Goal: Task Accomplishment & Management: Manage account settings

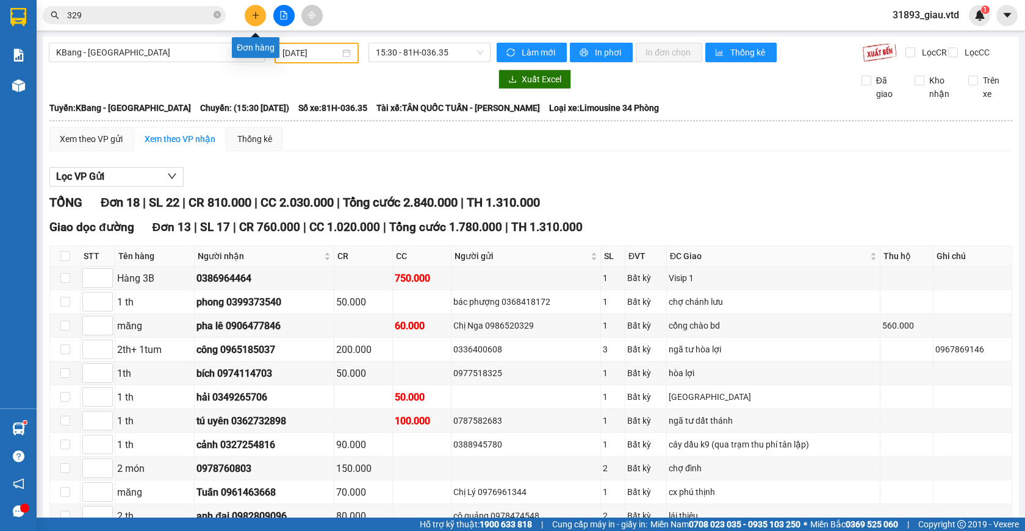
click at [257, 18] on icon "plus" at bounding box center [255, 15] width 9 height 9
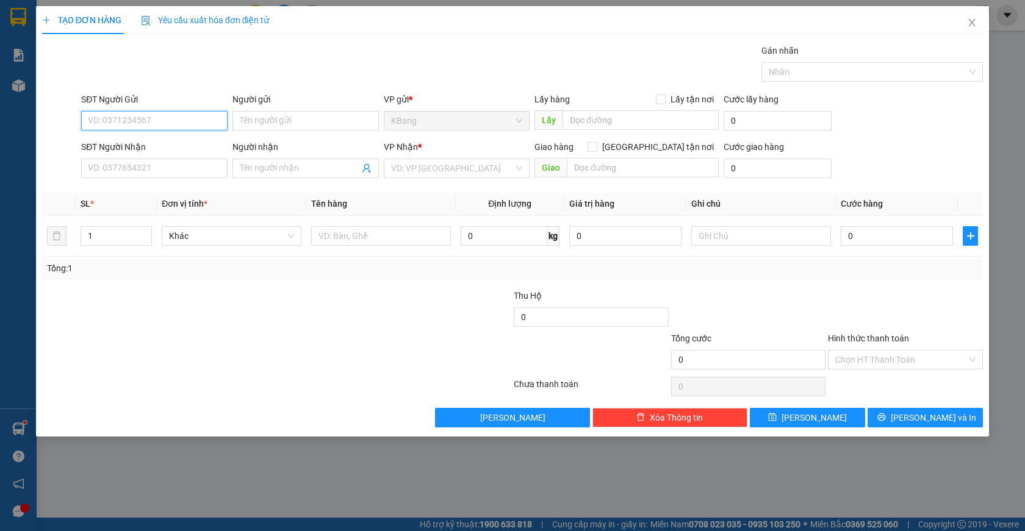
drag, startPoint x: 126, startPoint y: 122, endPoint x: 203, endPoint y: 78, distance: 88.5
click at [130, 118] on input "SĐT Người Gửi" at bounding box center [154, 121] width 146 height 20
click at [152, 143] on div "0362205292" at bounding box center [154, 144] width 132 height 13
type input "0362205292"
type input "cửu an"
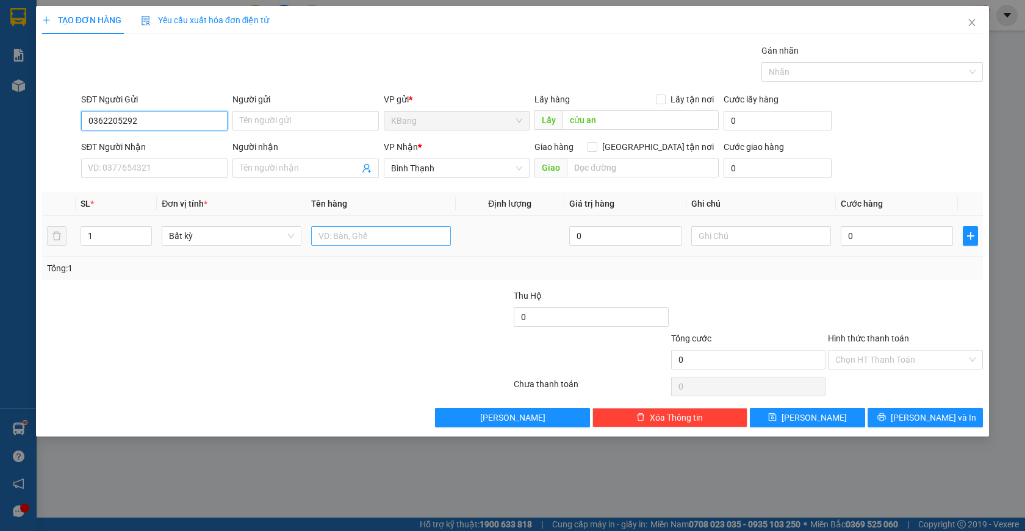
type input "0362205292"
click at [345, 237] on input "text" at bounding box center [381, 236] width 140 height 20
type input "1 th"
drag, startPoint x: 842, startPoint y: 237, endPoint x: 911, endPoint y: 164, distance: 100.5
click at [843, 237] on input "0" at bounding box center [896, 236] width 112 height 20
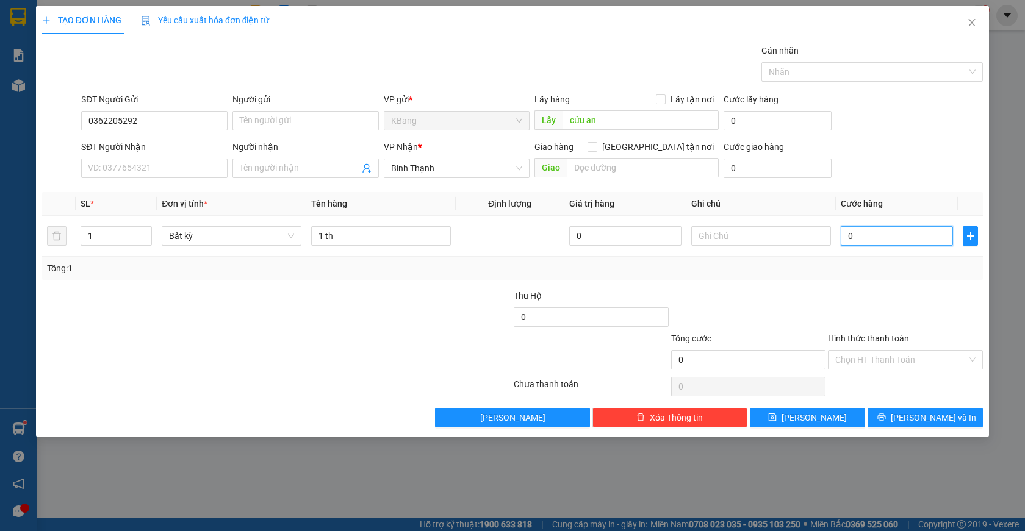
type input "7"
type input "70"
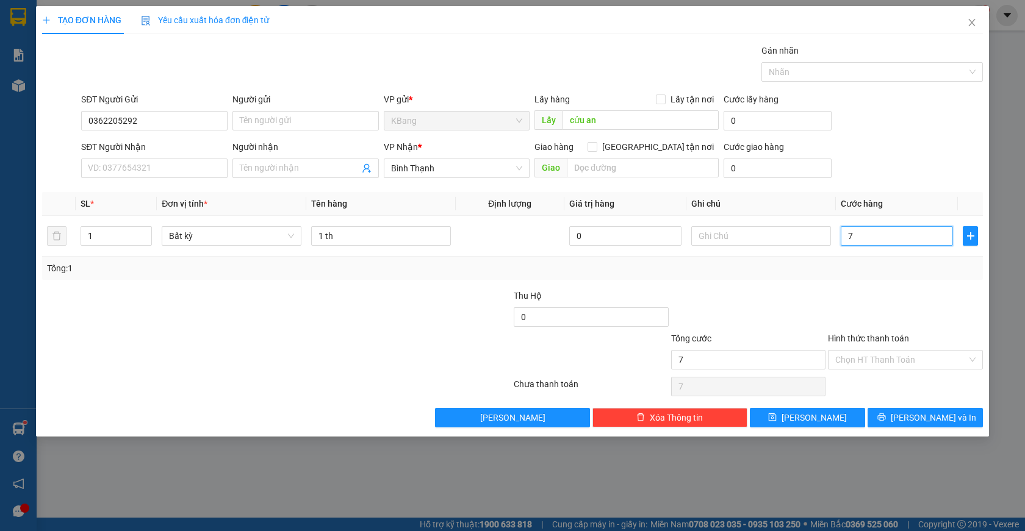
type input "70"
type input "700"
type input "7.000"
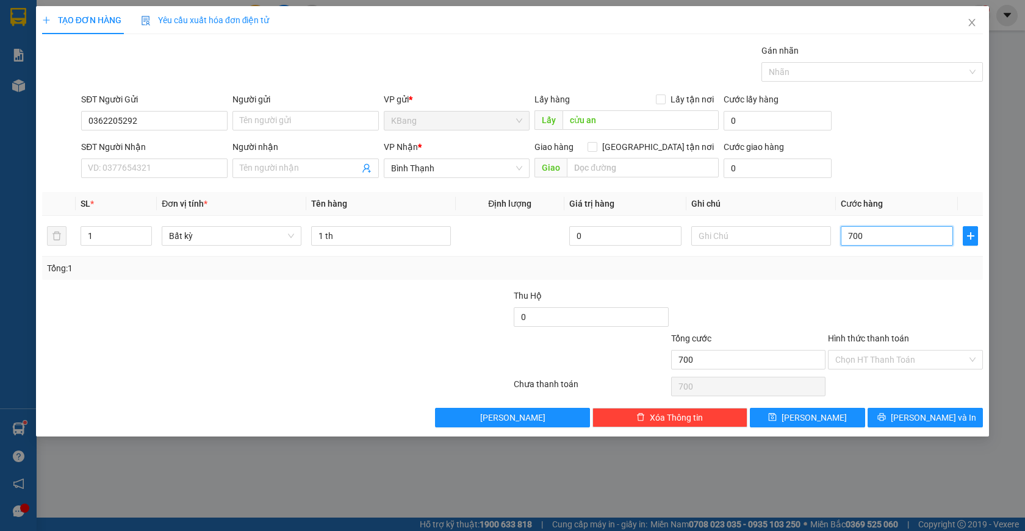
type input "7.000"
type input "70.000"
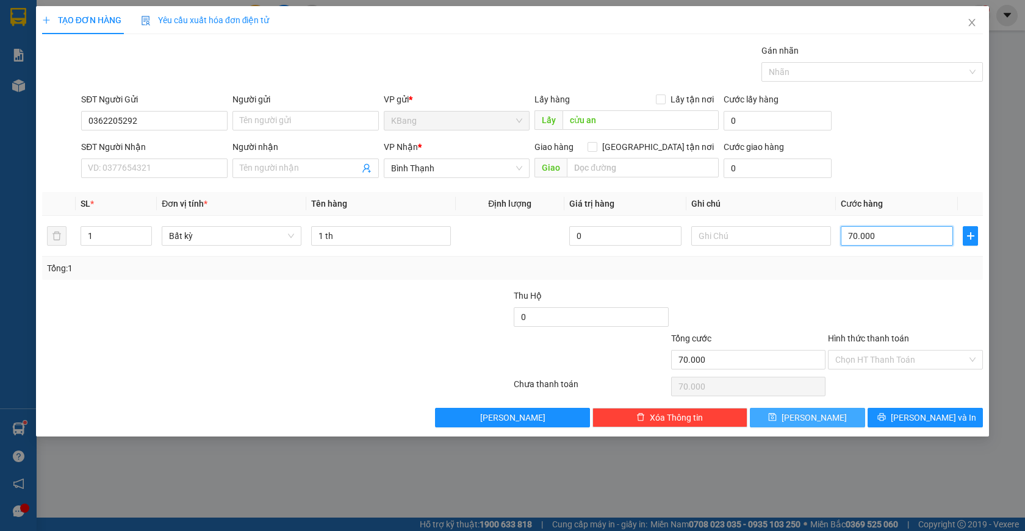
type input "70.000"
click at [817, 418] on span "[PERSON_NAME]" at bounding box center [813, 417] width 65 height 13
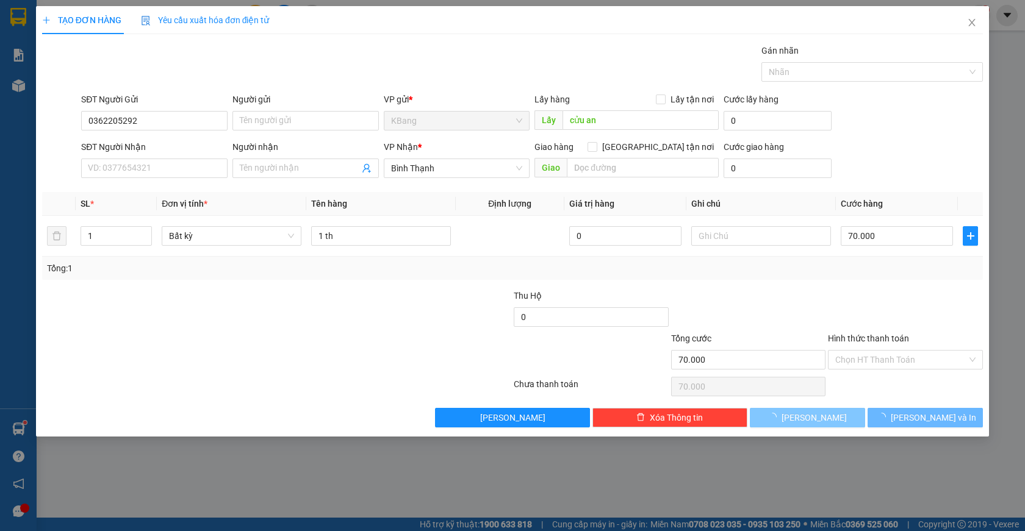
type input "0"
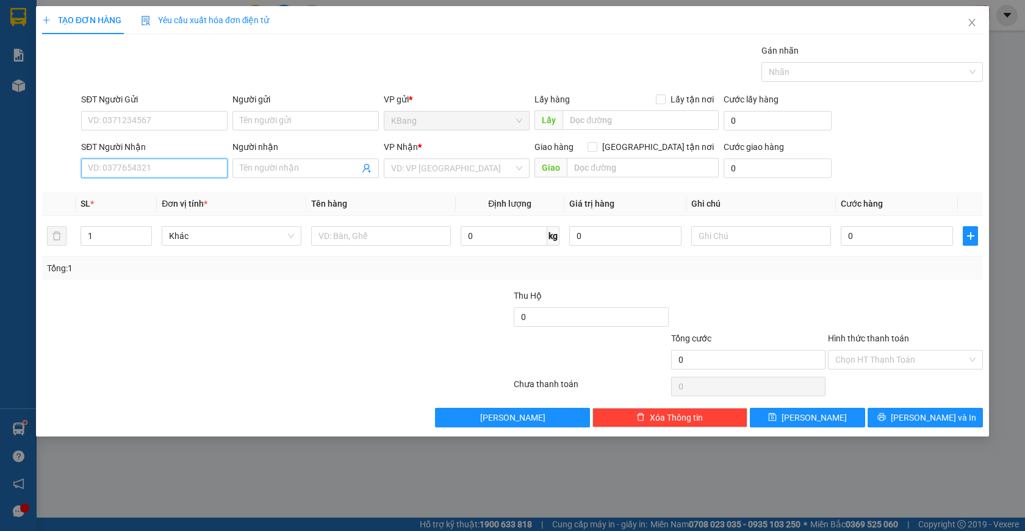
drag, startPoint x: 132, startPoint y: 171, endPoint x: 381, endPoint y: 126, distance: 252.9
click at [135, 171] on input "SĐT Người Nhận" at bounding box center [154, 169] width 146 height 20
drag, startPoint x: 116, startPoint y: 171, endPoint x: 182, endPoint y: 153, distance: 68.4
click at [121, 170] on input "SĐT Người Nhận" at bounding box center [154, 169] width 146 height 20
type input "0765064625"
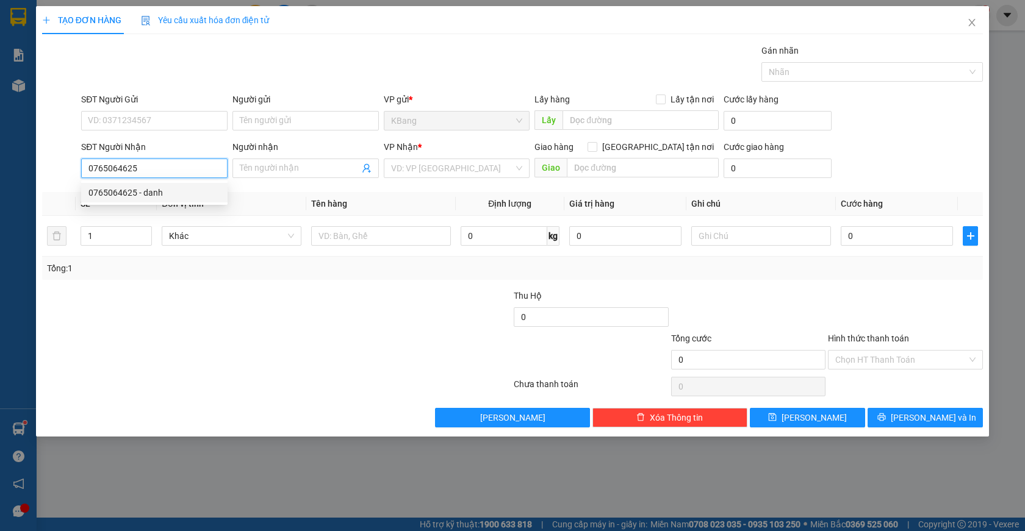
click at [174, 193] on div "0765064625 - danh" at bounding box center [154, 192] width 132 height 13
type input "danh"
type input "0765064625"
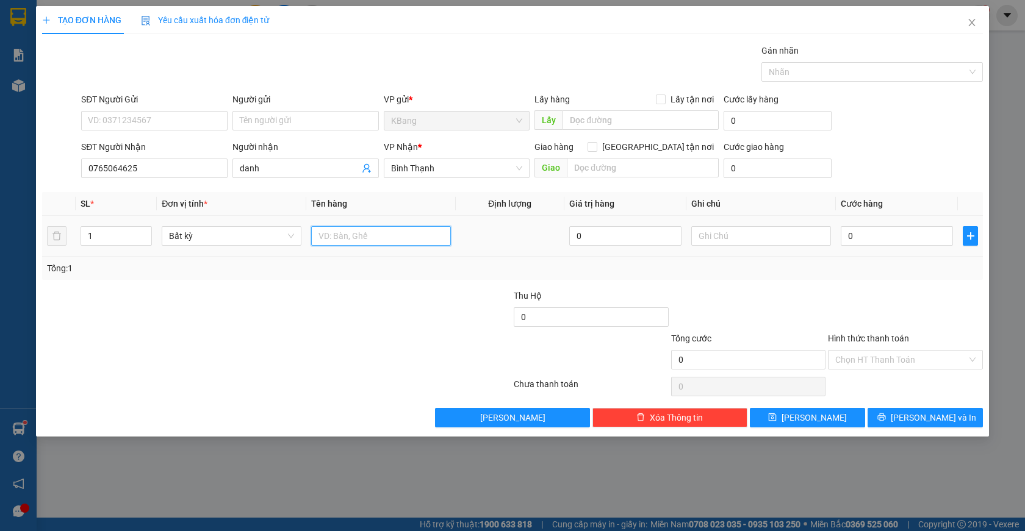
click at [335, 241] on input "text" at bounding box center [381, 236] width 140 height 20
type input "g"
type input "túm gạo"
click at [847, 243] on input "0" at bounding box center [896, 236] width 112 height 20
type input "4"
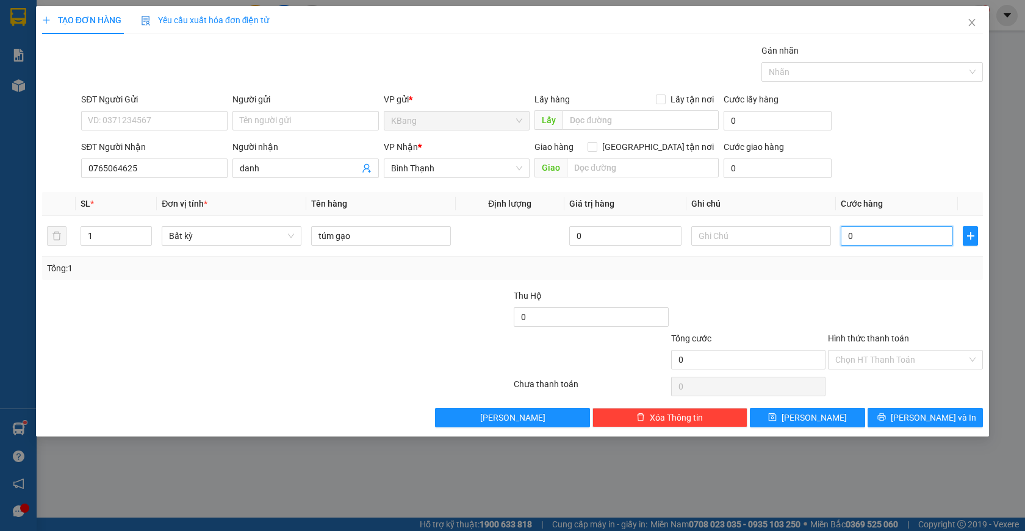
type input "4"
type input "40"
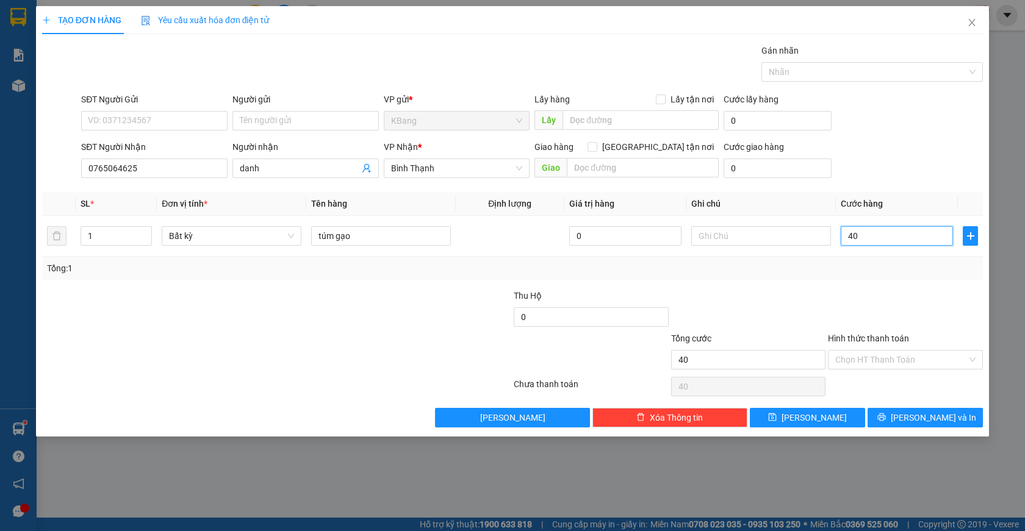
type input "400"
type input "4.000"
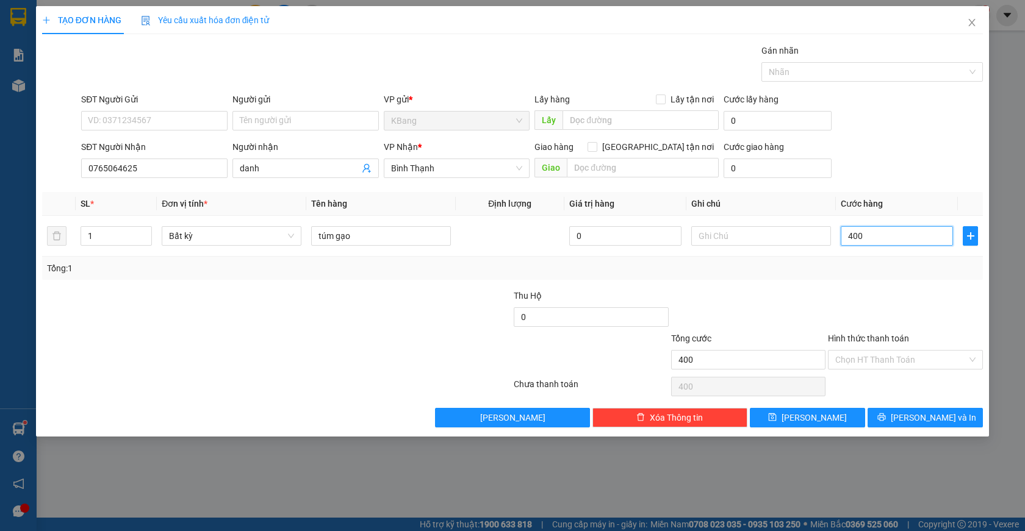
type input "4.000"
type input "40.000"
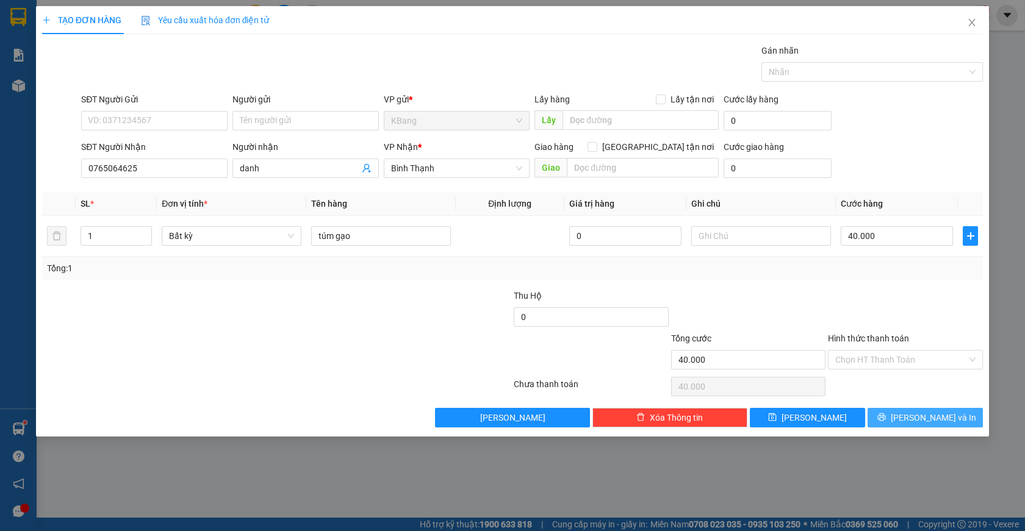
click at [931, 421] on span "[PERSON_NAME] và In" at bounding box center [932, 417] width 85 height 13
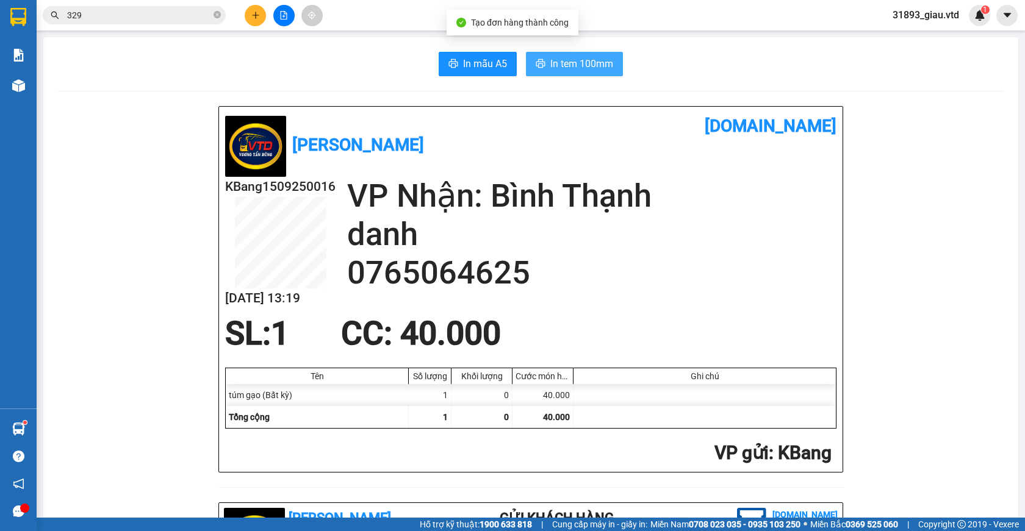
click at [550, 66] on span "In tem 100mm" at bounding box center [581, 63] width 63 height 15
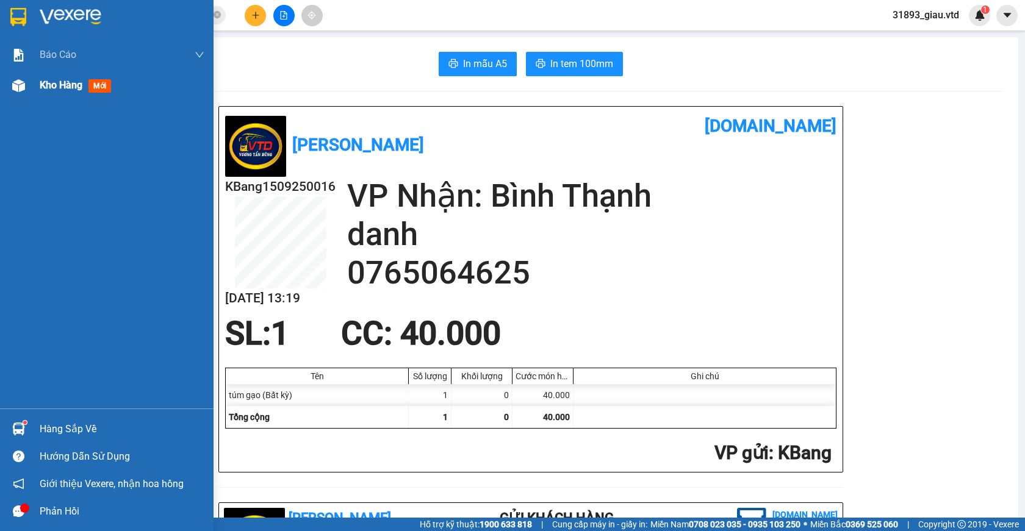
click at [98, 85] on span "mới" at bounding box center [99, 85] width 23 height 13
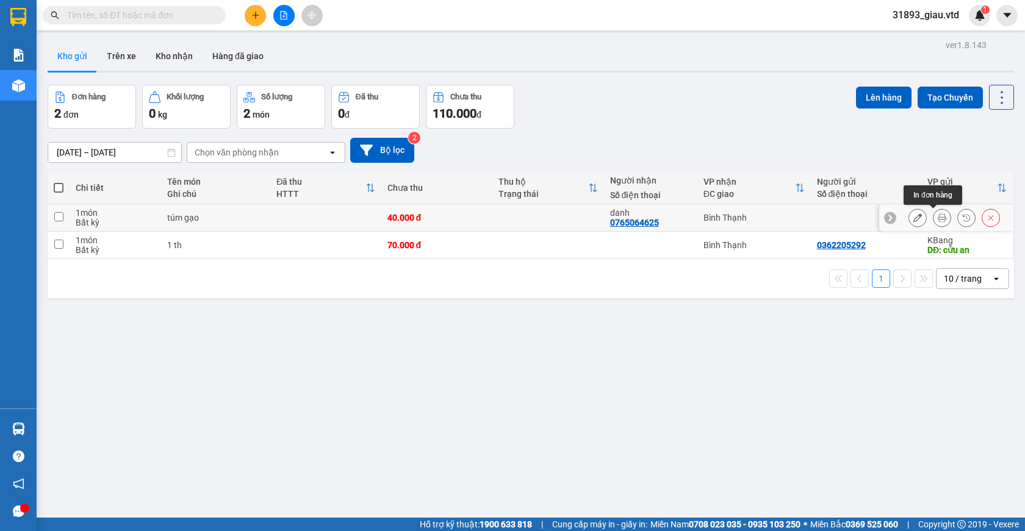
click at [937, 216] on icon at bounding box center [941, 217] width 9 height 9
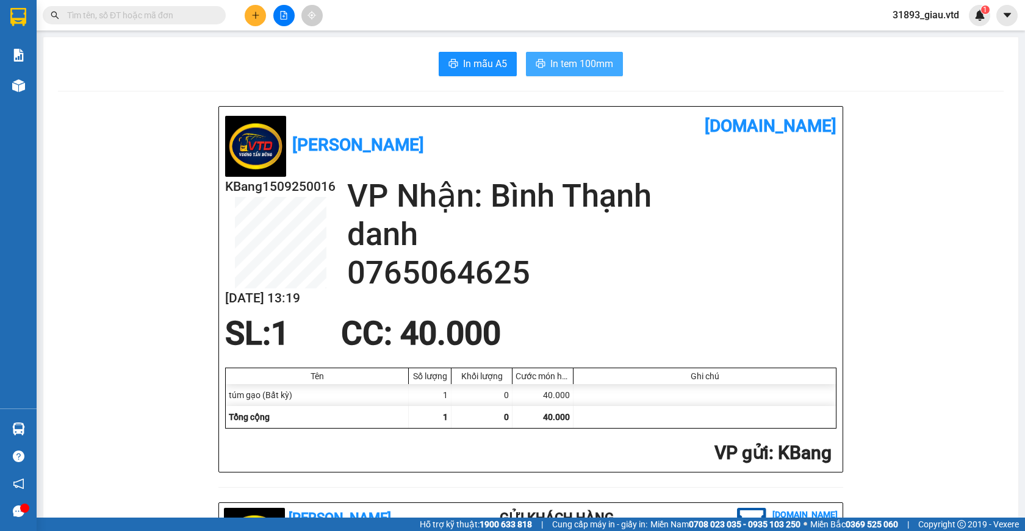
click at [552, 67] on span "In tem 100mm" at bounding box center [581, 63] width 63 height 15
click at [251, 19] on button at bounding box center [255, 15] width 21 height 21
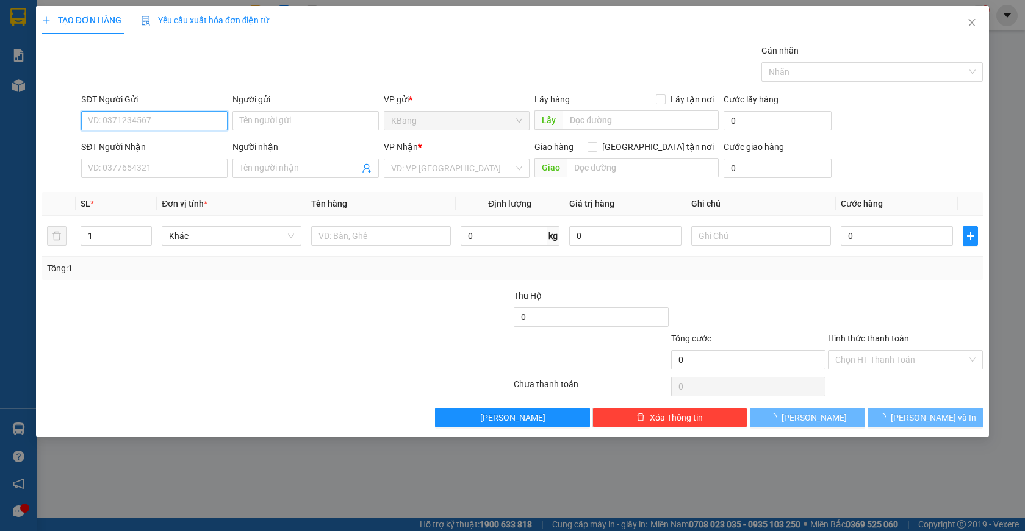
drag, startPoint x: 167, startPoint y: 122, endPoint x: 298, endPoint y: 64, distance: 143.4
click at [177, 113] on input "SĐT Người Gửi" at bounding box center [154, 121] width 146 height 20
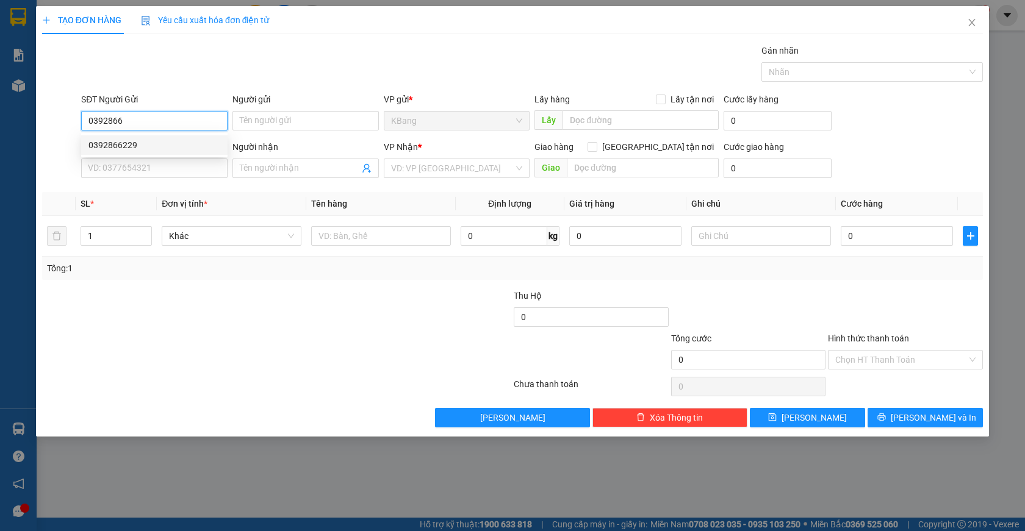
click at [150, 145] on div "0392866229" at bounding box center [154, 144] width 132 height 13
type input "0392866229"
type input "0366282634"
type input "ngã tư hòa lợi"
type input "ngã 4 hòa lợi"
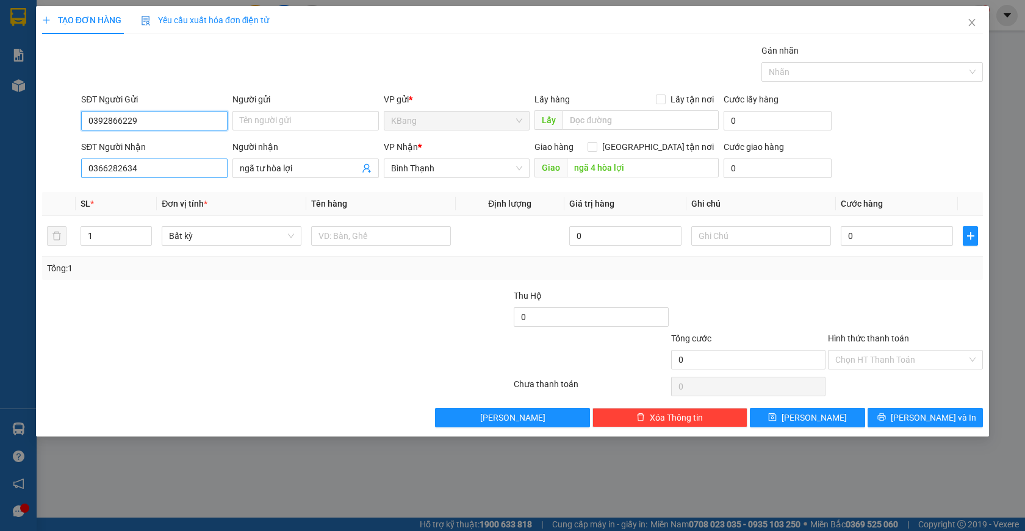
type input "0392866229"
click at [150, 172] on input "0366282634" at bounding box center [154, 169] width 146 height 20
type input "0"
type input "0983985001"
click at [295, 171] on input "ngã tư hòa lợi" at bounding box center [300, 168] width 120 height 13
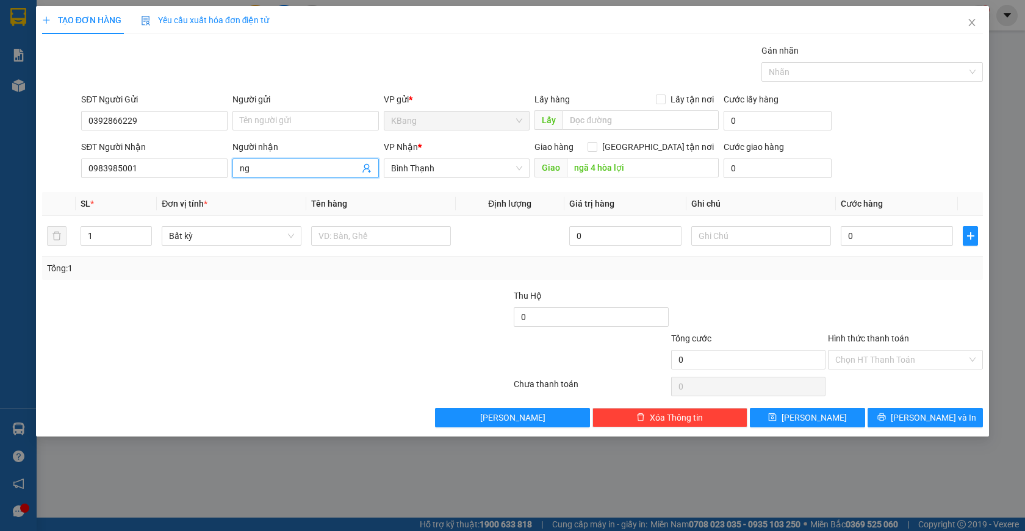
type input "n"
drag, startPoint x: 263, startPoint y: 172, endPoint x: 399, endPoint y: 39, distance: 190.2
click at [264, 170] on input "Người nhận" at bounding box center [300, 168] width 120 height 13
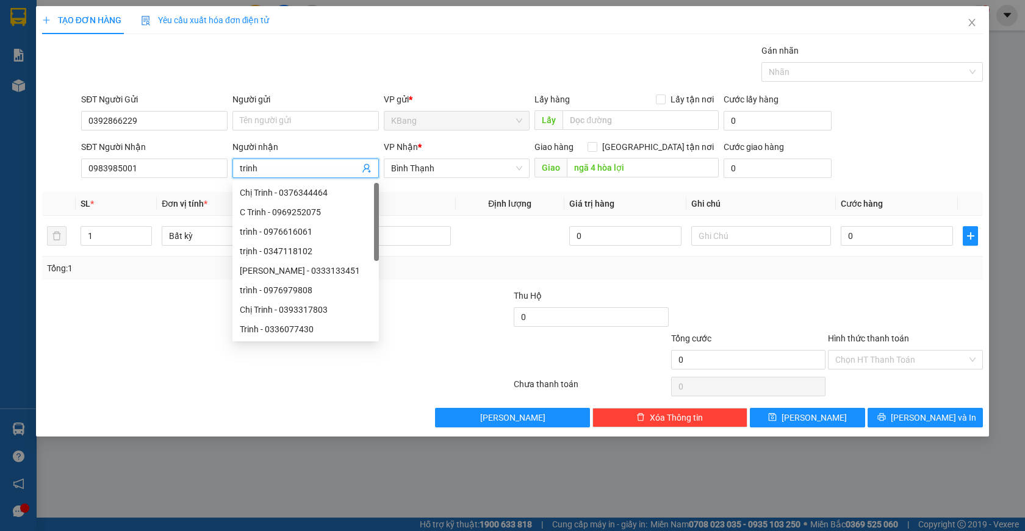
type input "trinh"
click at [415, 332] on div at bounding box center [433, 353] width 157 height 43
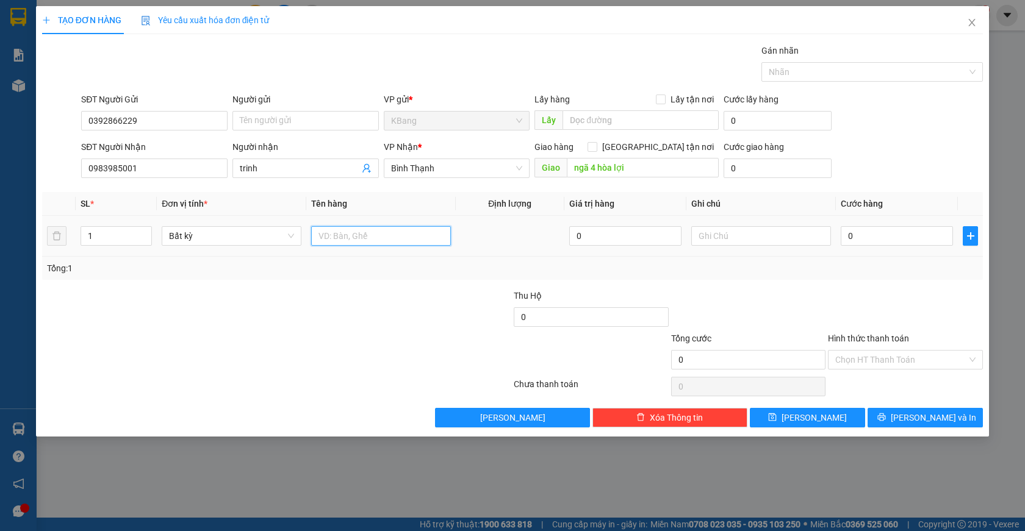
click at [359, 235] on input "text" at bounding box center [381, 236] width 140 height 20
click at [321, 230] on input "text" at bounding box center [381, 236] width 140 height 20
type input "1 th"
drag, startPoint x: 848, startPoint y: 232, endPoint x: 847, endPoint y: 240, distance: 8.1
click at [849, 232] on input "0" at bounding box center [896, 236] width 112 height 20
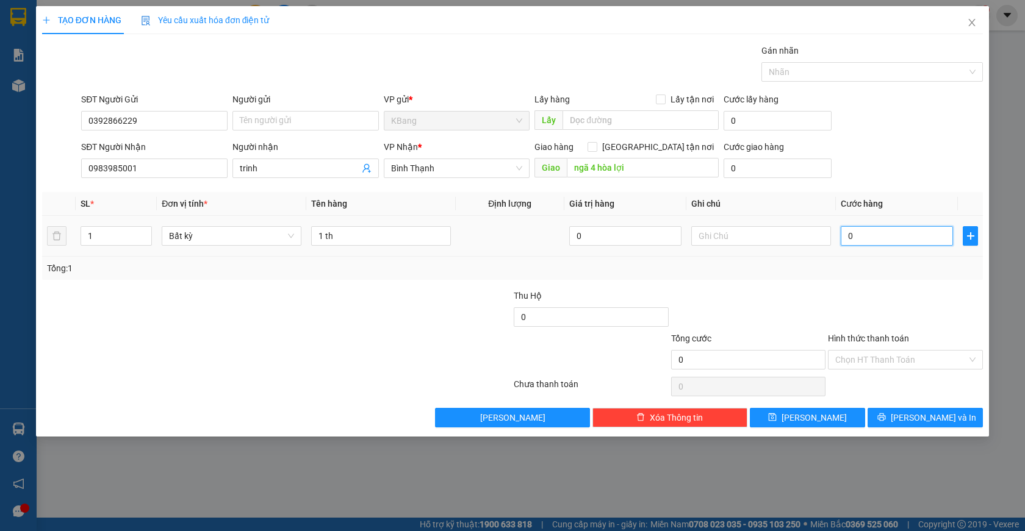
type input "5"
type input "50"
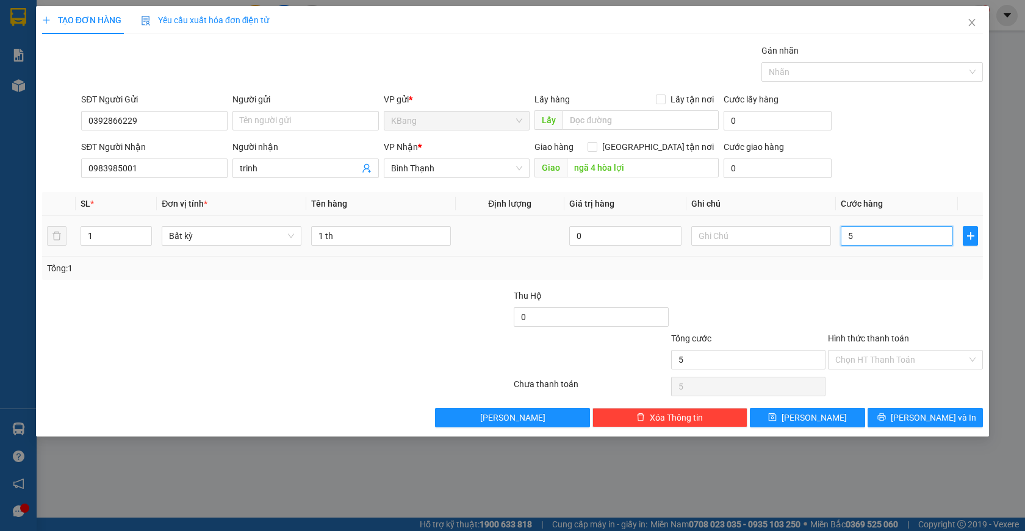
type input "50"
type input "500"
type input "5.000"
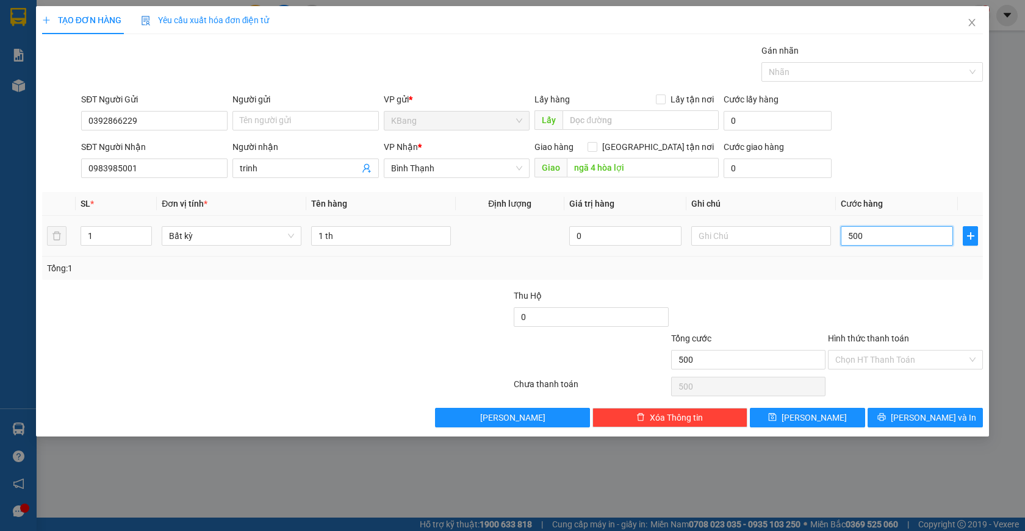
type input "5.000"
type input "50.000"
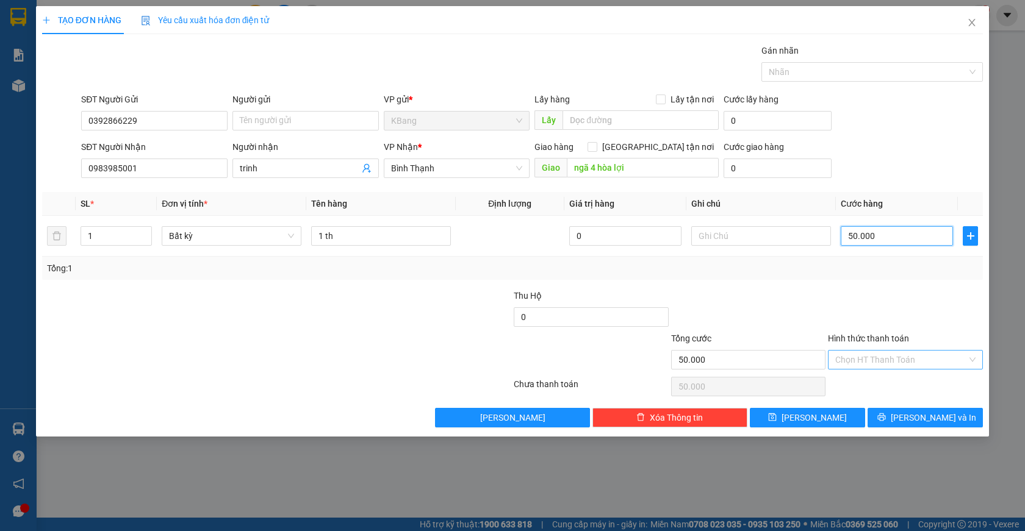
type input "50.000"
click at [881, 360] on input "Hình thức thanh toán" at bounding box center [901, 360] width 132 height 18
click at [890, 383] on div "Tại văn phòng" at bounding box center [905, 384] width 140 height 13
type input "0"
click at [931, 415] on span "[PERSON_NAME] và In" at bounding box center [932, 417] width 85 height 13
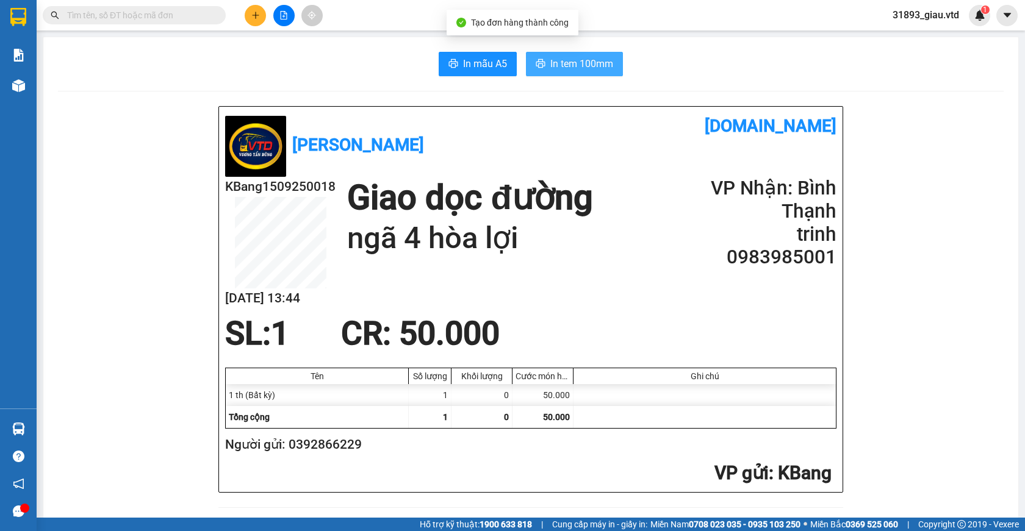
click at [550, 62] on span "In tem 100mm" at bounding box center [581, 63] width 63 height 15
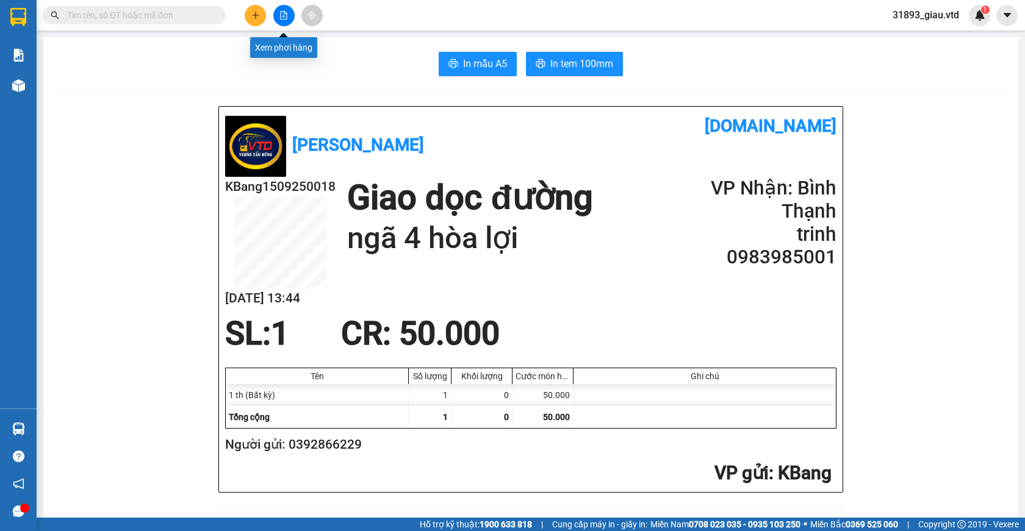
click at [281, 17] on icon "file-add" at bounding box center [284, 15] width 7 height 9
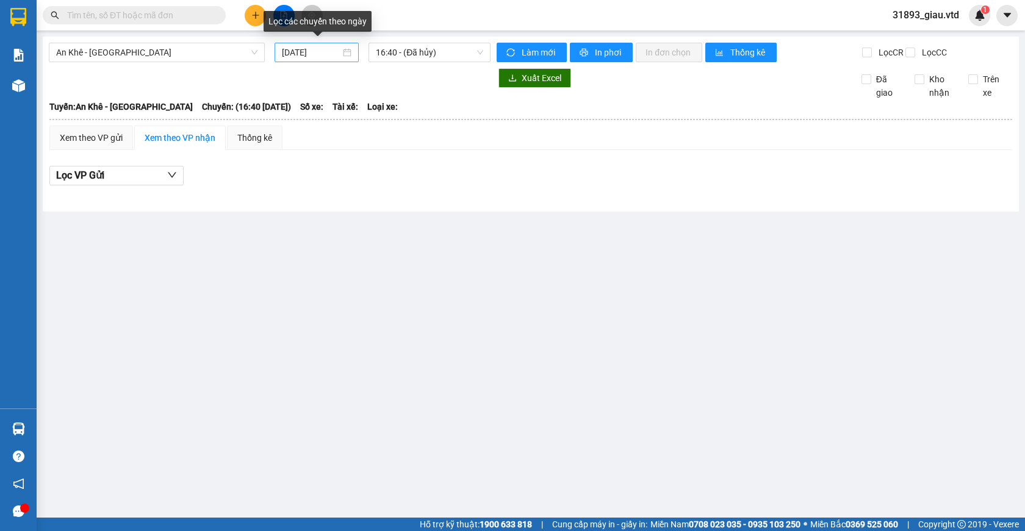
click at [299, 52] on input "[DATE]" at bounding box center [311, 52] width 59 height 13
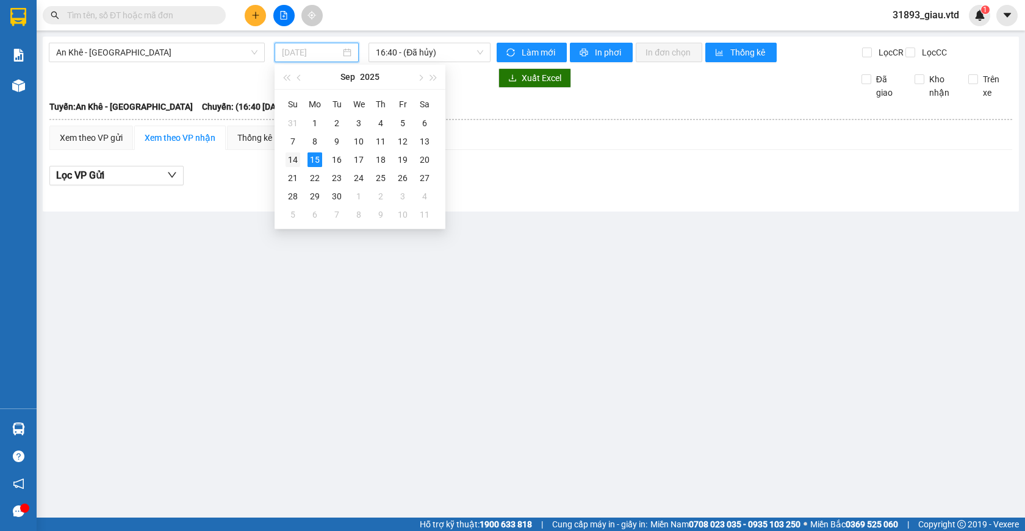
click at [296, 161] on div "14" at bounding box center [292, 159] width 15 height 15
type input "[DATE]"
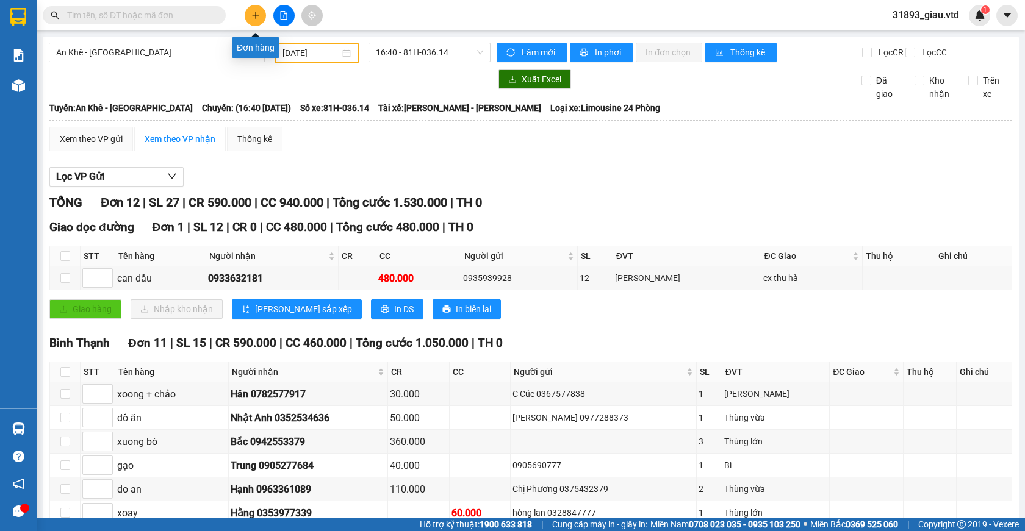
click at [254, 17] on icon "plus" at bounding box center [255, 15] width 9 height 9
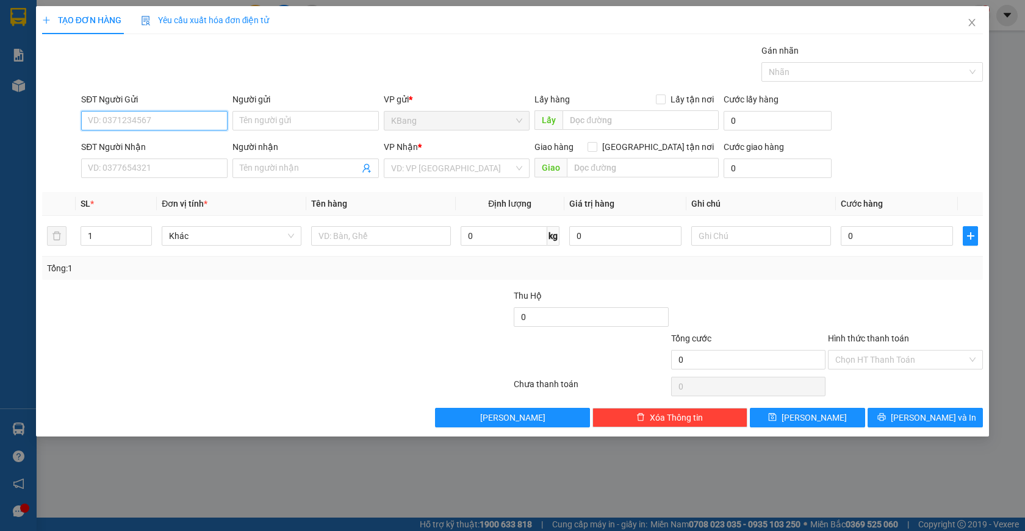
drag, startPoint x: 121, startPoint y: 115, endPoint x: 511, endPoint y: 85, distance: 390.8
click at [135, 110] on div "SĐT Người Gửi VD: 0371234567" at bounding box center [154, 114] width 146 height 43
drag, startPoint x: 110, startPoint y: 119, endPoint x: 1024, endPoint y: 194, distance: 917.3
click at [143, 107] on div "SĐT Người Gửi VD: 0371234567" at bounding box center [154, 114] width 146 height 43
click at [141, 149] on div "0964815079 - c thương" at bounding box center [154, 144] width 132 height 13
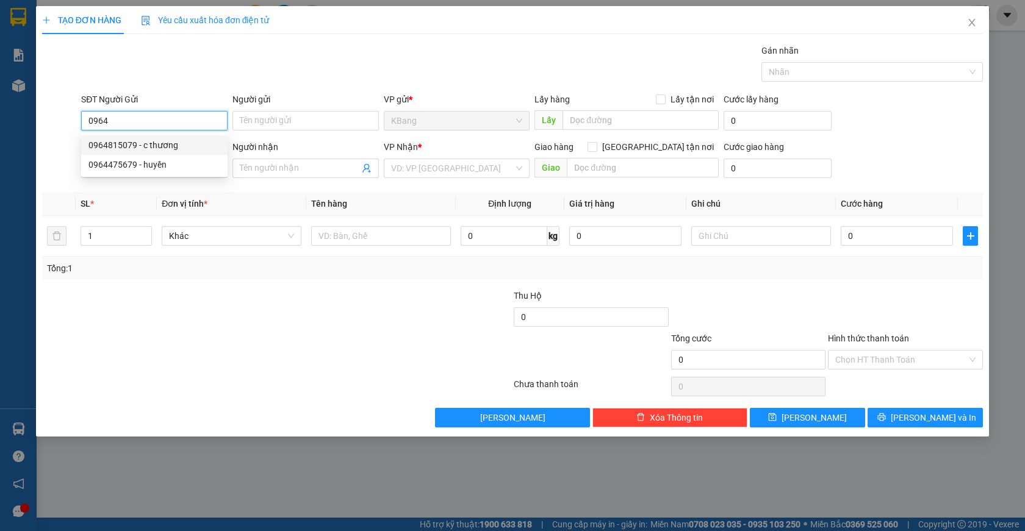
type input "0964815079"
type input "c thương"
type input "0972999076"
type input "hương"
type input "hòa lân"
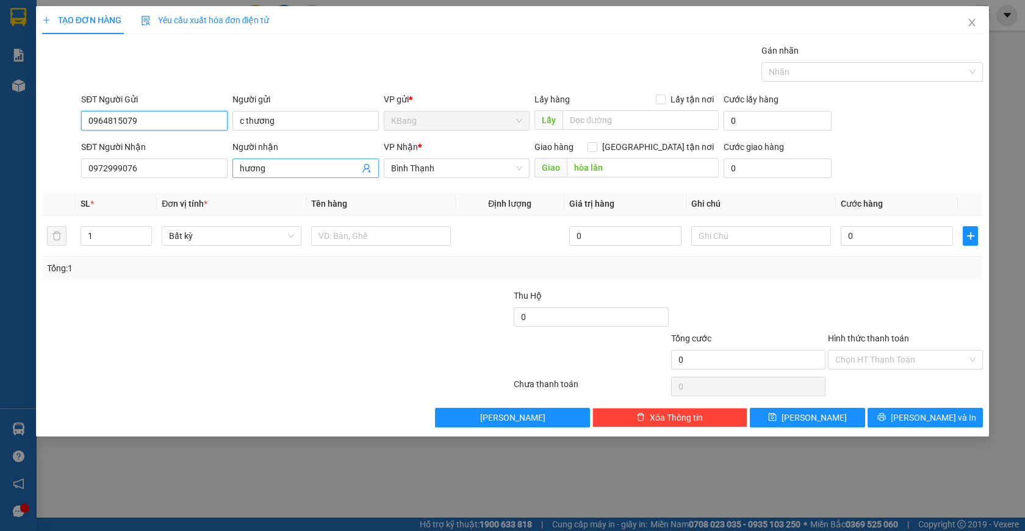
type input "0964815079"
drag, startPoint x: 364, startPoint y: 168, endPoint x: 371, endPoint y: 170, distance: 7.1
click at [365, 168] on icon "user-add" at bounding box center [367, 168] width 10 height 10
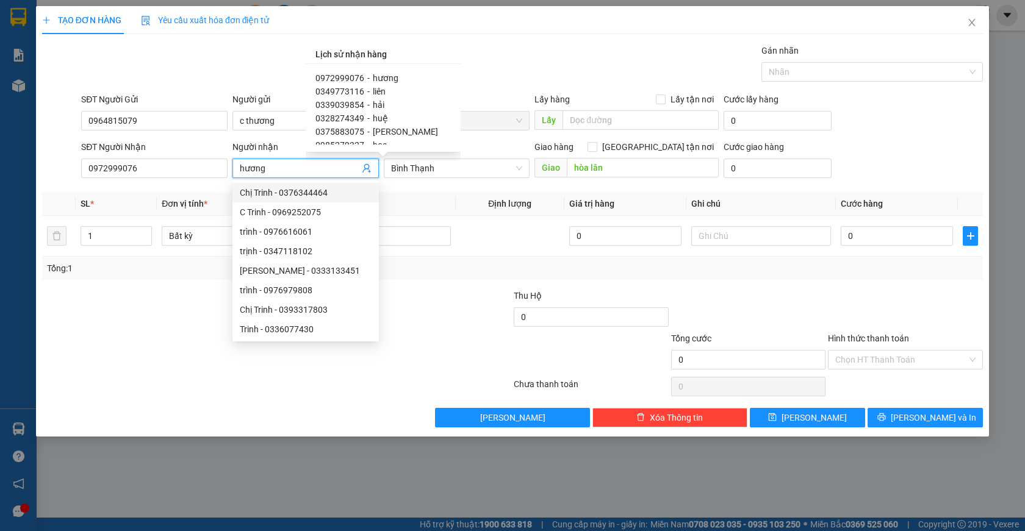
click at [267, 169] on input "hương" at bounding box center [300, 168] width 120 height 13
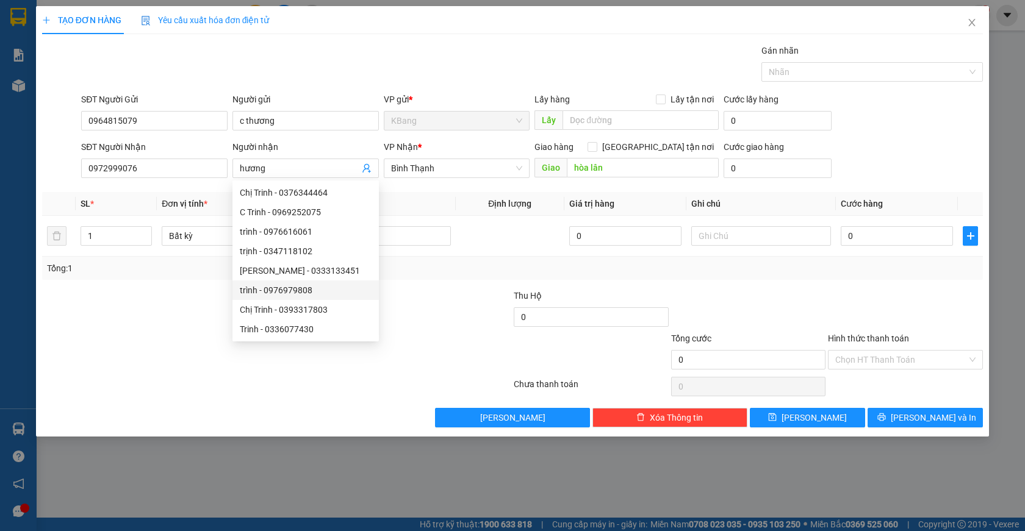
drag, startPoint x: 142, startPoint y: 343, endPoint x: 143, endPoint y: 353, distance: 9.8
click at [140, 351] on div at bounding box center [198, 353] width 314 height 43
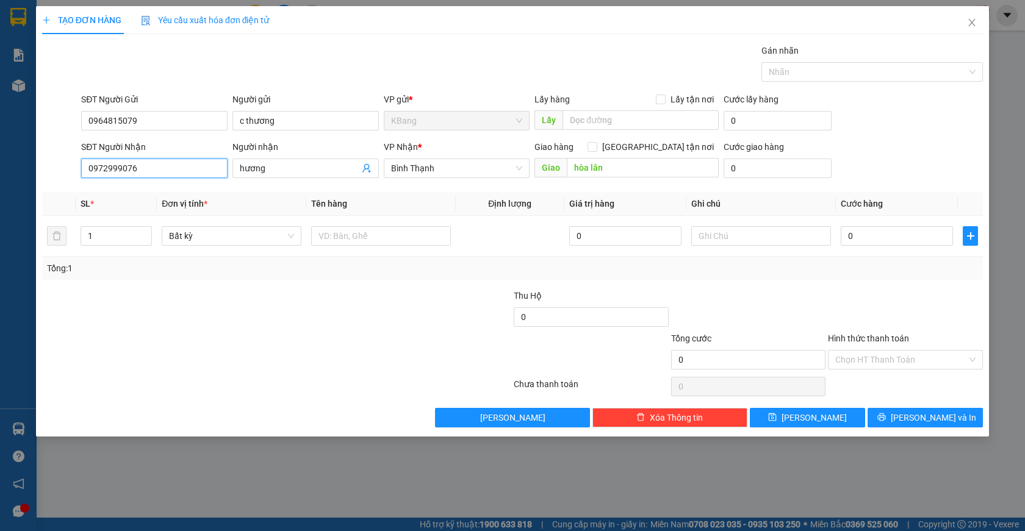
click at [140, 168] on input "0972999076" at bounding box center [154, 169] width 146 height 20
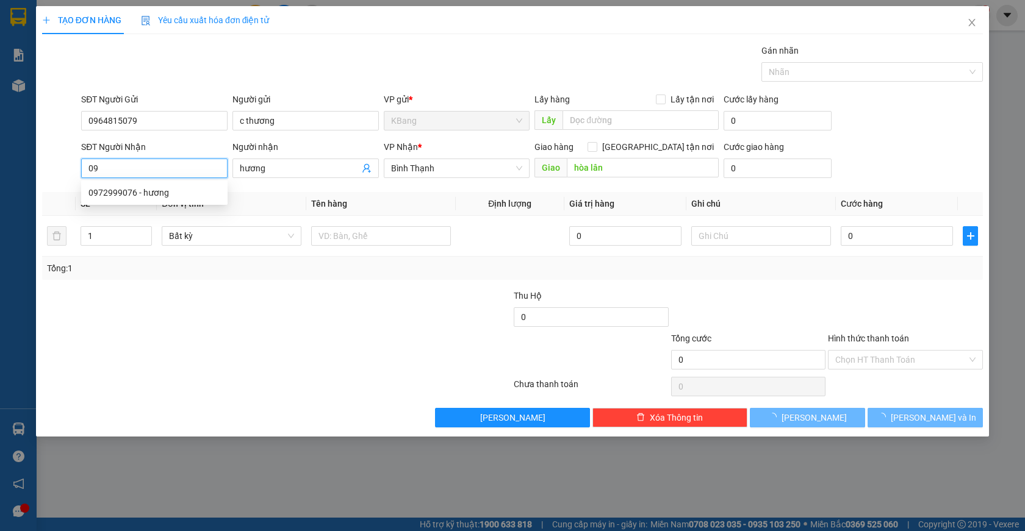
type input "0"
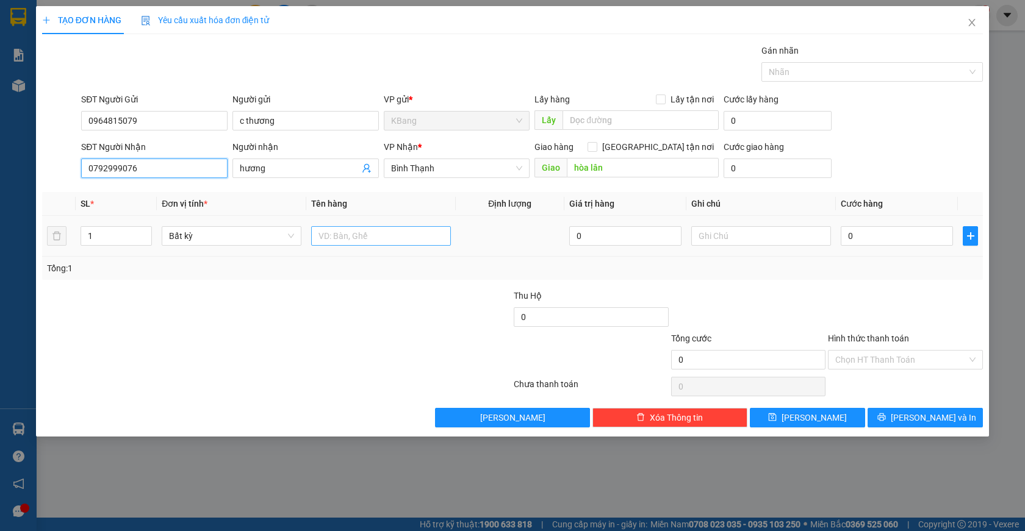
type input "0792999076"
click at [332, 235] on input "text" at bounding box center [381, 236] width 140 height 20
type input "1 bao"
type input "1"
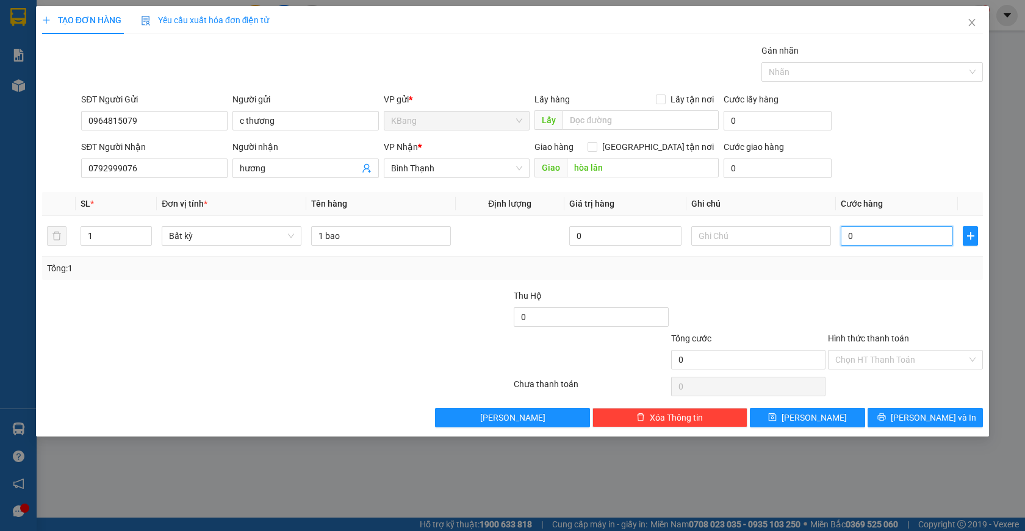
type input "1"
type input "10"
type input "100"
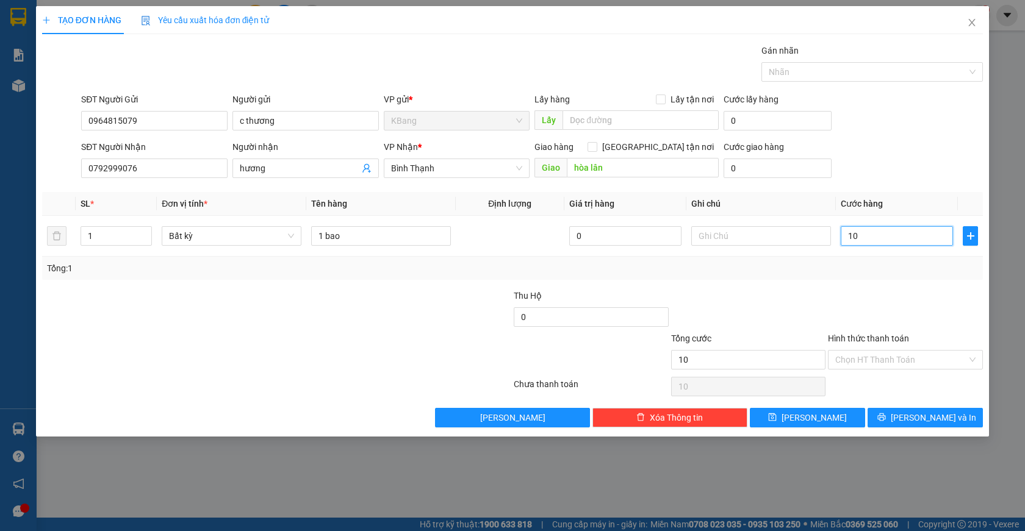
type input "100"
type input "1.000"
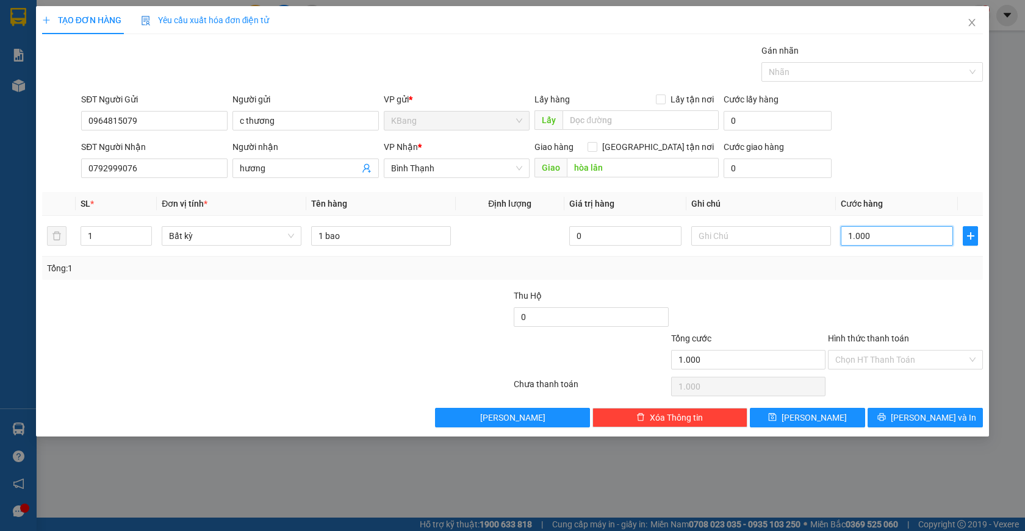
type input "10.000"
type input "100.000"
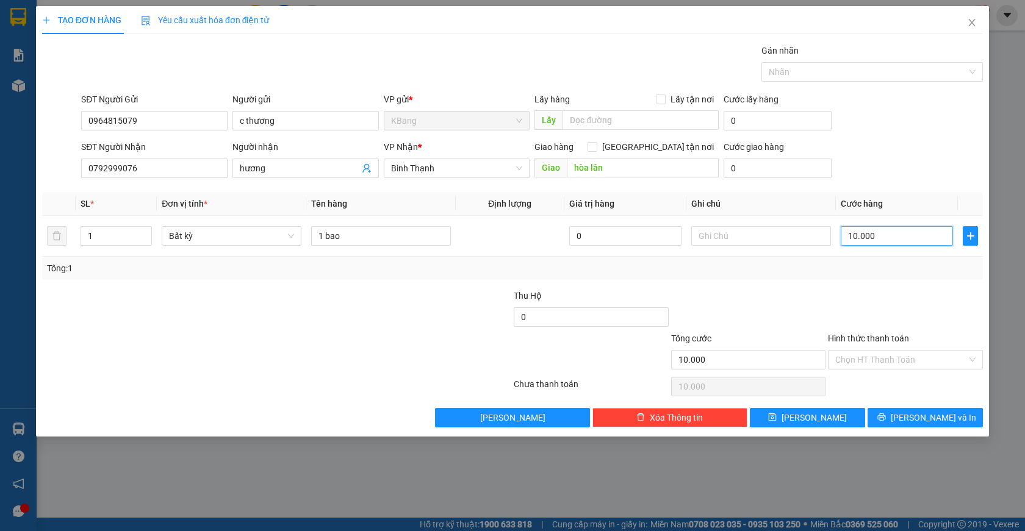
type input "100.000"
click at [862, 359] on input "Hình thức thanh toán" at bounding box center [901, 360] width 132 height 18
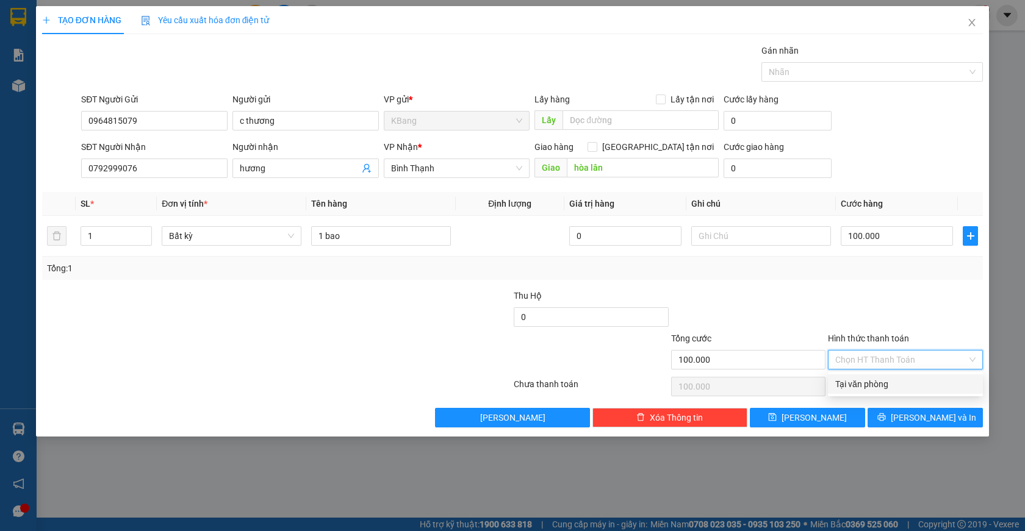
click at [872, 385] on div "Tại văn phòng" at bounding box center [905, 384] width 140 height 13
type input "0"
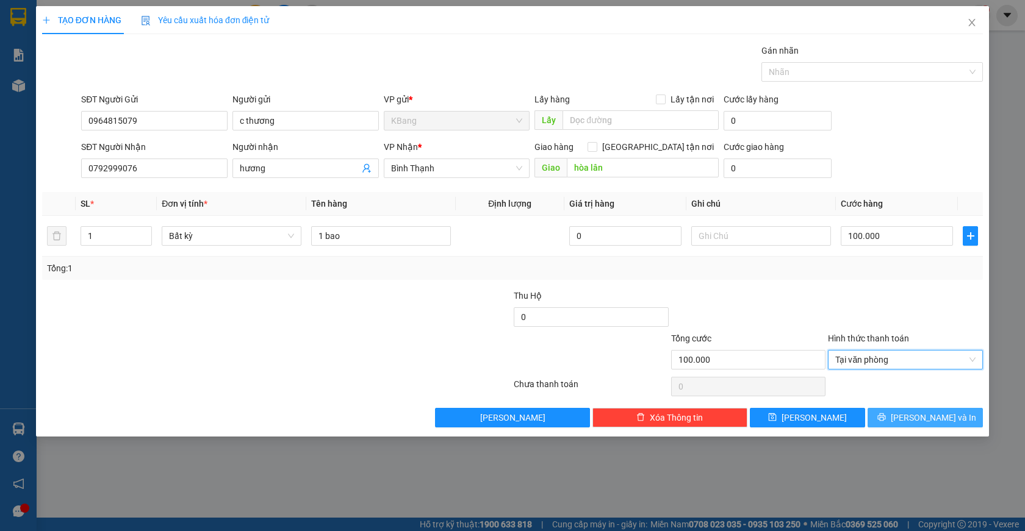
click at [930, 418] on span "[PERSON_NAME] và In" at bounding box center [932, 417] width 85 height 13
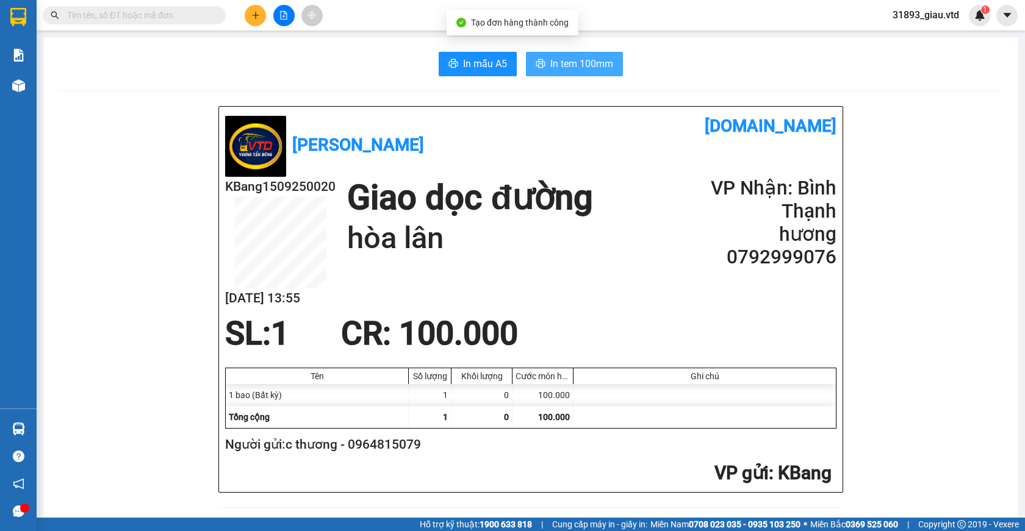
click at [562, 68] on span "In tem 100mm" at bounding box center [581, 63] width 63 height 15
click at [254, 20] on button at bounding box center [255, 15] width 21 height 21
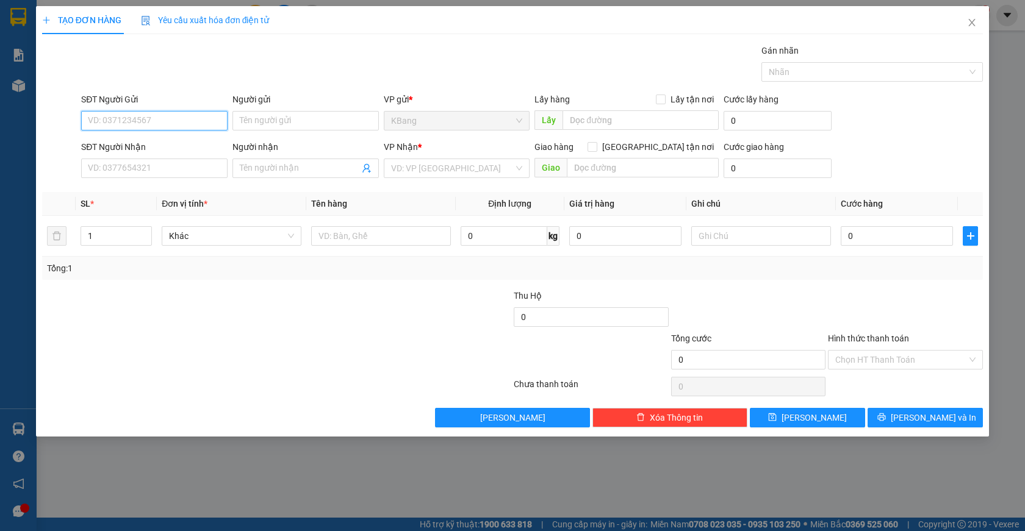
drag, startPoint x: 138, startPoint y: 115, endPoint x: 154, endPoint y: 101, distance: 20.3
click at [140, 114] on input "SĐT Người Gửi" at bounding box center [154, 121] width 146 height 20
click at [132, 143] on div "0964815079 - c thương" at bounding box center [154, 144] width 132 height 13
type input "0964815079"
type input "c thương"
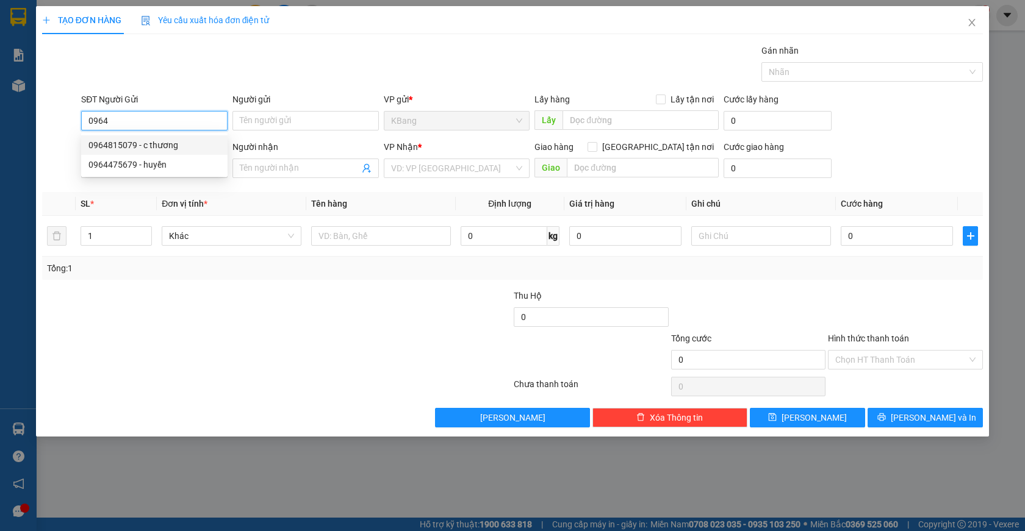
type input "0792999076"
type input "hương"
type input "hòa lân"
type input "0964815079"
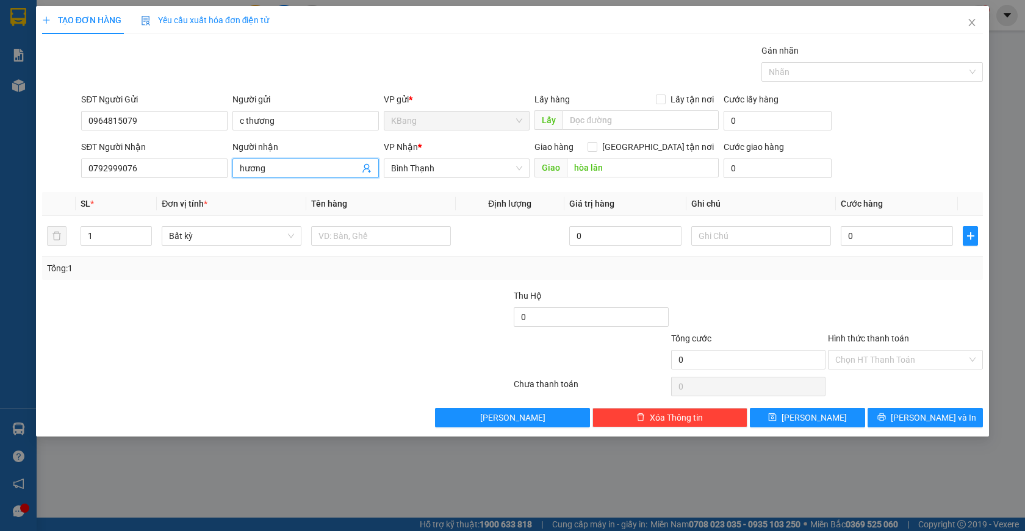
click at [367, 163] on icon "user-add" at bounding box center [367, 168] width 10 height 10
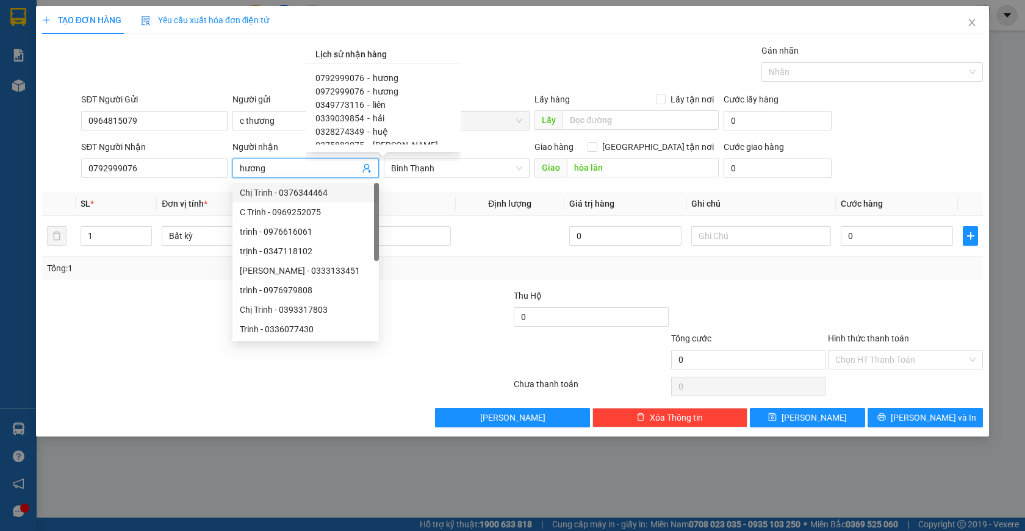
scroll to position [61, 0]
click at [346, 101] on span "0985279327" at bounding box center [339, 98] width 49 height 10
type input "0985279327"
type input "hoa"
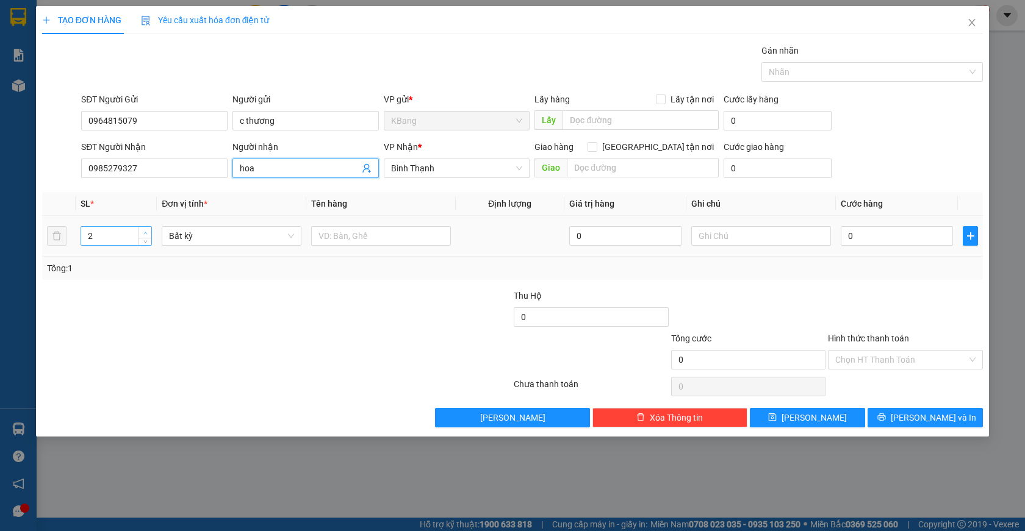
click at [145, 232] on icon "up" at bounding box center [145, 233] width 4 height 2
click at [147, 243] on span "down" at bounding box center [145, 240] width 7 height 7
click at [241, 332] on div at bounding box center [198, 353] width 314 height 43
click at [145, 231] on icon "up" at bounding box center [145, 233] width 4 height 4
click at [146, 231] on icon "up" at bounding box center [145, 233] width 4 height 4
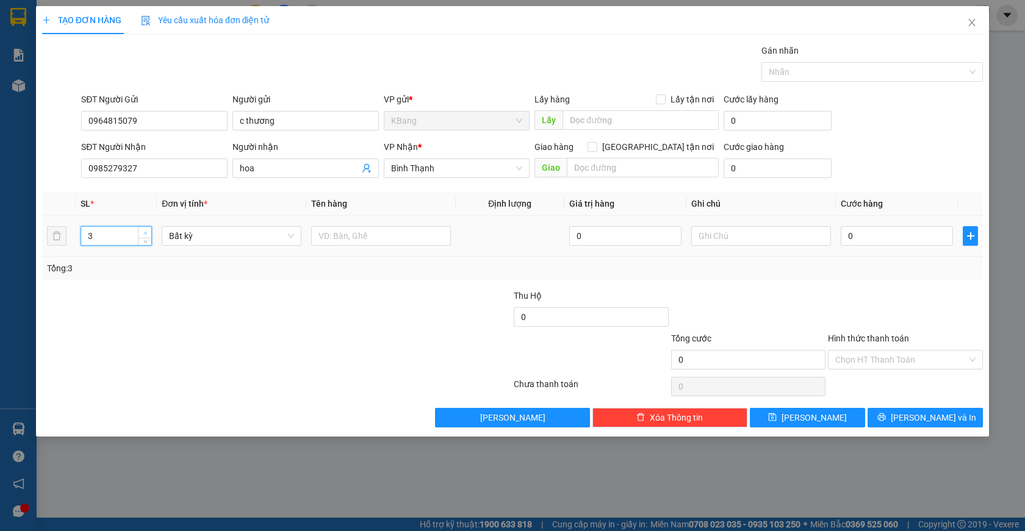
type input "4"
click at [146, 231] on icon "up" at bounding box center [145, 233] width 4 height 4
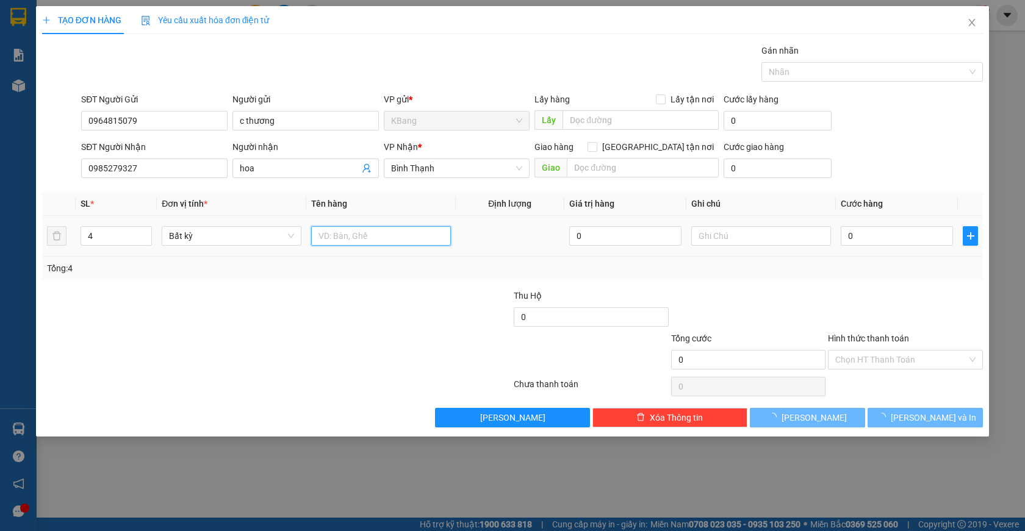
click at [334, 235] on input "text" at bounding box center [381, 236] width 140 height 20
type input "4 th"
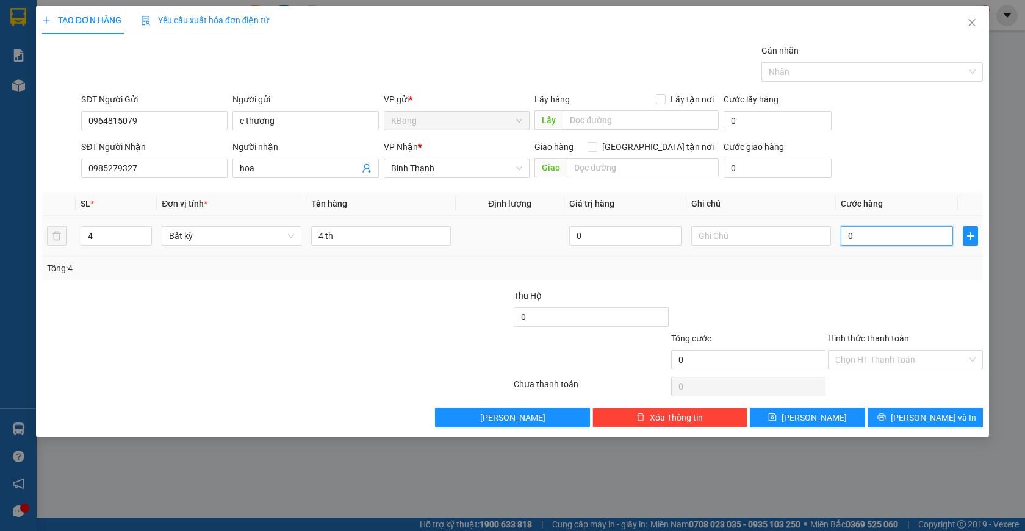
click at [872, 238] on input "0" at bounding box center [896, 236] width 112 height 20
type input "2"
type input "28"
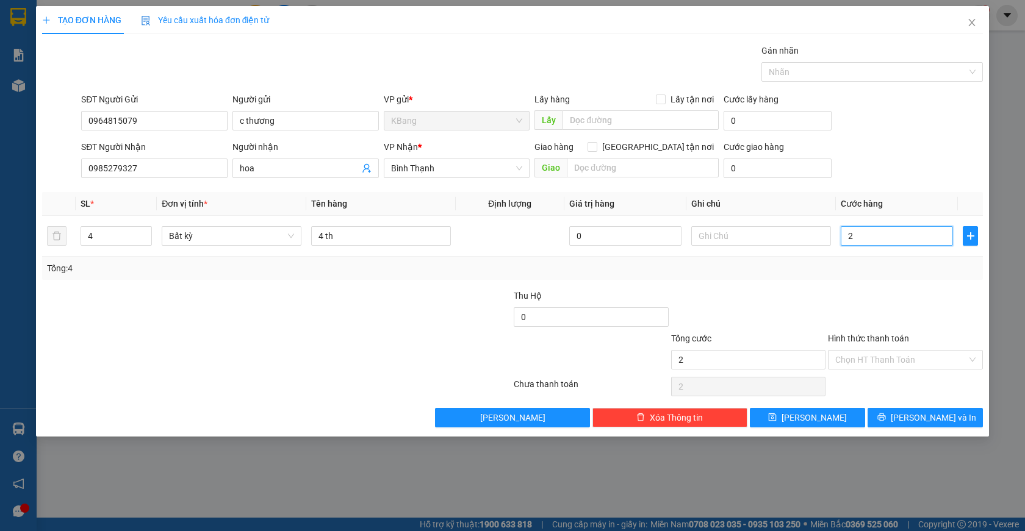
type input "28"
type input "280"
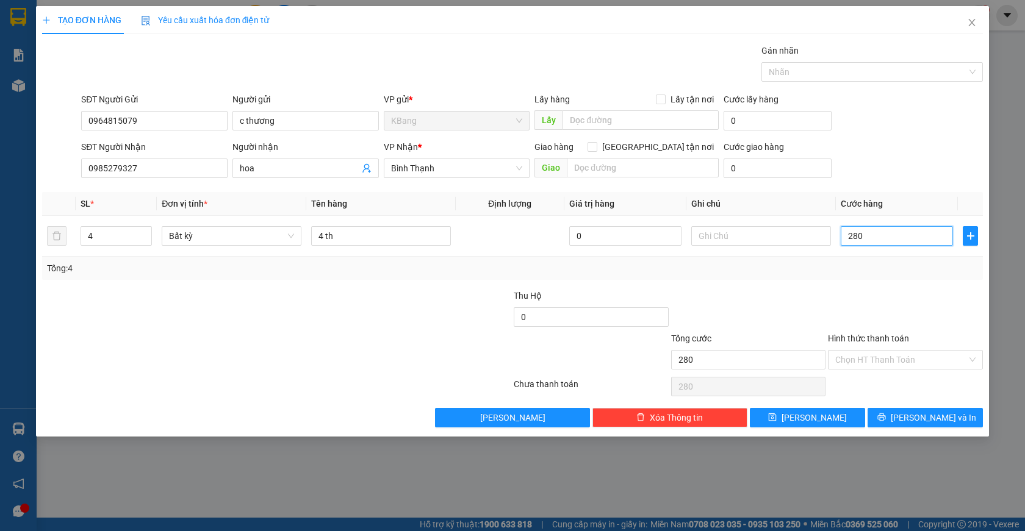
type input "2.800"
type input "28.000"
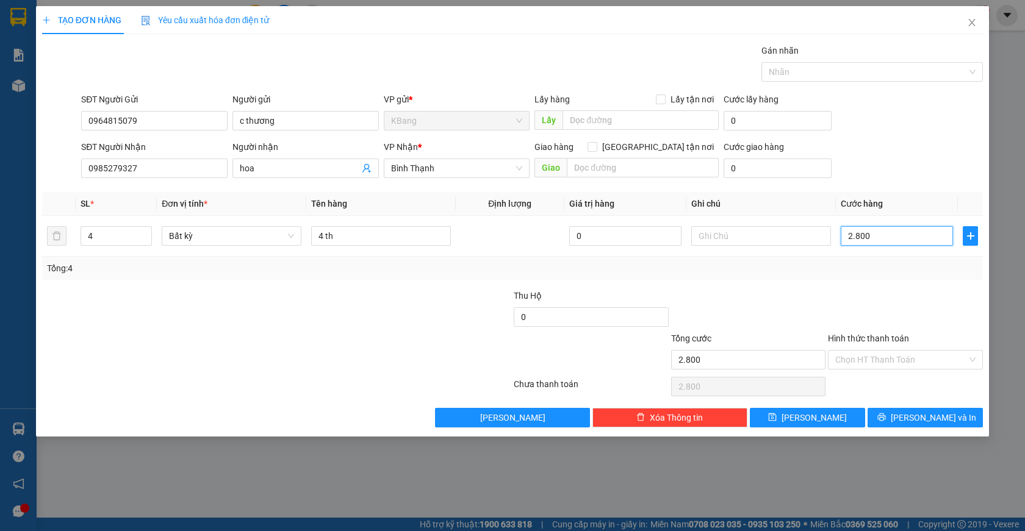
type input "28.000"
type input "280.000"
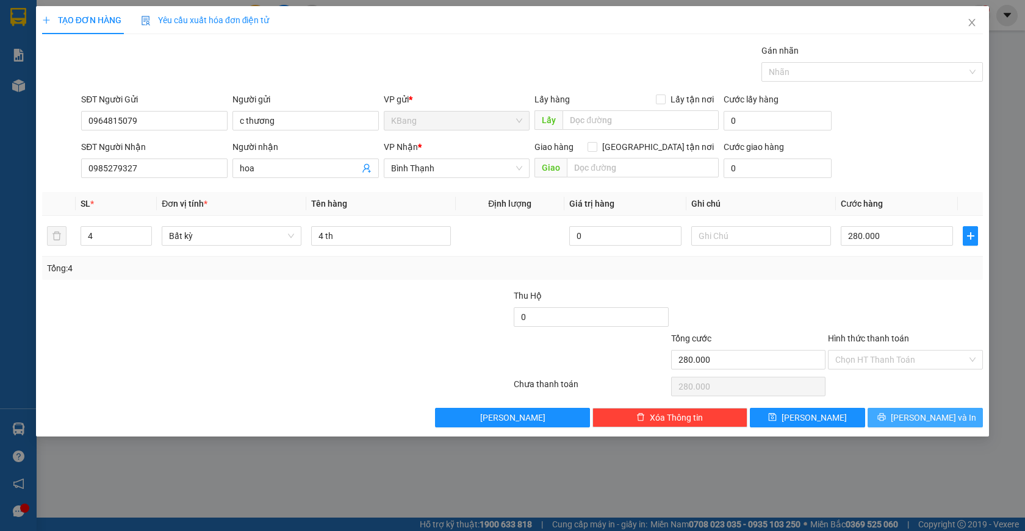
click at [931, 421] on span "[PERSON_NAME] và In" at bounding box center [932, 417] width 85 height 13
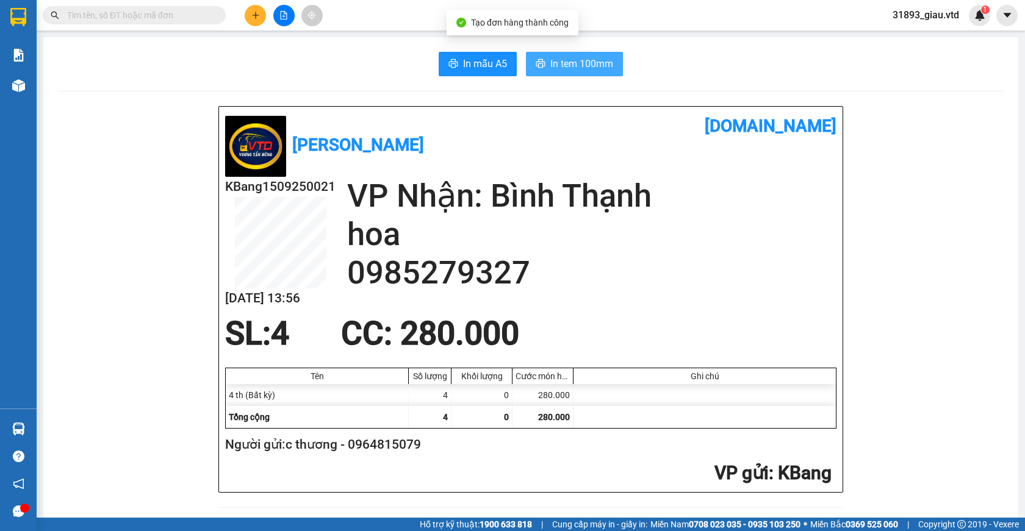
click at [585, 60] on span "In tem 100mm" at bounding box center [581, 63] width 63 height 15
click at [256, 16] on icon "plus" at bounding box center [255, 15] width 1 height 7
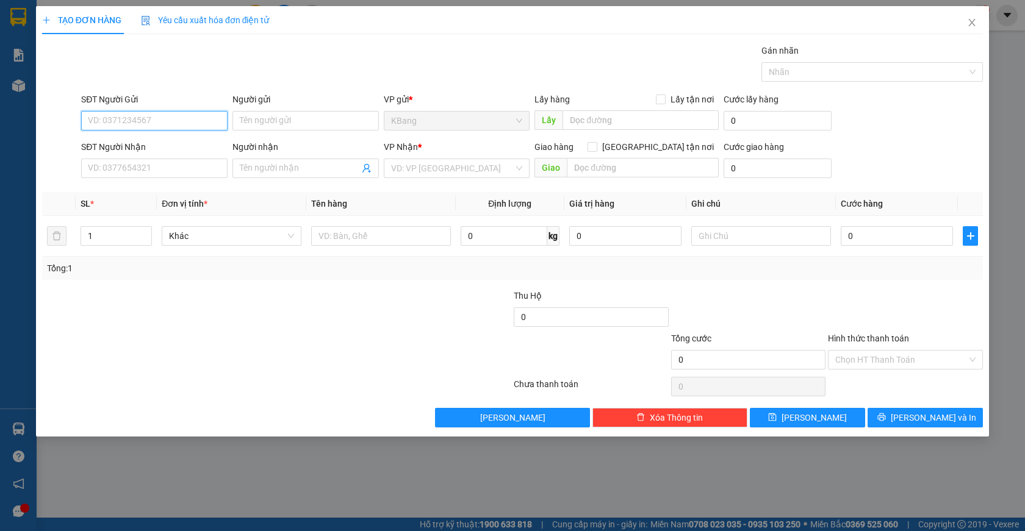
click at [116, 124] on input "SĐT Người Gửi" at bounding box center [154, 121] width 146 height 20
click at [123, 145] on div "0964815079 - c thương" at bounding box center [154, 144] width 132 height 13
type input "0964815079"
type input "c thương"
type input "0985279327"
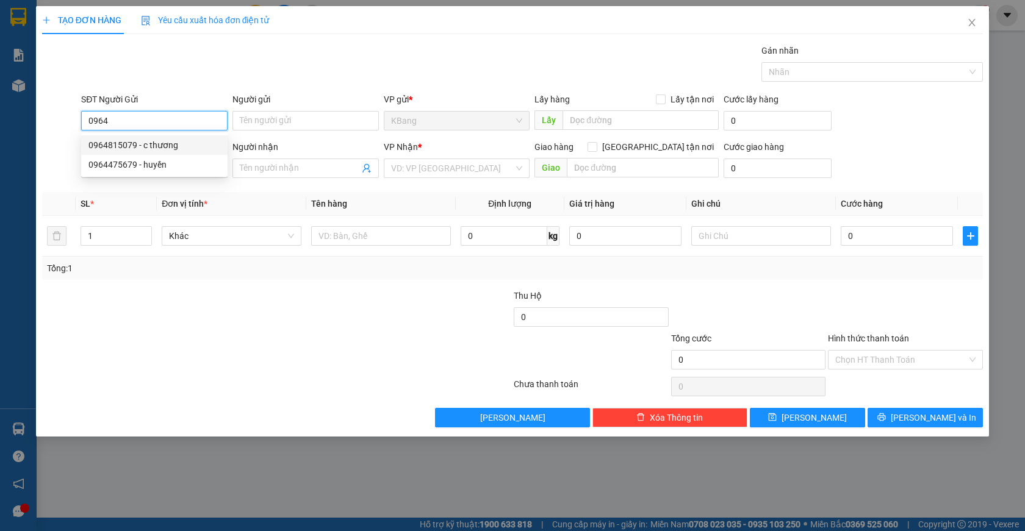
type input "hoa"
type input "0964815079"
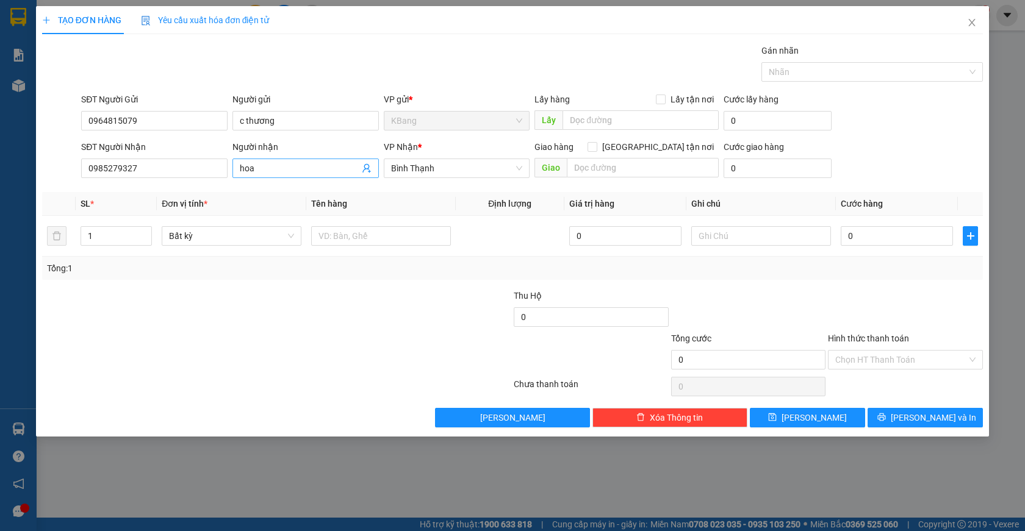
click at [368, 167] on icon "user-add" at bounding box center [367, 168] width 10 height 10
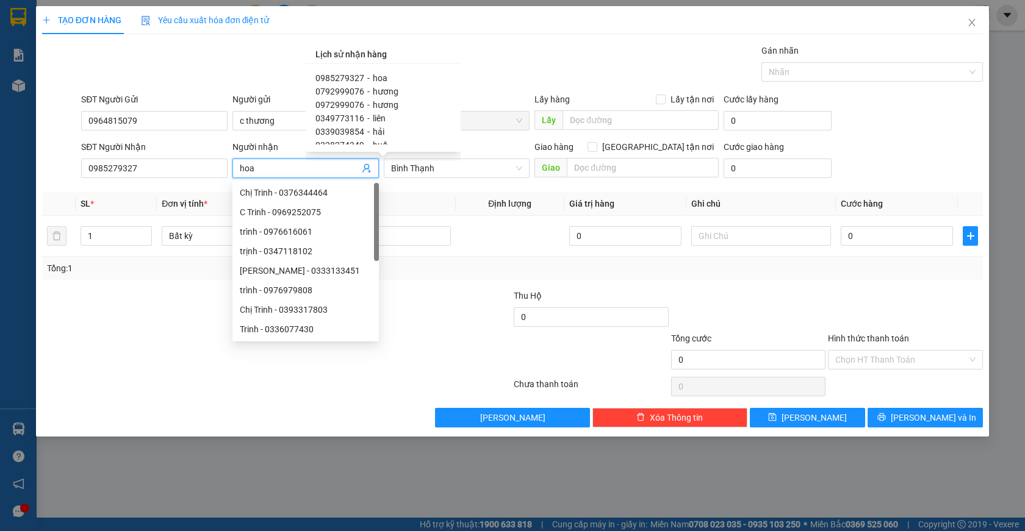
click at [351, 120] on span "0349773116" at bounding box center [339, 118] width 49 height 10
type input "0349773116"
type input "liên"
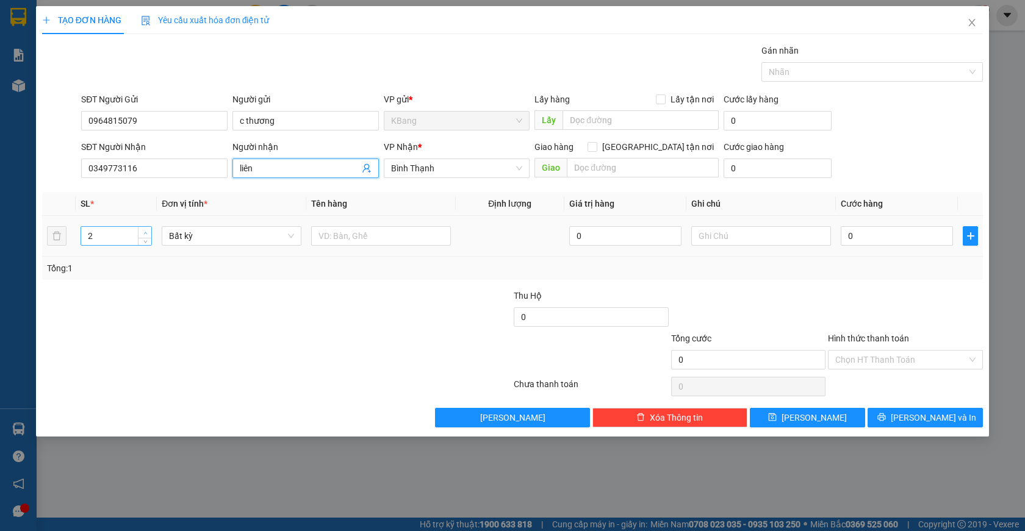
click at [143, 230] on span "up" at bounding box center [145, 232] width 7 height 7
type input "3"
click at [143, 230] on span "up" at bounding box center [145, 232] width 7 height 7
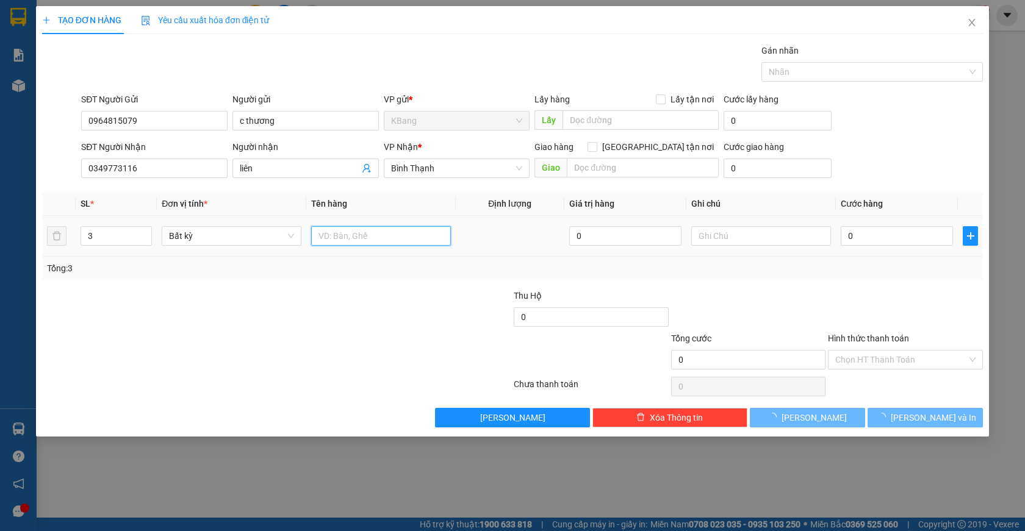
click at [330, 235] on input "text" at bounding box center [381, 236] width 140 height 20
type input "3 bao"
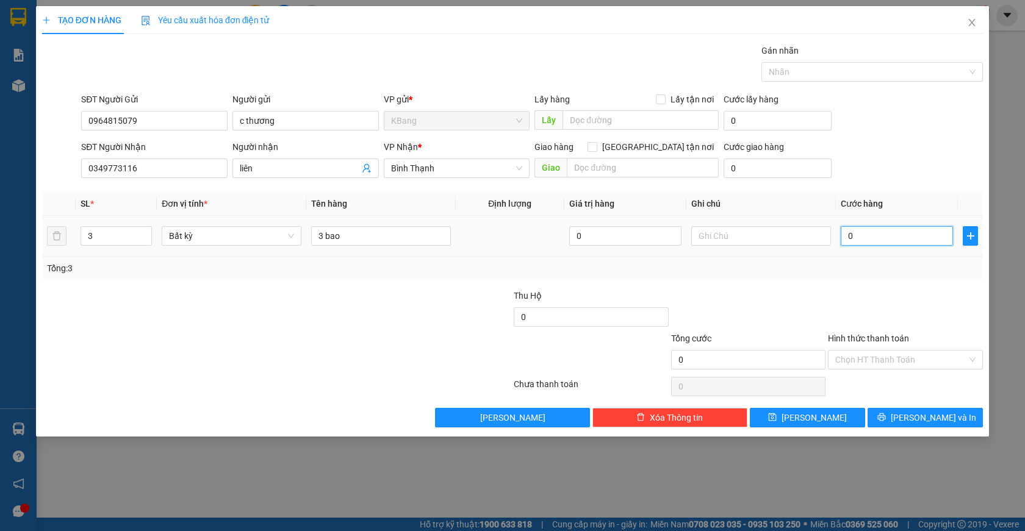
drag, startPoint x: 867, startPoint y: 241, endPoint x: 837, endPoint y: 284, distance: 52.1
click at [867, 240] on input "0" at bounding box center [896, 236] width 112 height 20
type input "3"
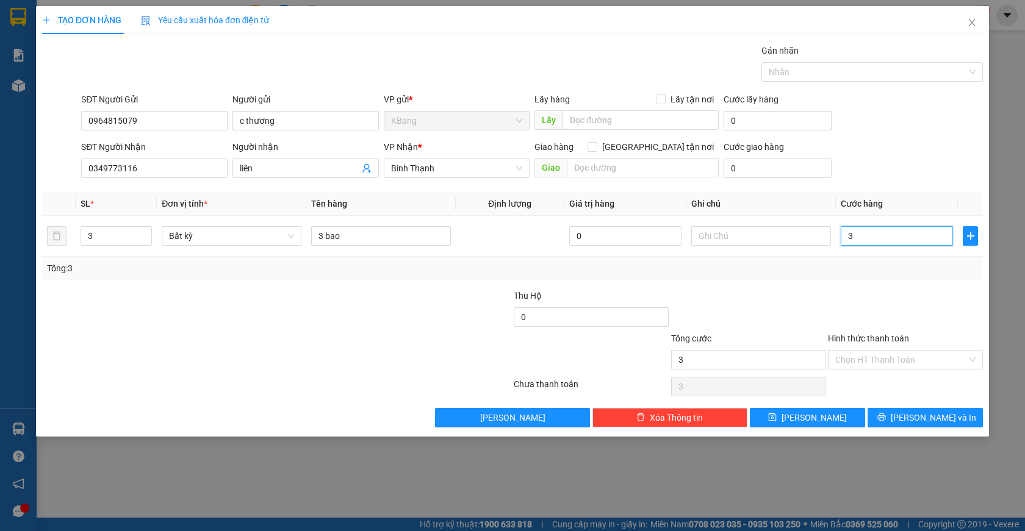
type input "30"
type input "300"
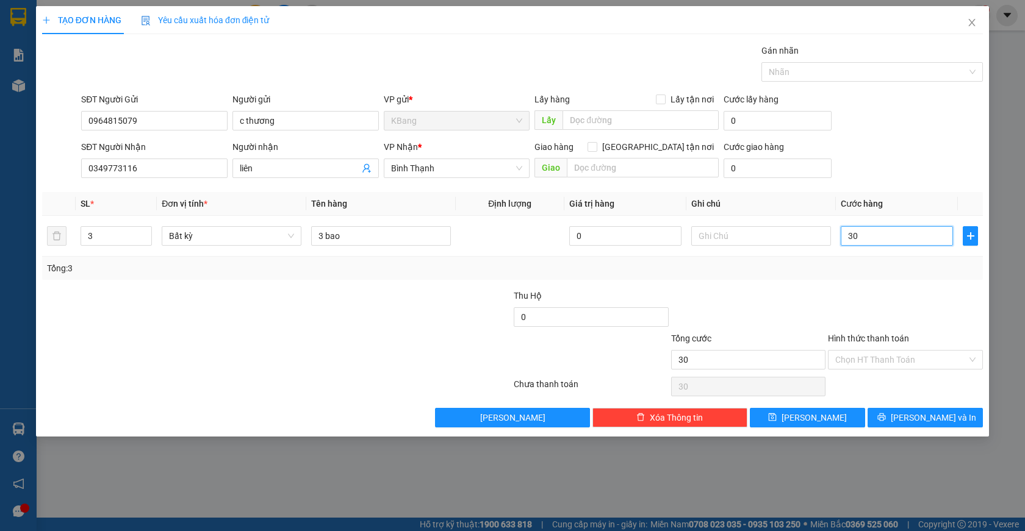
type input "300"
type input "3.000"
type input "30.000"
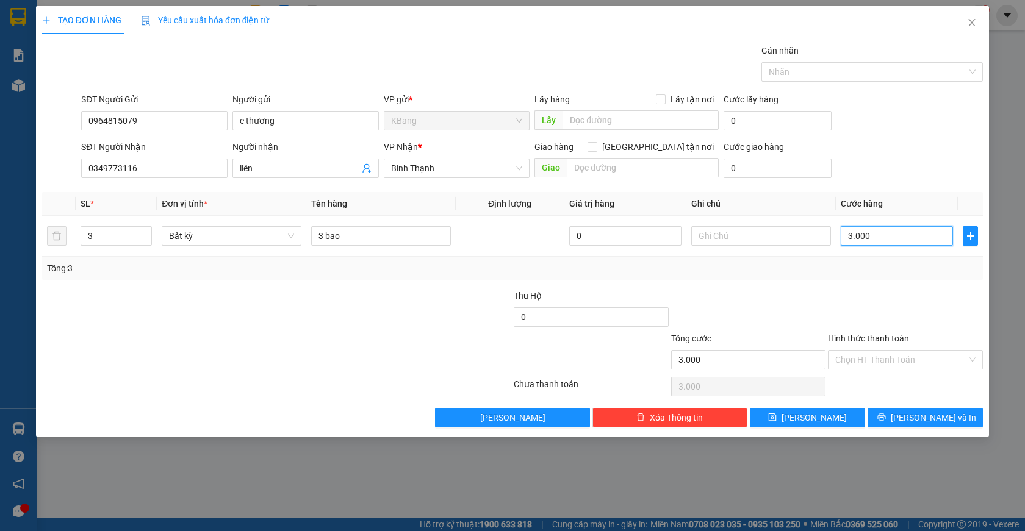
type input "30.000"
type input "300.000"
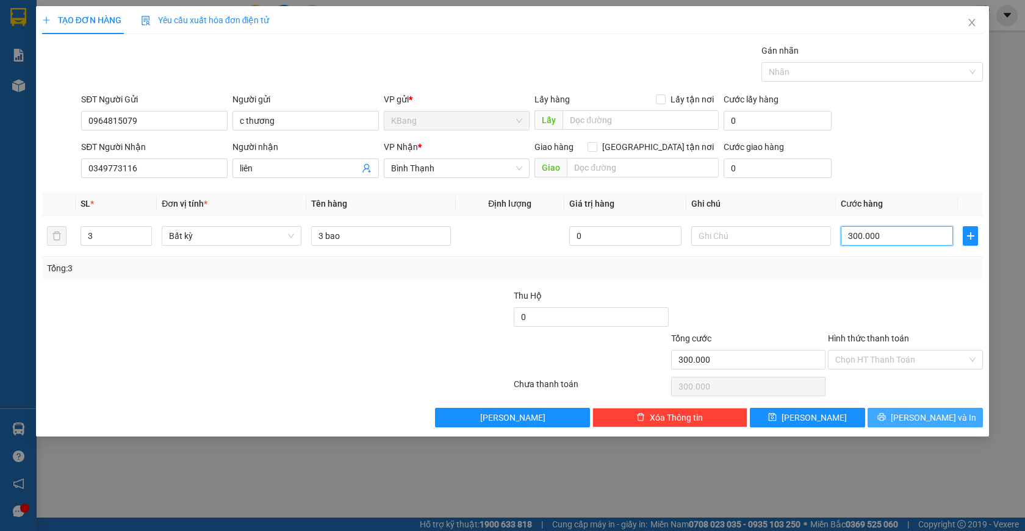
type input "300.000"
click at [928, 420] on span "[PERSON_NAME] và In" at bounding box center [932, 417] width 85 height 13
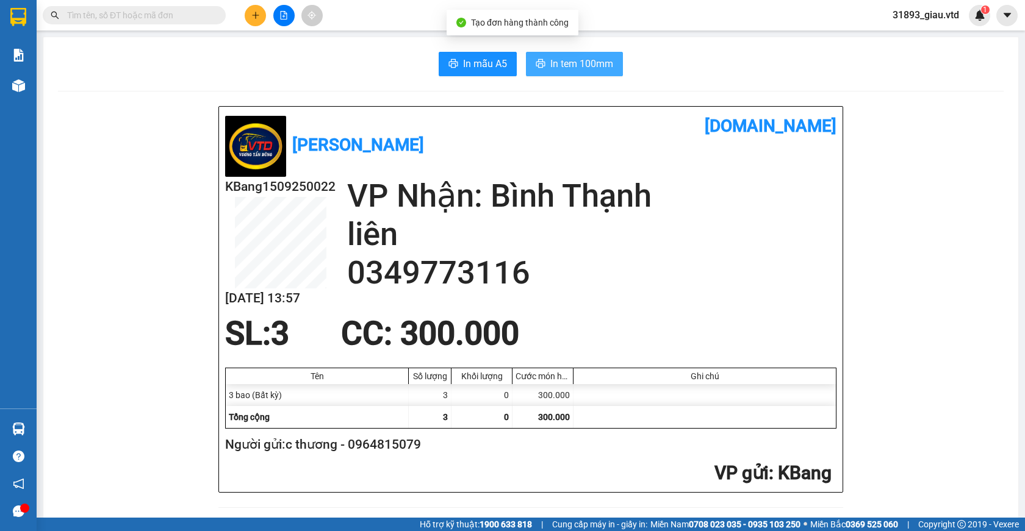
click at [573, 64] on span "In tem 100mm" at bounding box center [581, 63] width 63 height 15
click at [256, 18] on icon "plus" at bounding box center [255, 15] width 9 height 9
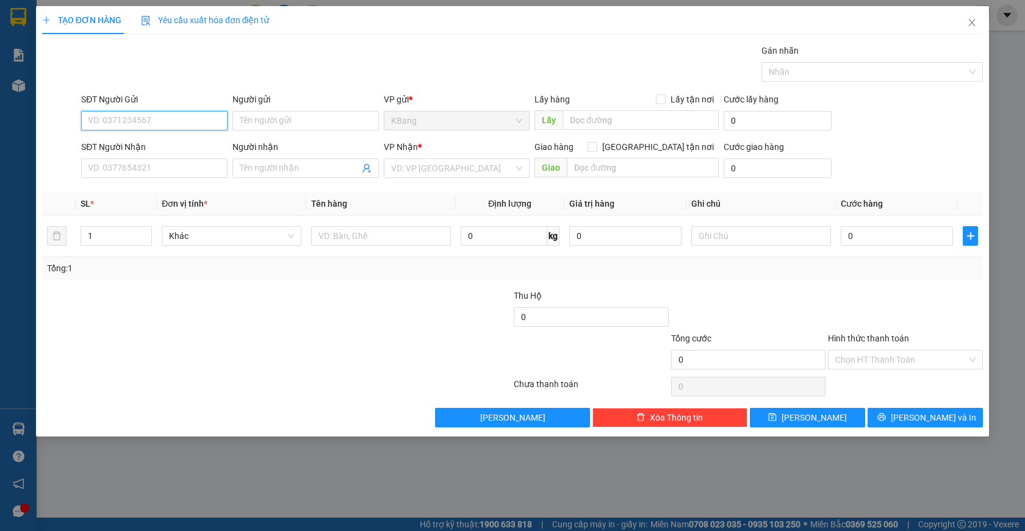
drag, startPoint x: 121, startPoint y: 121, endPoint x: 252, endPoint y: 60, distance: 144.9
click at [123, 121] on input "SĐT Người Gửi" at bounding box center [154, 121] width 146 height 20
click at [147, 144] on div "0964815079 - c thương" at bounding box center [154, 144] width 132 height 13
type input "0964815079"
type input "c thương"
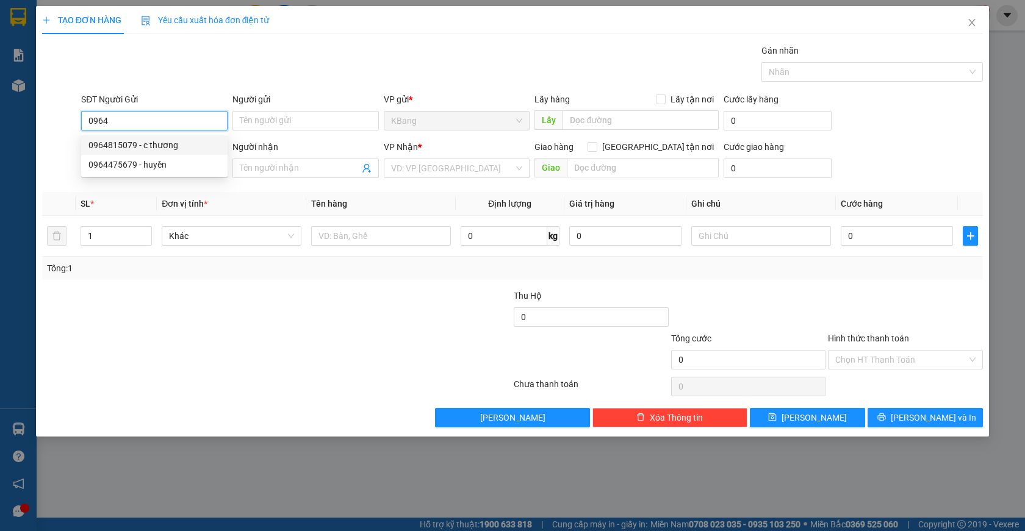
type input "0349773116"
type input "liên"
type input "0964815079"
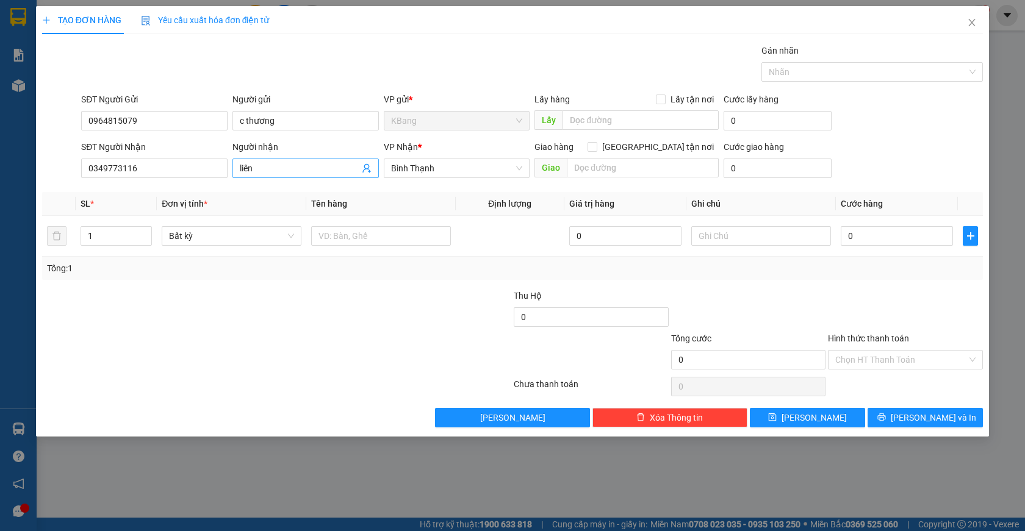
click at [367, 163] on icon "user-add" at bounding box center [367, 168] width 10 height 10
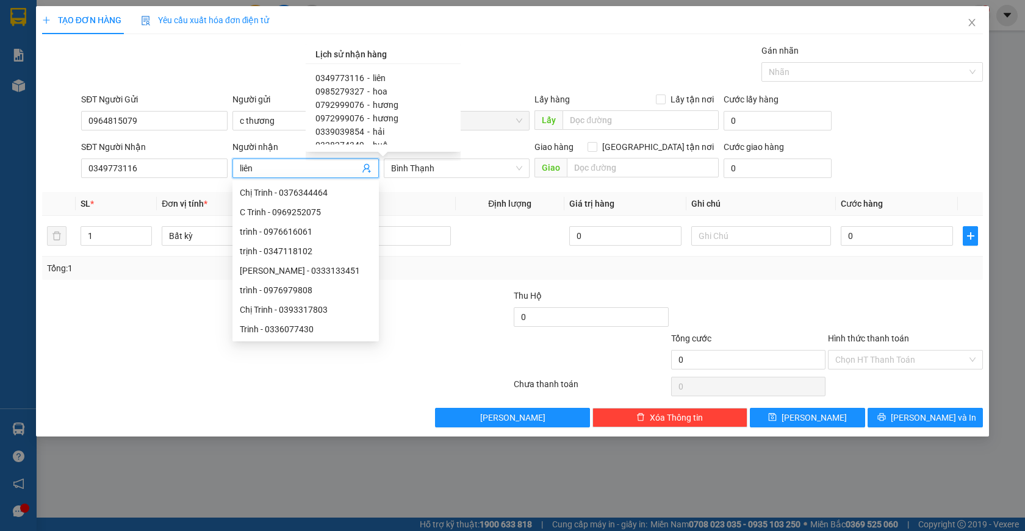
click at [351, 132] on span "0339039854" at bounding box center [339, 132] width 49 height 10
type input "0339039854"
type input "hải"
checkbox input "true"
type input "gò đậu"
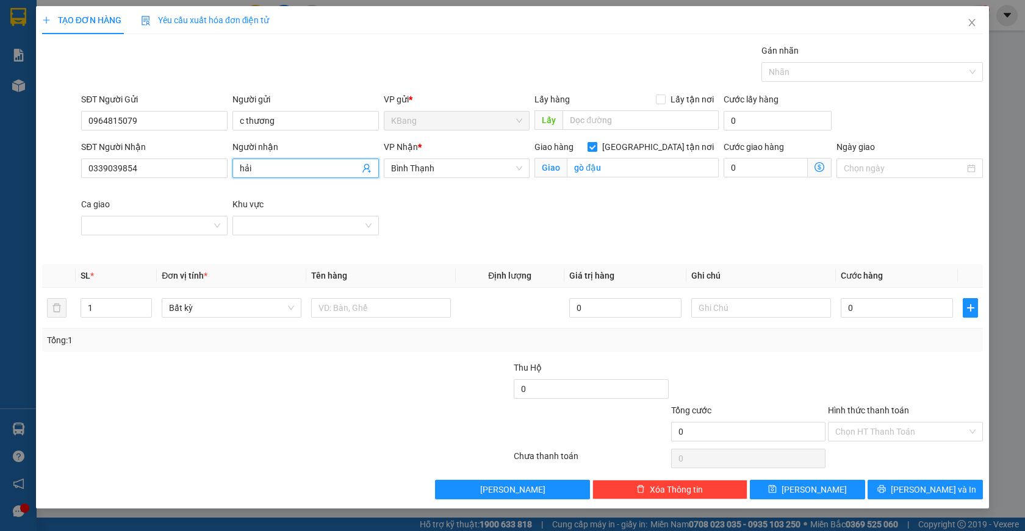
click at [596, 148] on input "[GEOGRAPHIC_DATA] tận nơi" at bounding box center [591, 146] width 9 height 9
checkbox input "false"
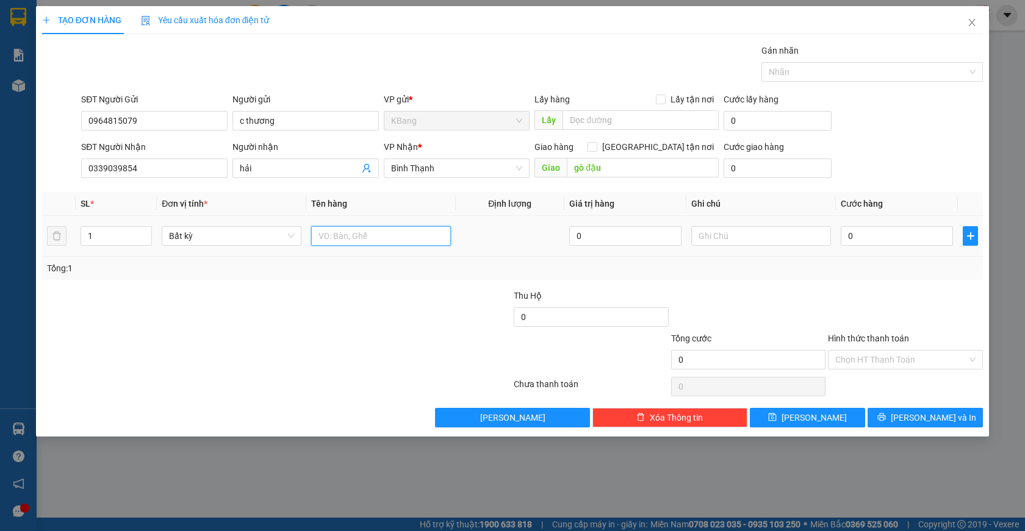
click at [328, 239] on input "text" at bounding box center [381, 236] width 140 height 20
type input "1 bao"
click at [855, 239] on input "0" at bounding box center [896, 236] width 112 height 20
type input "8"
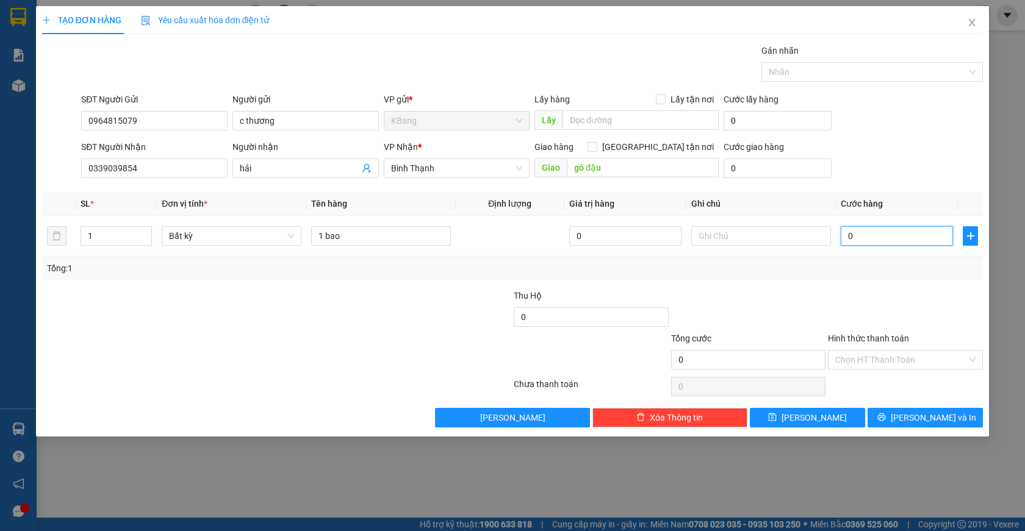
type input "8"
type input "80"
type input "800"
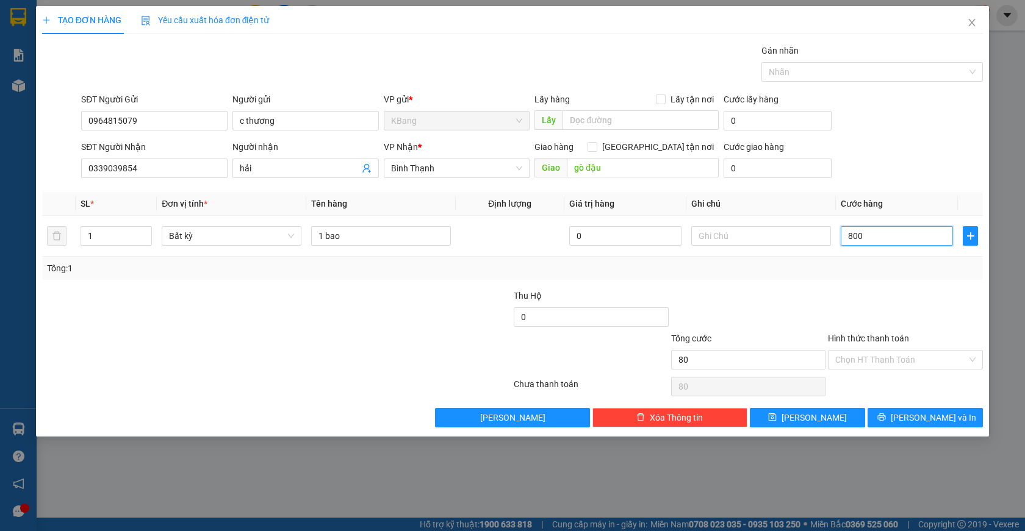
type input "800"
type input "8.000"
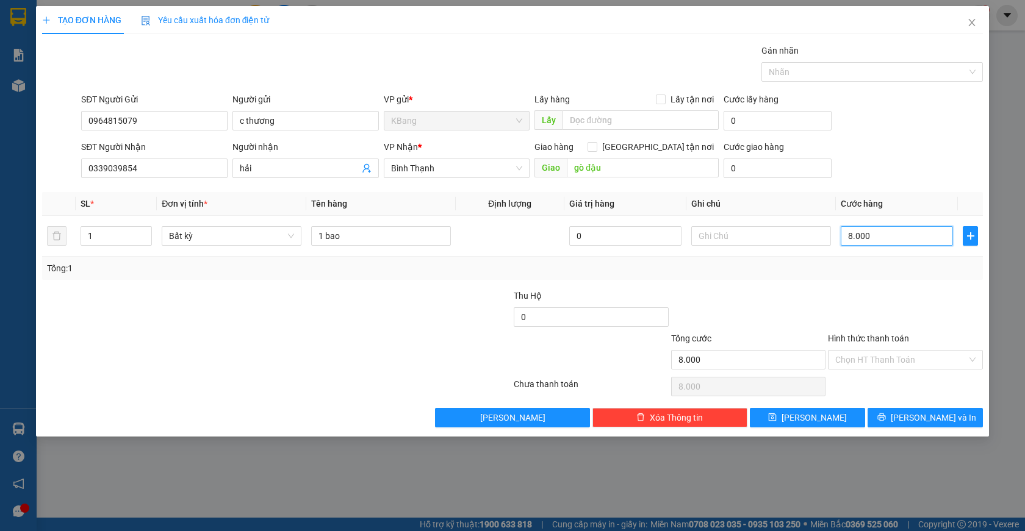
type input "80.000"
click at [928, 415] on span "[PERSON_NAME] và In" at bounding box center [932, 417] width 85 height 13
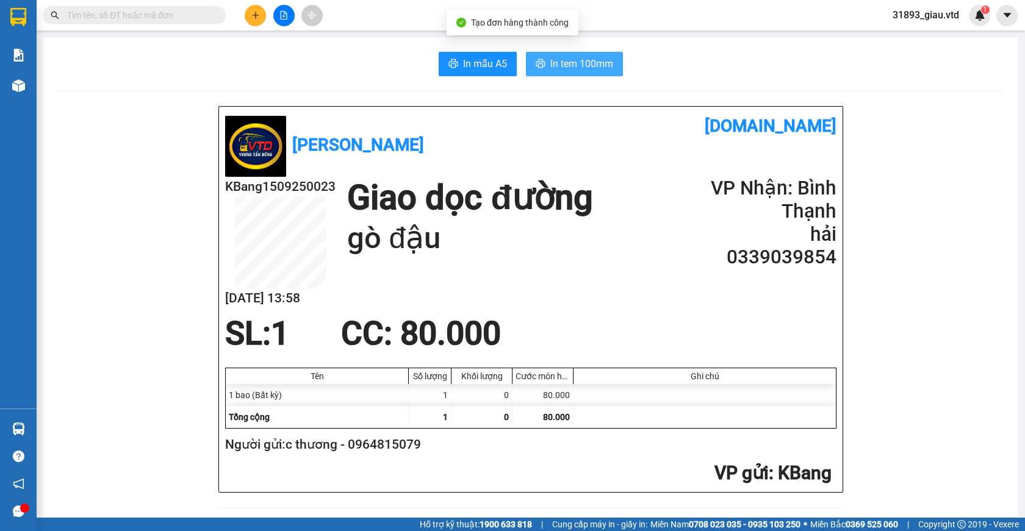
click at [559, 63] on span "In tem 100mm" at bounding box center [581, 63] width 63 height 15
click at [254, 15] on icon "plus" at bounding box center [255, 15] width 9 height 9
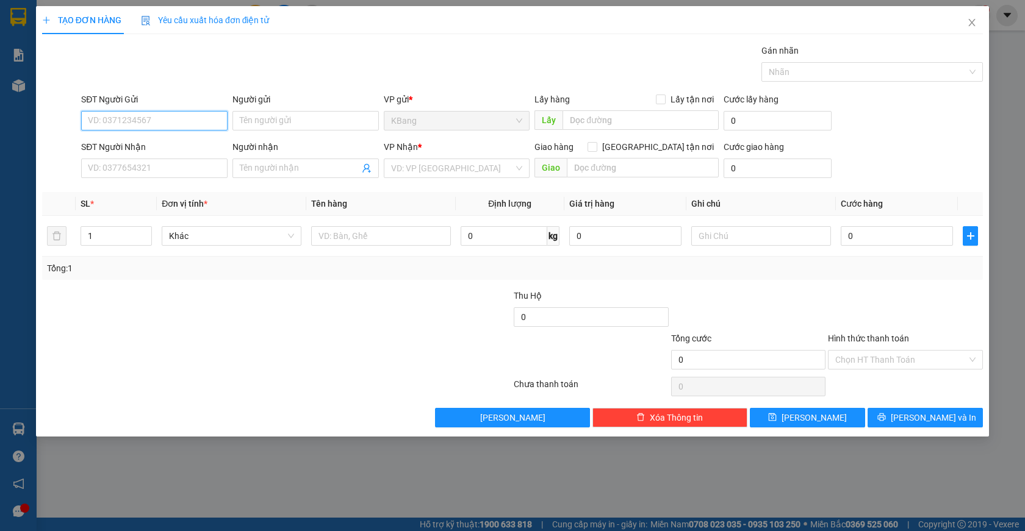
click at [138, 123] on input "SĐT Người Gửi" at bounding box center [154, 121] width 146 height 20
click at [126, 146] on div "0964815079 - c thương" at bounding box center [154, 144] width 132 height 13
type input "0964815079"
type input "c thương"
type input "0339039854"
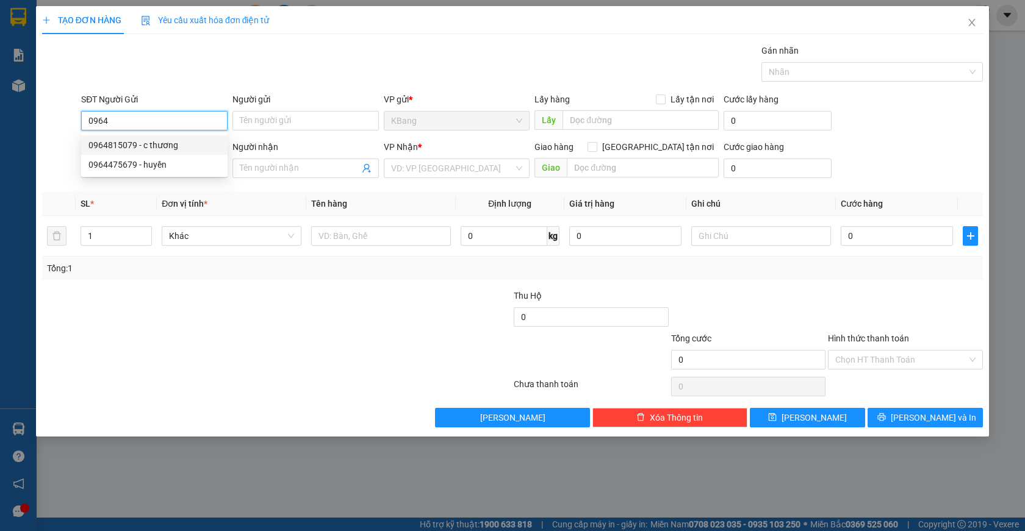
type input "hải"
type input "gò đậu"
type input "0964815079"
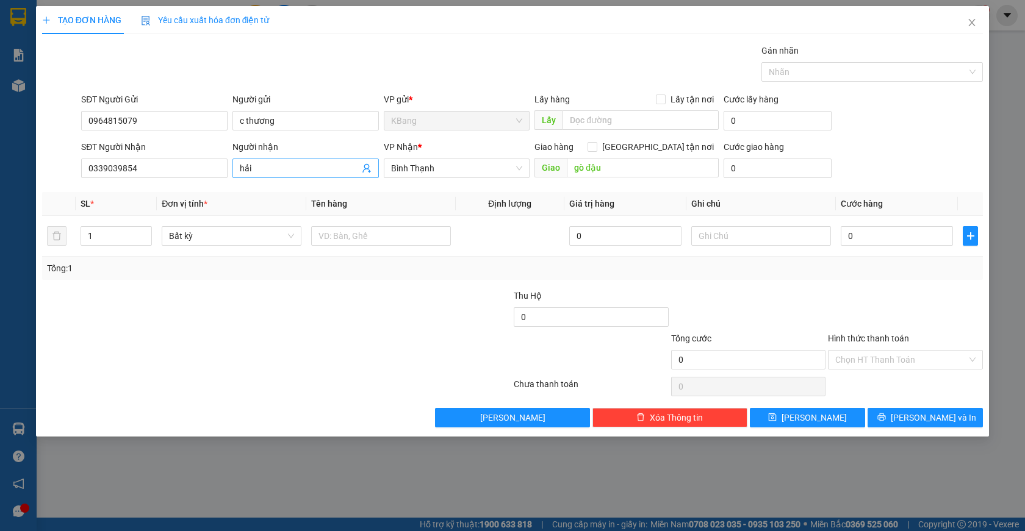
click at [367, 167] on icon "user-add" at bounding box center [367, 168] width 10 height 10
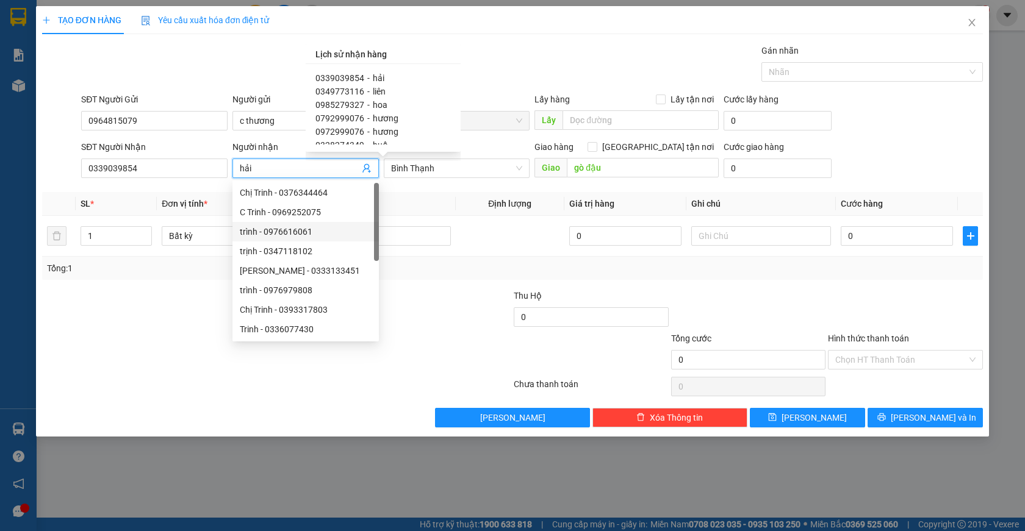
scroll to position [61, 0]
click at [349, 113] on span "0916320017" at bounding box center [339, 111] width 49 height 10
type input "0916320017"
type input "vân"
checkbox input "true"
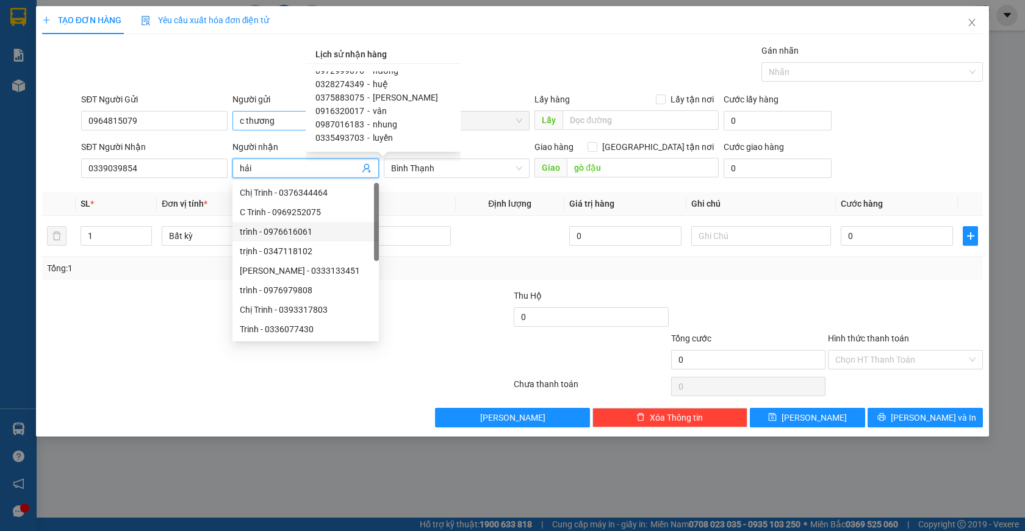
type input "gia nghĩa"
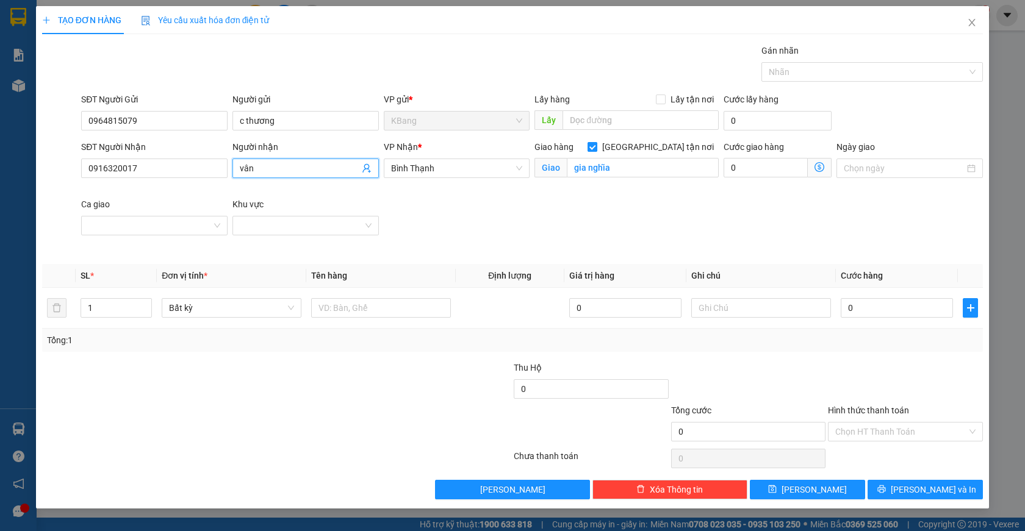
click at [596, 144] on input "[GEOGRAPHIC_DATA] tận nơi" at bounding box center [591, 146] width 9 height 9
checkbox input "false"
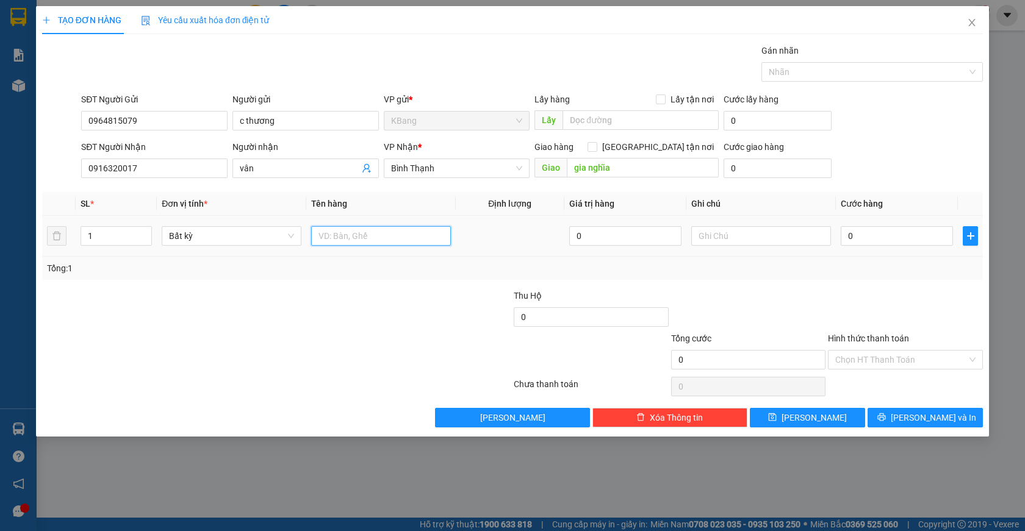
drag, startPoint x: 328, startPoint y: 234, endPoint x: 346, endPoint y: 380, distance: 146.9
click at [328, 236] on input "text" at bounding box center [381, 236] width 140 height 20
type input "1 bao"
type input "8"
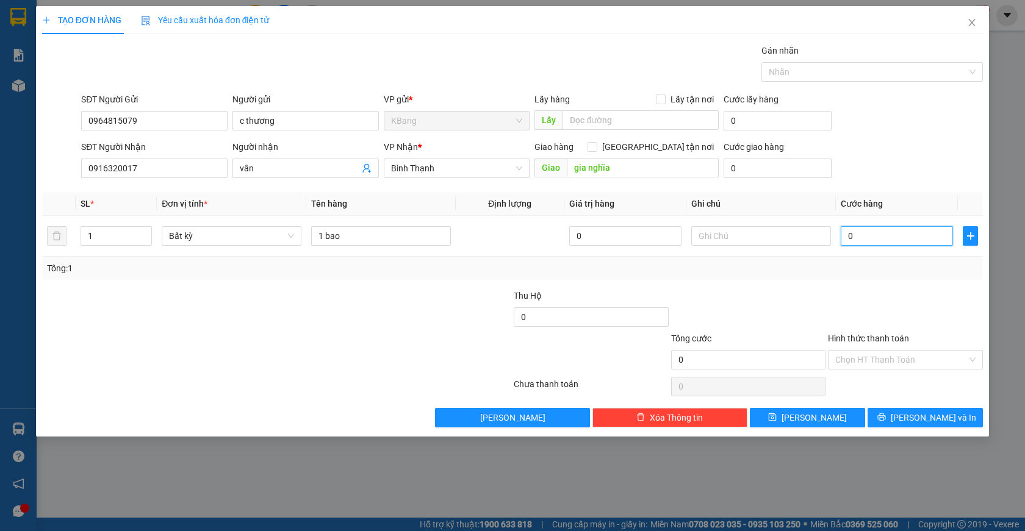
type input "8"
type input "80"
type input "800"
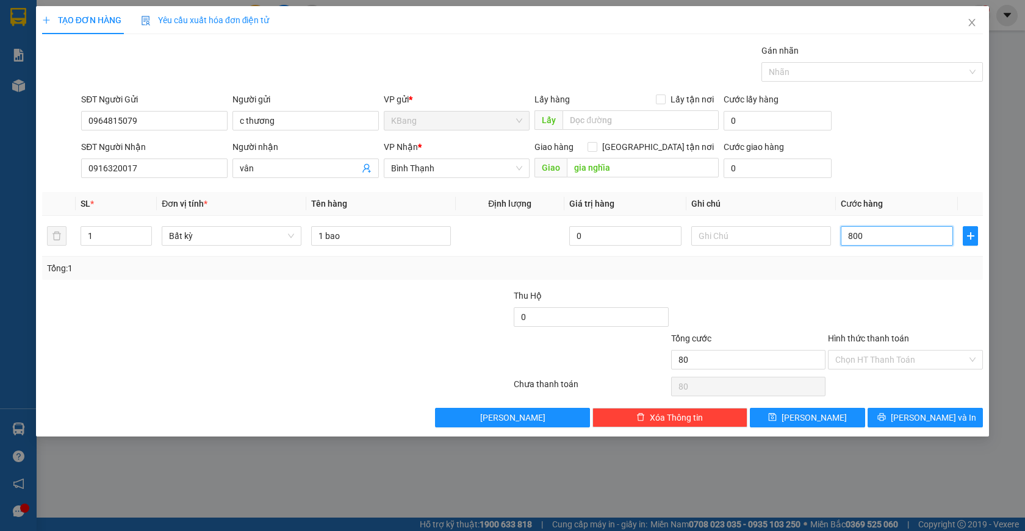
type input "800"
type input "8.000"
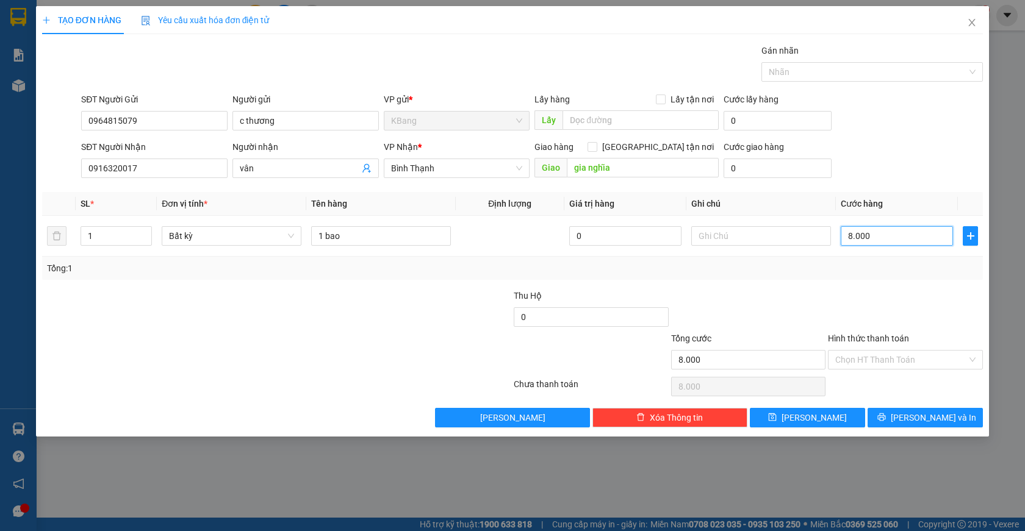
type input "80.000"
click at [923, 418] on span "[PERSON_NAME] và In" at bounding box center [932, 417] width 85 height 13
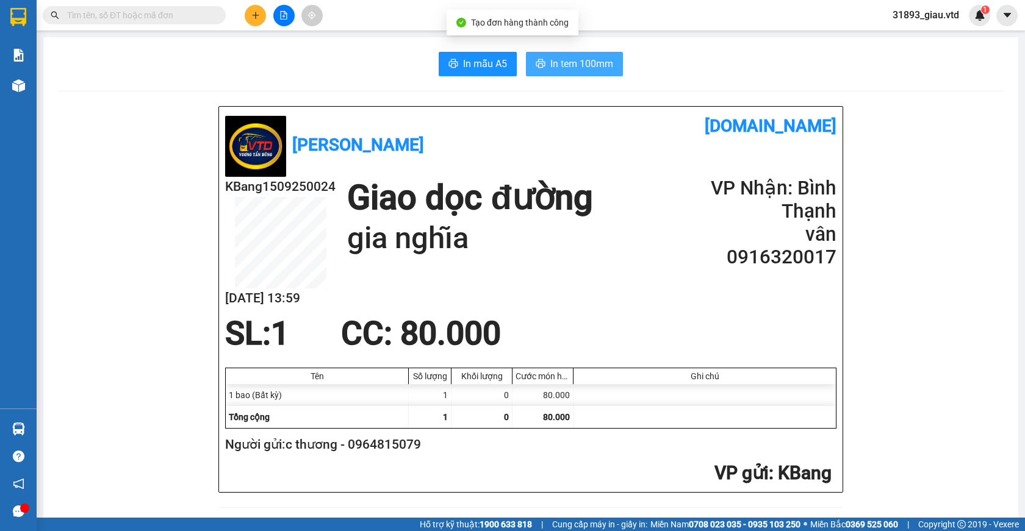
click at [553, 60] on span "In tem 100mm" at bounding box center [581, 63] width 63 height 15
click at [256, 14] on icon "plus" at bounding box center [255, 15] width 1 height 7
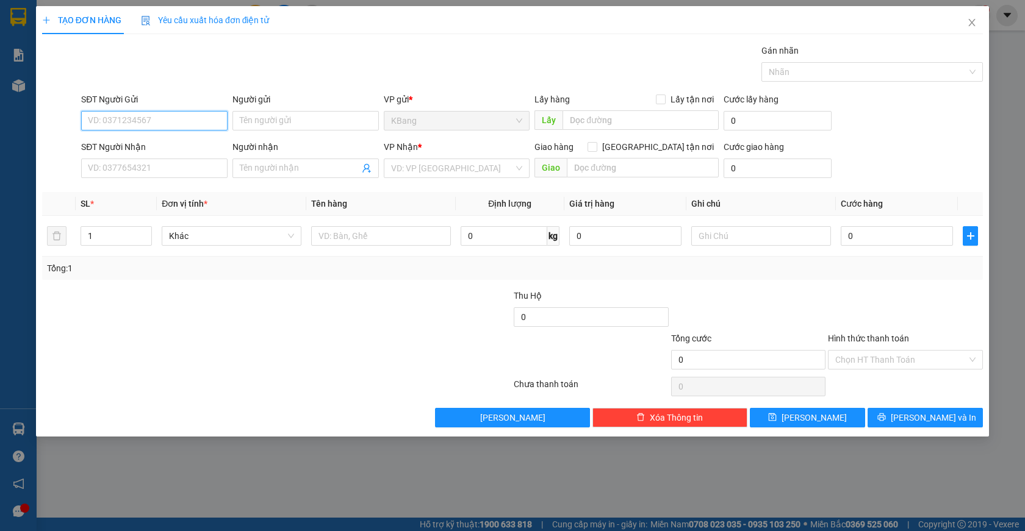
drag, startPoint x: 113, startPoint y: 121, endPoint x: 586, endPoint y: 36, distance: 480.8
click at [126, 115] on input "SĐT Người Gửi" at bounding box center [154, 121] width 146 height 20
click at [106, 146] on div "0964815079 - c thương" at bounding box center [154, 144] width 132 height 13
type input "0964815079"
type input "c thương"
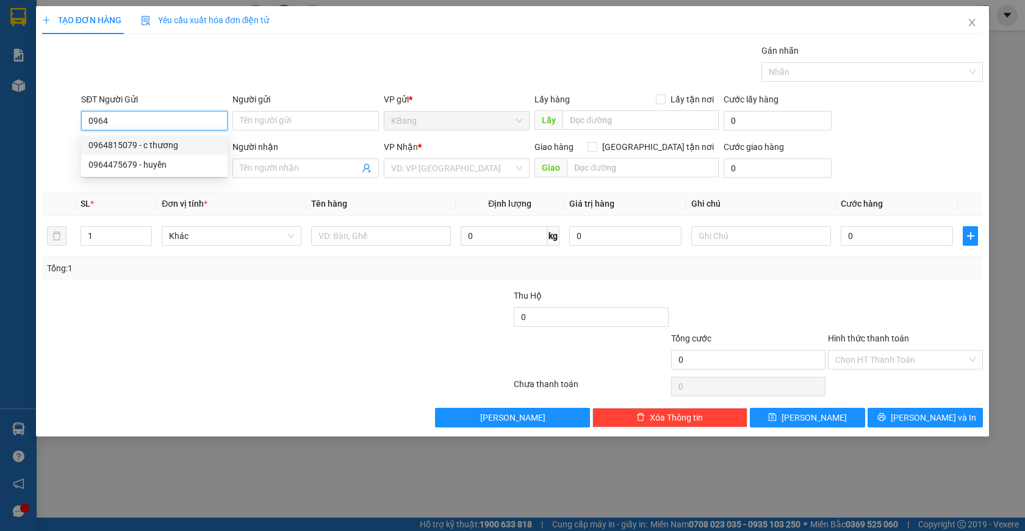
type input "0916320017"
type input "vân"
type input "gia nghĩa"
type input "0964815079"
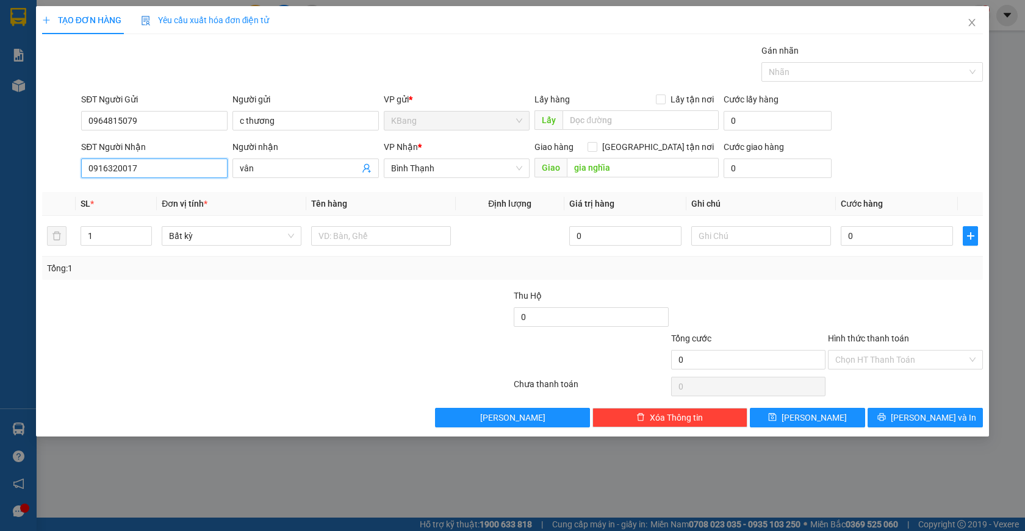
click at [140, 168] on input "0916320017" at bounding box center [154, 169] width 146 height 20
type input "0"
type input "0988895870"
click at [265, 170] on input "vân" at bounding box center [300, 168] width 120 height 13
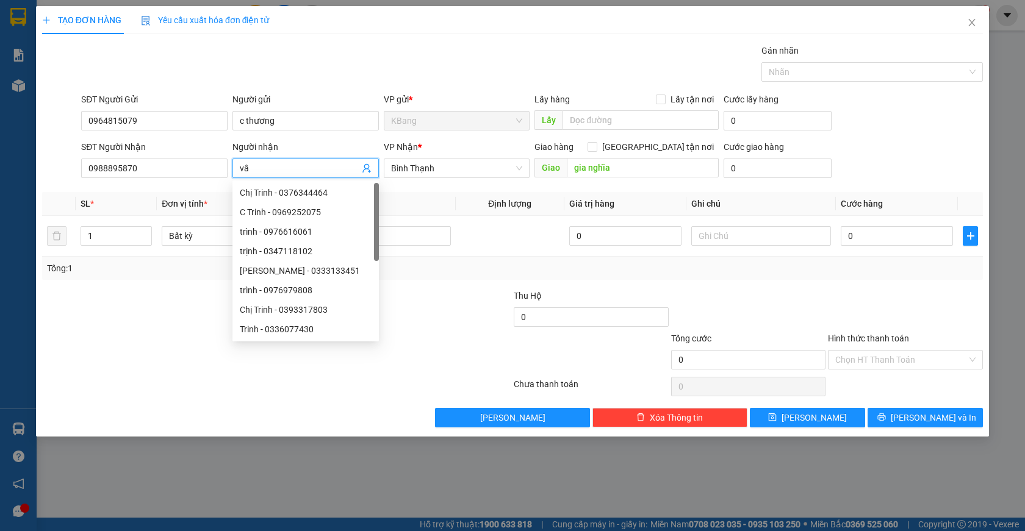
type input "v"
type input "mai"
click at [105, 414] on div "Lưu nháp Xóa Thông tin [PERSON_NAME] và In" at bounding box center [512, 418] width 943 height 20
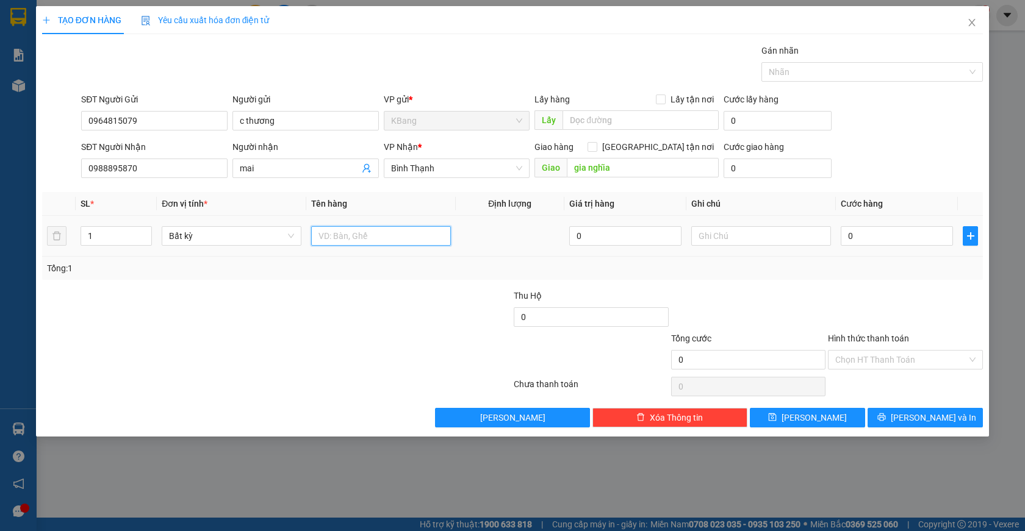
drag, startPoint x: 326, startPoint y: 238, endPoint x: 346, endPoint y: 394, distance: 156.9
click at [325, 241] on input "text" at bounding box center [381, 236] width 140 height 20
type input "1 bao"
click at [842, 233] on input "0" at bounding box center [896, 236] width 112 height 20
type input "1"
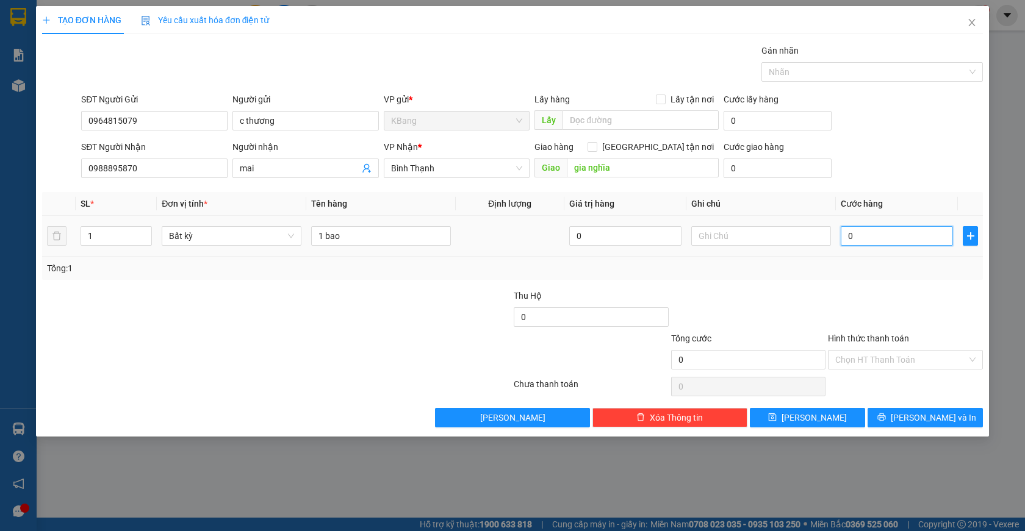
type input "1"
type input "10"
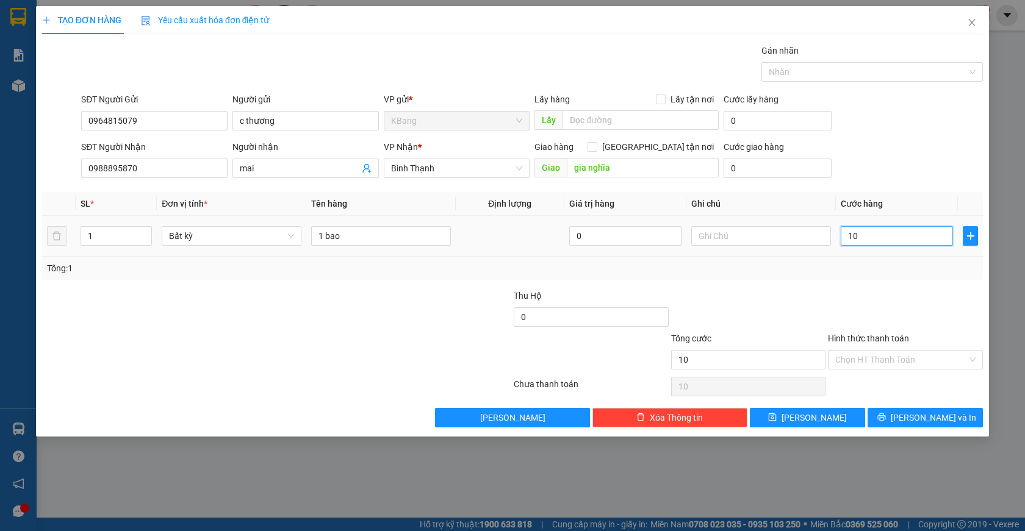
type input "100"
type input "1.000"
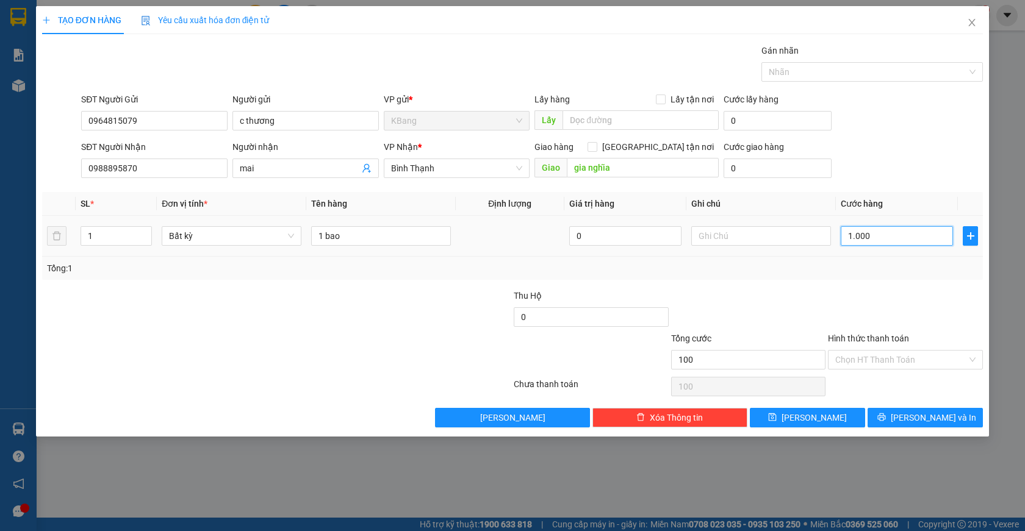
type input "1.000"
type input "10.000"
type input "100.000"
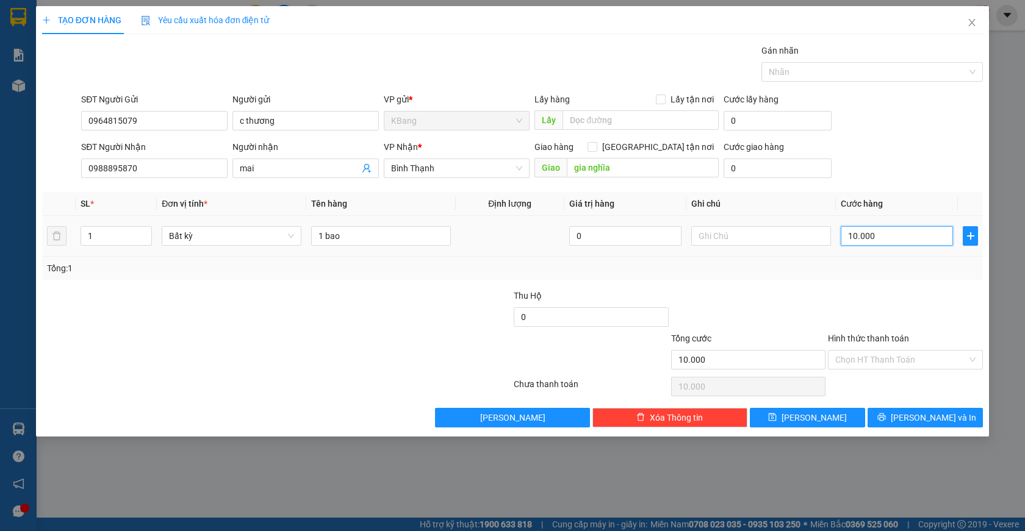
type input "100.000"
click at [922, 418] on span "[PERSON_NAME] và In" at bounding box center [932, 417] width 85 height 13
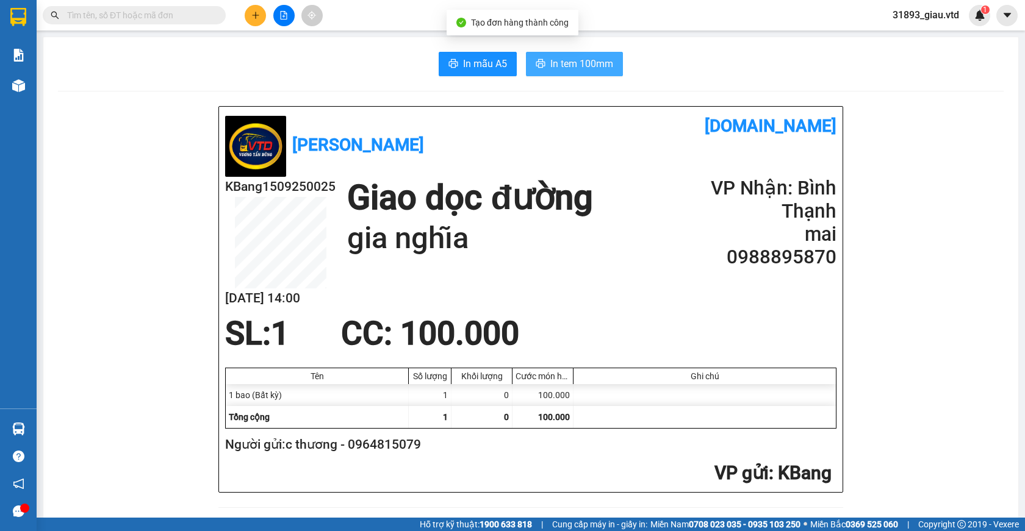
drag, startPoint x: 561, startPoint y: 62, endPoint x: 561, endPoint y: 50, distance: 11.6
click at [564, 60] on span "In tem 100mm" at bounding box center [581, 63] width 63 height 15
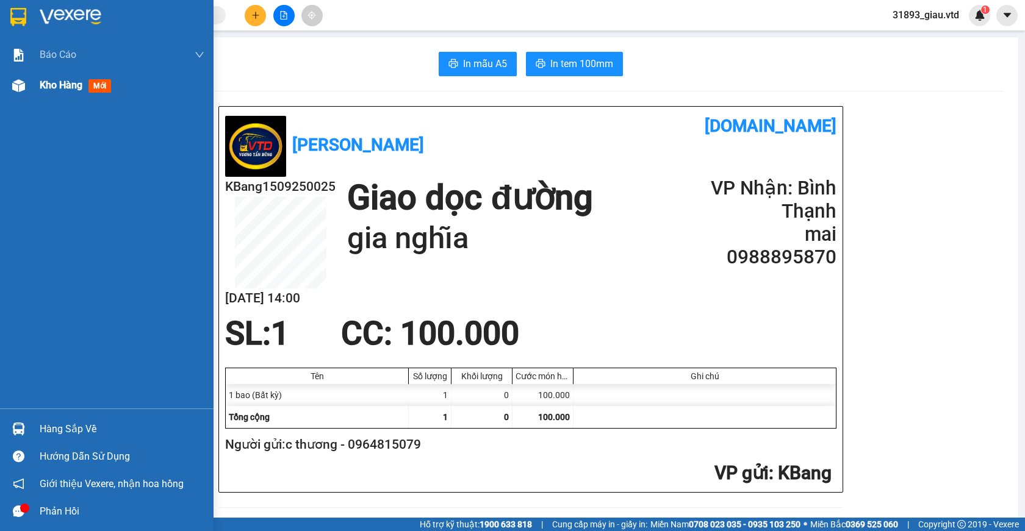
click at [96, 84] on span "mới" at bounding box center [99, 85] width 23 height 13
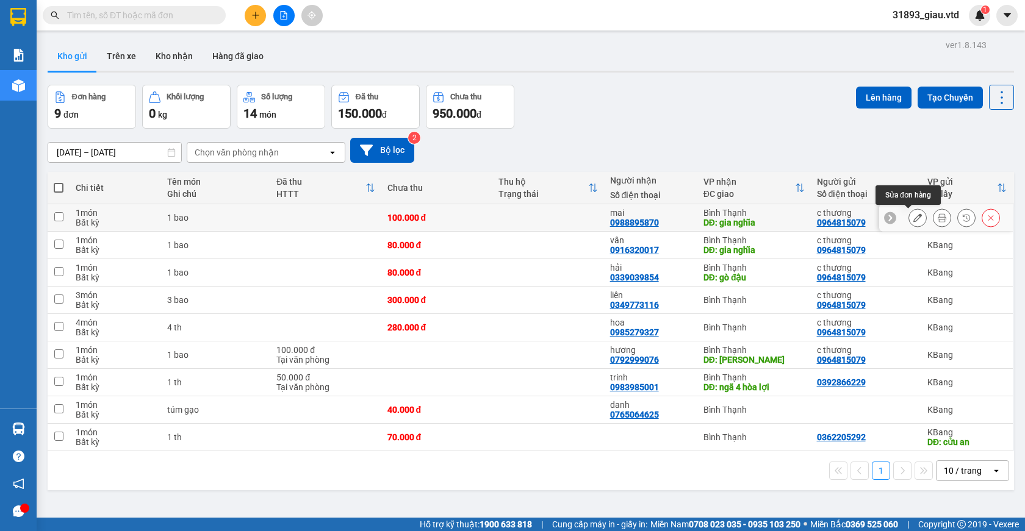
click at [913, 217] on icon at bounding box center [917, 217] width 9 height 9
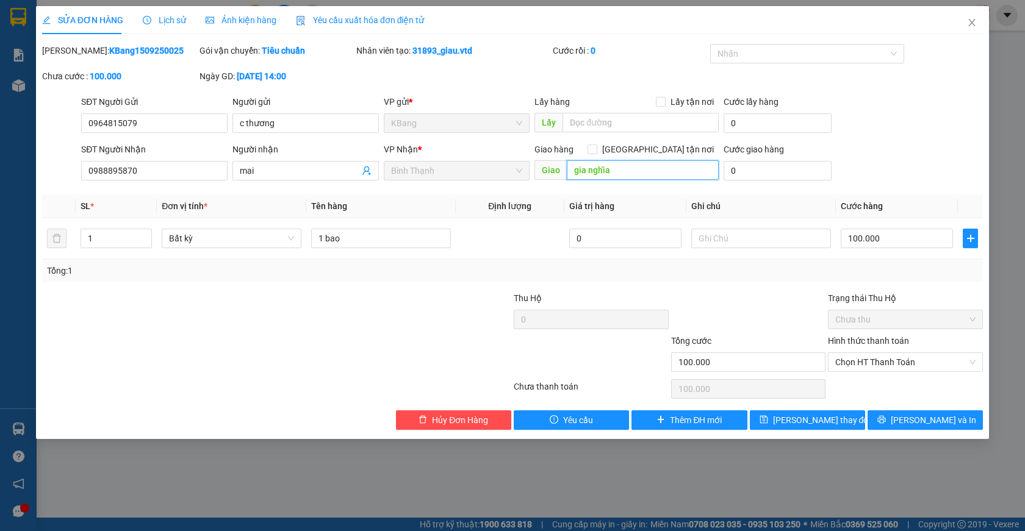
click at [616, 175] on input "gia nghĩa" at bounding box center [643, 170] width 152 height 20
click at [933, 419] on span "[PERSON_NAME] và In" at bounding box center [932, 420] width 85 height 13
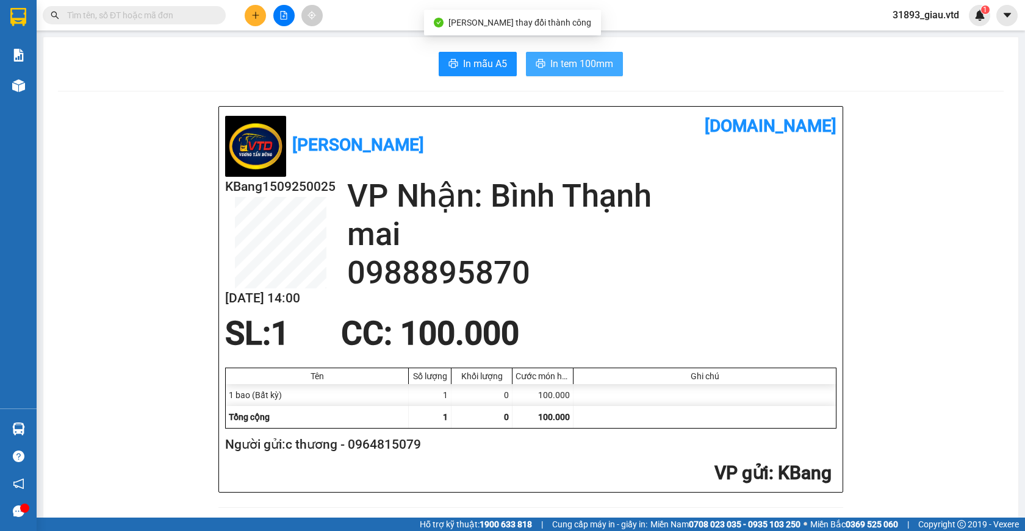
click at [576, 62] on span "In tem 100mm" at bounding box center [581, 63] width 63 height 15
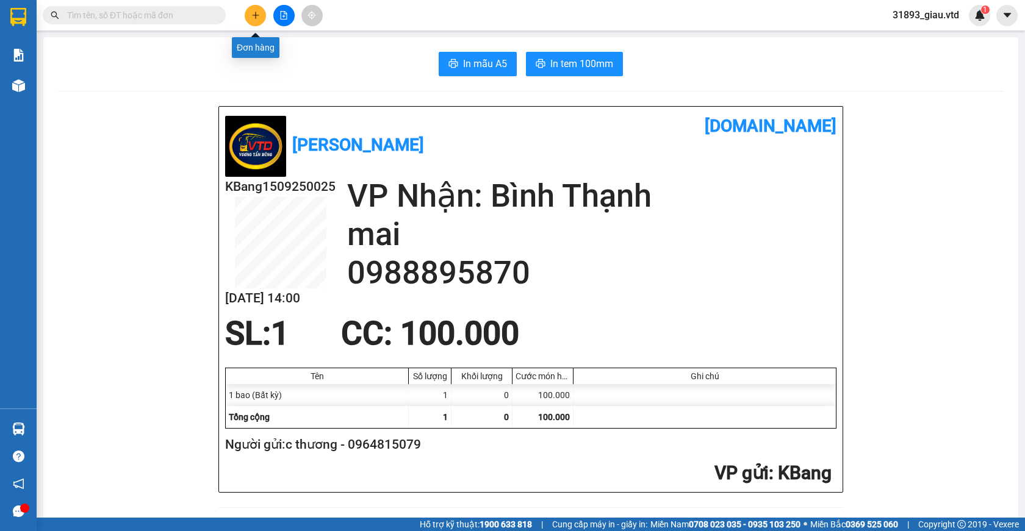
click at [256, 16] on icon "plus" at bounding box center [255, 15] width 1 height 7
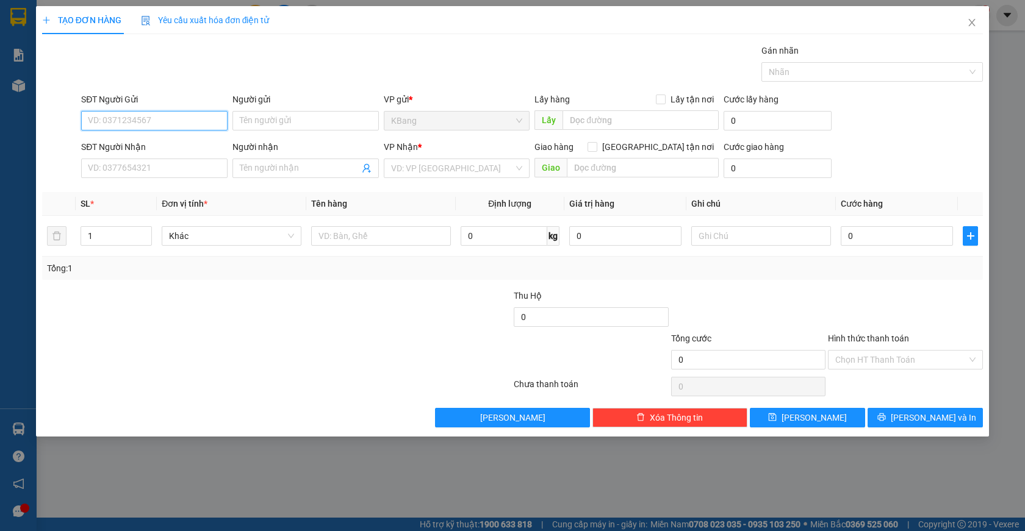
drag, startPoint x: 141, startPoint y: 124, endPoint x: 657, endPoint y: 48, distance: 522.2
click at [141, 122] on input "SĐT Người Gửi" at bounding box center [154, 121] width 146 height 20
drag, startPoint x: 85, startPoint y: 122, endPoint x: 123, endPoint y: 120, distance: 38.5
click at [157, 121] on input "0337248911" at bounding box center [154, 121] width 146 height 20
paste input "0337248911"
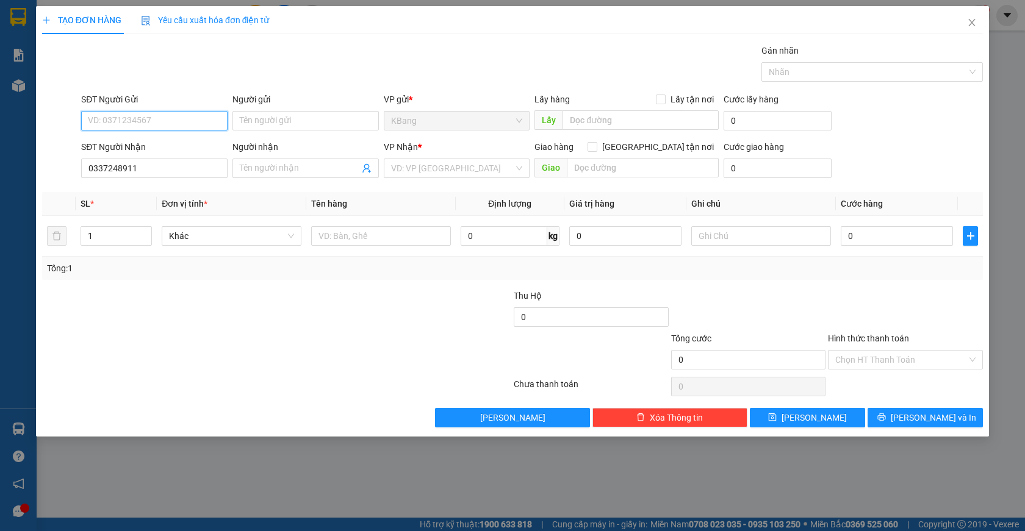
click at [115, 123] on input "SĐT Người Gửi" at bounding box center [154, 121] width 146 height 20
click at [356, 241] on input "text" at bounding box center [381, 236] width 140 height 20
drag, startPoint x: 257, startPoint y: 168, endPoint x: 213, endPoint y: 311, distance: 149.9
click at [258, 167] on input "Người nhận" at bounding box center [300, 168] width 120 height 13
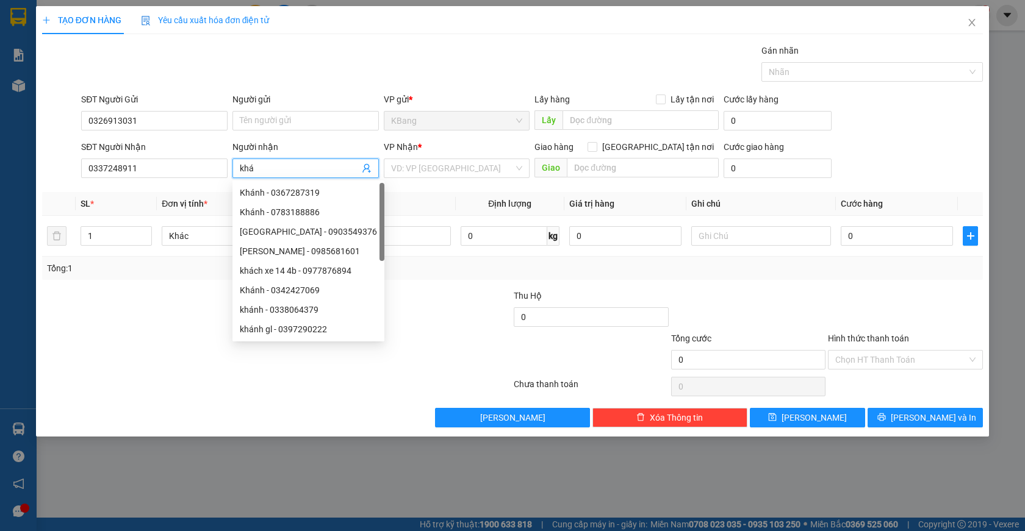
click at [188, 329] on div at bounding box center [198, 310] width 314 height 43
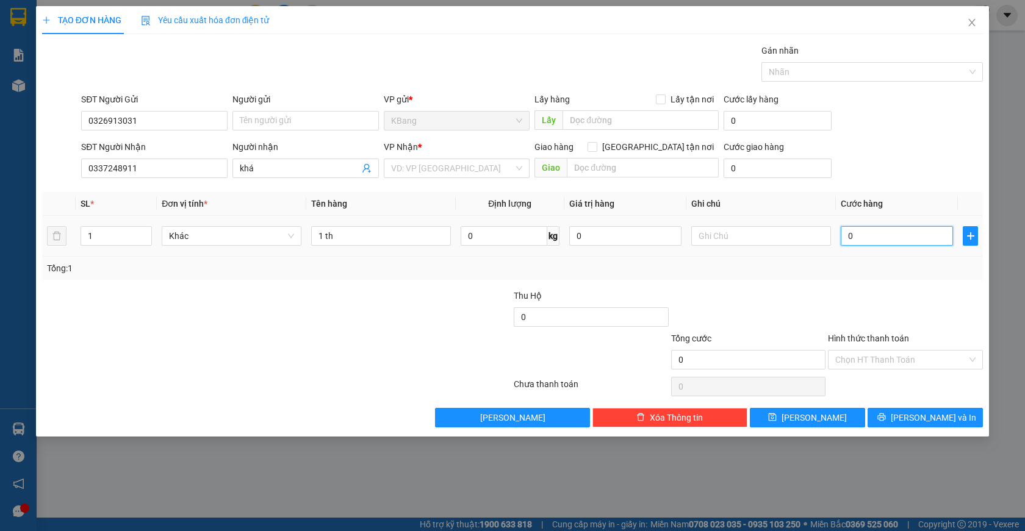
click at [853, 234] on input "0" at bounding box center [896, 236] width 112 height 20
click at [871, 362] on input "Hình thức thanh toán" at bounding box center [901, 360] width 132 height 18
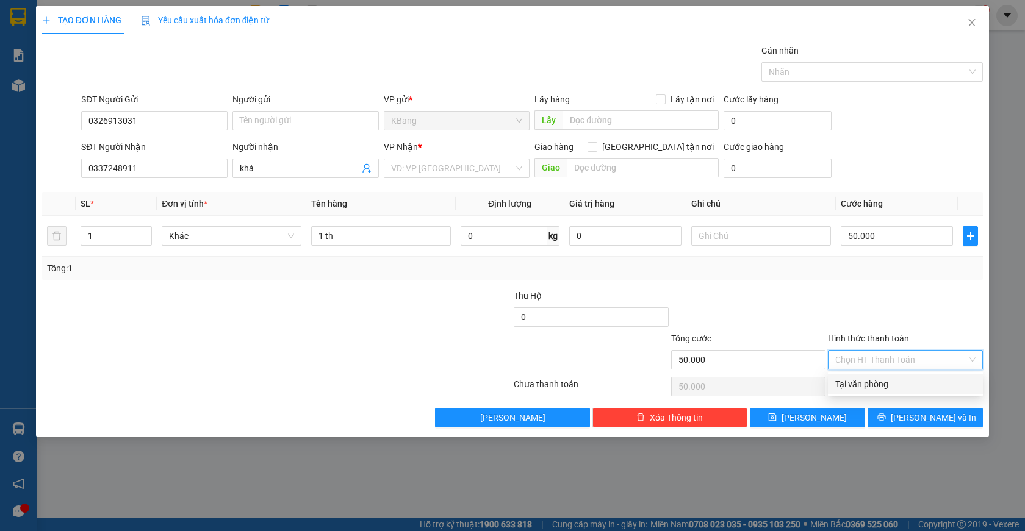
click at [869, 384] on div "Tại văn phòng" at bounding box center [905, 384] width 140 height 13
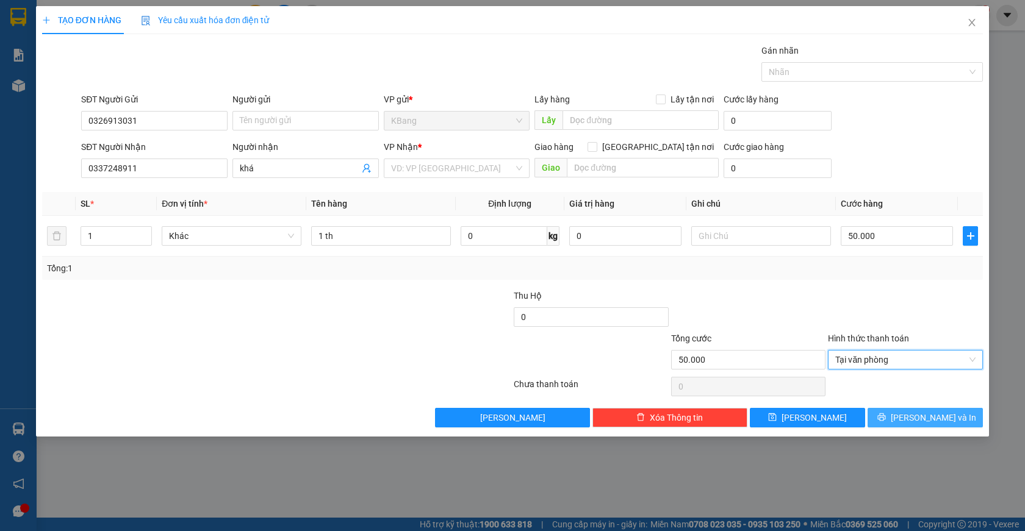
click at [913, 416] on button "[PERSON_NAME] và In" at bounding box center [924, 418] width 115 height 20
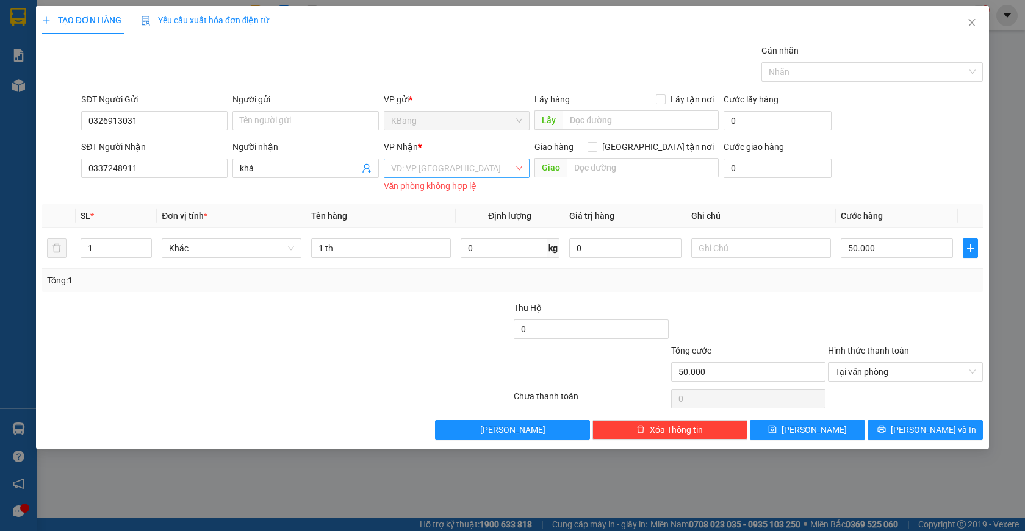
click at [402, 174] on input "search" at bounding box center [452, 168] width 123 height 18
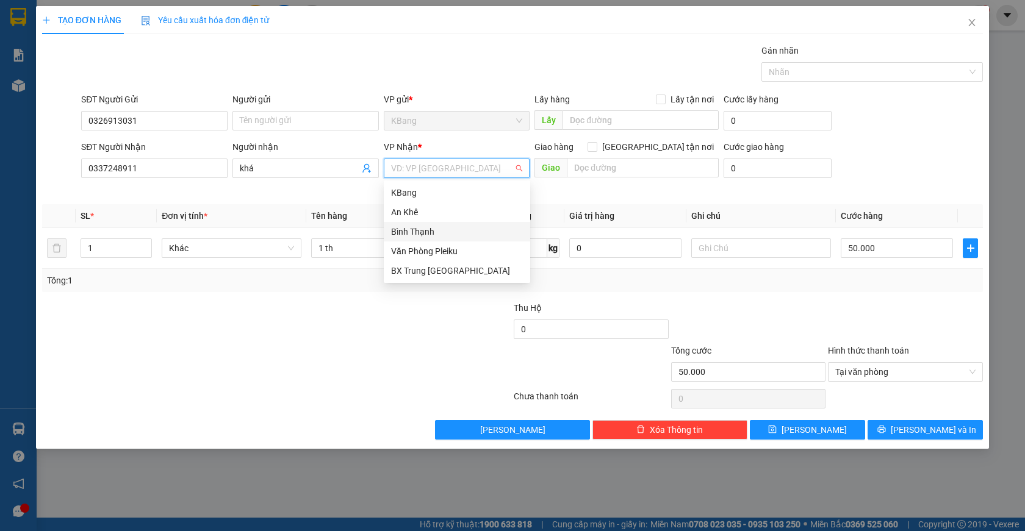
click at [434, 238] on div "Bình Thạnh" at bounding box center [457, 231] width 132 height 13
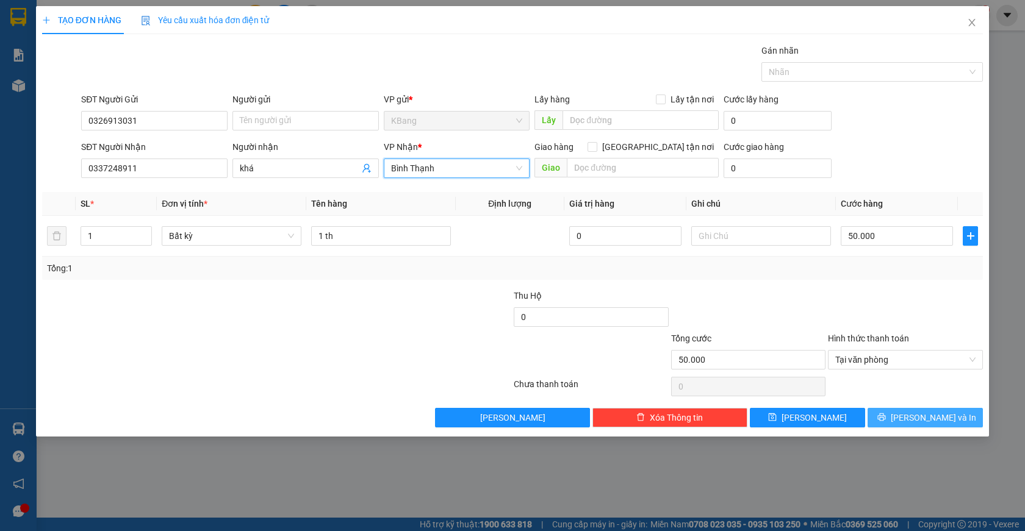
click at [924, 417] on span "[PERSON_NAME] và In" at bounding box center [932, 417] width 85 height 13
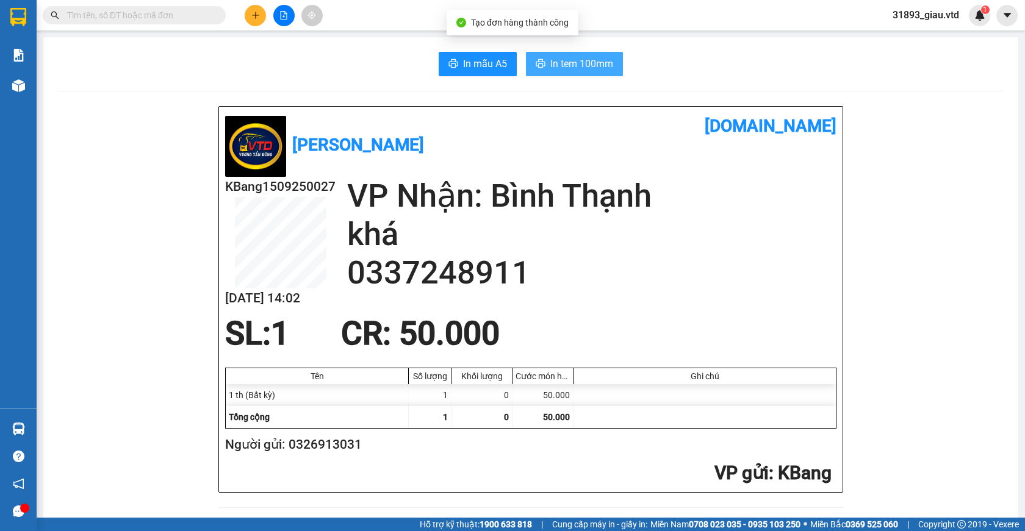
click at [568, 68] on span "In tem 100mm" at bounding box center [581, 63] width 63 height 15
click at [253, 16] on icon "plus" at bounding box center [255, 15] width 9 height 9
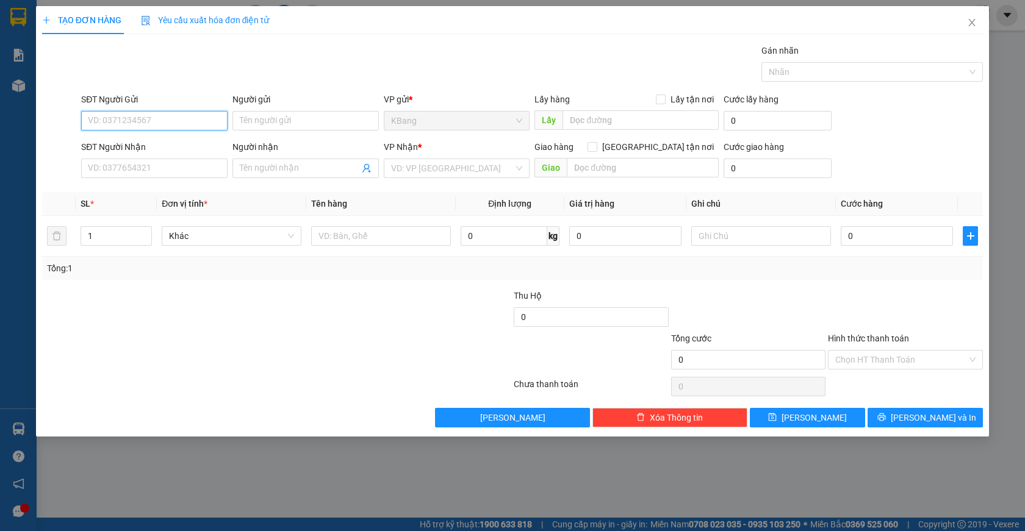
click at [148, 124] on input "SĐT Người Gửi" at bounding box center [154, 121] width 146 height 20
click at [148, 145] on div "0938130609" at bounding box center [154, 144] width 132 height 13
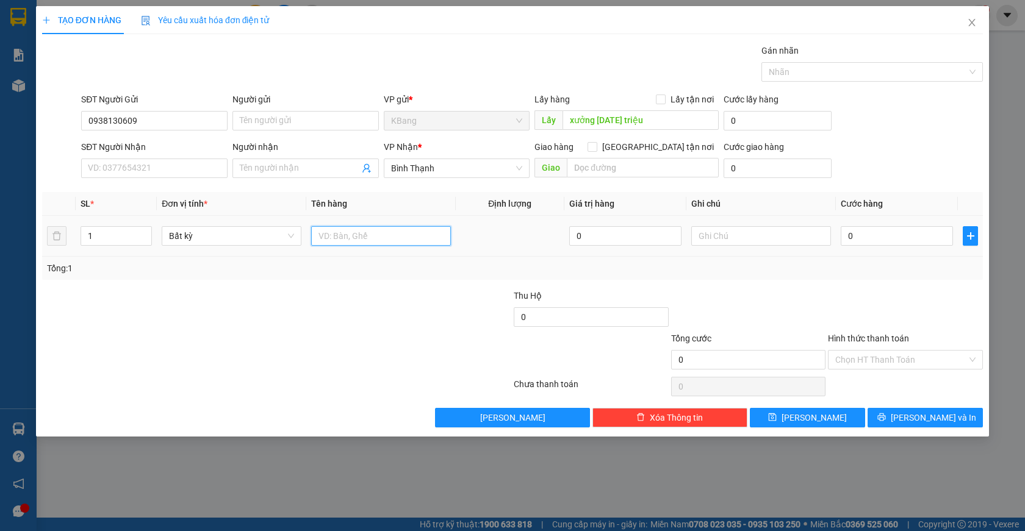
click at [348, 235] on input "text" at bounding box center [381, 236] width 140 height 20
click at [862, 241] on input "0" at bounding box center [896, 236] width 112 height 20
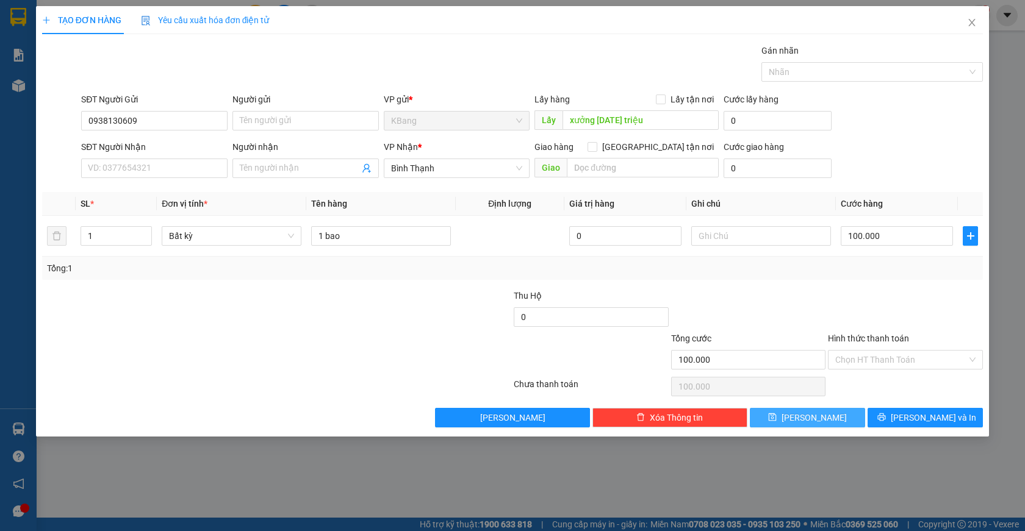
click at [824, 417] on button "[PERSON_NAME]" at bounding box center [807, 418] width 115 height 20
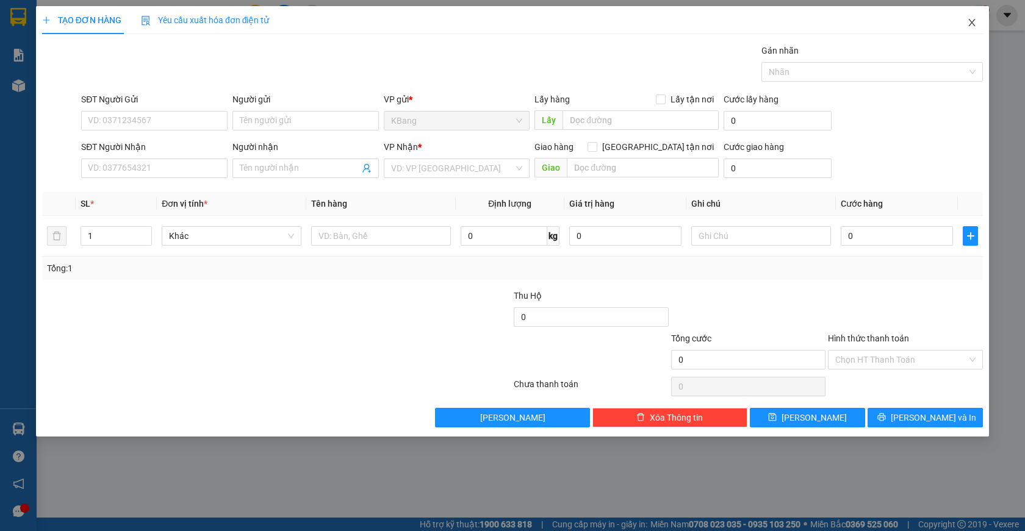
click at [970, 24] on icon "close" at bounding box center [972, 22] width 7 height 7
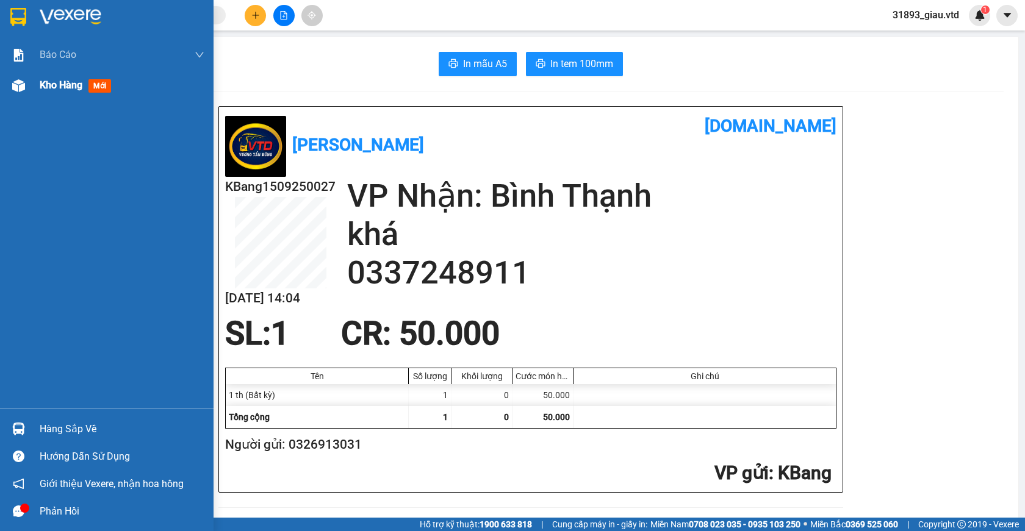
click at [102, 88] on span "mới" at bounding box center [99, 85] width 23 height 13
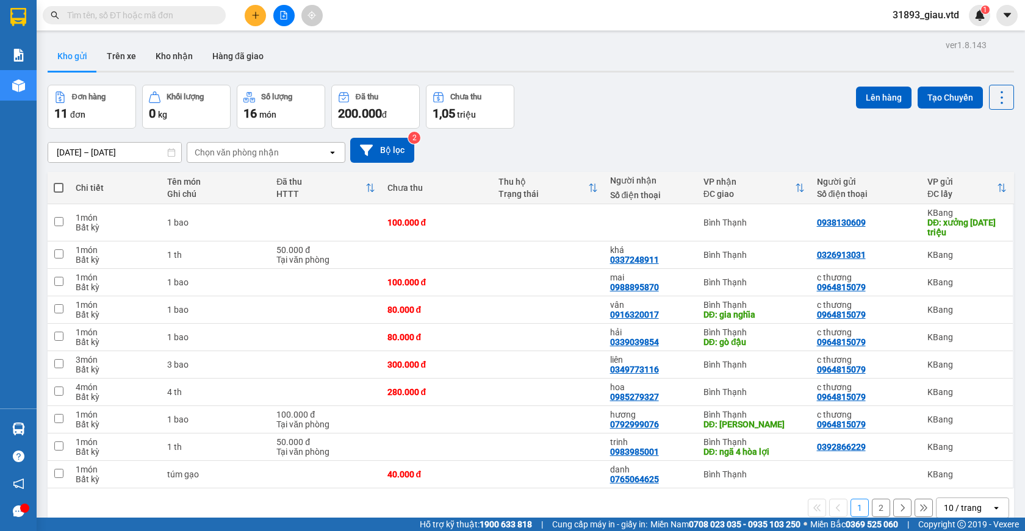
click at [872, 511] on button "2" at bounding box center [881, 508] width 18 height 18
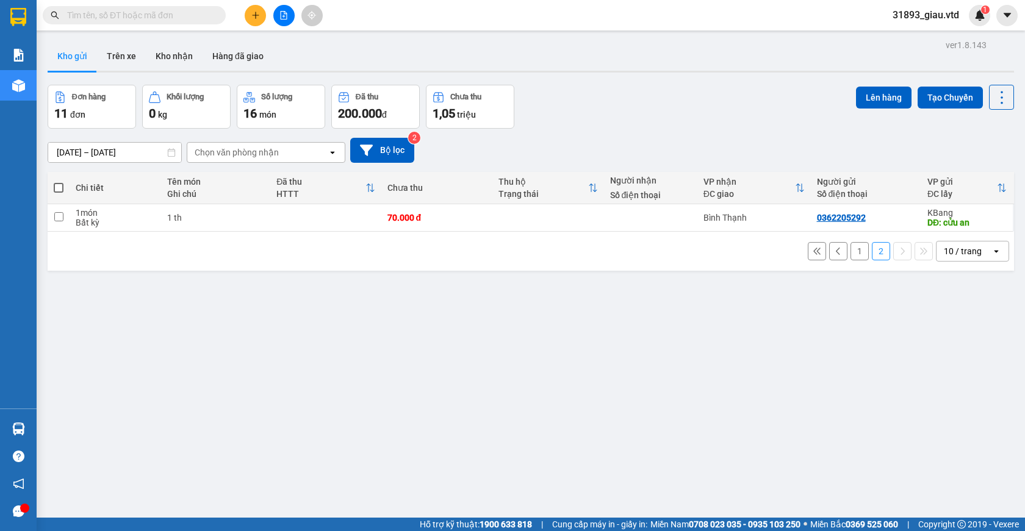
click at [850, 251] on button "1" at bounding box center [859, 251] width 18 height 18
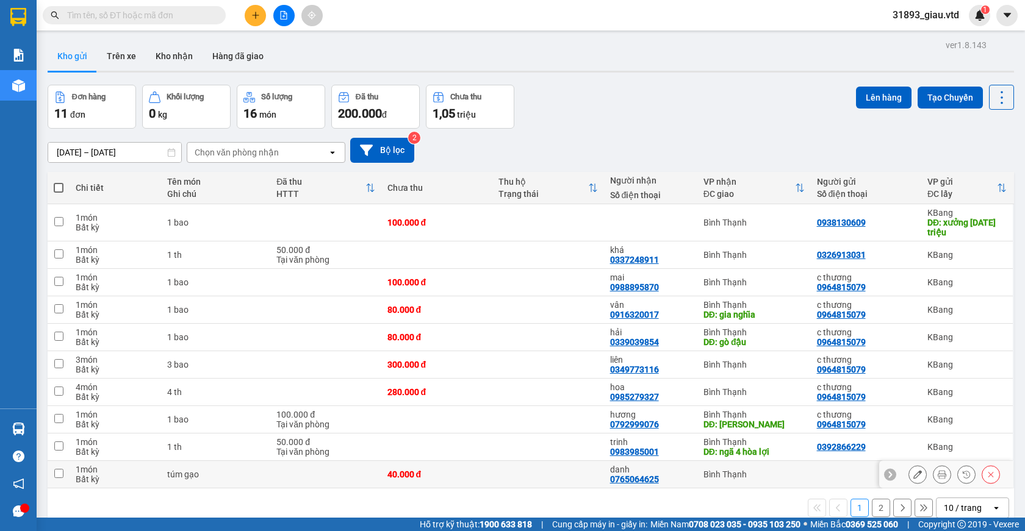
scroll to position [56, 0]
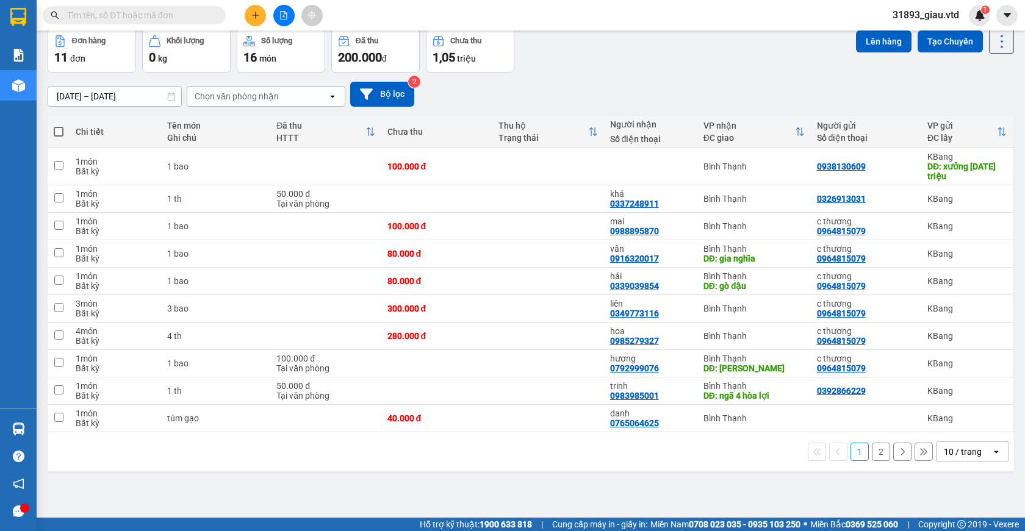
click at [872, 451] on button "2" at bounding box center [881, 452] width 18 height 18
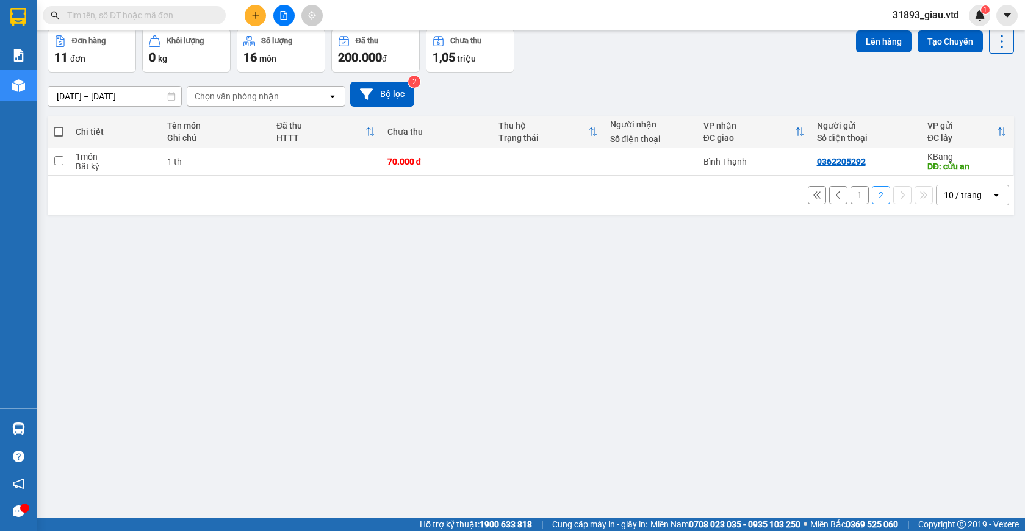
click at [60, 132] on span at bounding box center [59, 132] width 10 height 10
click at [59, 126] on input "checkbox" at bounding box center [59, 126] width 0 height 0
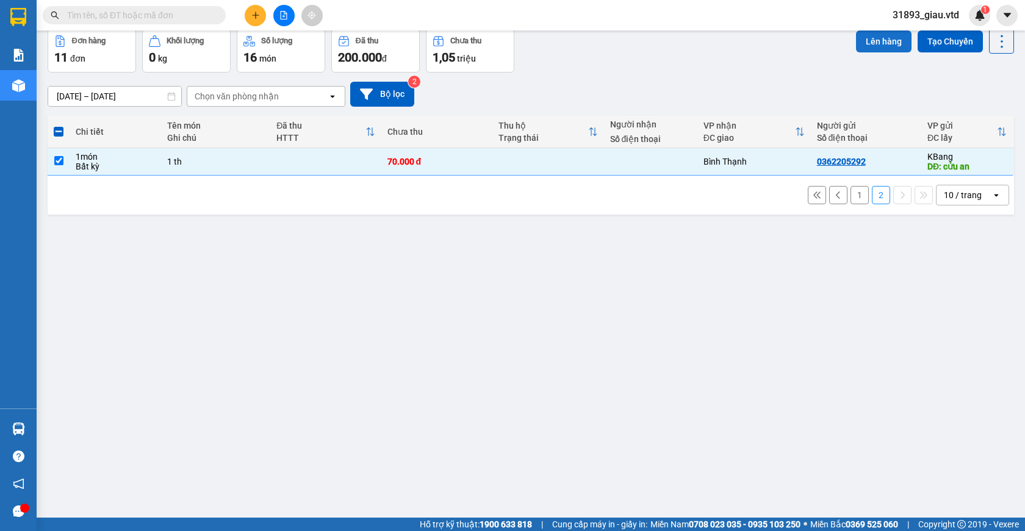
click at [864, 41] on button "Lên hàng" at bounding box center [884, 41] width 56 height 22
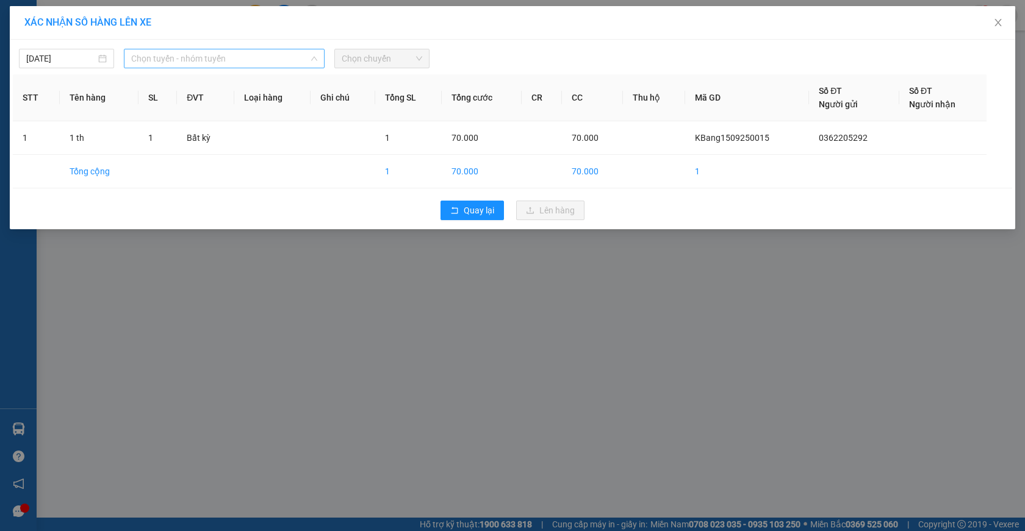
click at [192, 65] on span "Chọn tuyến - nhóm tuyến" at bounding box center [224, 58] width 186 height 18
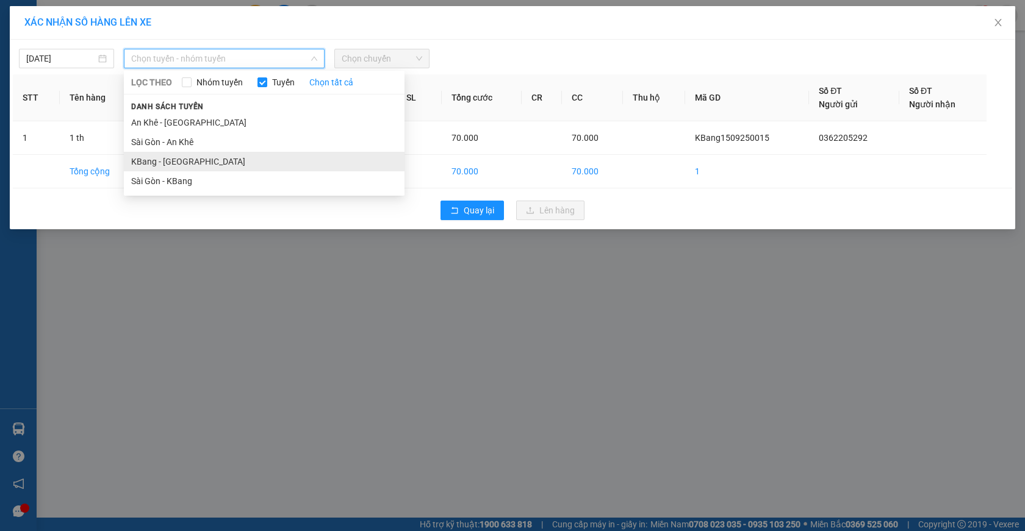
click at [184, 161] on li "KBang - [GEOGRAPHIC_DATA]" at bounding box center [264, 162] width 281 height 20
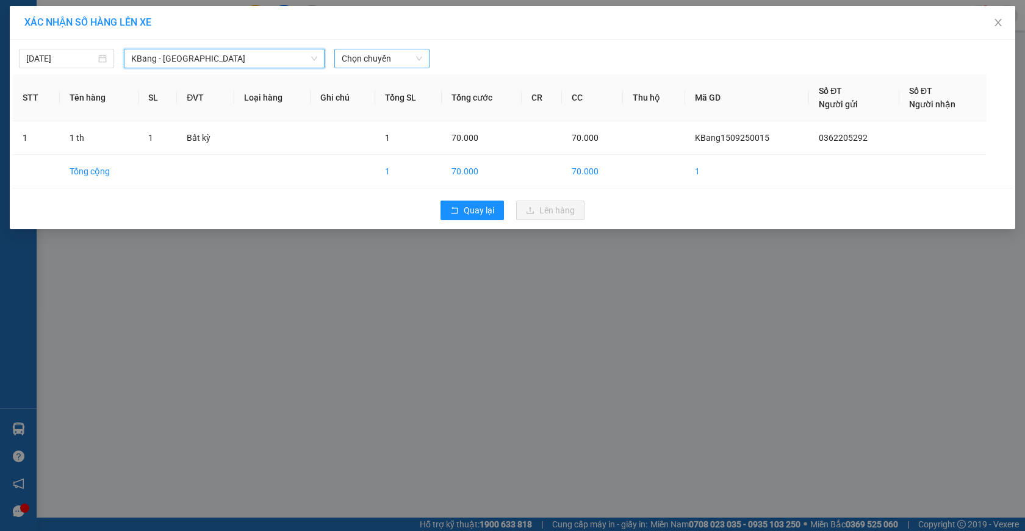
click at [367, 61] on span "Chọn chuyến" at bounding box center [382, 58] width 81 height 18
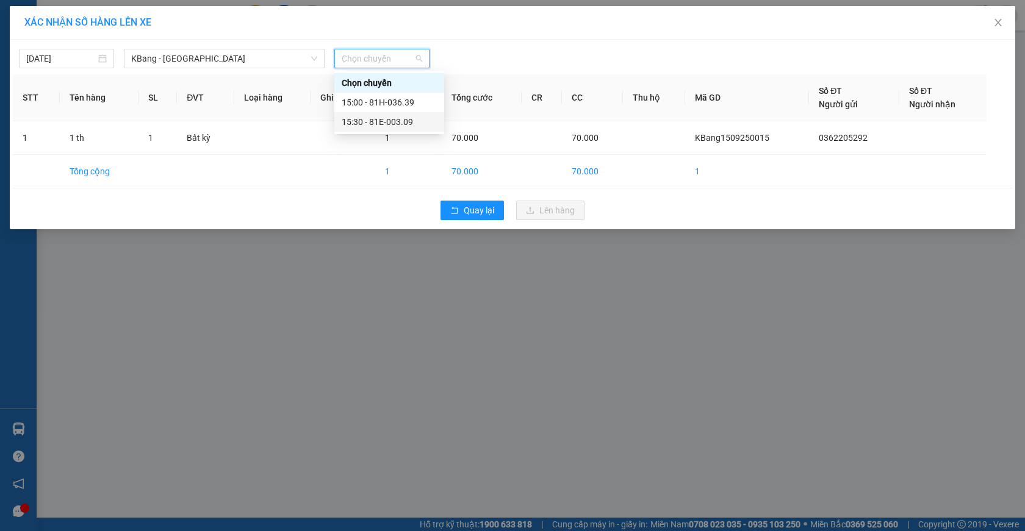
click at [393, 122] on div "15:30 - 81E-003.09" at bounding box center [389, 121] width 95 height 13
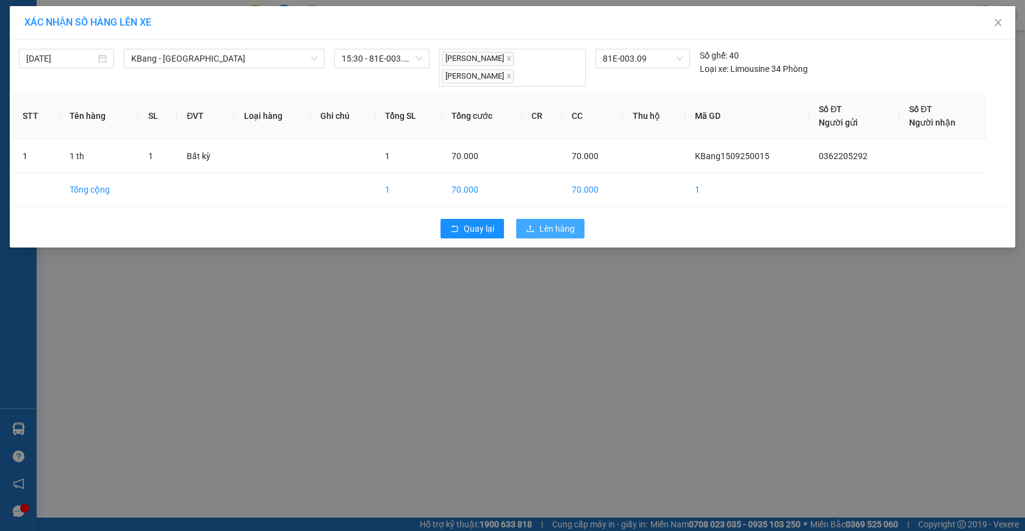
click at [543, 229] on span "Lên hàng" at bounding box center [556, 228] width 35 height 13
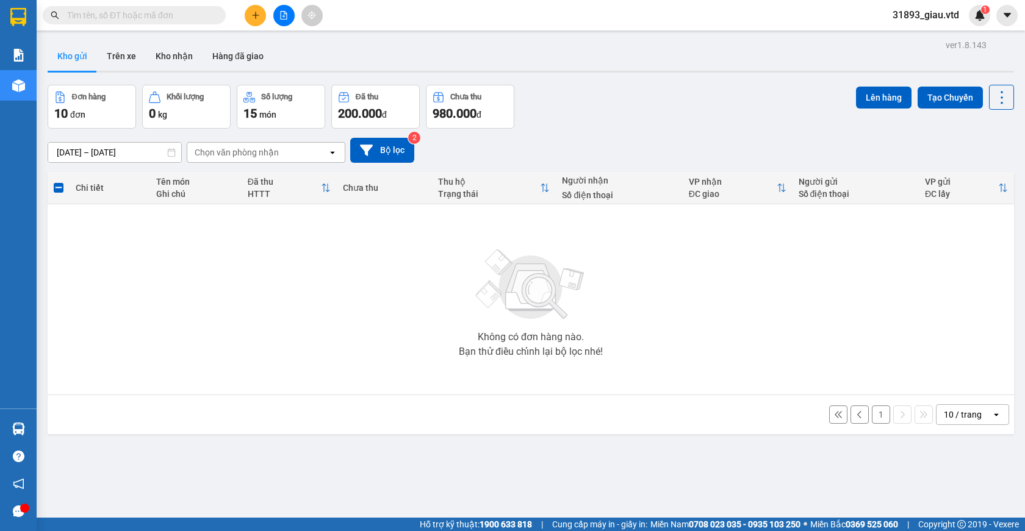
click at [875, 414] on button "1" at bounding box center [881, 415] width 18 height 18
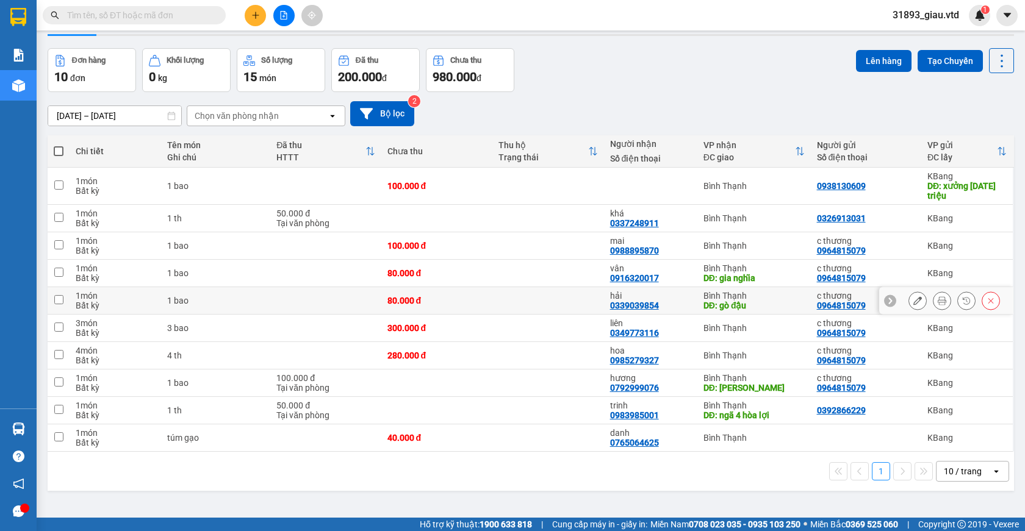
scroll to position [56, 0]
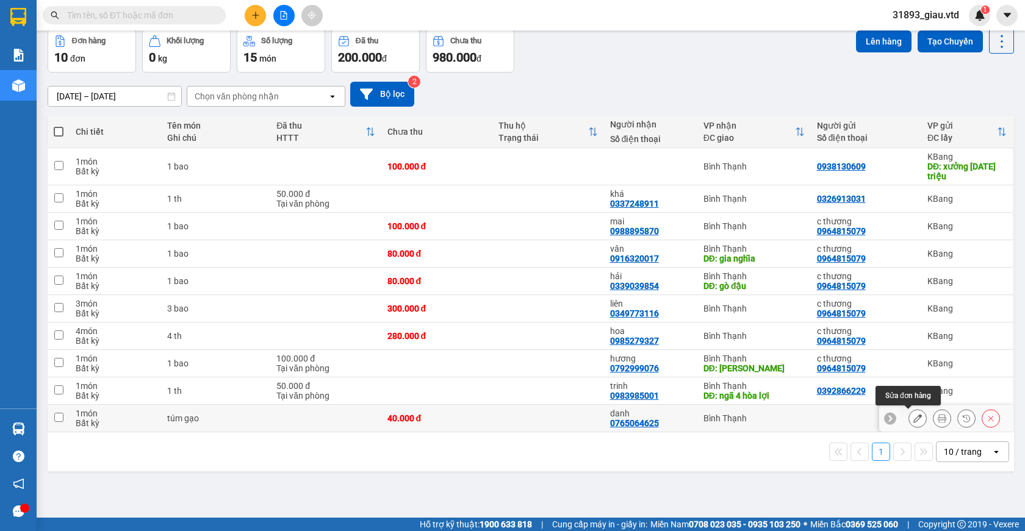
click at [913, 418] on icon at bounding box center [917, 418] width 9 height 9
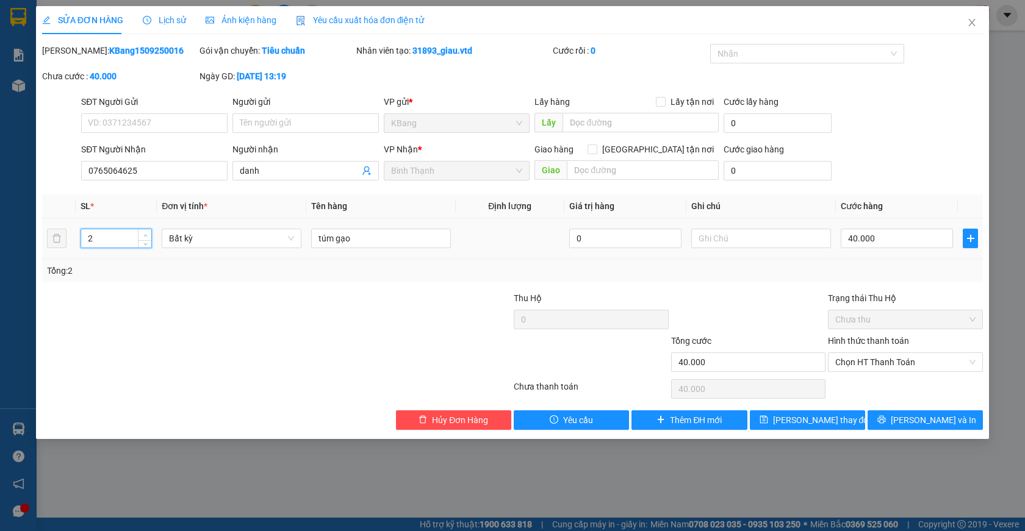
click at [145, 236] on icon "up" at bounding box center [145, 236] width 4 height 4
click at [894, 241] on input "40.000" at bounding box center [896, 239] width 112 height 20
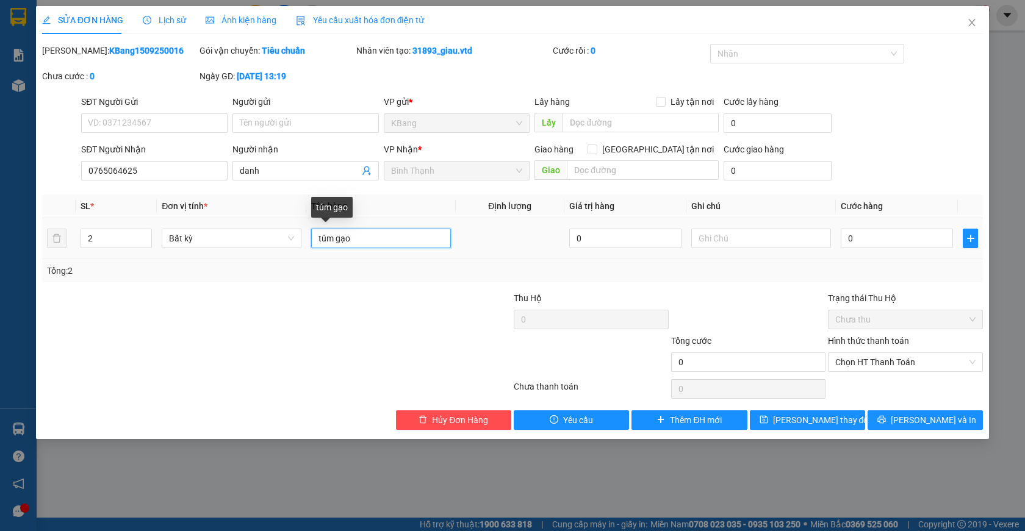
click at [314, 241] on input "túm gạo" at bounding box center [381, 239] width 140 height 20
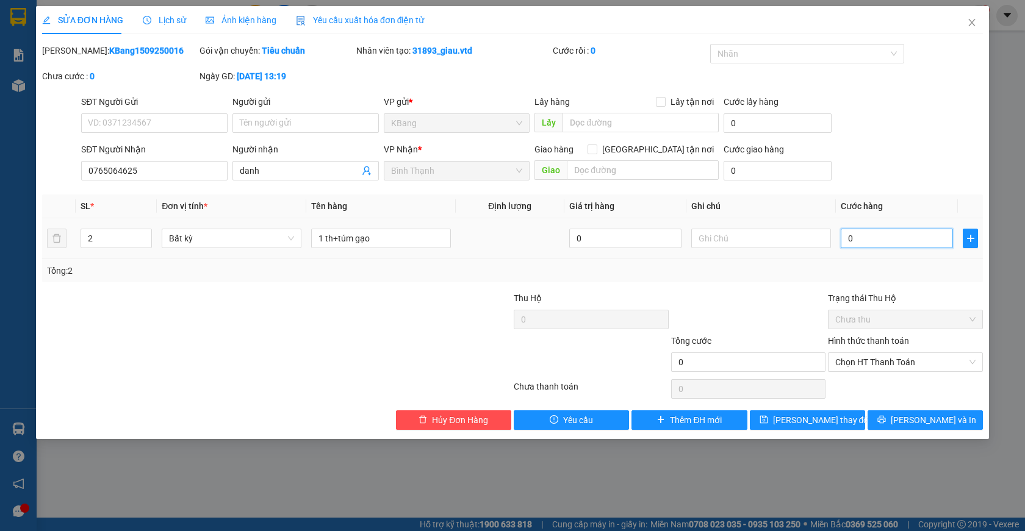
drag, startPoint x: 858, startPoint y: 243, endPoint x: 831, endPoint y: 276, distance: 42.0
click at [857, 243] on input "0" at bounding box center [896, 239] width 112 height 20
click at [126, 126] on input "SĐT Người Gửi" at bounding box center [154, 123] width 146 height 20
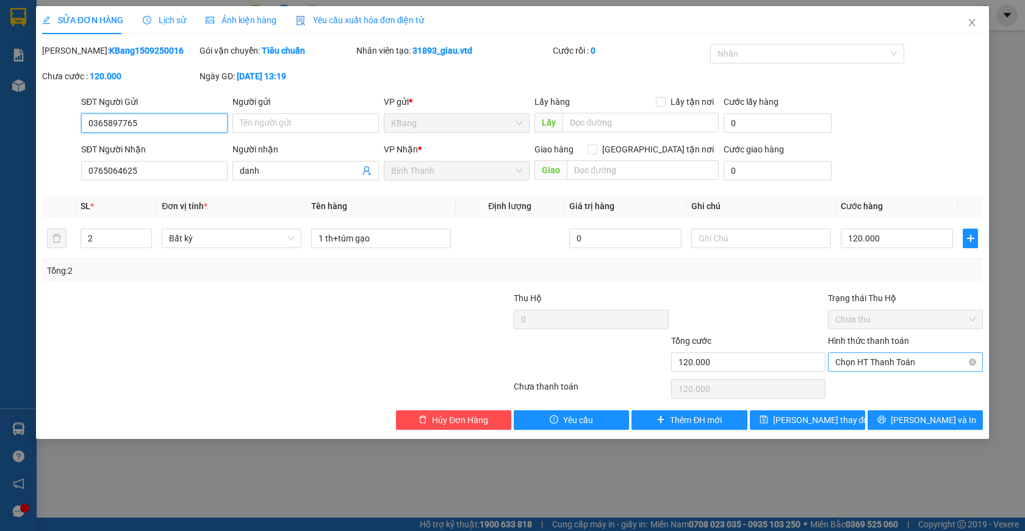
click at [871, 360] on span "Chọn HT Thanh Toán" at bounding box center [905, 362] width 140 height 18
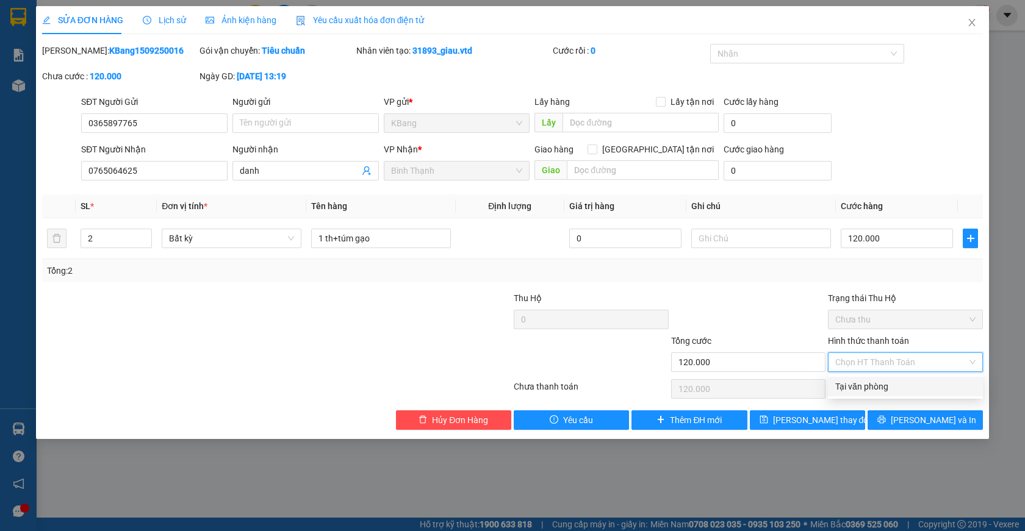
click at [866, 385] on div "Tại văn phòng" at bounding box center [905, 386] width 140 height 13
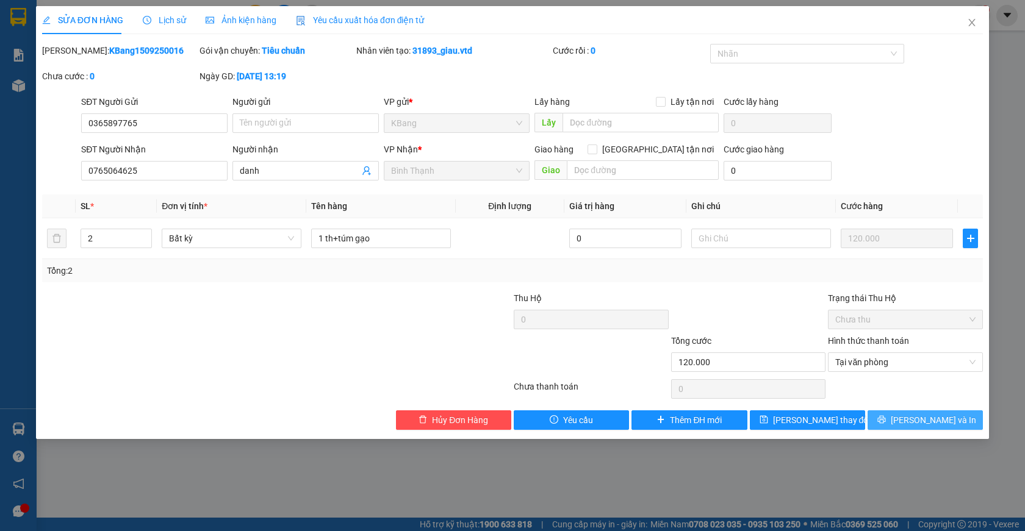
click at [936, 423] on span "[PERSON_NAME] và In" at bounding box center [932, 420] width 85 height 13
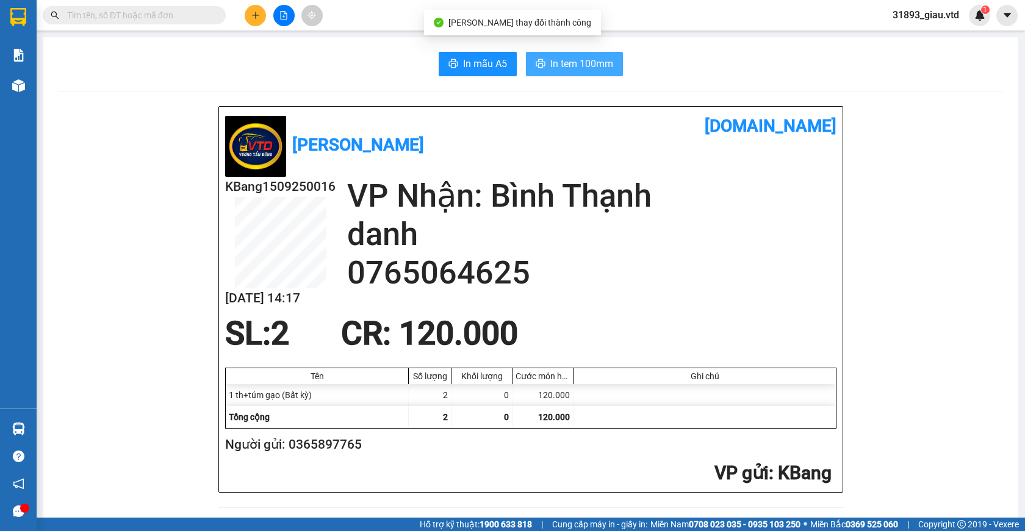
click at [557, 68] on span "In tem 100mm" at bounding box center [581, 63] width 63 height 15
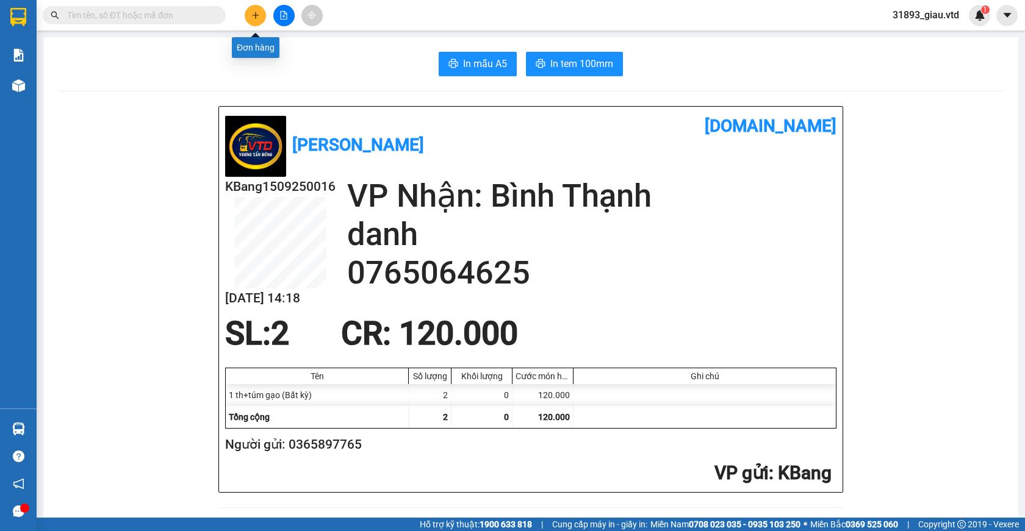
click at [256, 13] on icon "plus" at bounding box center [255, 15] width 1 height 7
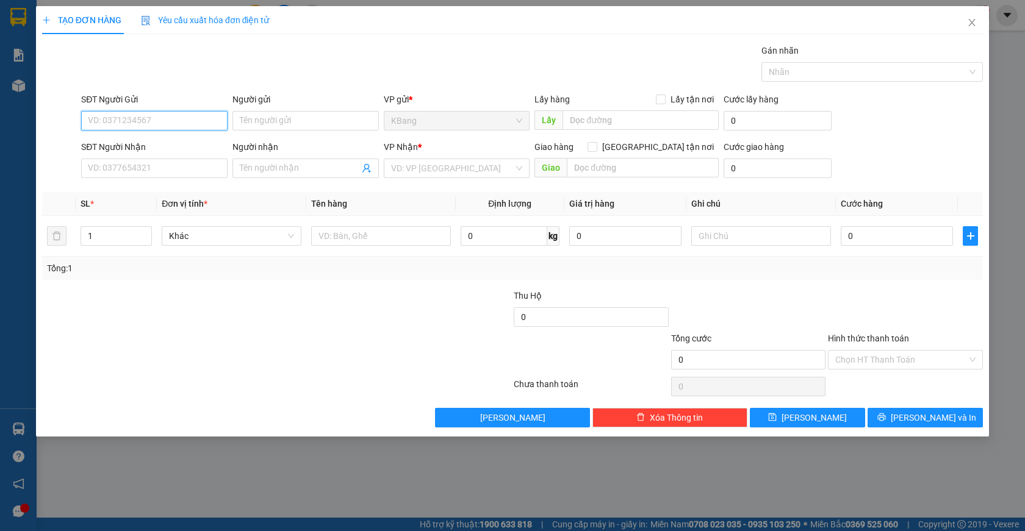
drag, startPoint x: 121, startPoint y: 125, endPoint x: 673, endPoint y: 118, distance: 552.0
click at [126, 124] on input "SĐT Người Gửi" at bounding box center [154, 121] width 146 height 20
click at [134, 148] on div "0975378716 - nhẫn" at bounding box center [154, 144] width 132 height 13
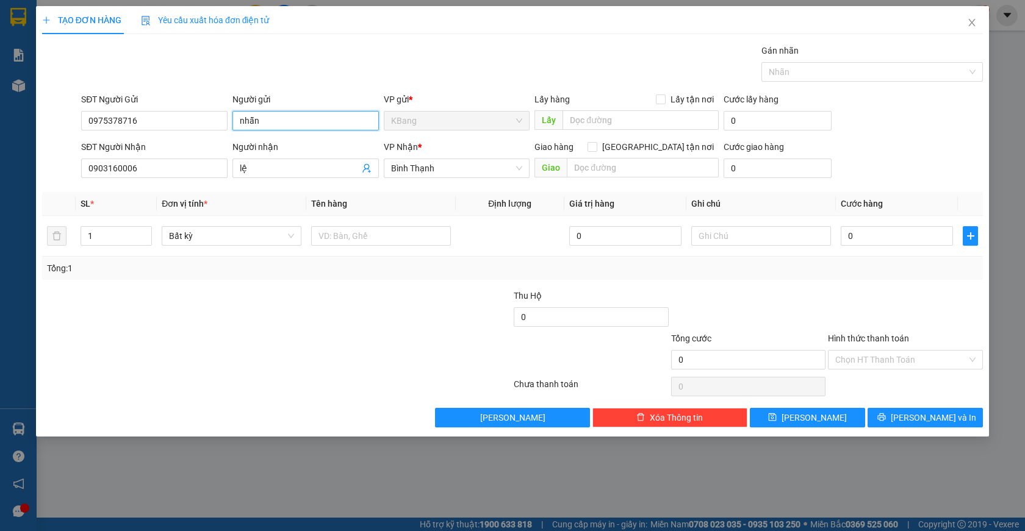
drag, startPoint x: 236, startPoint y: 123, endPoint x: 217, endPoint y: 190, distance: 69.3
click at [235, 124] on input "nhẫn" at bounding box center [305, 121] width 146 height 20
click at [101, 324] on div at bounding box center [198, 310] width 314 height 43
drag, startPoint x: 334, startPoint y: 236, endPoint x: 341, endPoint y: 338, distance: 102.1
click at [335, 238] on input "text" at bounding box center [381, 236] width 140 height 20
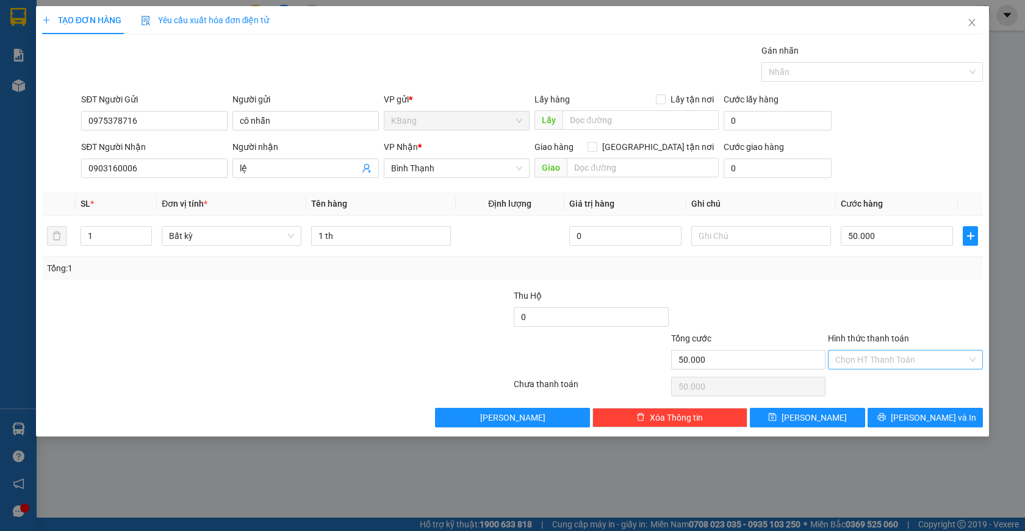
click at [872, 360] on input "Hình thức thanh toán" at bounding box center [901, 360] width 132 height 18
click at [881, 385] on div "Tại văn phòng" at bounding box center [905, 384] width 140 height 13
click at [922, 419] on span "[PERSON_NAME] và In" at bounding box center [932, 417] width 85 height 13
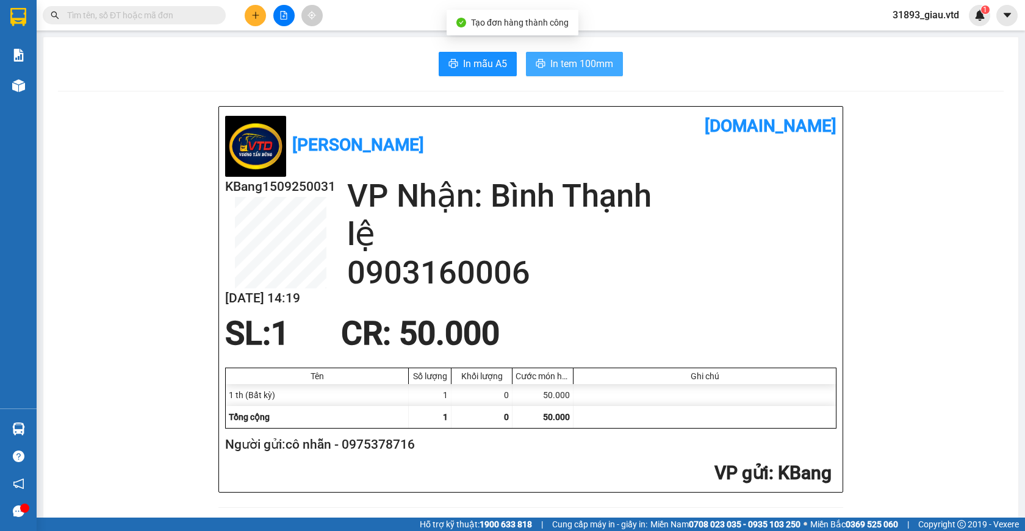
click at [578, 60] on span "In tem 100mm" at bounding box center [581, 63] width 63 height 15
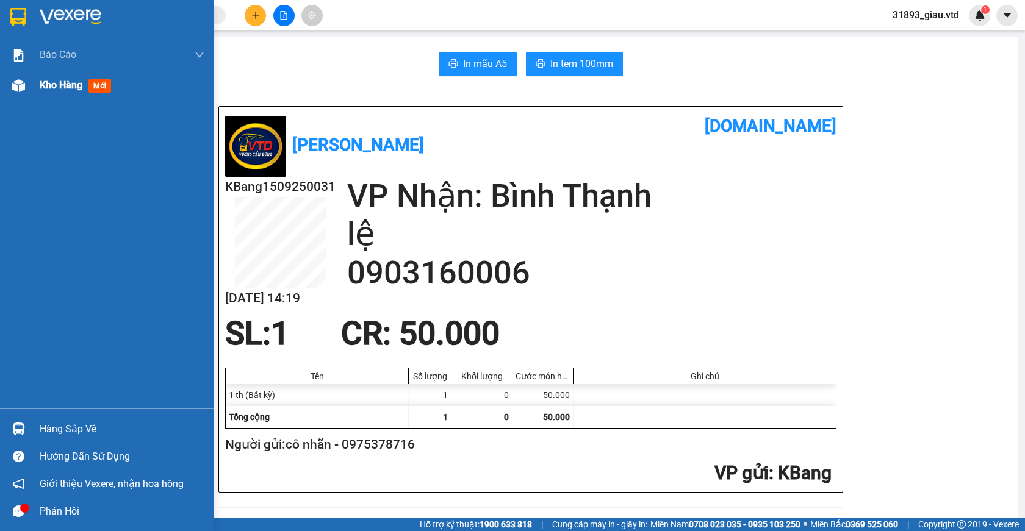
click at [102, 85] on span "mới" at bounding box center [99, 85] width 23 height 13
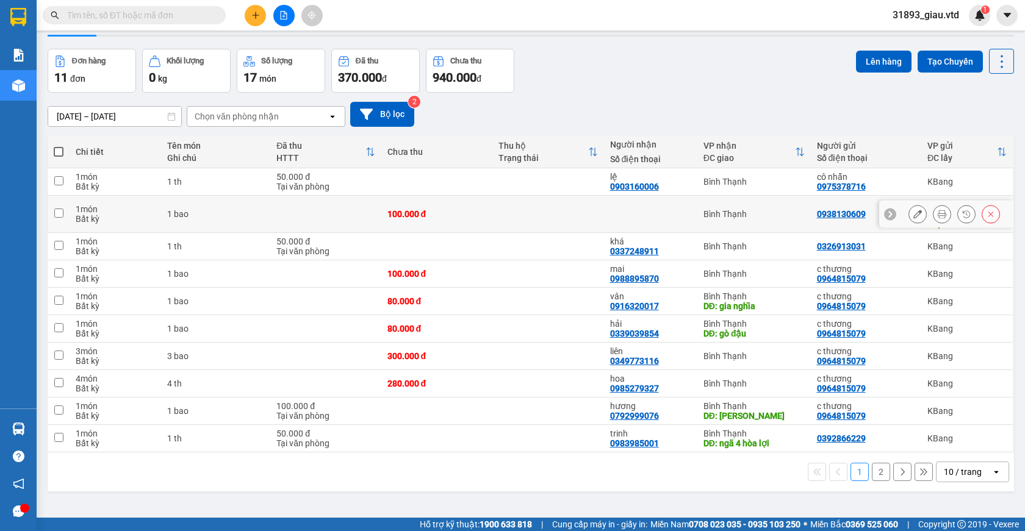
scroll to position [56, 0]
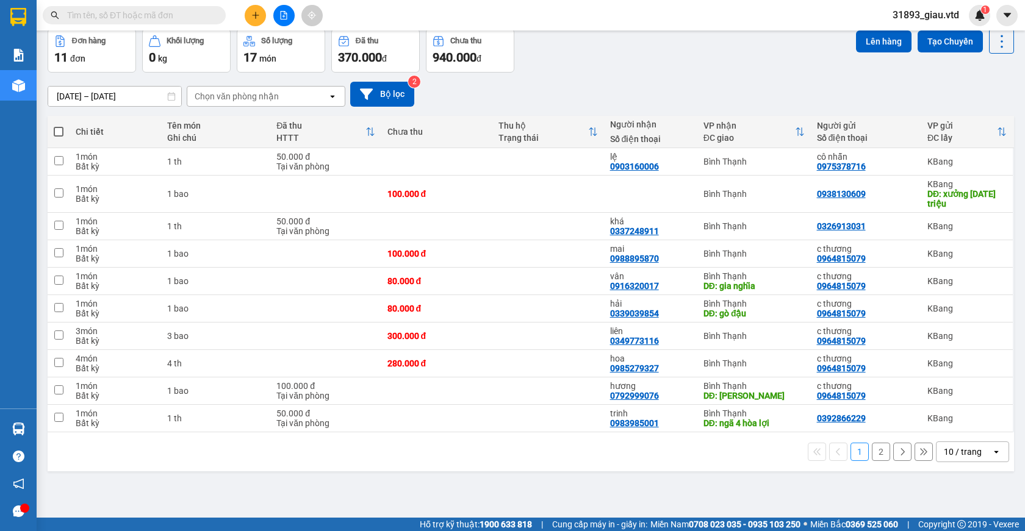
click at [872, 452] on button "2" at bounding box center [881, 452] width 18 height 18
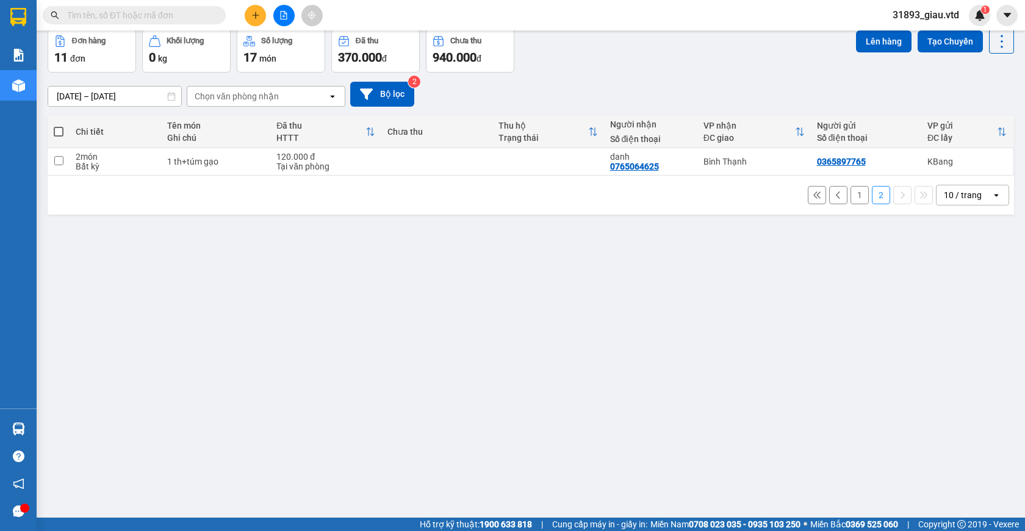
click at [852, 199] on button "1" at bounding box center [859, 195] width 18 height 18
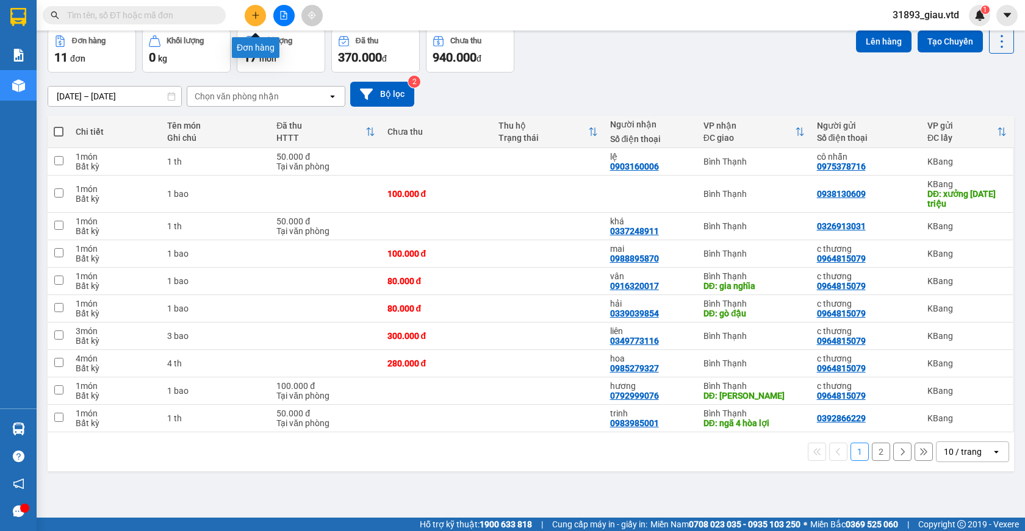
click at [259, 16] on icon "plus" at bounding box center [255, 15] width 9 height 9
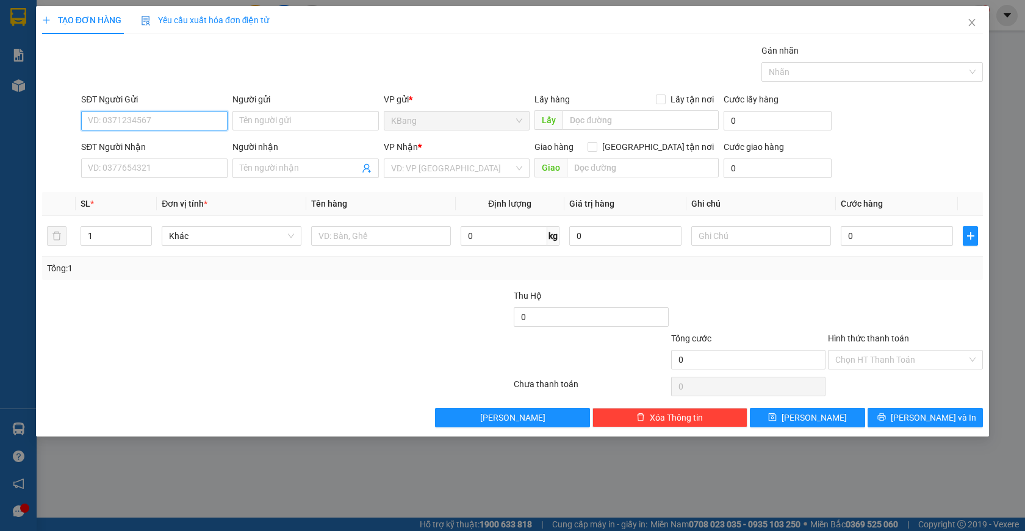
click at [124, 123] on input "SĐT Người Gửi" at bounding box center [154, 121] width 146 height 20
click at [127, 148] on div "0964475679 - huyền" at bounding box center [154, 144] width 132 height 13
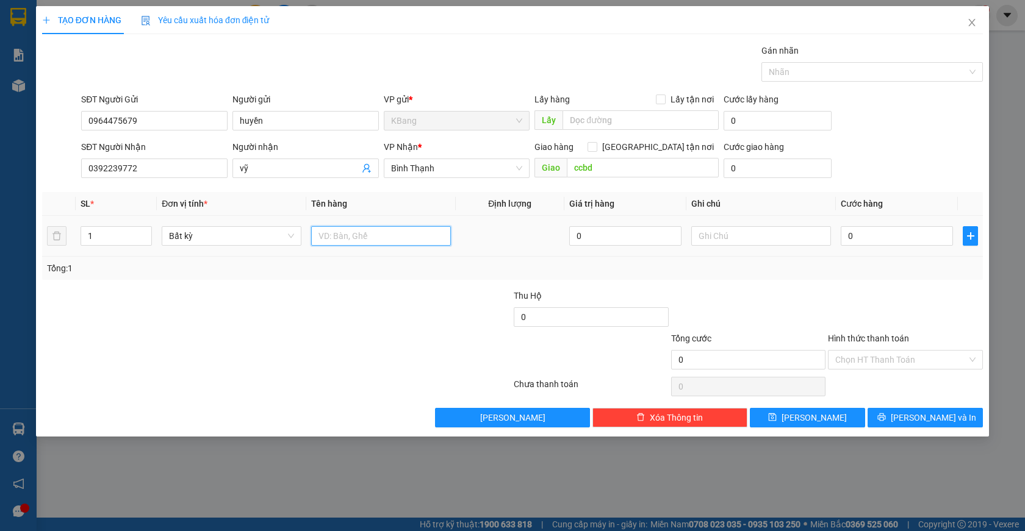
click at [337, 243] on input "text" at bounding box center [381, 236] width 140 height 20
drag, startPoint x: 853, startPoint y: 242, endPoint x: 934, endPoint y: 159, distance: 116.0
click at [853, 241] on input "0" at bounding box center [896, 236] width 112 height 20
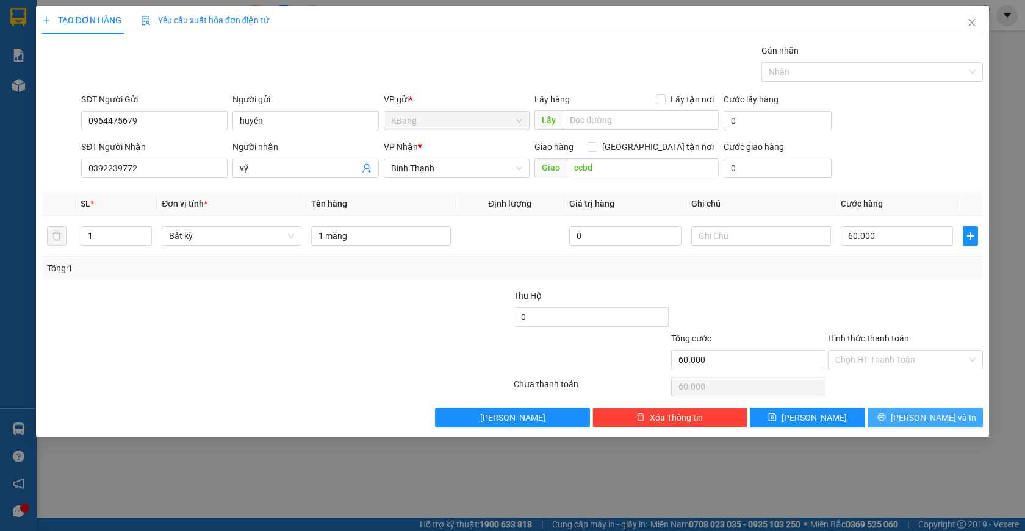
click at [926, 415] on span "[PERSON_NAME] và In" at bounding box center [932, 417] width 85 height 13
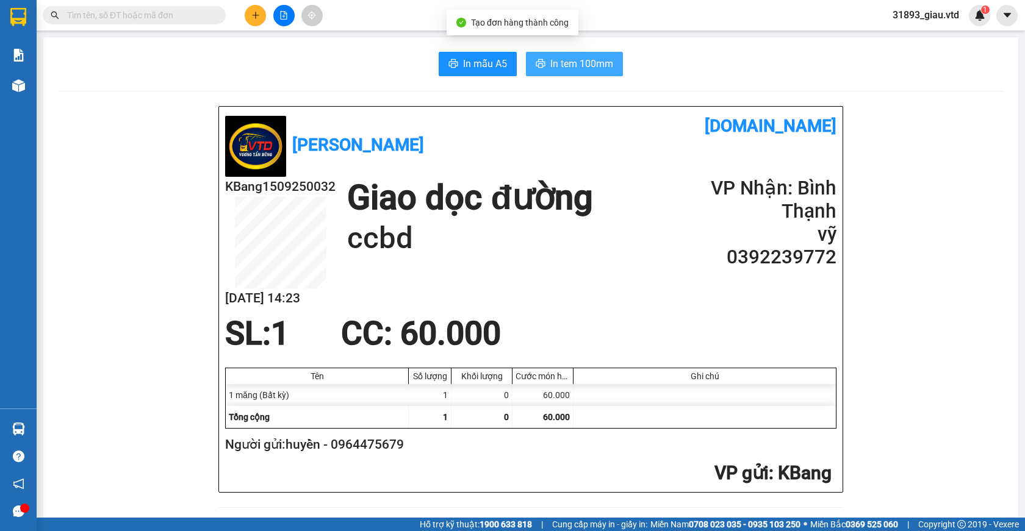
click at [564, 65] on span "In tem 100mm" at bounding box center [581, 63] width 63 height 15
click at [256, 17] on icon "plus" at bounding box center [255, 15] width 9 height 9
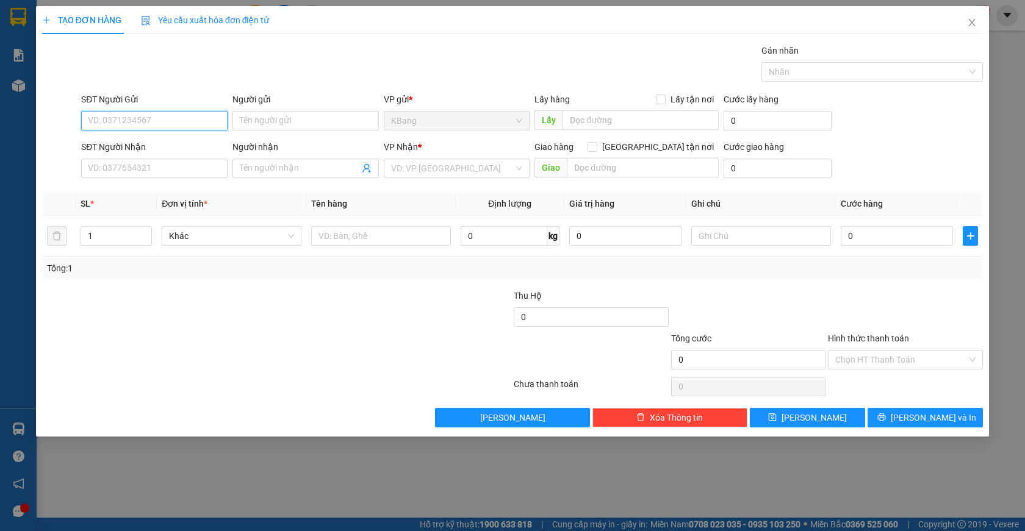
drag, startPoint x: 145, startPoint y: 120, endPoint x: 946, endPoint y: 171, distance: 802.5
click at [145, 119] on input "SĐT Người Gửi" at bounding box center [154, 121] width 146 height 20
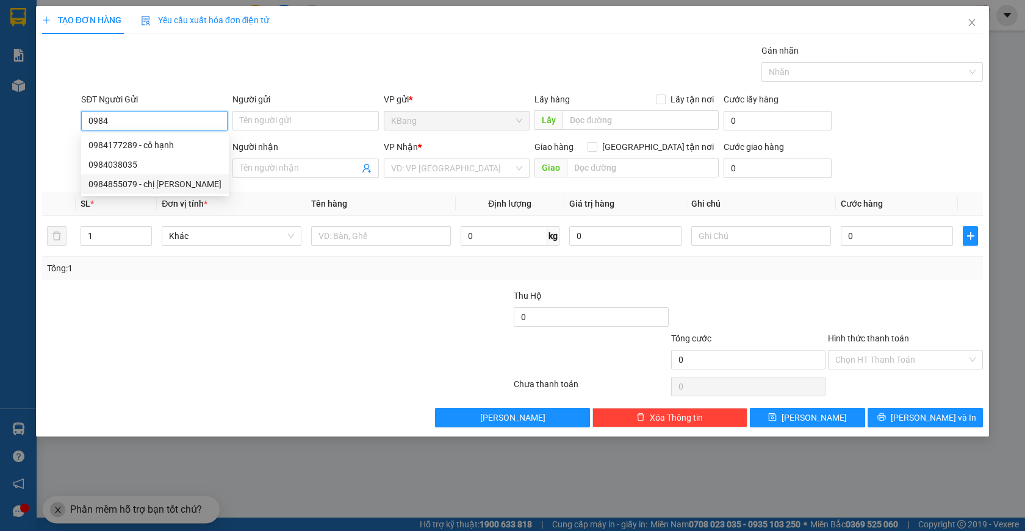
click at [116, 187] on div "0984855079 - chị [PERSON_NAME]" at bounding box center [154, 183] width 133 height 13
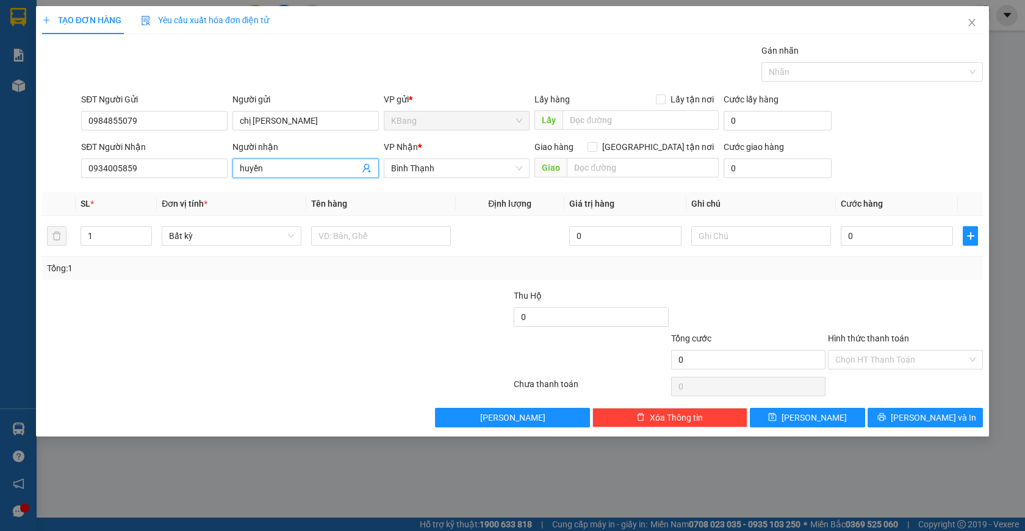
click at [370, 170] on icon "user-add" at bounding box center [367, 168] width 10 height 10
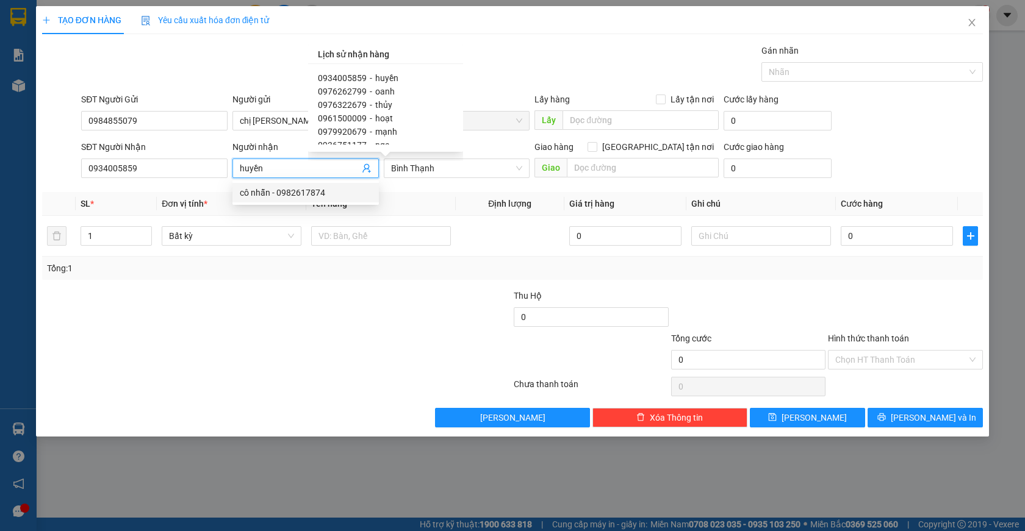
click at [349, 91] on span "0976262799" at bounding box center [342, 92] width 49 height 10
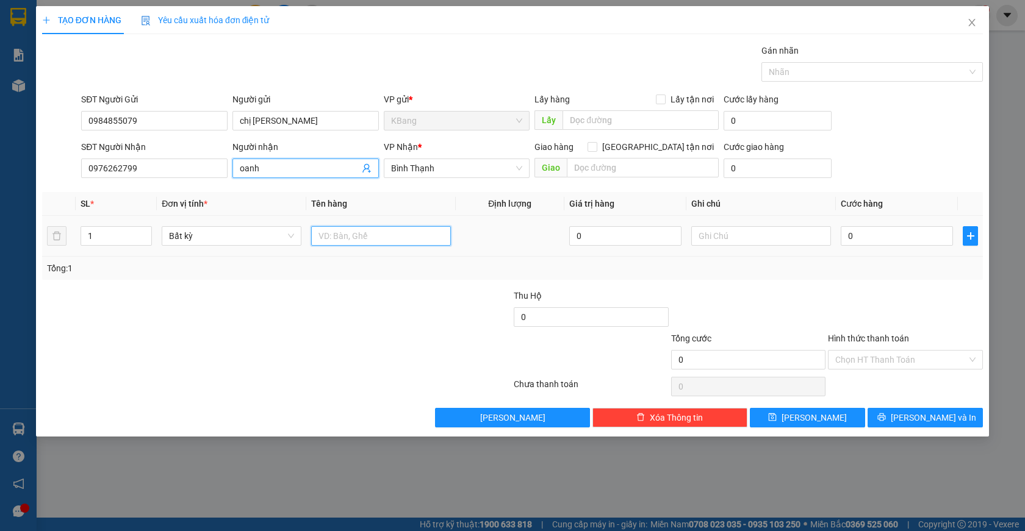
click at [330, 235] on input "text" at bounding box center [381, 236] width 140 height 20
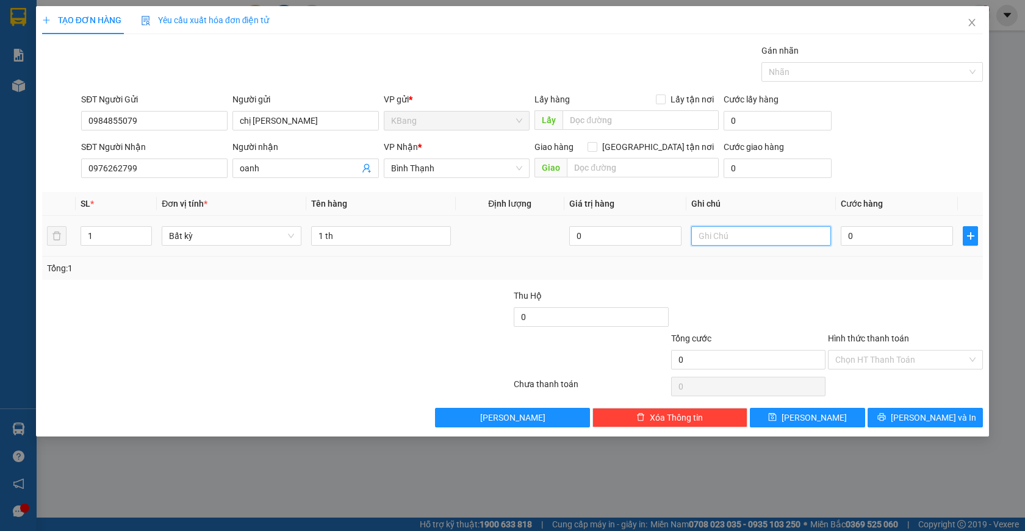
click at [719, 238] on input "text" at bounding box center [761, 236] width 140 height 20
click at [701, 238] on input "text" at bounding box center [761, 236] width 140 height 20
drag, startPoint x: 712, startPoint y: 241, endPoint x: 712, endPoint y: 252, distance: 11.0
click at [712, 245] on input "text" at bounding box center [761, 236] width 140 height 20
click at [846, 235] on input "0" at bounding box center [896, 236] width 112 height 20
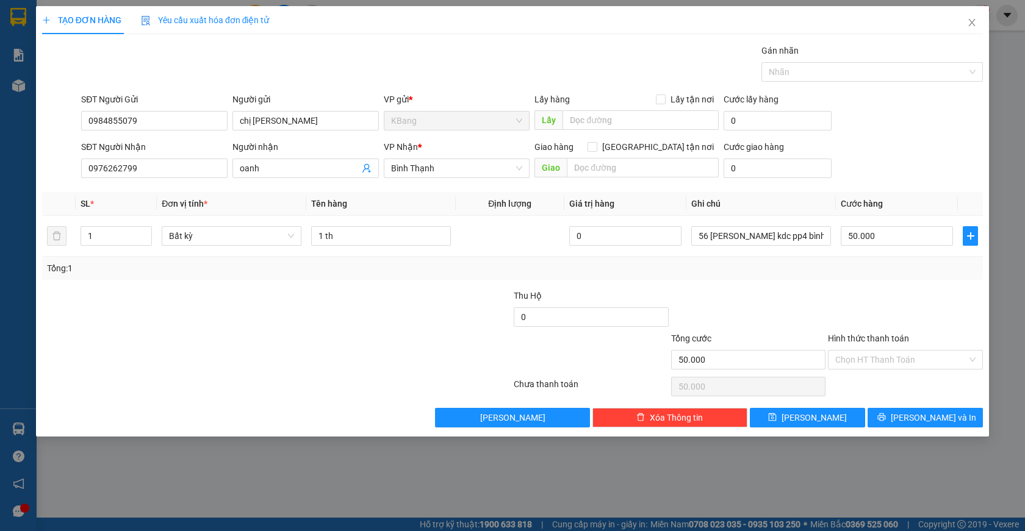
click at [145, 501] on div "TẠO ĐƠN HÀNG Yêu cầu xuất hóa đơn điện tử Transit Pickup Surcharge Ids Transit …" at bounding box center [512, 265] width 1025 height 531
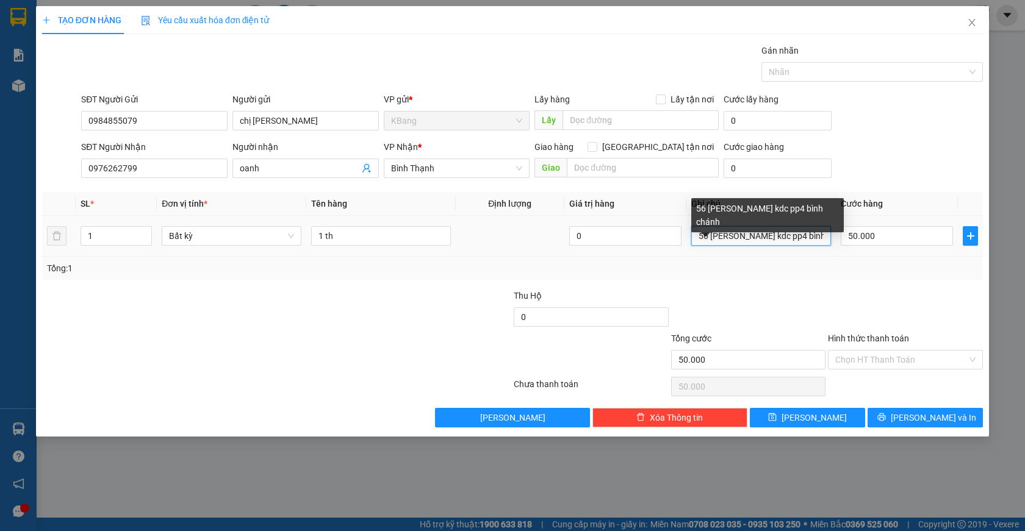
click at [826, 237] on input "56 [PERSON_NAME] kdc pp4 bình chánh" at bounding box center [761, 236] width 140 height 20
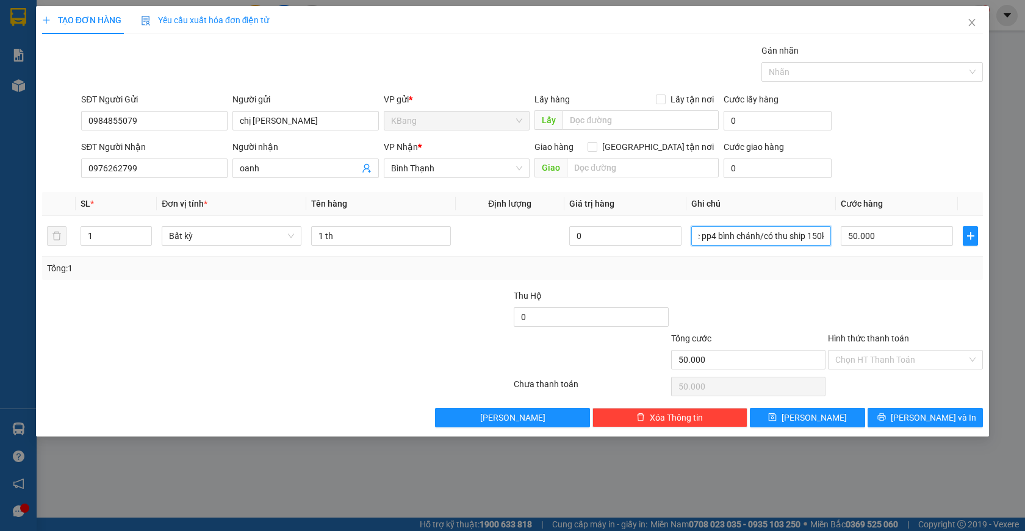
scroll to position [0, 65]
click at [883, 359] on input "Hình thức thanh toán" at bounding box center [901, 360] width 132 height 18
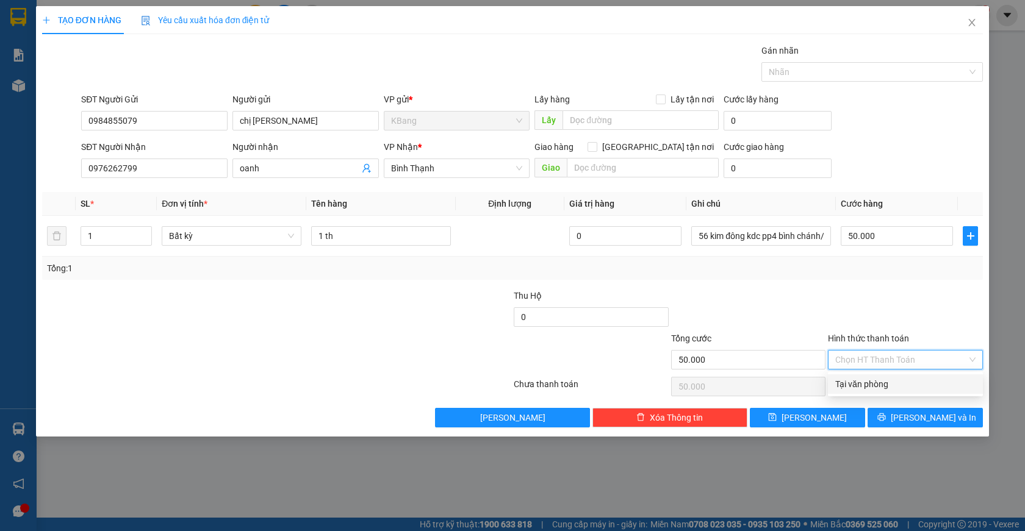
click at [887, 384] on div "Tại văn phòng" at bounding box center [905, 384] width 140 height 13
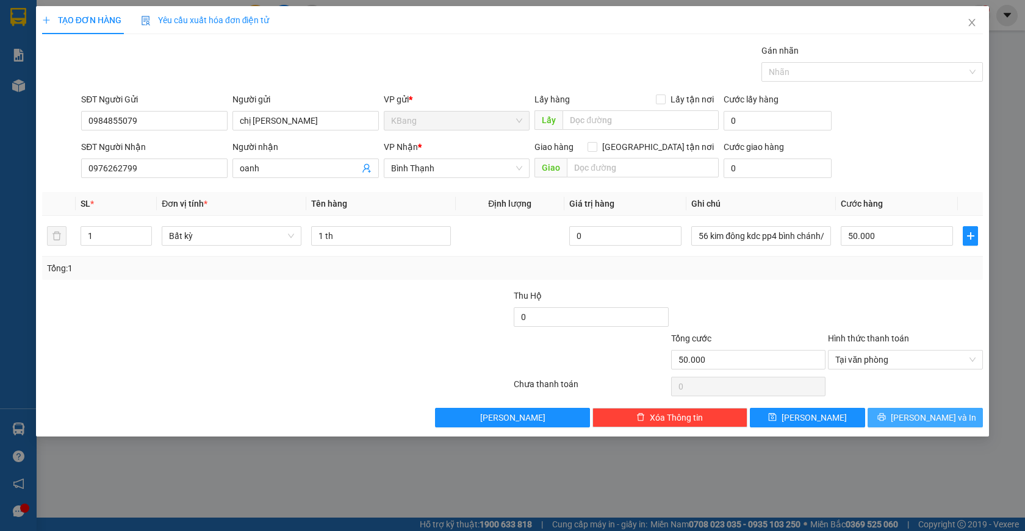
click at [917, 418] on span "[PERSON_NAME] và In" at bounding box center [932, 417] width 85 height 13
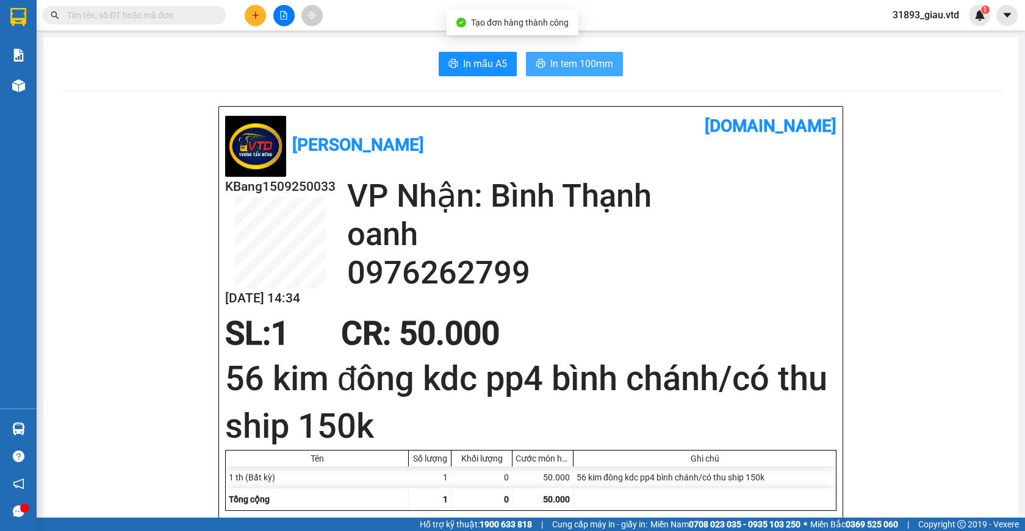
click at [570, 67] on span "In tem 100mm" at bounding box center [581, 63] width 63 height 15
click at [254, 18] on icon "plus" at bounding box center [255, 15] width 9 height 9
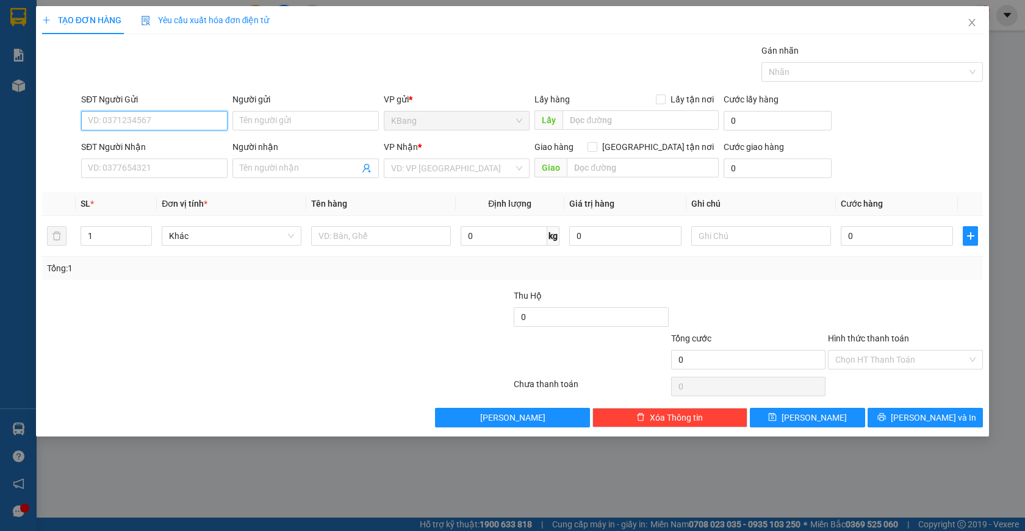
click at [140, 118] on input "SĐT Người Gửi" at bounding box center [154, 121] width 146 height 20
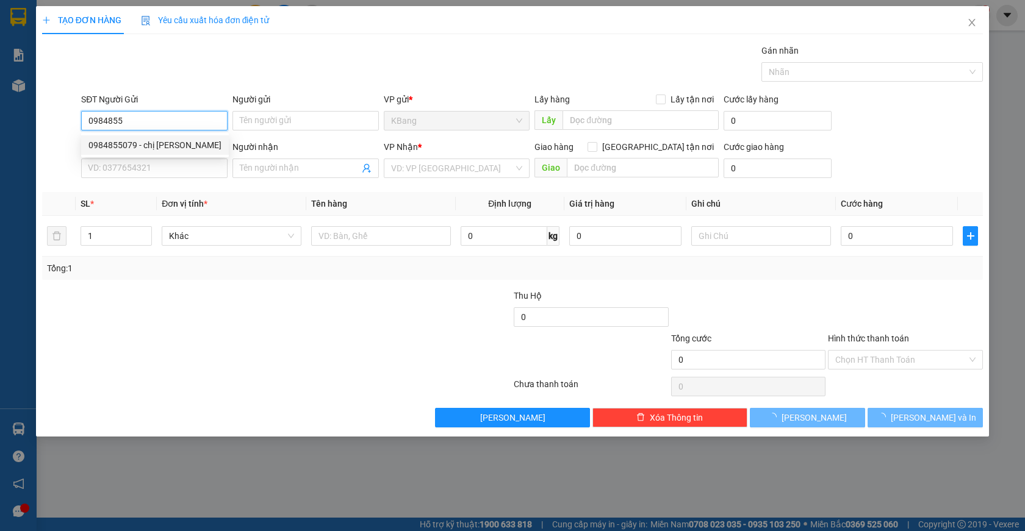
click at [120, 145] on div "0984855079 - chị [PERSON_NAME]" at bounding box center [154, 144] width 133 height 13
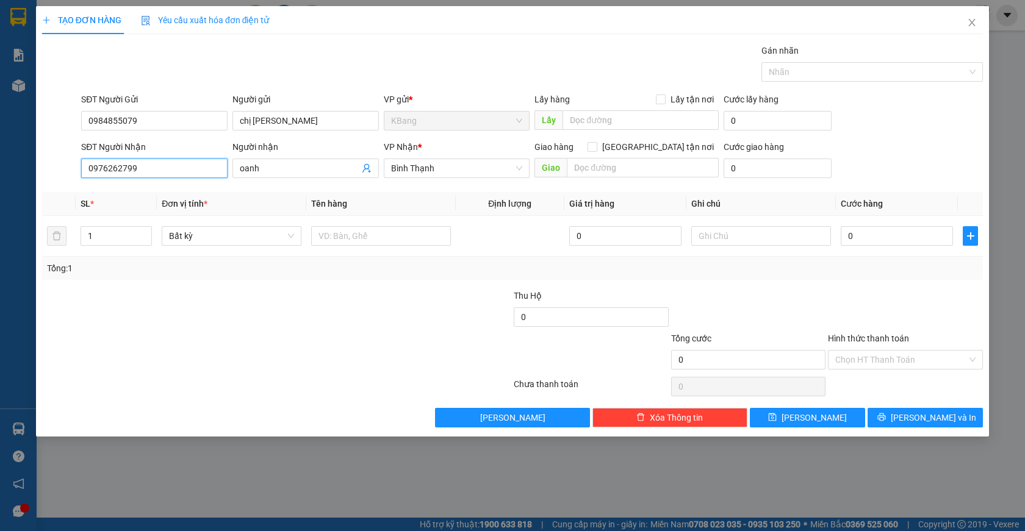
click at [135, 170] on input "0976262799" at bounding box center [154, 169] width 146 height 20
click at [123, 194] on div "0936751177 - nga" at bounding box center [154, 192] width 132 height 13
drag, startPoint x: 337, startPoint y: 235, endPoint x: 331, endPoint y: 355, distance: 119.7
click at [338, 236] on input "text" at bounding box center [381, 236] width 140 height 20
click at [881, 240] on input "0" at bounding box center [896, 236] width 112 height 20
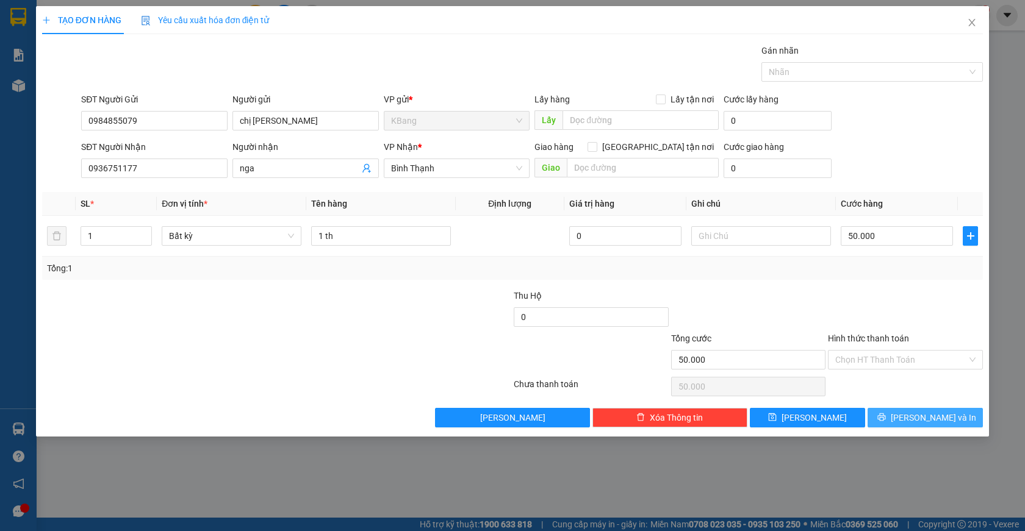
click at [925, 417] on span "[PERSON_NAME] và In" at bounding box center [932, 417] width 85 height 13
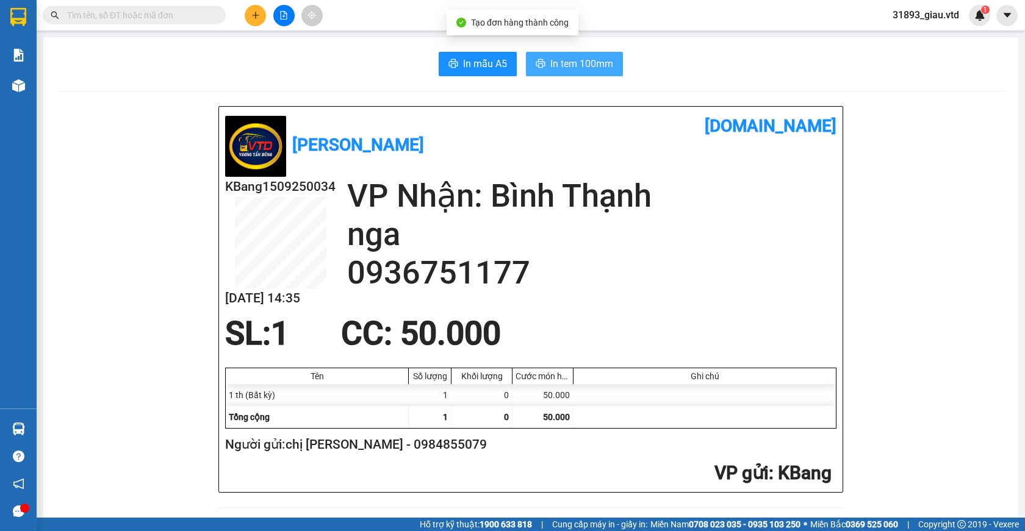
click at [573, 61] on span "In tem 100mm" at bounding box center [581, 63] width 63 height 15
click at [254, 19] on icon "plus" at bounding box center [255, 15] width 9 height 9
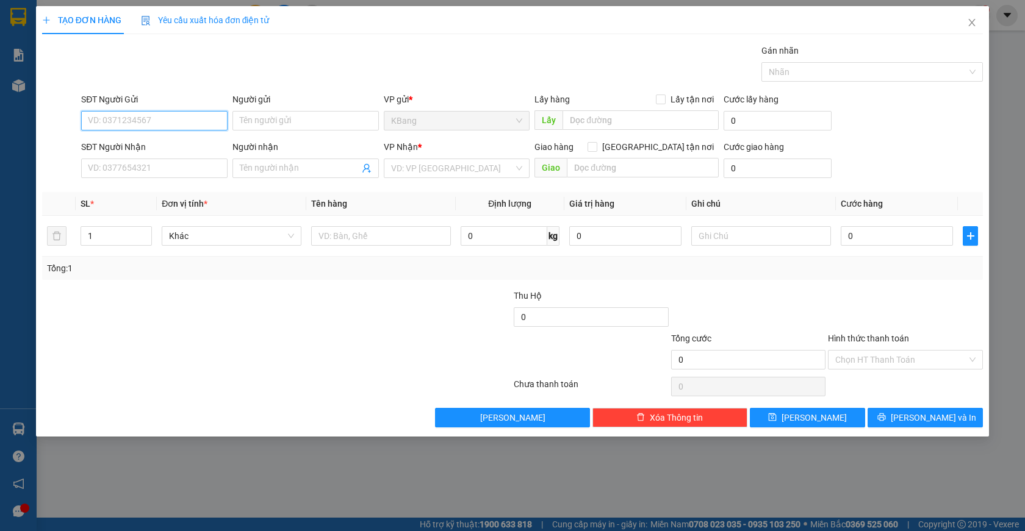
drag, startPoint x: 148, startPoint y: 125, endPoint x: 876, endPoint y: 138, distance: 729.0
click at [150, 125] on input "SĐT Người Gửi" at bounding box center [154, 121] width 146 height 20
drag, startPoint x: 135, startPoint y: 169, endPoint x: 373, endPoint y: 27, distance: 277.1
click at [139, 167] on input "SĐT Người Nhận" at bounding box center [154, 169] width 146 height 20
drag, startPoint x: 84, startPoint y: 118, endPoint x: 146, endPoint y: 115, distance: 62.3
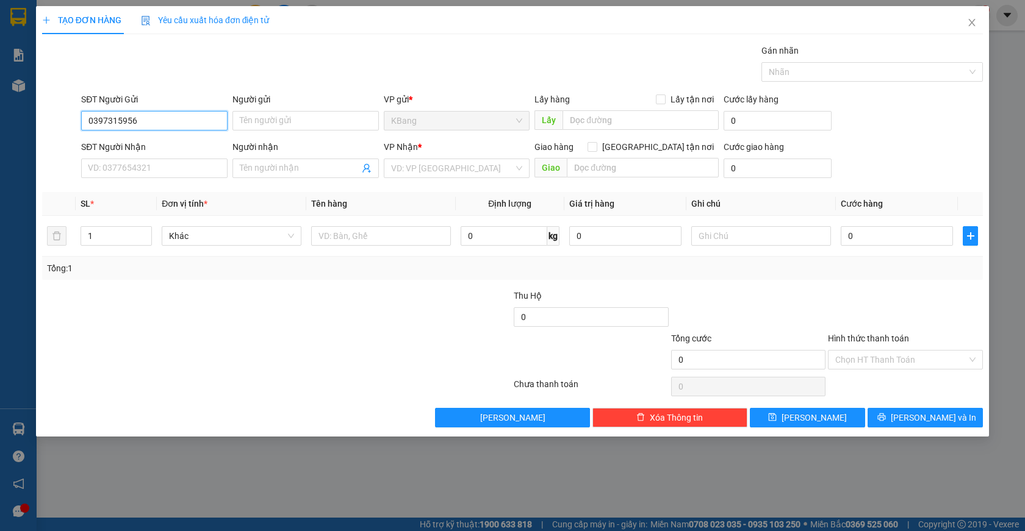
click at [148, 116] on input "0397315956" at bounding box center [154, 121] width 146 height 20
paste input "0397315956"
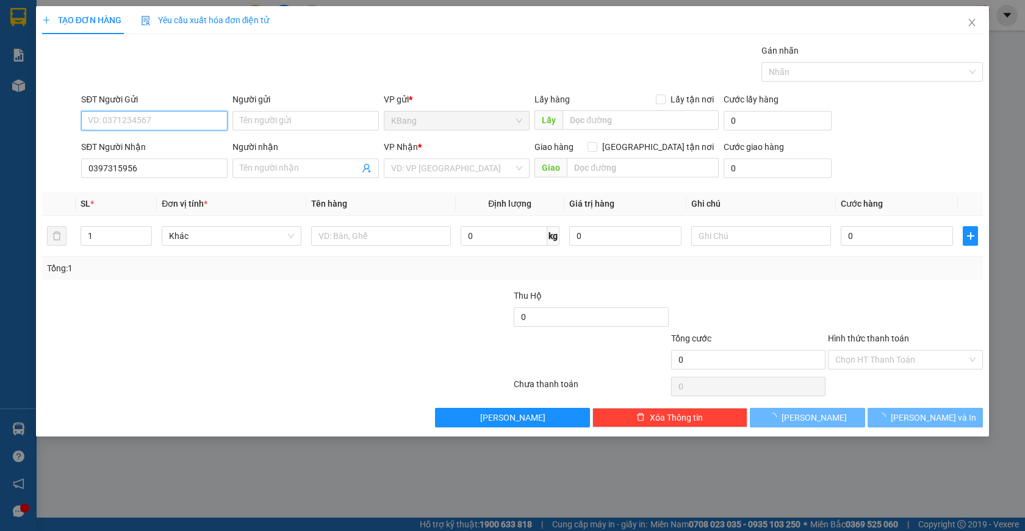
click at [121, 121] on input "SĐT Người Gửi" at bounding box center [154, 121] width 146 height 20
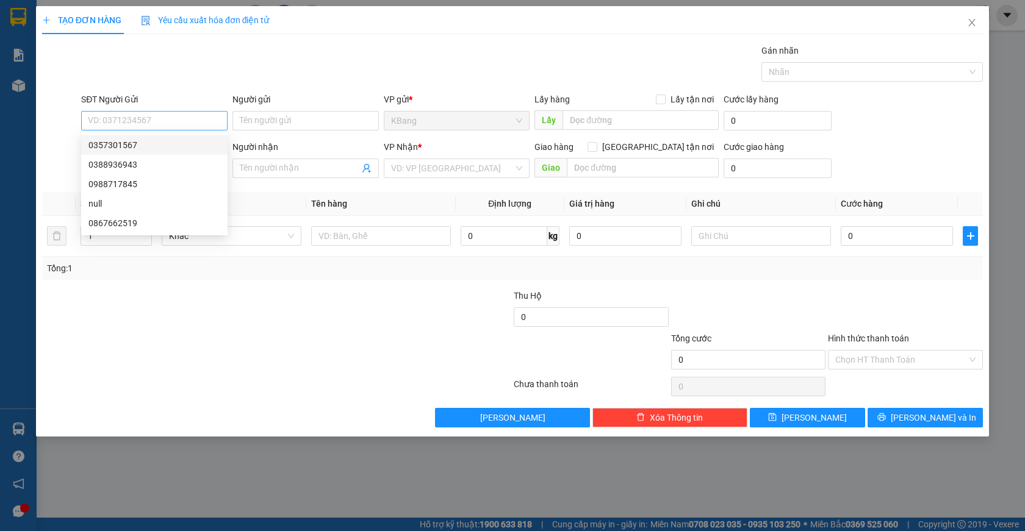
drag, startPoint x: 174, startPoint y: 70, endPoint x: 129, endPoint y: 120, distance: 67.8
click at [174, 69] on div "Gói vận chuyển * Tiêu chuẩn Gán nhãn Nhãn" at bounding box center [532, 65] width 906 height 43
click at [102, 123] on input "SĐT Người Gửi" at bounding box center [154, 121] width 146 height 20
click at [142, 140] on div "0357301567" at bounding box center [154, 144] width 132 height 13
drag, startPoint x: 268, startPoint y: 167, endPoint x: 260, endPoint y: 335, distance: 167.9
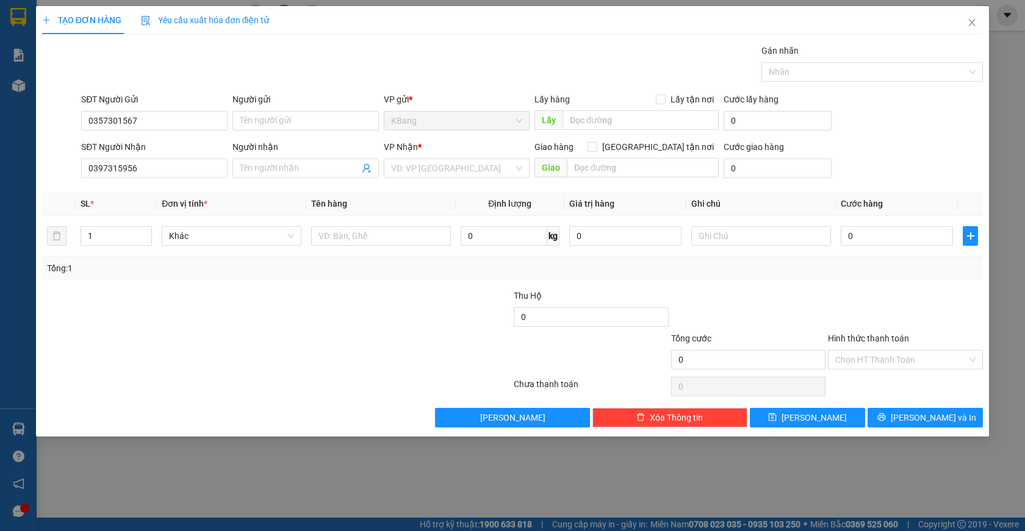
click at [270, 166] on input "Người nhận" at bounding box center [300, 168] width 120 height 13
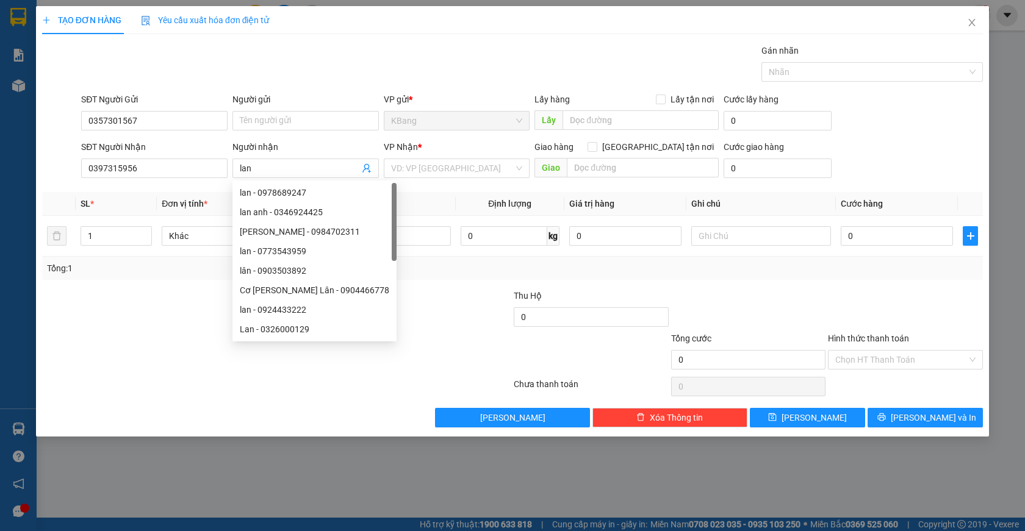
click at [229, 380] on div at bounding box center [276, 386] width 471 height 24
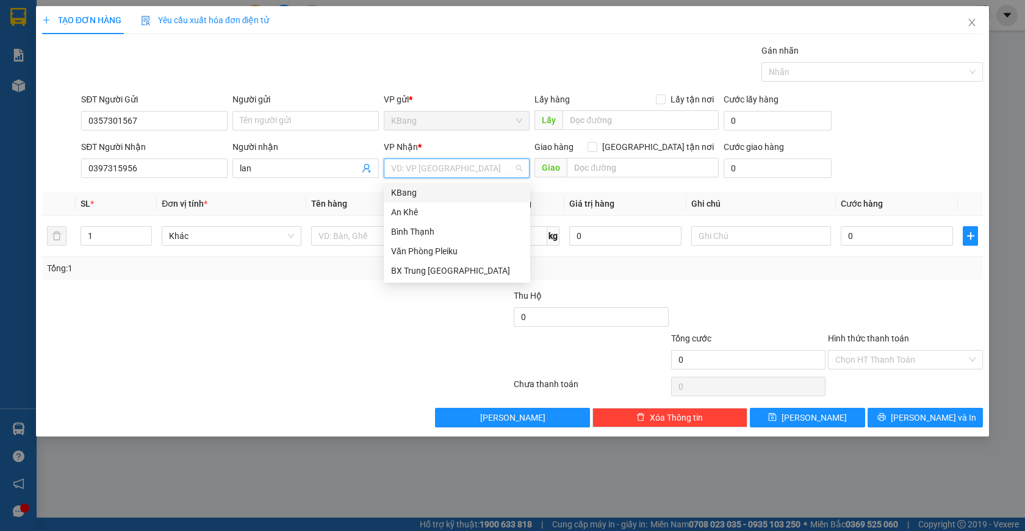
click at [415, 167] on input "search" at bounding box center [452, 168] width 123 height 18
click at [423, 235] on div "Bình Thạnh" at bounding box center [457, 231] width 132 height 13
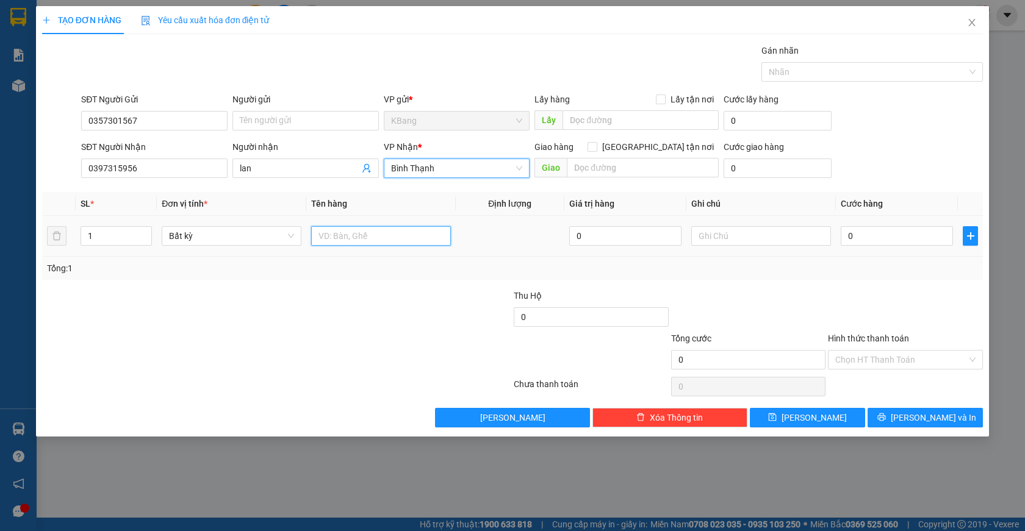
drag, startPoint x: 356, startPoint y: 242, endPoint x: 339, endPoint y: 321, distance: 81.2
click at [356, 243] on input "text" at bounding box center [381, 236] width 140 height 20
click at [145, 231] on icon "up" at bounding box center [145, 233] width 4 height 4
click at [351, 241] on input "1 món" at bounding box center [381, 236] width 140 height 20
click at [589, 166] on input "text" at bounding box center [643, 168] width 152 height 20
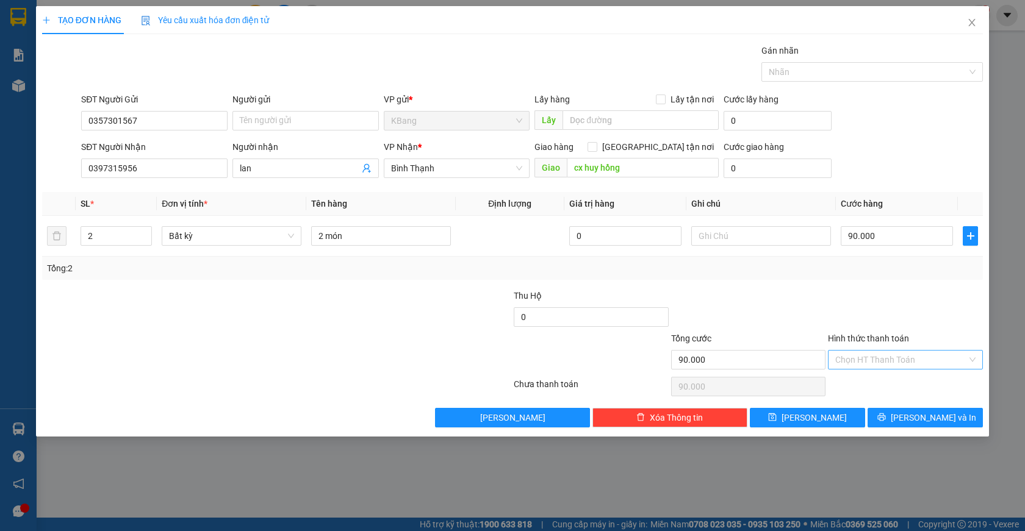
click at [885, 359] on input "Hình thức thanh toán" at bounding box center [901, 360] width 132 height 18
click at [884, 379] on div "Tại văn phòng" at bounding box center [905, 384] width 140 height 13
click at [922, 421] on span "[PERSON_NAME] và In" at bounding box center [932, 417] width 85 height 13
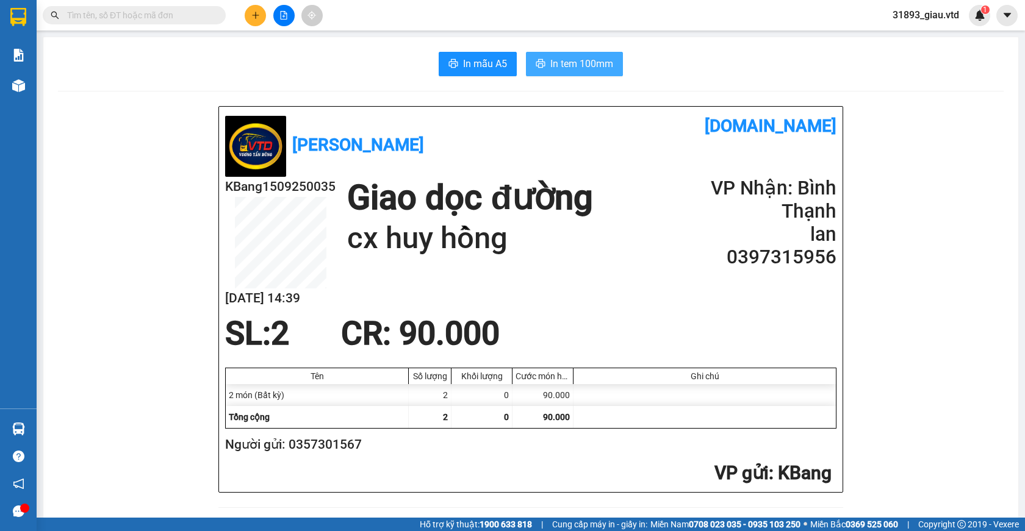
click at [571, 71] on span "In tem 100mm" at bounding box center [581, 63] width 63 height 15
click at [254, 13] on icon "plus" at bounding box center [255, 15] width 9 height 9
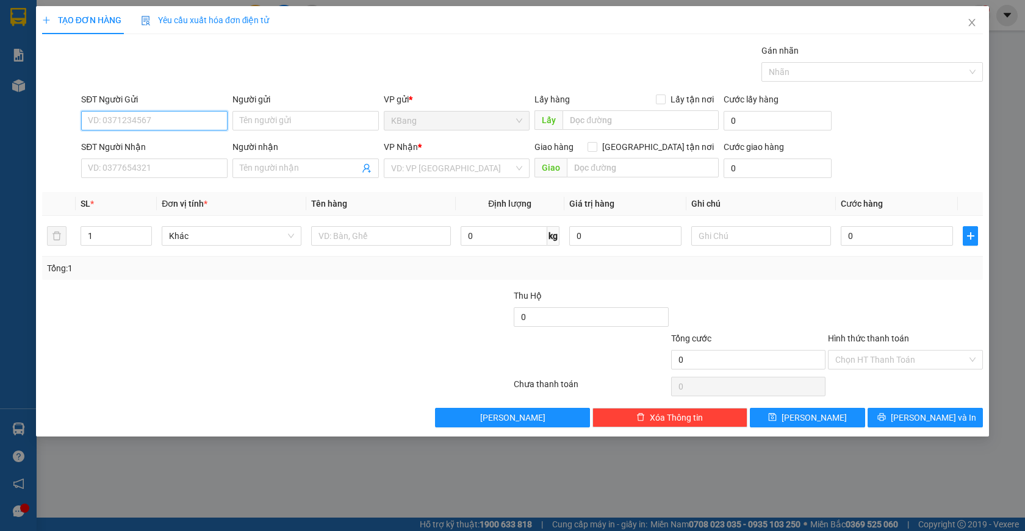
drag, startPoint x: 121, startPoint y: 121, endPoint x: 253, endPoint y: 85, distance: 136.6
click at [121, 122] on input "SĐT Người Gửi" at bounding box center [154, 121] width 146 height 20
drag, startPoint x: 85, startPoint y: 121, endPoint x: 137, endPoint y: 122, distance: 51.9
click at [137, 122] on input "0383416448" at bounding box center [154, 121] width 146 height 20
paste input "0383416448"
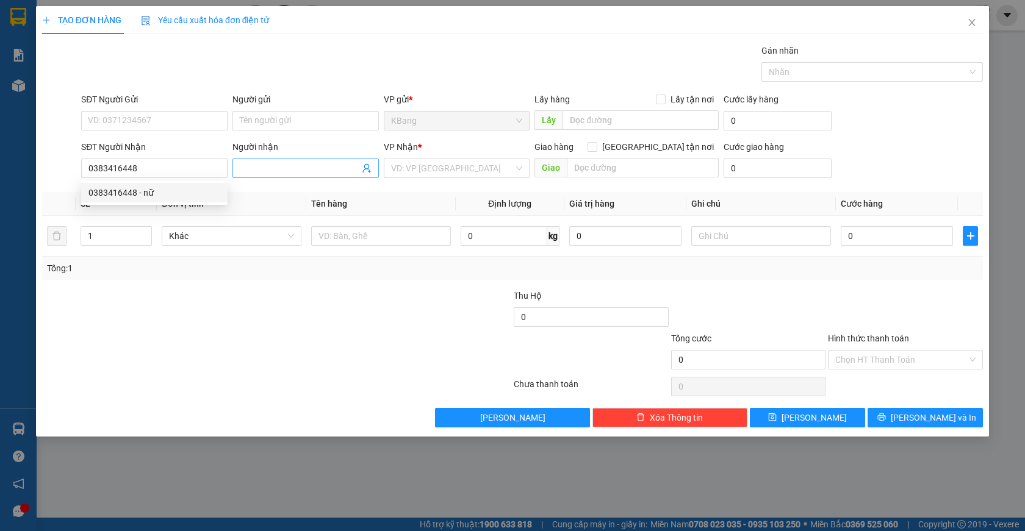
click at [259, 170] on input "Người nhận" at bounding box center [300, 168] width 120 height 13
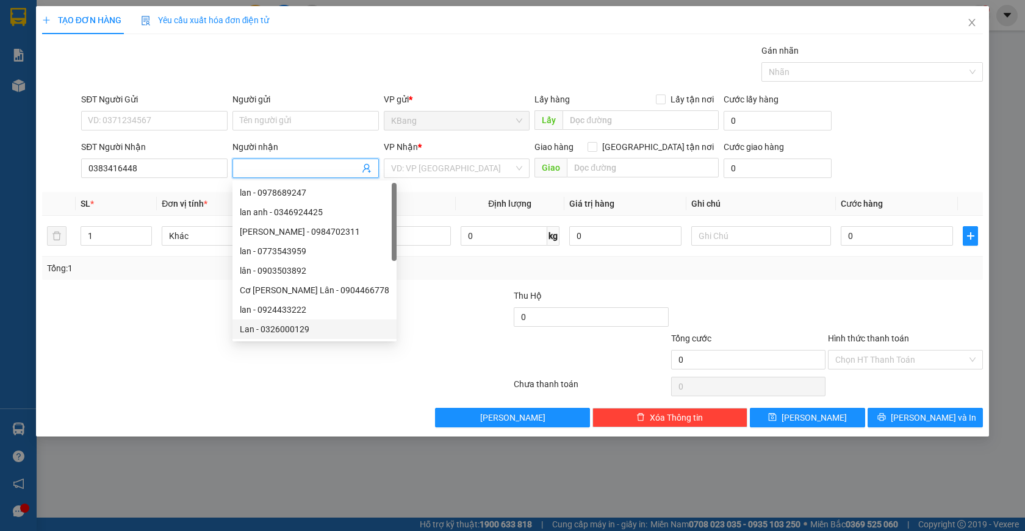
click at [196, 348] on div at bounding box center [198, 353] width 314 height 43
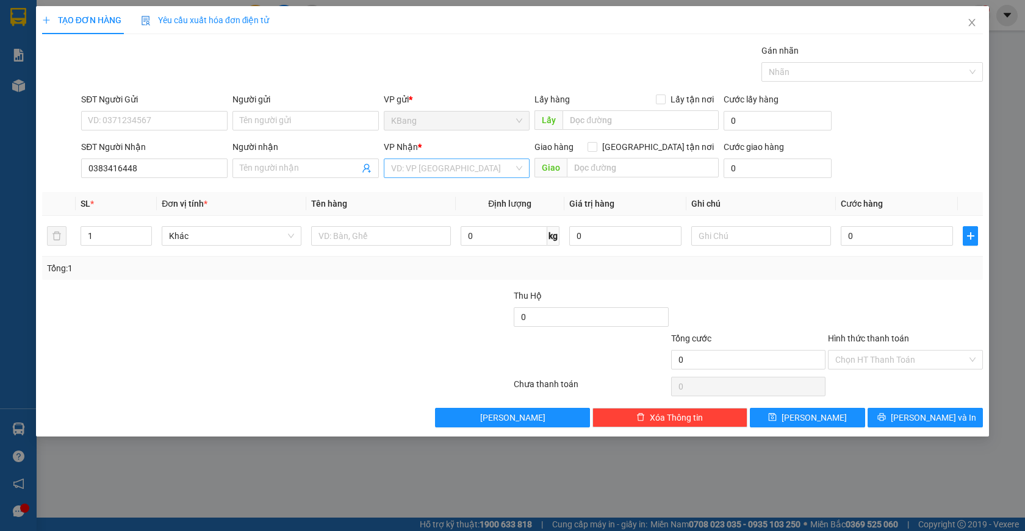
click at [425, 171] on input "search" at bounding box center [452, 168] width 123 height 18
click at [440, 231] on div "Bình Thạnh" at bounding box center [457, 231] width 132 height 13
click at [353, 233] on input "text" at bounding box center [381, 236] width 140 height 20
drag, startPoint x: 865, startPoint y: 232, endPoint x: 842, endPoint y: 301, distance: 72.1
click at [865, 233] on input "0" at bounding box center [896, 236] width 112 height 20
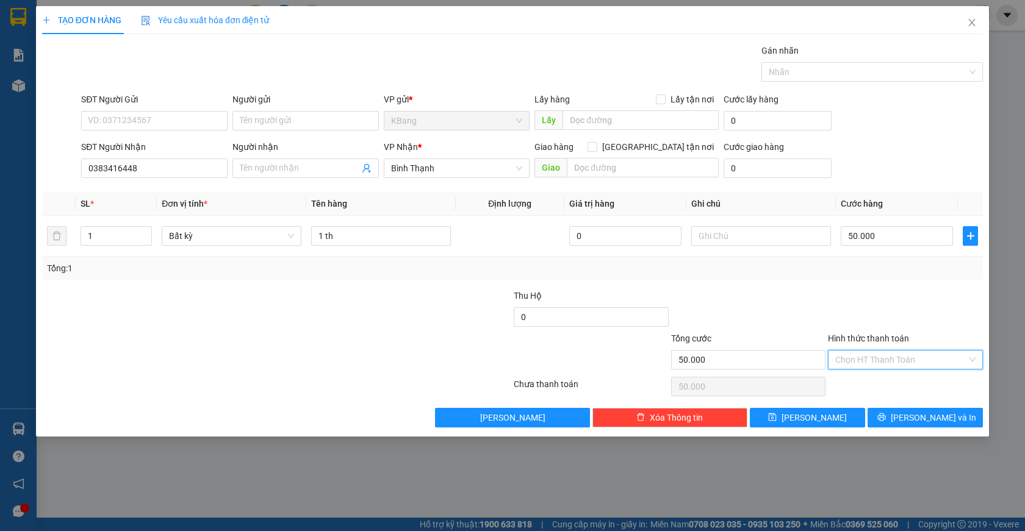
click at [870, 359] on input "Hình thức thanh toán" at bounding box center [901, 360] width 132 height 18
click at [884, 384] on div "Tại văn phòng" at bounding box center [905, 384] width 140 height 13
click at [924, 414] on span "[PERSON_NAME] và In" at bounding box center [932, 417] width 85 height 13
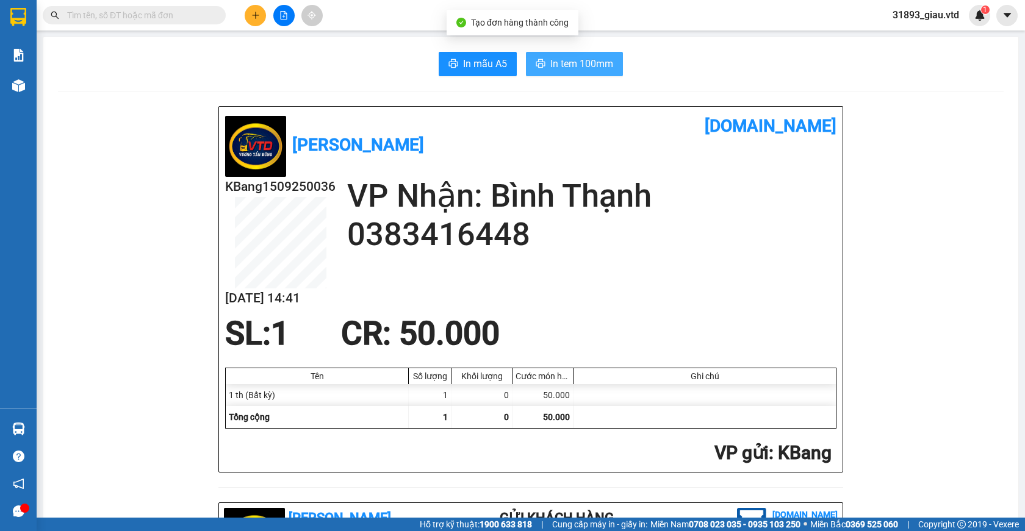
click at [573, 62] on span "In tem 100mm" at bounding box center [581, 63] width 63 height 15
click at [251, 16] on icon "plus" at bounding box center [255, 15] width 9 height 9
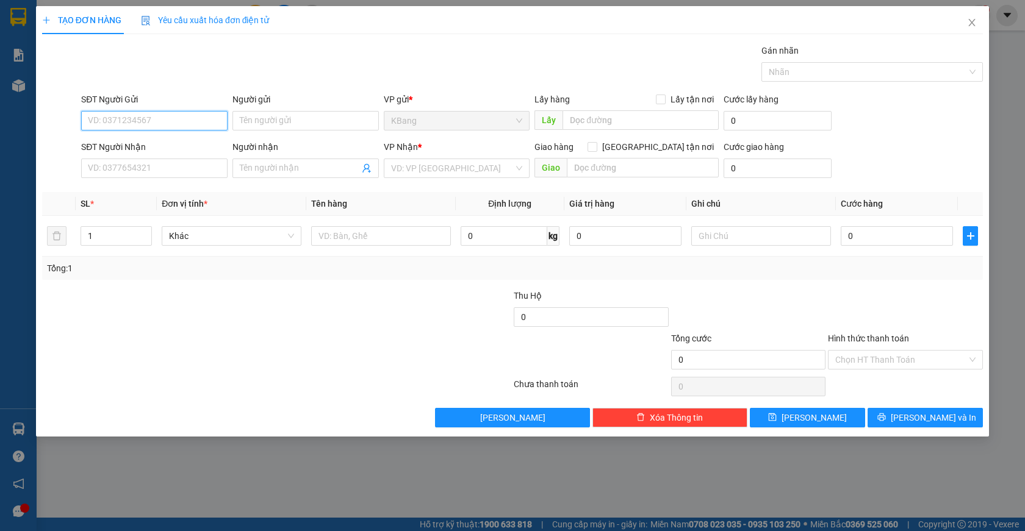
click at [138, 121] on input "SĐT Người Gửi" at bounding box center [154, 121] width 146 height 20
click at [118, 151] on div "0986520329 - Chị Nga" at bounding box center [154, 144] width 132 height 13
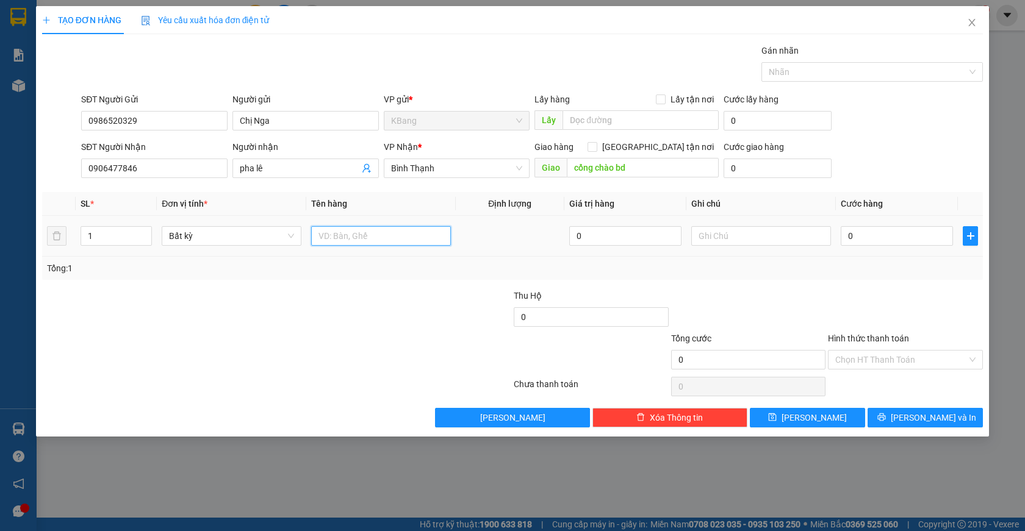
click at [351, 234] on input "text" at bounding box center [381, 236] width 140 height 20
click at [334, 235] on input "text" at bounding box center [381, 236] width 140 height 20
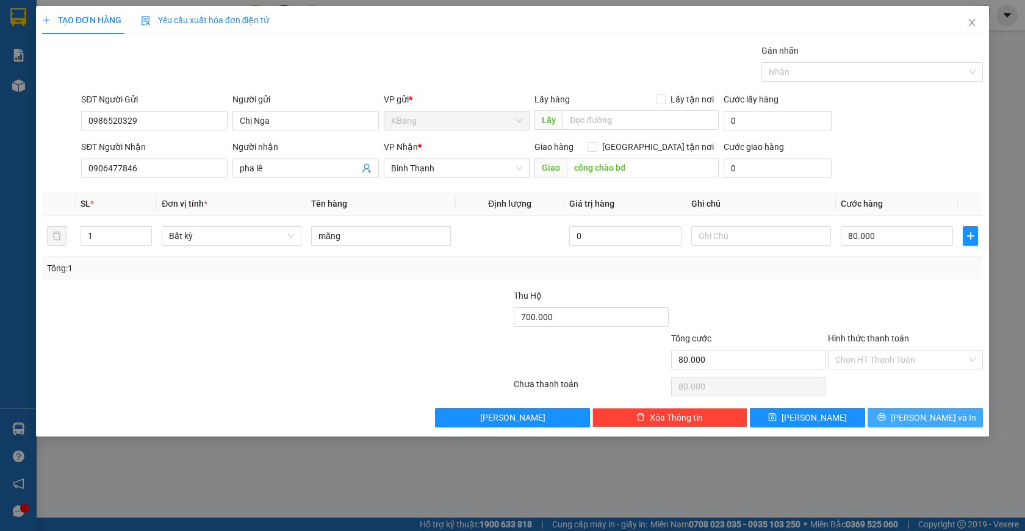
click at [930, 416] on span "[PERSON_NAME] và In" at bounding box center [932, 417] width 85 height 13
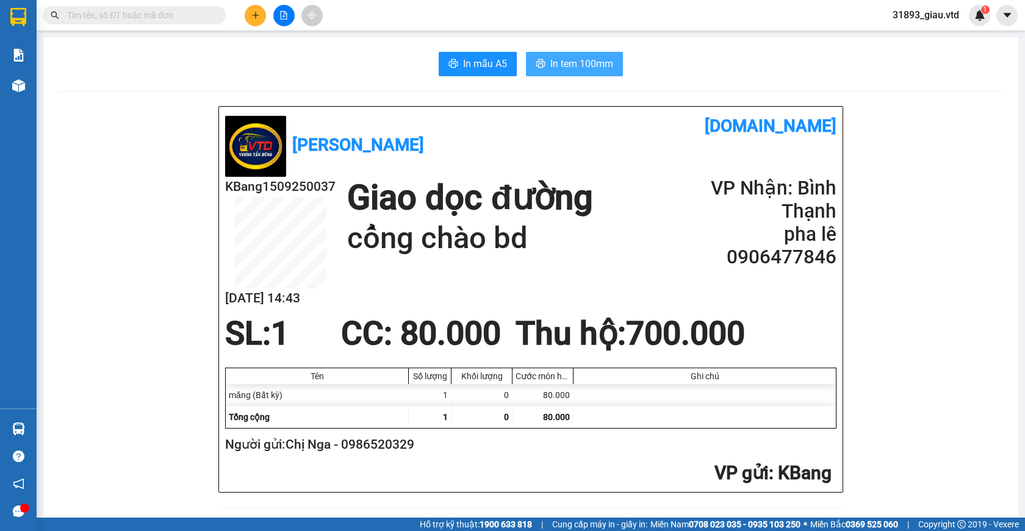
click at [567, 66] on span "In tem 100mm" at bounding box center [581, 63] width 63 height 15
click at [254, 15] on icon "plus" at bounding box center [255, 15] width 9 height 9
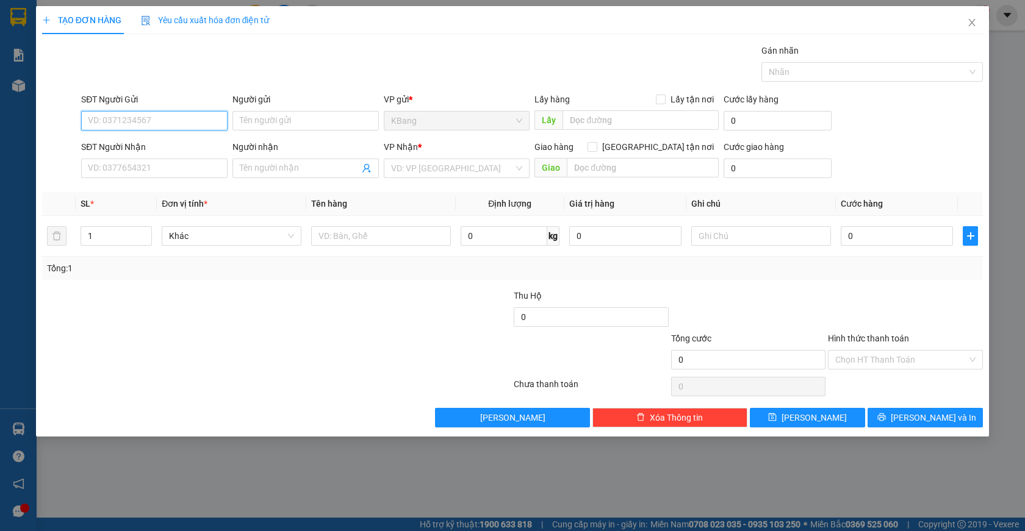
drag, startPoint x: 165, startPoint y: 124, endPoint x: 257, endPoint y: 35, distance: 128.1
click at [167, 123] on input "SĐT Người Gửi" at bounding box center [154, 121] width 146 height 20
click at [131, 167] on div "0987953901 - hoàng oanh" at bounding box center [154, 164] width 132 height 13
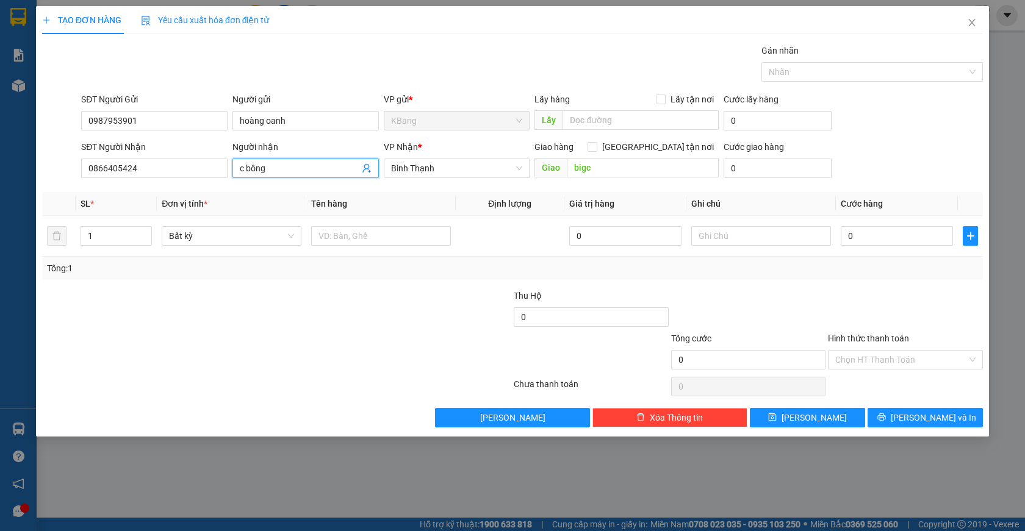
click at [366, 167] on icon "user-add" at bounding box center [367, 168] width 10 height 10
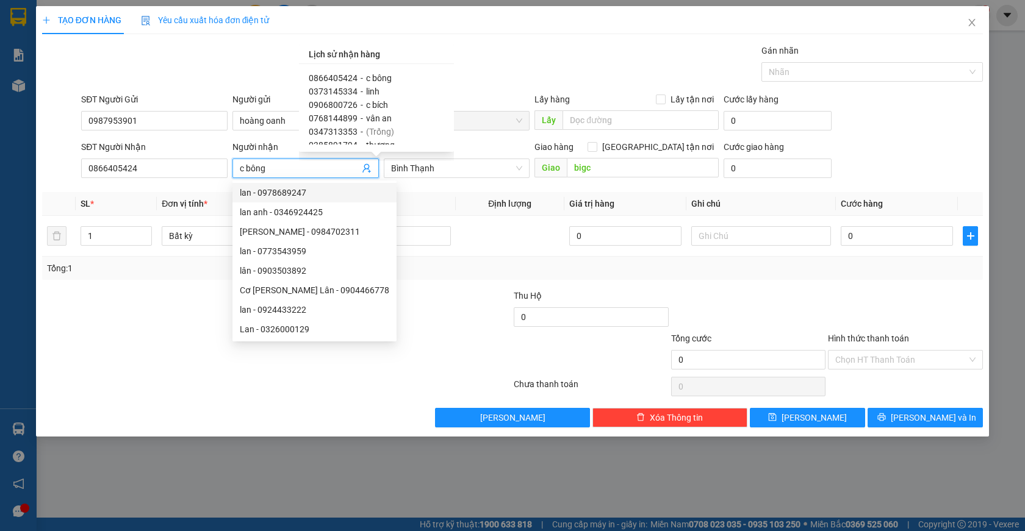
scroll to position [61, 0]
click at [343, 87] on span "0385891794" at bounding box center [333, 84] width 49 height 10
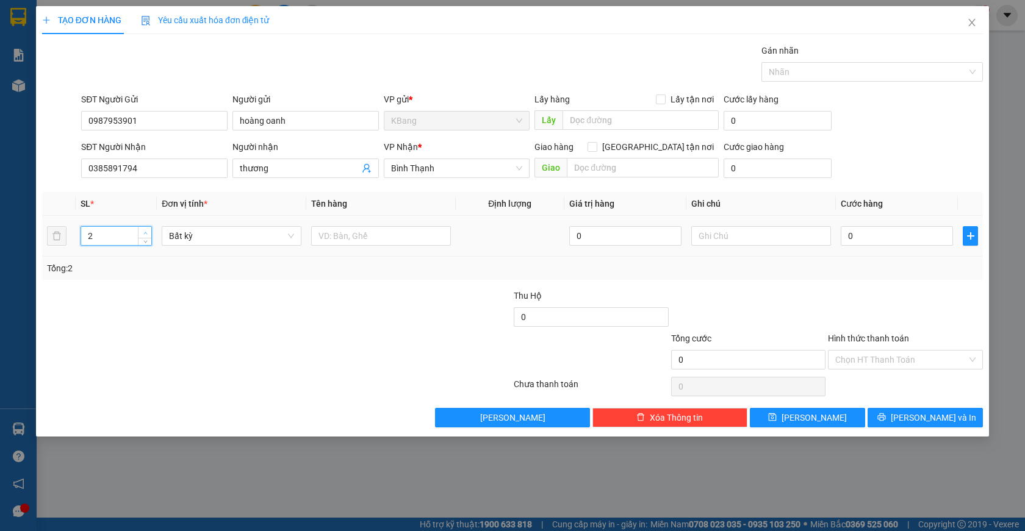
click at [143, 229] on span "up" at bounding box center [145, 232] width 7 height 7
click at [348, 237] on input "text" at bounding box center [381, 236] width 140 height 20
click at [852, 235] on input "0" at bounding box center [896, 236] width 112 height 20
click at [925, 421] on span "[PERSON_NAME] và In" at bounding box center [932, 417] width 85 height 13
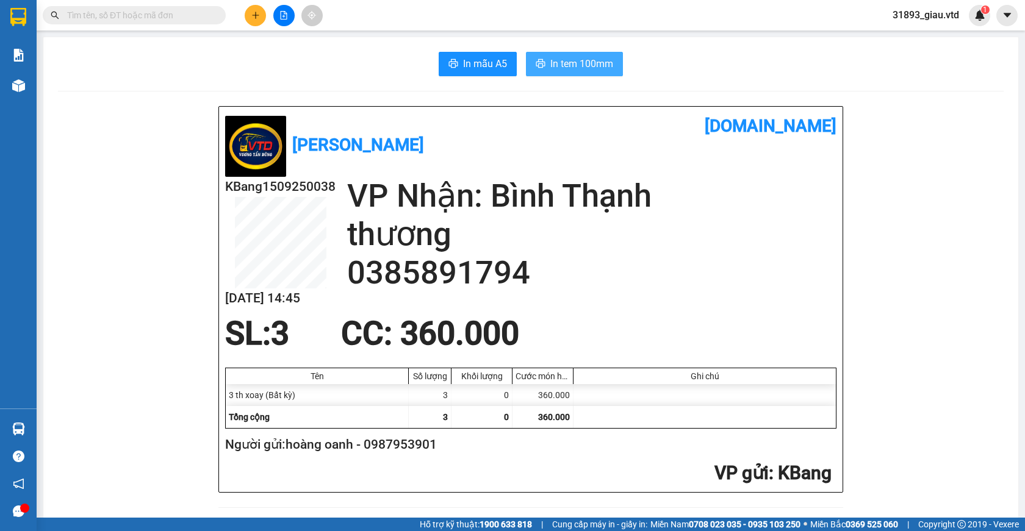
click at [564, 65] on span "In tem 100mm" at bounding box center [581, 63] width 63 height 15
click at [259, 20] on button at bounding box center [255, 15] width 21 height 21
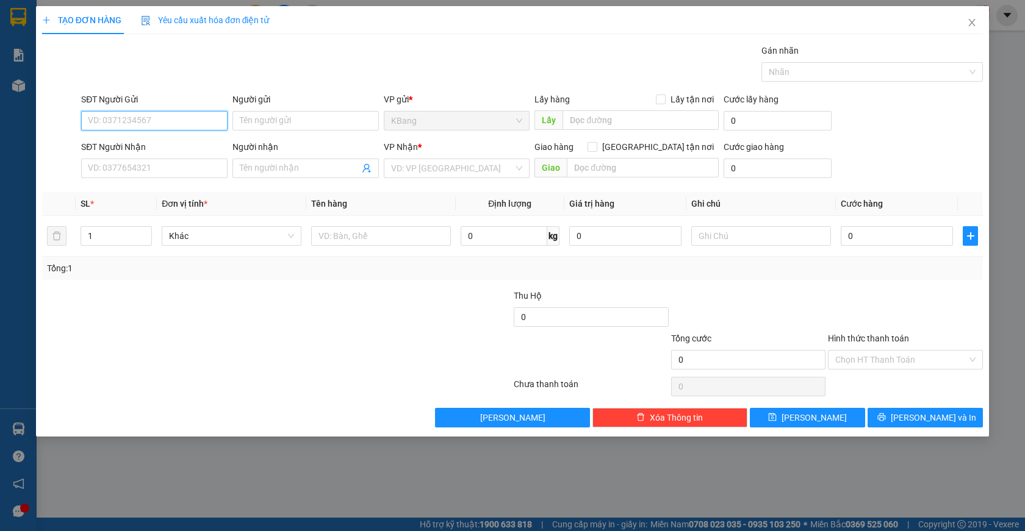
click at [118, 124] on input "SĐT Người Gửi" at bounding box center [154, 121] width 146 height 20
click at [140, 149] on div "0987953901 - hoàng oanh" at bounding box center [154, 144] width 132 height 13
click at [364, 167] on icon "user-add" at bounding box center [367, 168] width 10 height 10
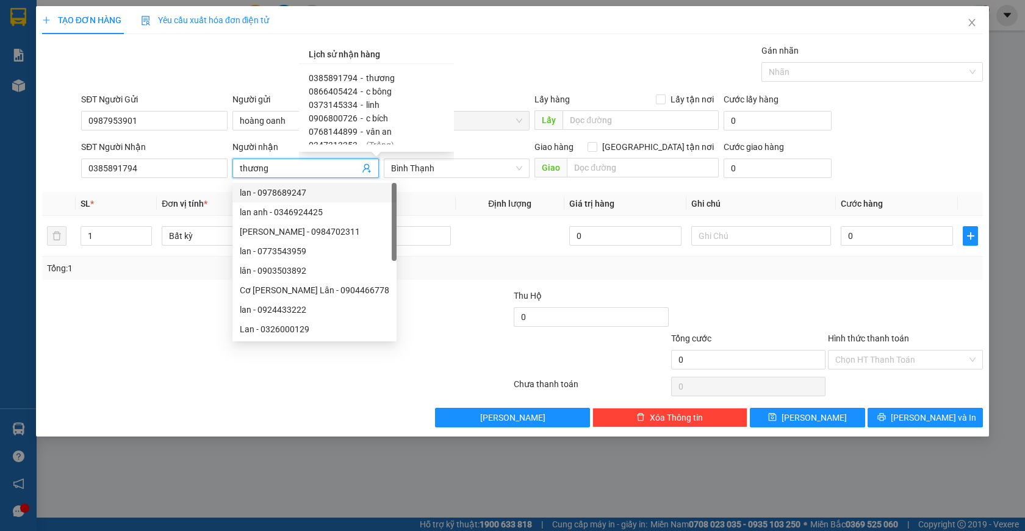
click at [339, 117] on span "0906800726" at bounding box center [333, 118] width 49 height 10
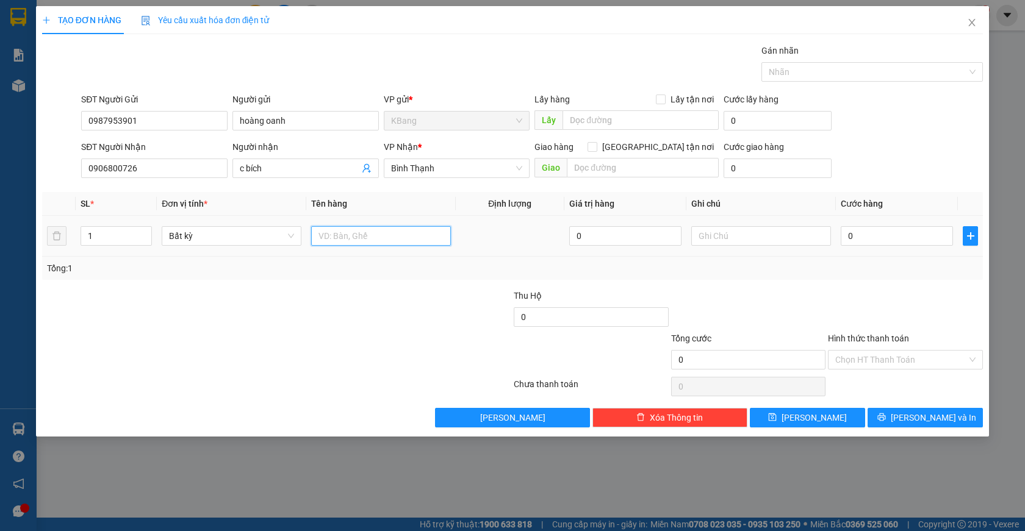
click at [334, 238] on input "text" at bounding box center [381, 236] width 140 height 20
drag, startPoint x: 849, startPoint y: 237, endPoint x: 831, endPoint y: 303, distance: 68.4
click at [848, 237] on input "0" at bounding box center [896, 236] width 112 height 20
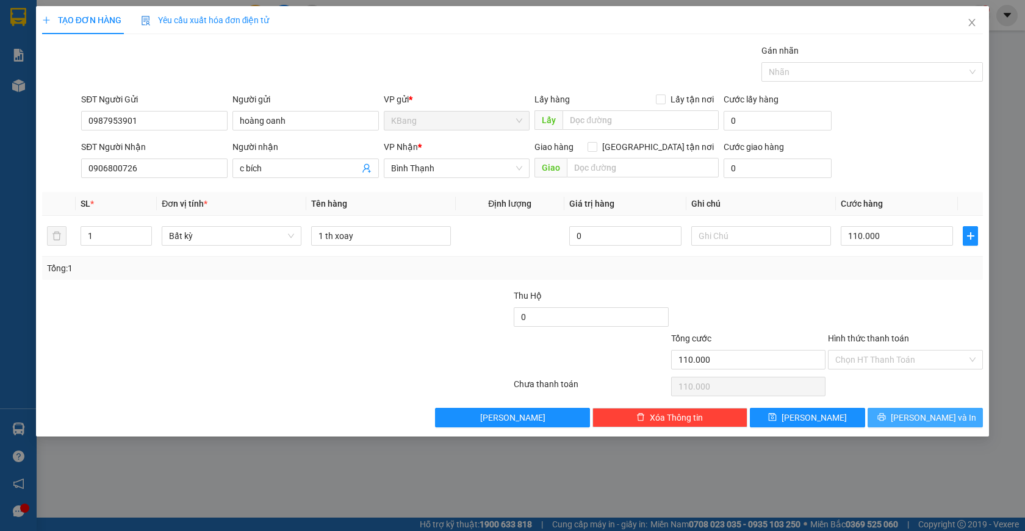
click at [937, 421] on span "[PERSON_NAME] và In" at bounding box center [932, 417] width 85 height 13
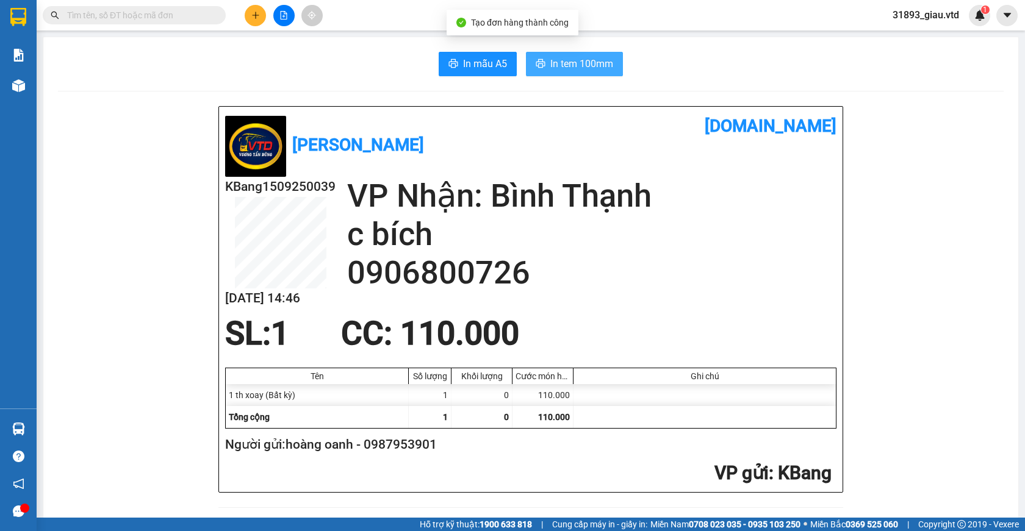
click at [568, 60] on span "In tem 100mm" at bounding box center [581, 63] width 63 height 15
click at [255, 19] on icon "plus" at bounding box center [255, 15] width 9 height 9
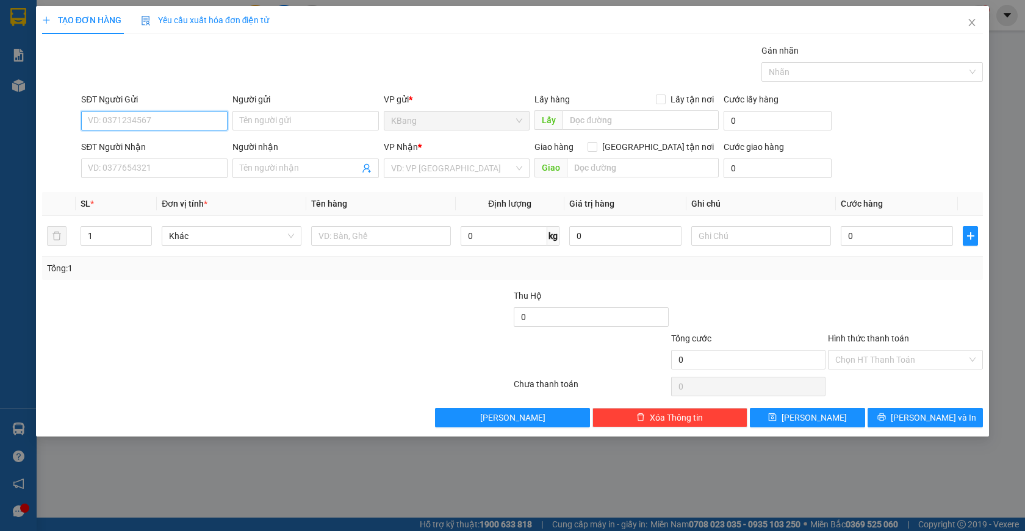
drag, startPoint x: 115, startPoint y: 126, endPoint x: 244, endPoint y: 59, distance: 145.1
click at [118, 124] on input "SĐT Người Gửi" at bounding box center [154, 121] width 146 height 20
click at [116, 146] on div "0976869359 - hồng thắm" at bounding box center [154, 144] width 132 height 13
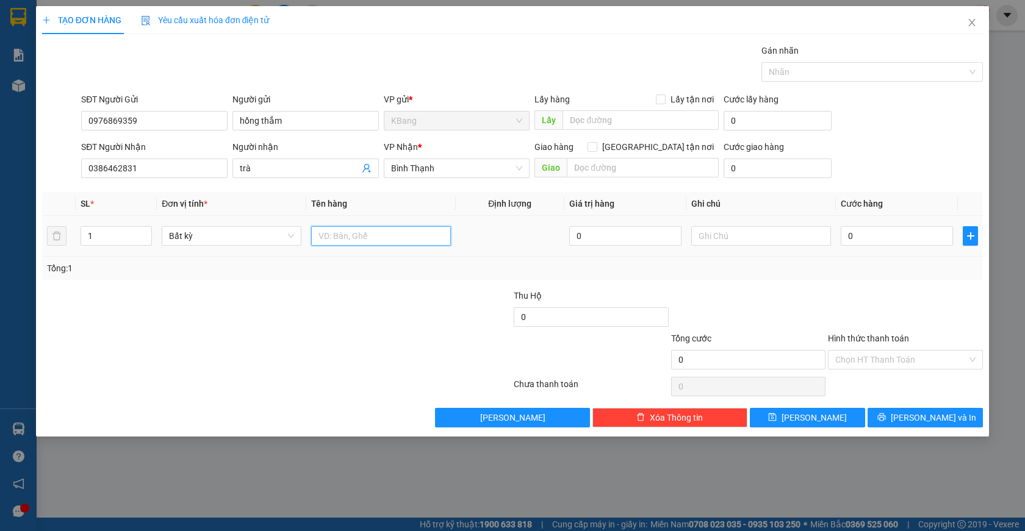
drag, startPoint x: 351, startPoint y: 231, endPoint x: 337, endPoint y: 349, distance: 118.5
click at [351, 232] on input "text" at bounding box center [381, 236] width 140 height 20
click at [843, 231] on input "0" at bounding box center [896, 236] width 112 height 20
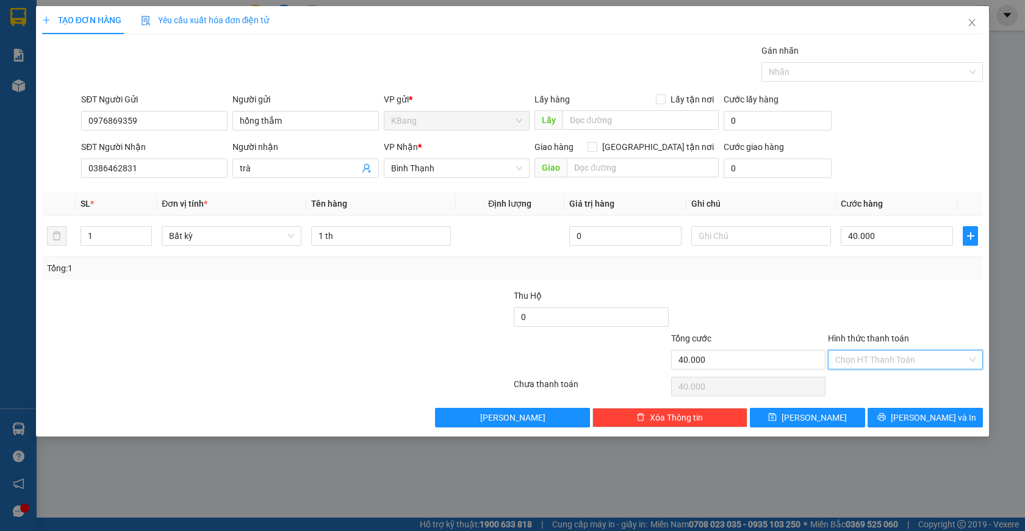
click at [872, 359] on input "Hình thức thanh toán" at bounding box center [901, 360] width 132 height 18
click at [880, 384] on div "Tại văn phòng" at bounding box center [905, 384] width 140 height 13
click at [929, 423] on span "[PERSON_NAME] và In" at bounding box center [932, 417] width 85 height 13
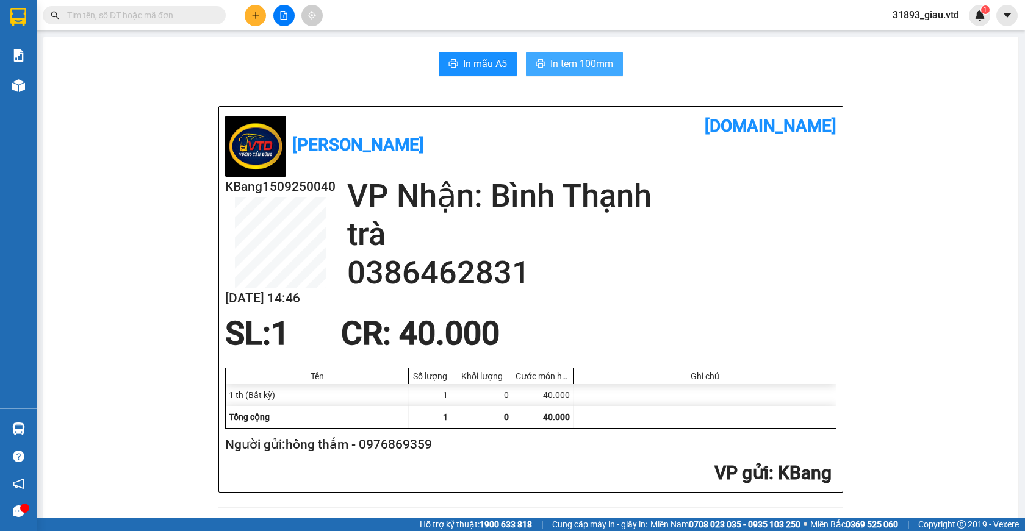
click at [550, 58] on span "In tem 100mm" at bounding box center [581, 63] width 63 height 15
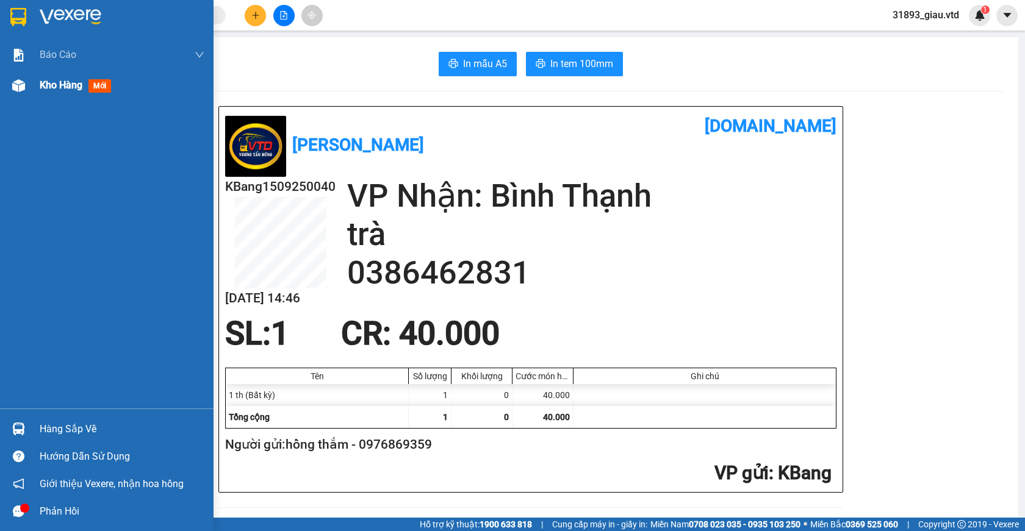
click at [98, 88] on span "mới" at bounding box center [99, 85] width 23 height 13
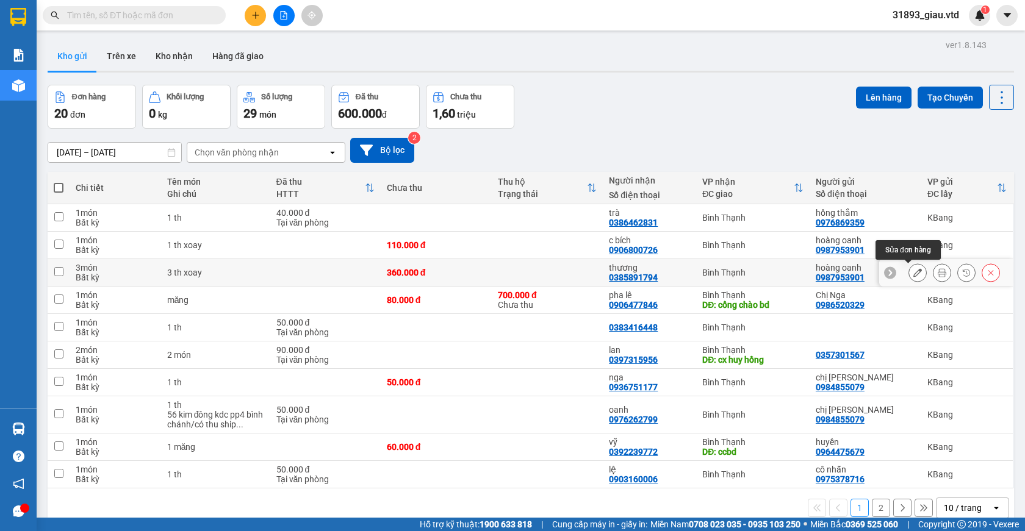
click at [913, 274] on icon at bounding box center [917, 272] width 9 height 9
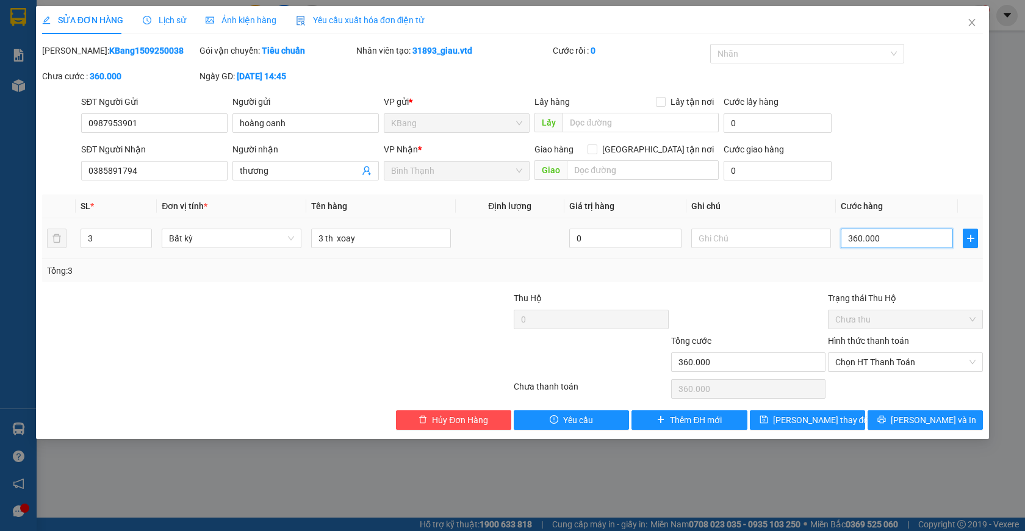
click at [885, 238] on input "360.000" at bounding box center [896, 239] width 112 height 20
click at [922, 423] on span "[PERSON_NAME] và In" at bounding box center [932, 420] width 85 height 13
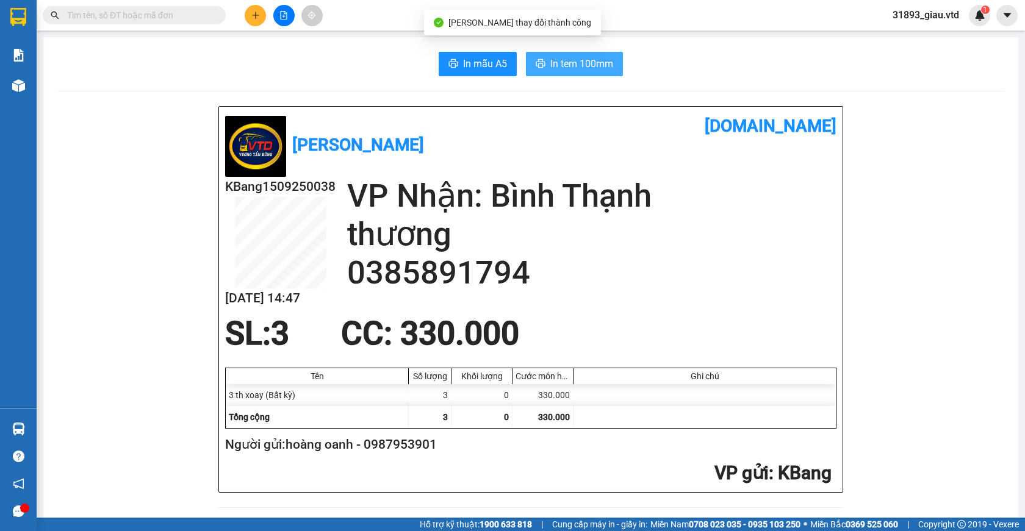
click at [562, 68] on span "In tem 100mm" at bounding box center [581, 63] width 63 height 15
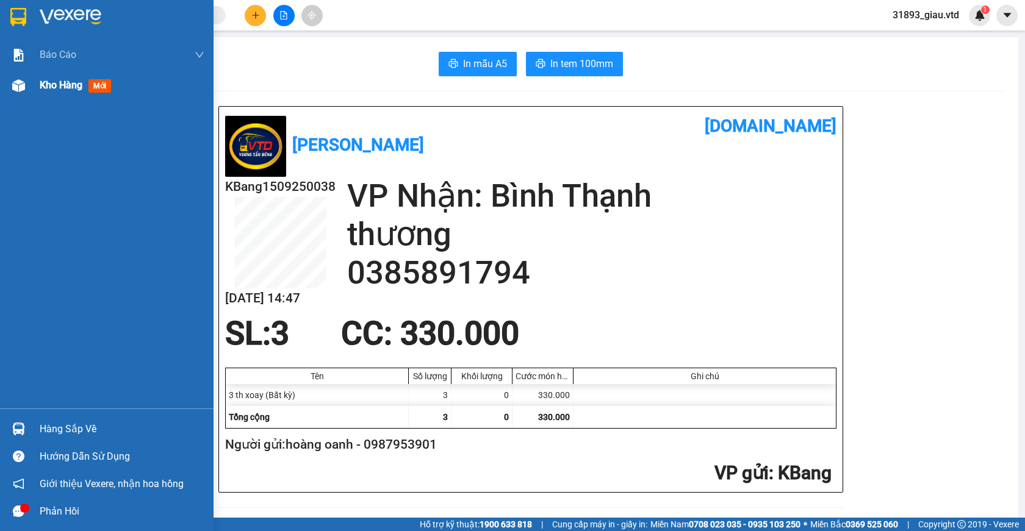
click at [98, 89] on span "mới" at bounding box center [99, 85] width 23 height 13
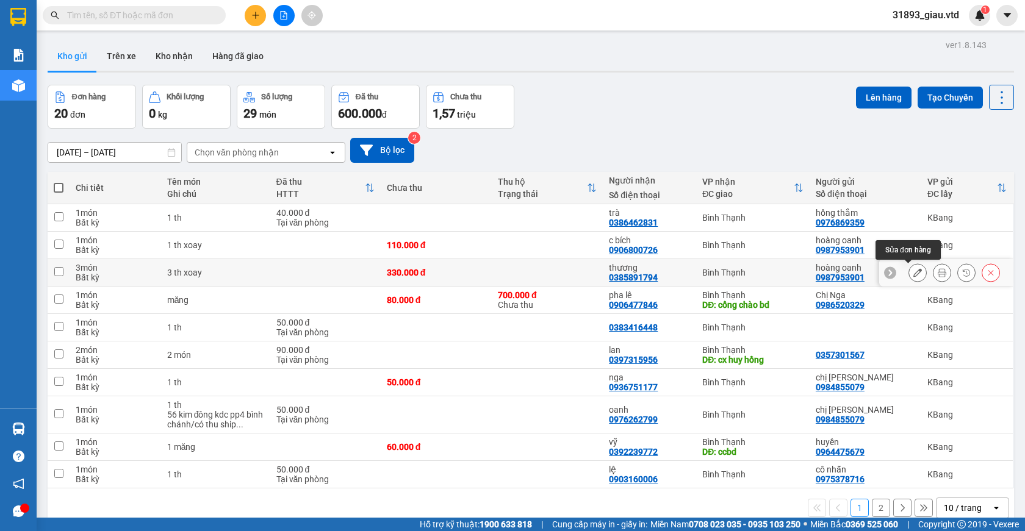
click at [913, 273] on icon at bounding box center [917, 272] width 9 height 9
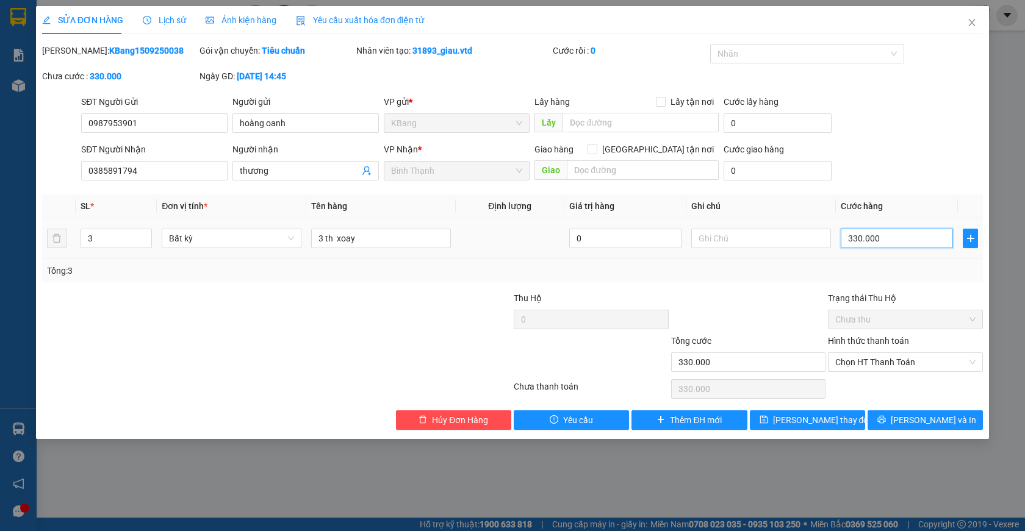
click at [883, 239] on input "330.000" at bounding box center [896, 239] width 112 height 20
click at [926, 421] on span "[PERSON_NAME] và In" at bounding box center [932, 420] width 85 height 13
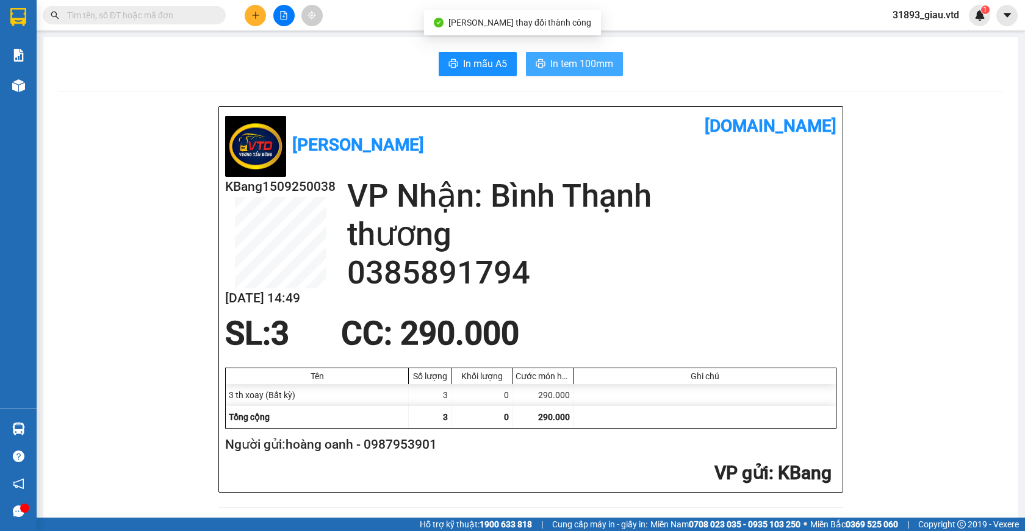
click at [559, 59] on span "In tem 100mm" at bounding box center [581, 63] width 63 height 15
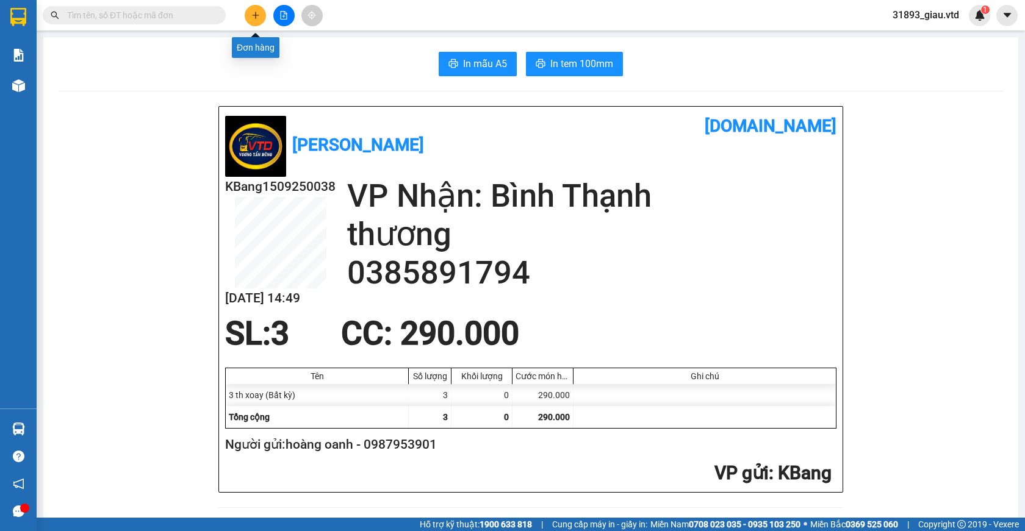
click at [257, 16] on icon "plus" at bounding box center [255, 15] width 9 height 9
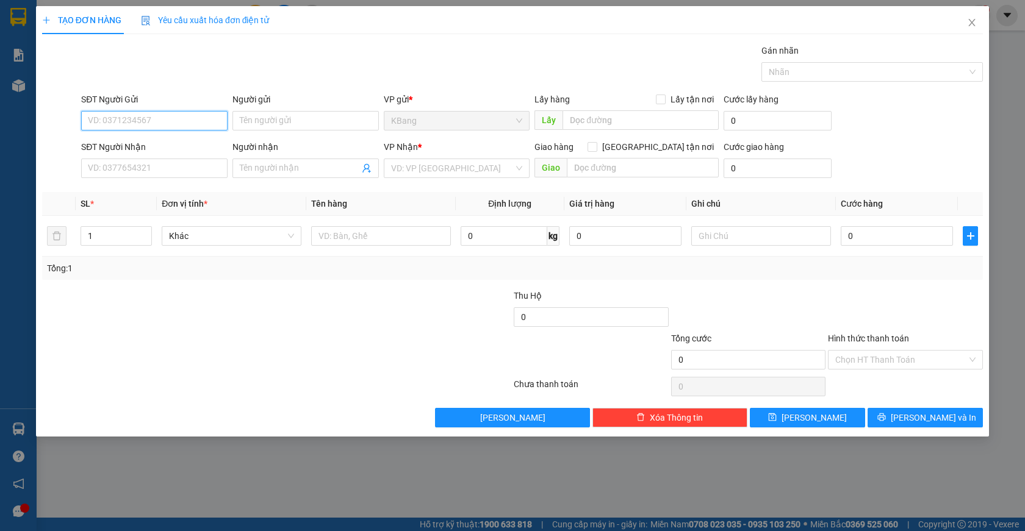
click at [123, 122] on input "SĐT Người Gửi" at bounding box center [154, 121] width 146 height 20
click at [126, 167] on div "0976961344 - [PERSON_NAME]" at bounding box center [154, 164] width 132 height 13
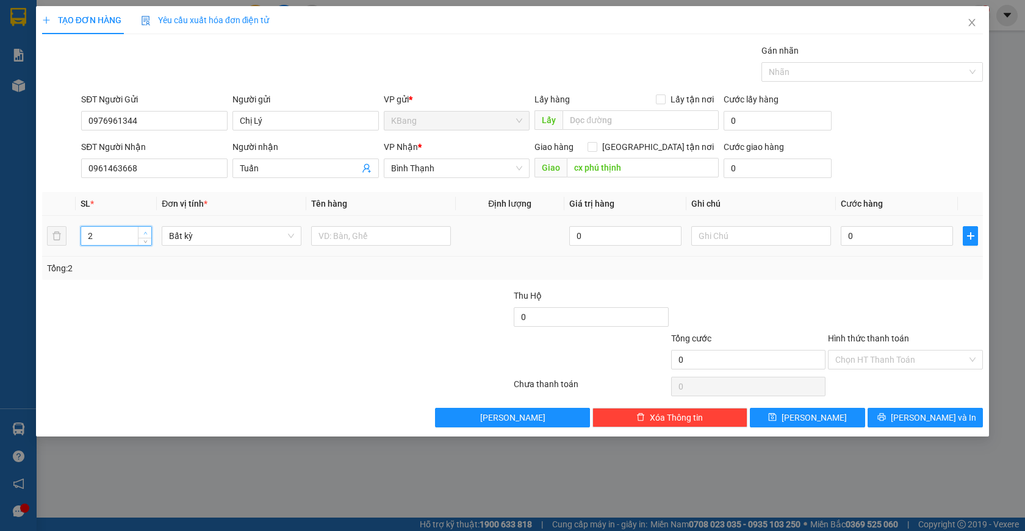
click at [143, 230] on span "up" at bounding box center [145, 232] width 7 height 7
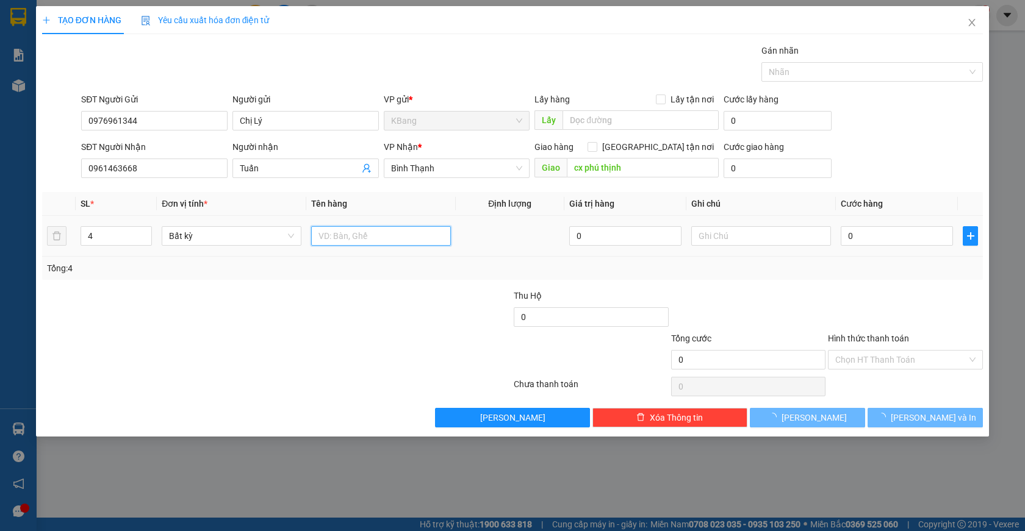
click at [342, 243] on input "text" at bounding box center [381, 236] width 140 height 20
drag, startPoint x: 328, startPoint y: 241, endPoint x: 449, endPoint y: 441, distance: 234.0
click at [326, 241] on input "text" at bounding box center [381, 236] width 140 height 20
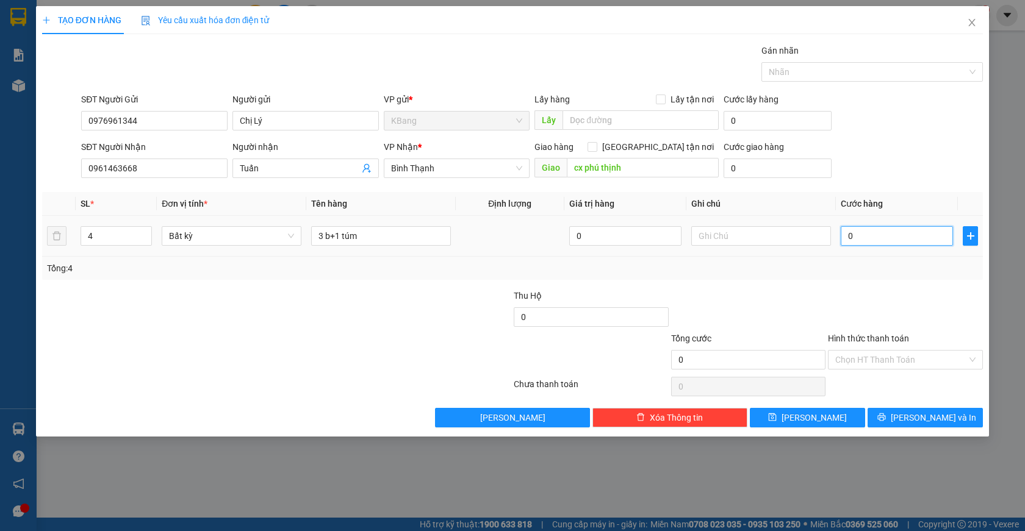
click at [893, 235] on input "0" at bounding box center [896, 236] width 112 height 20
click at [893, 359] on input "Hình thức thanh toán" at bounding box center [901, 360] width 132 height 18
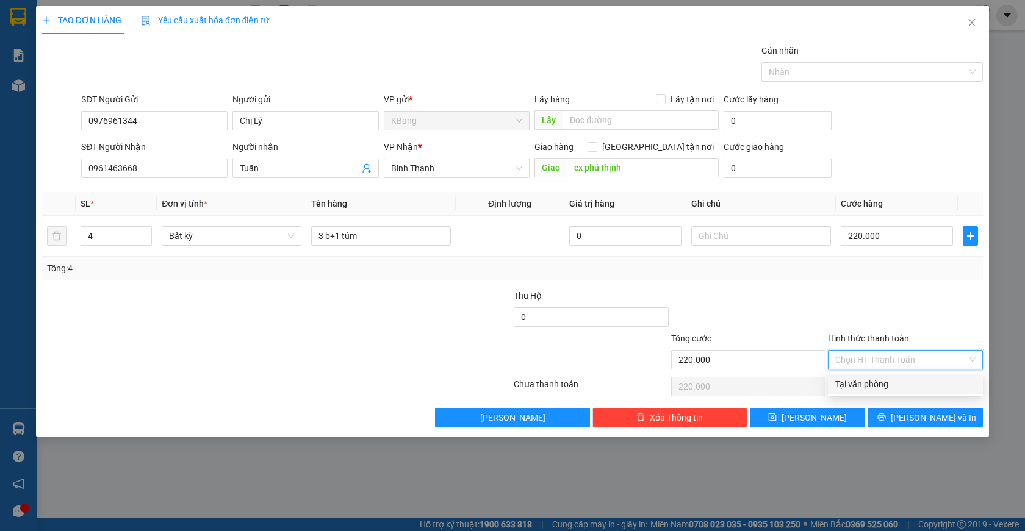
click at [892, 384] on div "Tại văn phòng" at bounding box center [905, 384] width 140 height 13
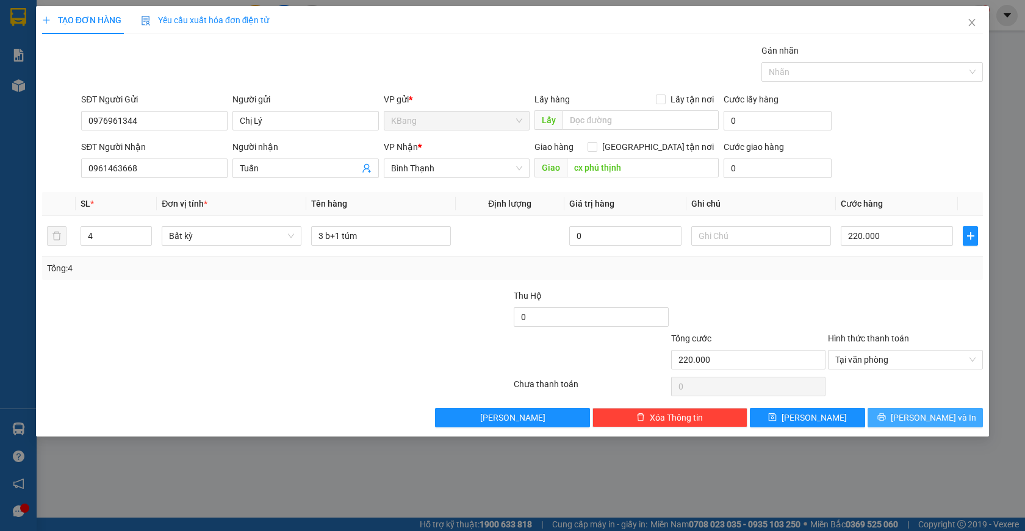
click at [926, 417] on span "[PERSON_NAME] và In" at bounding box center [932, 417] width 85 height 13
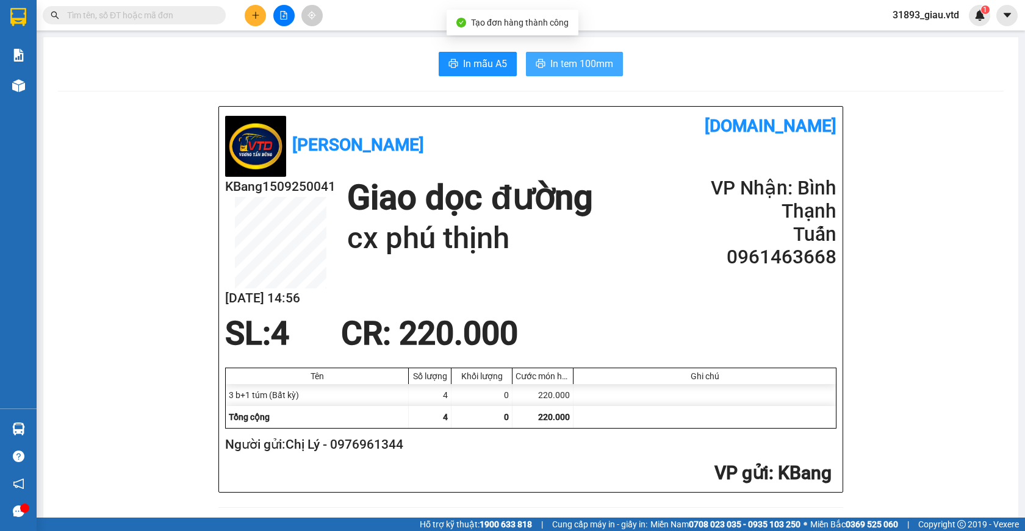
click at [550, 62] on span "In tem 100mm" at bounding box center [581, 63] width 63 height 15
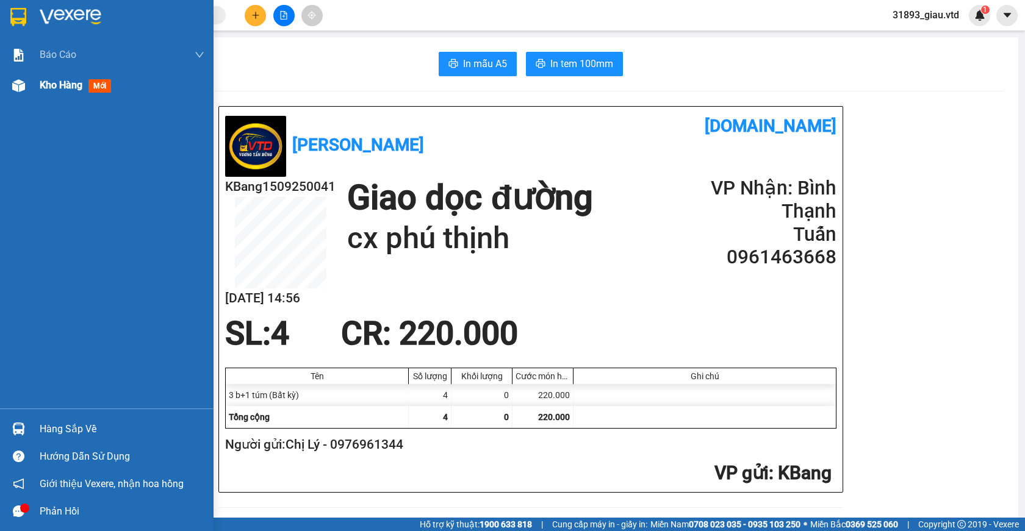
click at [102, 87] on span "mới" at bounding box center [99, 85] width 23 height 13
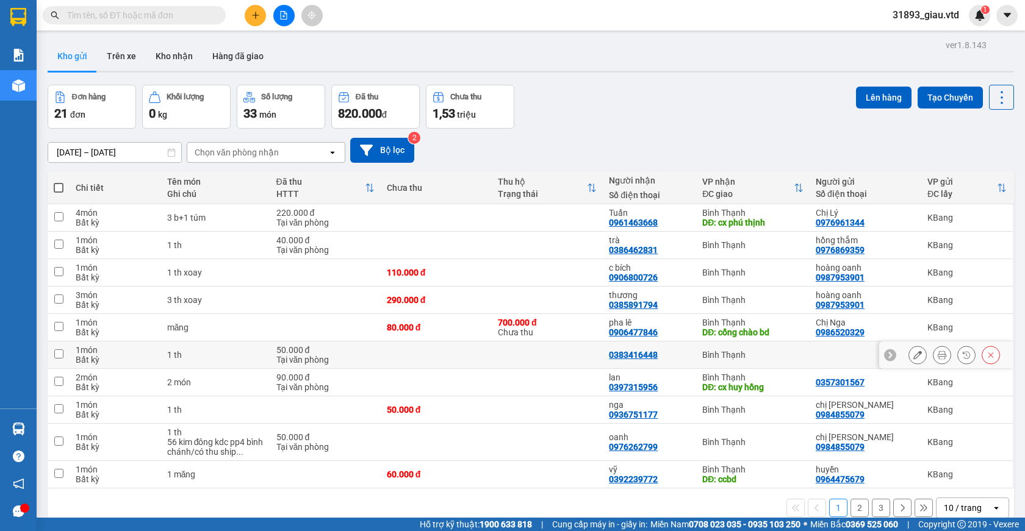
scroll to position [56, 0]
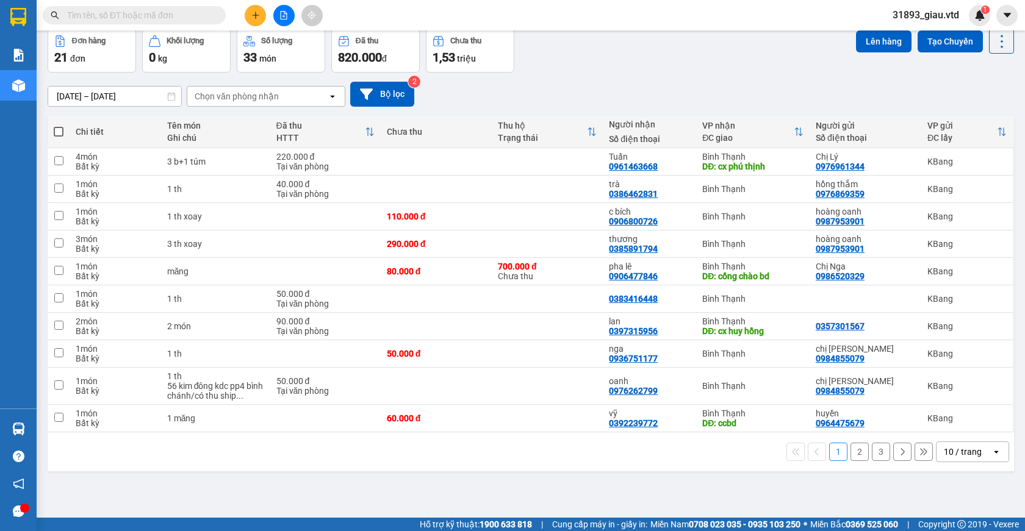
click at [850, 455] on button "2" at bounding box center [859, 452] width 18 height 18
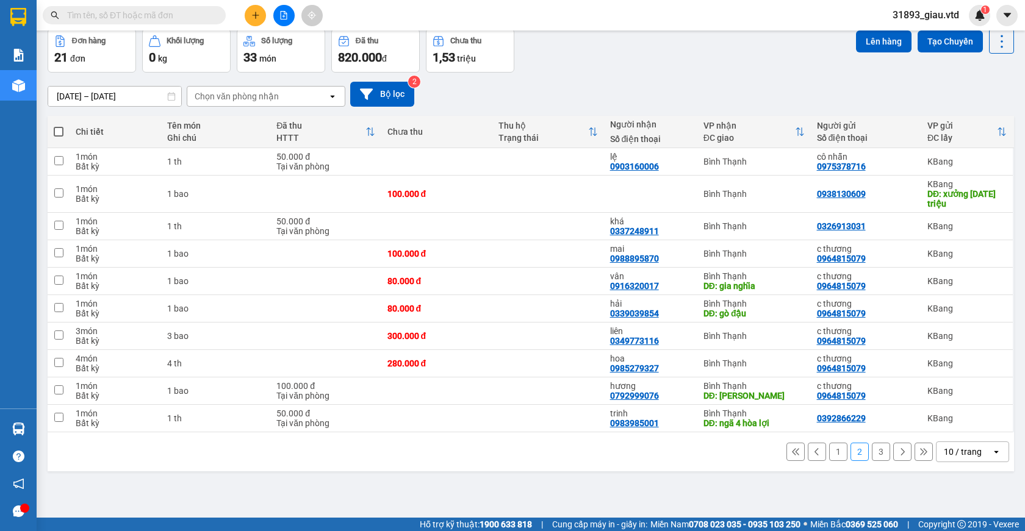
click at [872, 454] on button "3" at bounding box center [881, 452] width 18 height 18
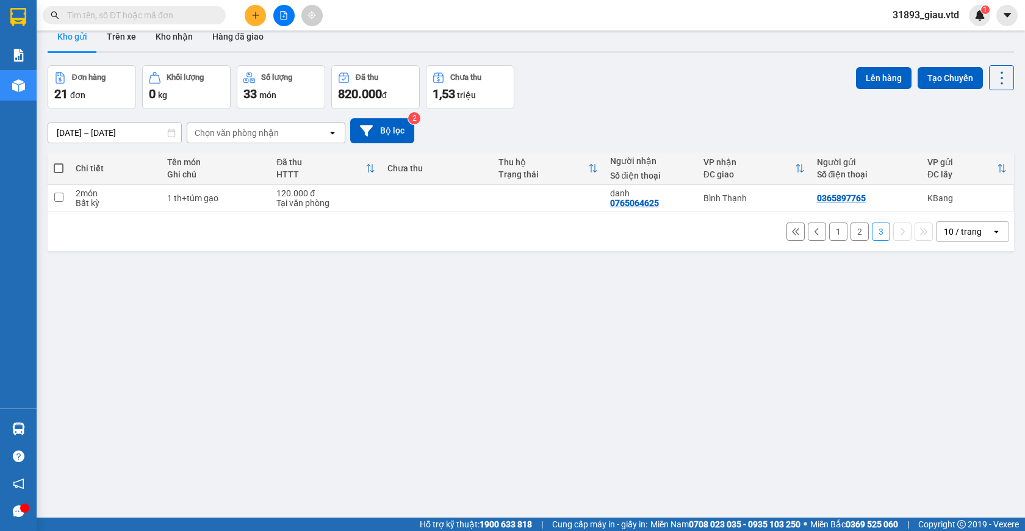
scroll to position [0, 0]
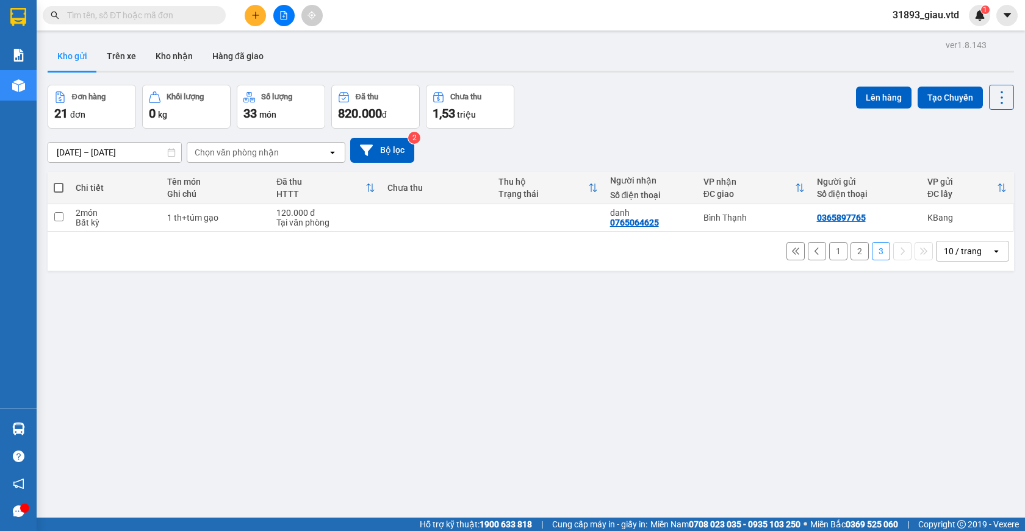
click at [829, 254] on button "1" at bounding box center [838, 251] width 18 height 18
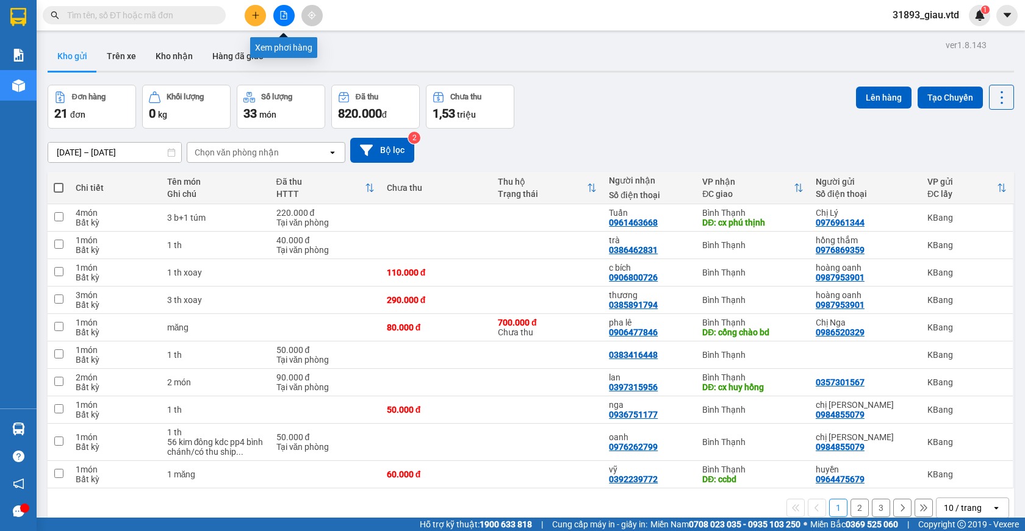
click at [282, 16] on icon "file-add" at bounding box center [283, 15] width 9 height 9
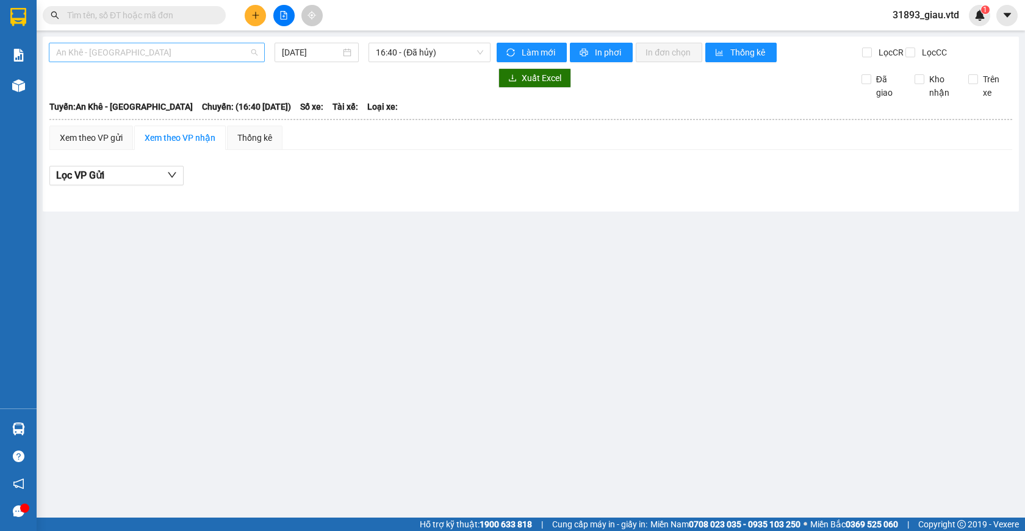
click at [111, 57] on span "An Khê - [GEOGRAPHIC_DATA]" at bounding box center [156, 52] width 201 height 18
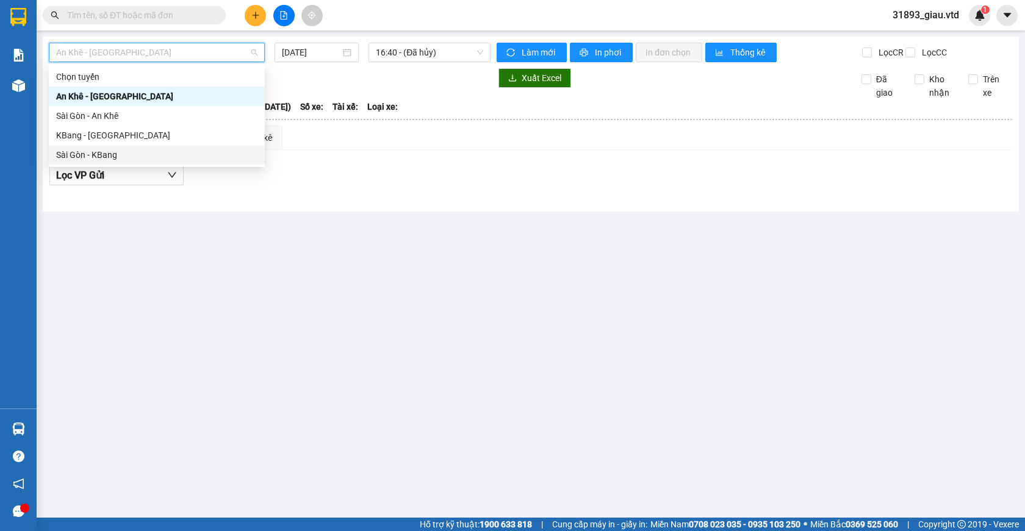
click at [101, 159] on div "Sài Gòn - KBang" at bounding box center [156, 154] width 201 height 13
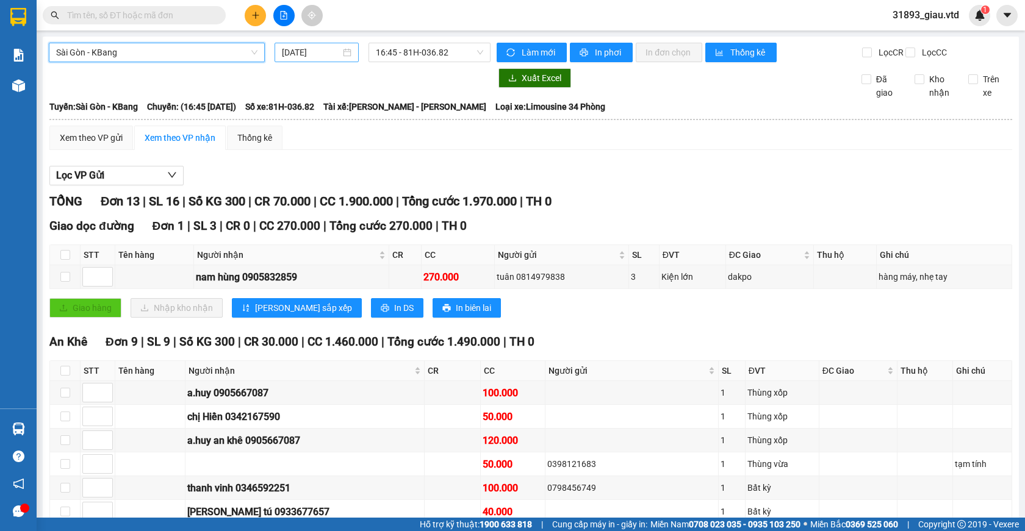
click at [301, 52] on input "[DATE]" at bounding box center [311, 52] width 59 height 13
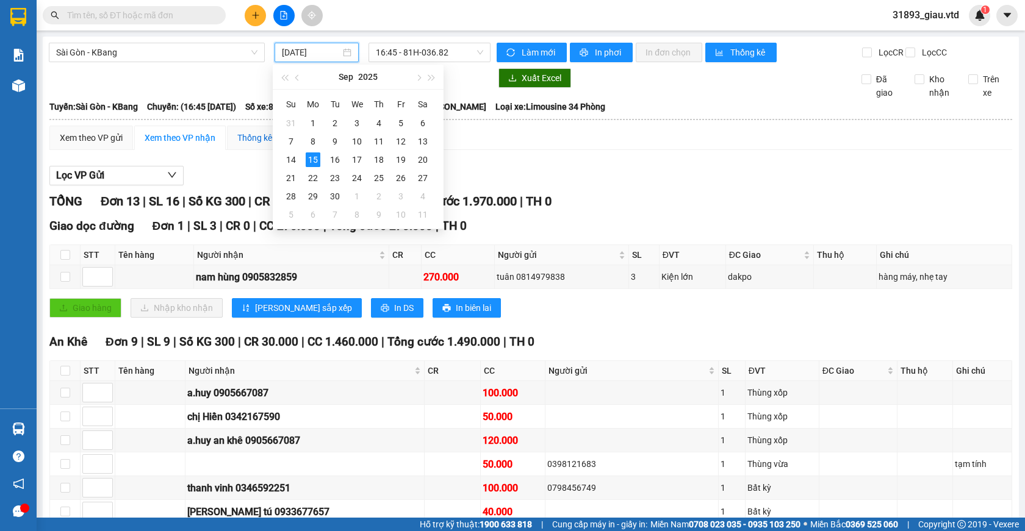
click at [262, 145] on div "Thống kê" at bounding box center [254, 137] width 35 height 13
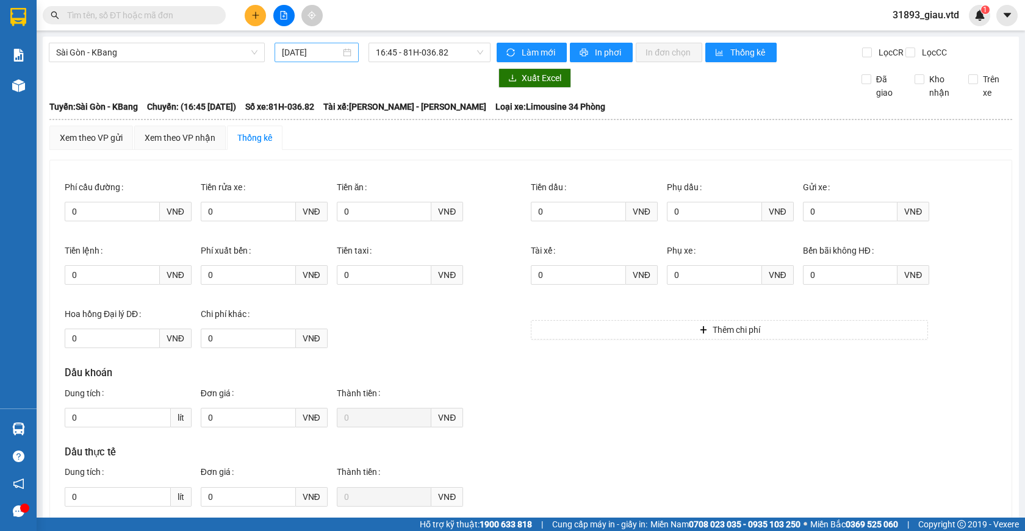
click at [304, 51] on input "[DATE]" at bounding box center [311, 52] width 59 height 13
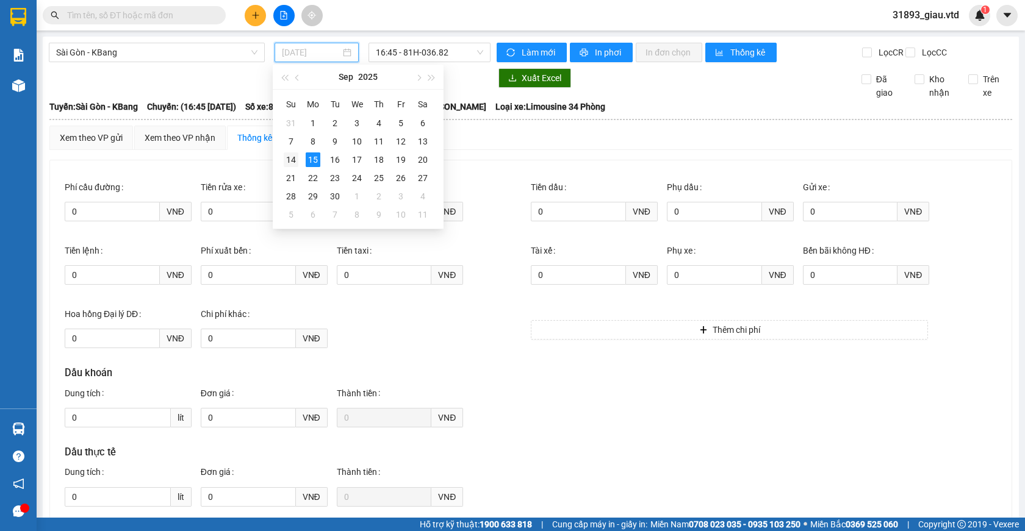
click at [294, 161] on div "14" at bounding box center [291, 159] width 15 height 15
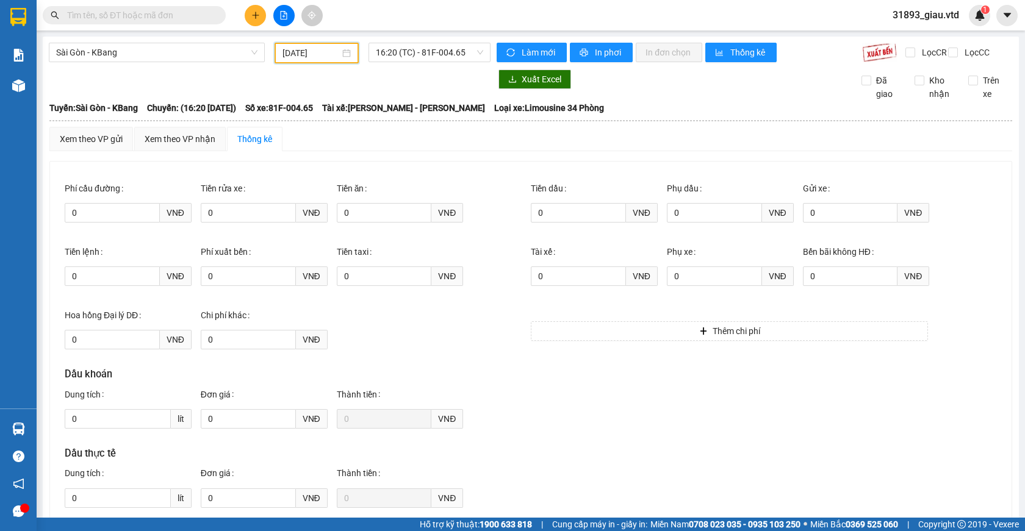
click at [308, 55] on input "[DATE]" at bounding box center [310, 52] width 57 height 13
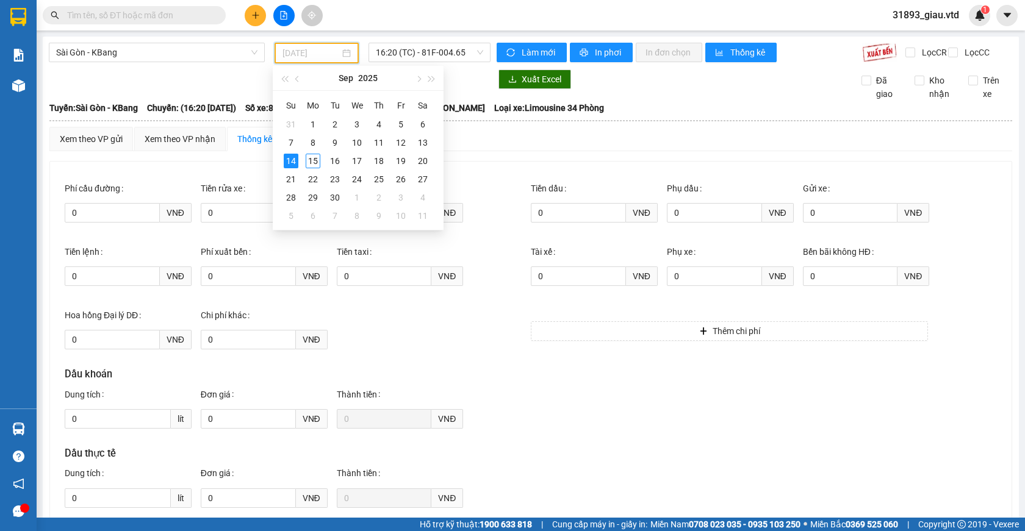
click at [292, 162] on div "14" at bounding box center [291, 161] width 15 height 15
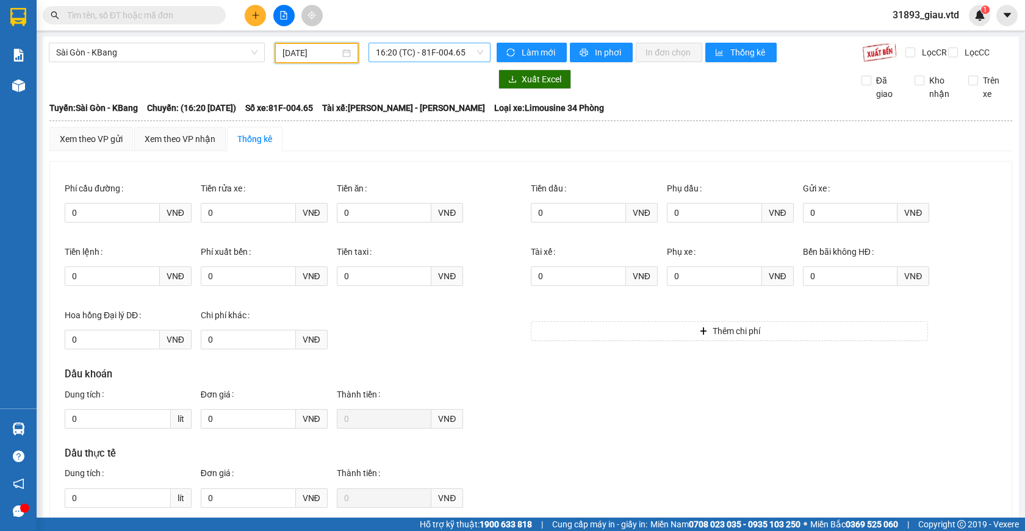
click at [438, 57] on span "16:20 (TC) - 81F-004.65" at bounding box center [429, 52] width 107 height 18
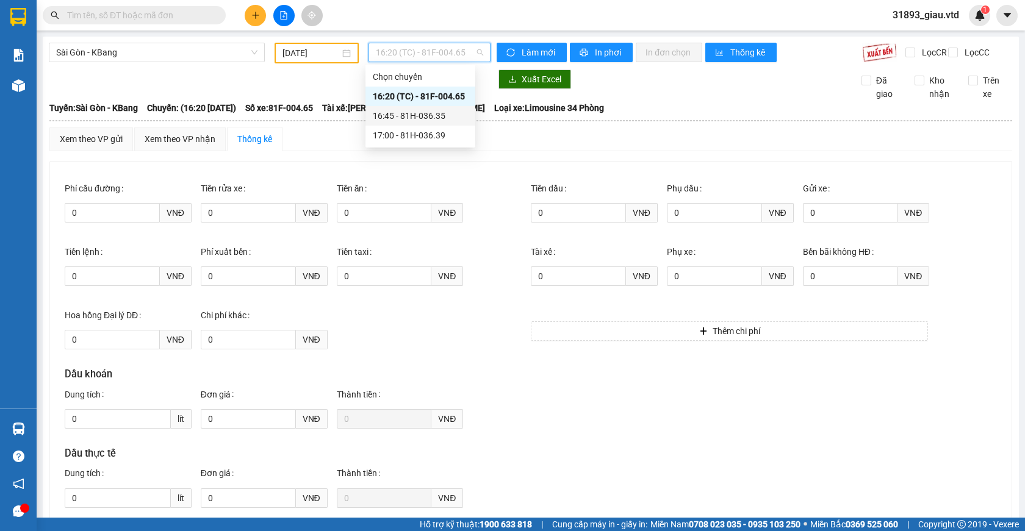
drag, startPoint x: 314, startPoint y: 88, endPoint x: 320, endPoint y: 85, distance: 7.1
click at [315, 87] on div at bounding box center [270, 80] width 442 height 20
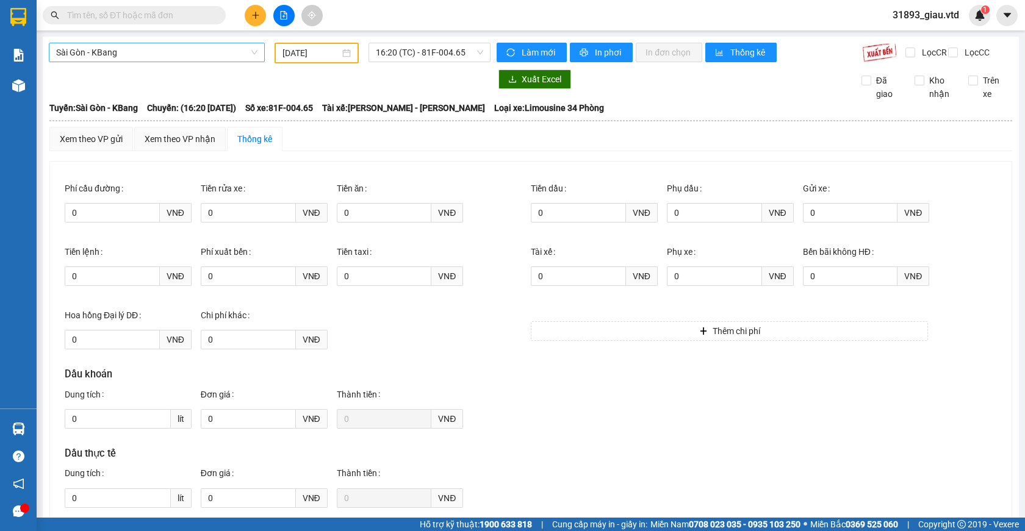
click at [133, 52] on span "Sài Gòn - KBang" at bounding box center [156, 52] width 201 height 18
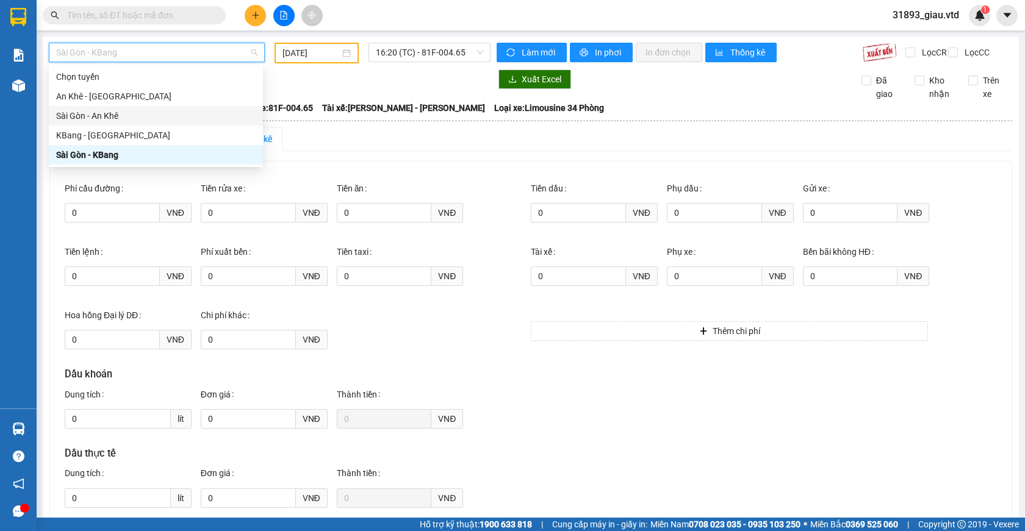
click at [296, 89] on div at bounding box center [270, 80] width 442 height 20
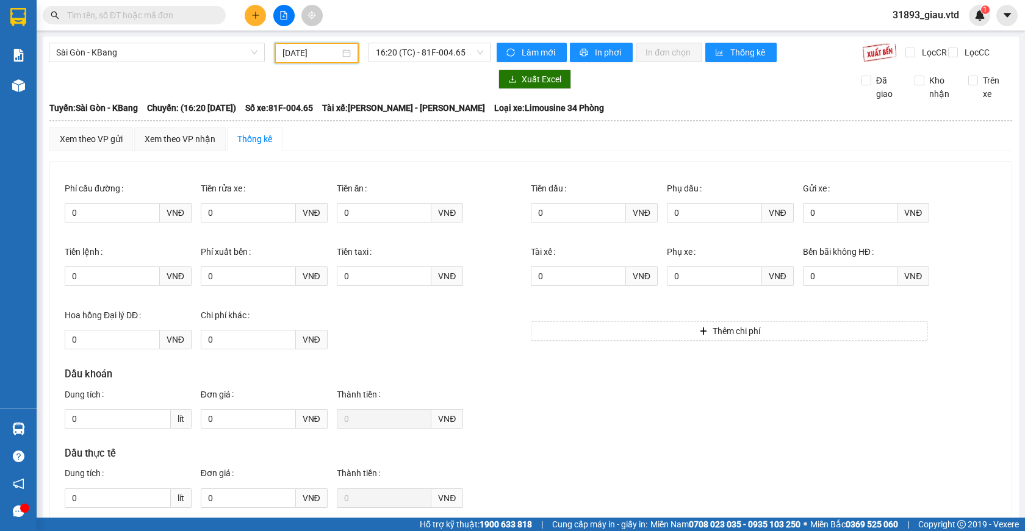
click at [303, 57] on input "[DATE]" at bounding box center [310, 52] width 57 height 13
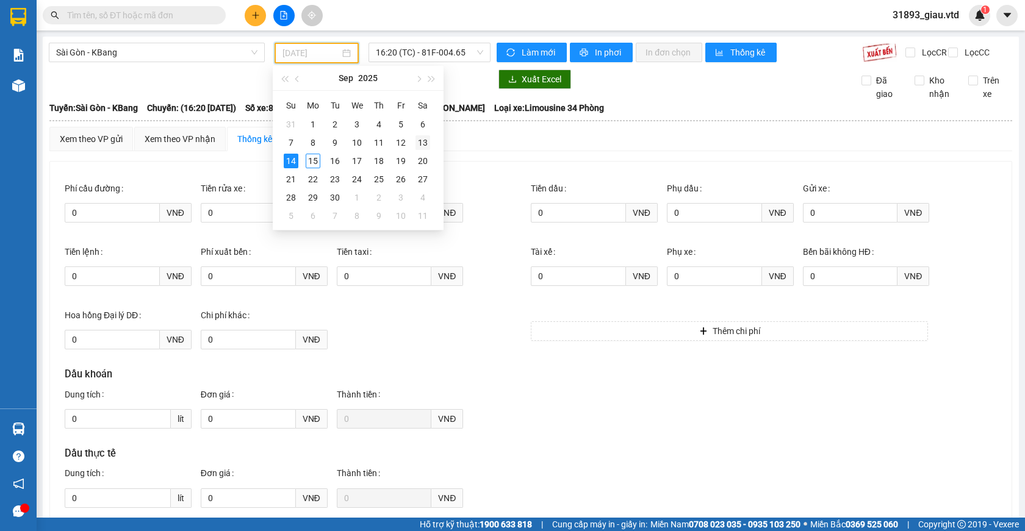
click at [423, 143] on div "13" at bounding box center [422, 142] width 15 height 15
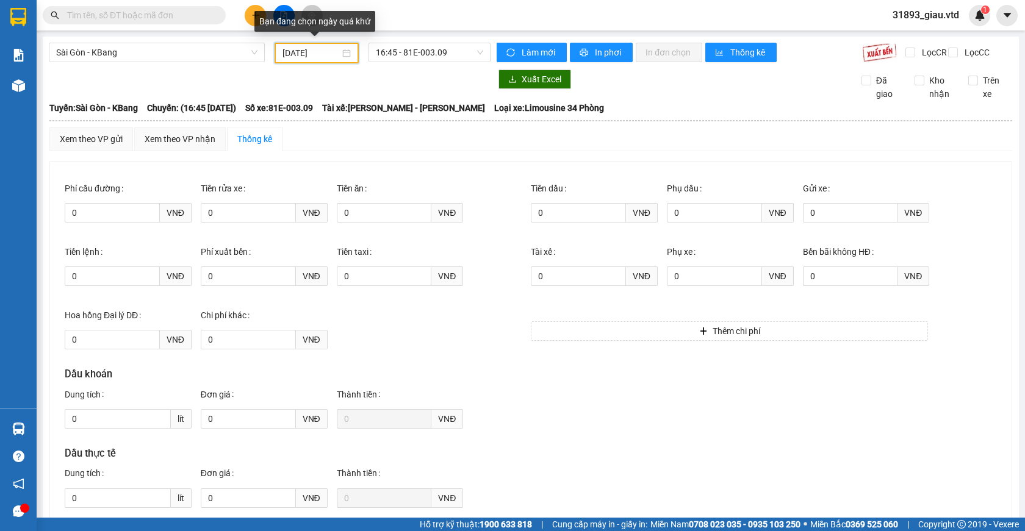
click at [342, 54] on div "[DATE]" at bounding box center [316, 52] width 68 height 13
click at [226, 85] on div at bounding box center [270, 80] width 442 height 20
click at [978, 233] on div "Tiền dầu 0 VNĐ Phụ dầu 0 VNĐ Gửi xe 0 VNĐ" at bounding box center [764, 207] width 466 height 63
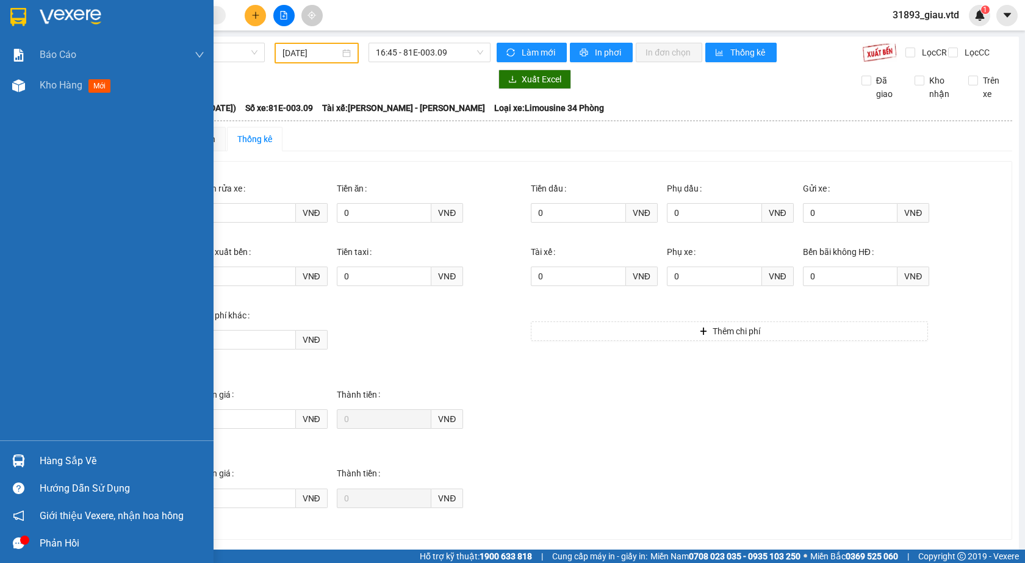
drag, startPoint x: 51, startPoint y: 188, endPoint x: 104, endPoint y: 121, distance: 85.2
click at [52, 188] on div "Báo cáo Báo cáo dòng tiền (nhân viên) Doanh số tạo đơn theo VP gửi (nhân viên) …" at bounding box center [106, 240] width 213 height 401
click at [98, 87] on span "mới" at bounding box center [99, 85] width 23 height 13
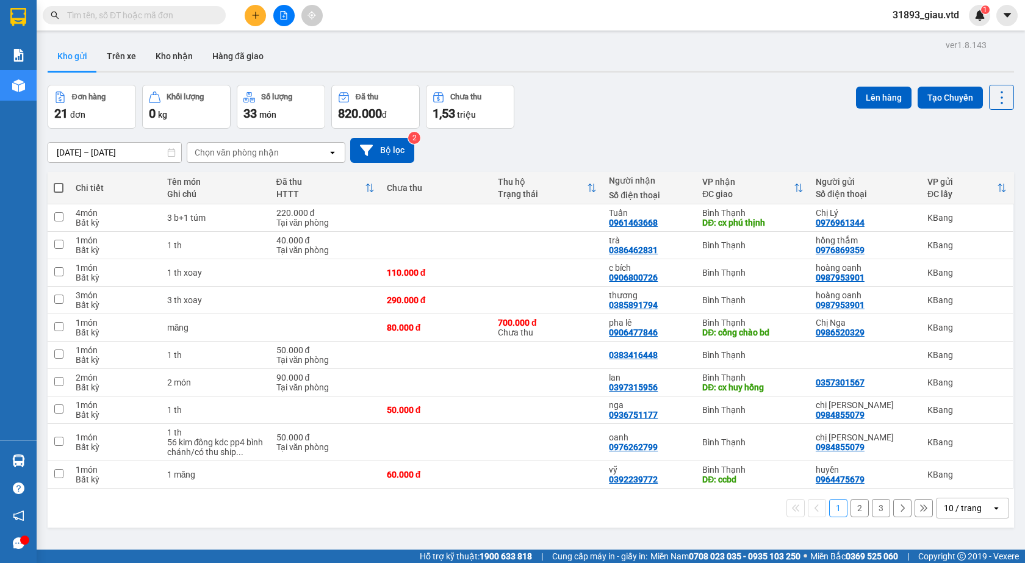
click at [57, 187] on span at bounding box center [59, 188] width 10 height 10
click at [59, 182] on input "checkbox" at bounding box center [59, 182] width 0 height 0
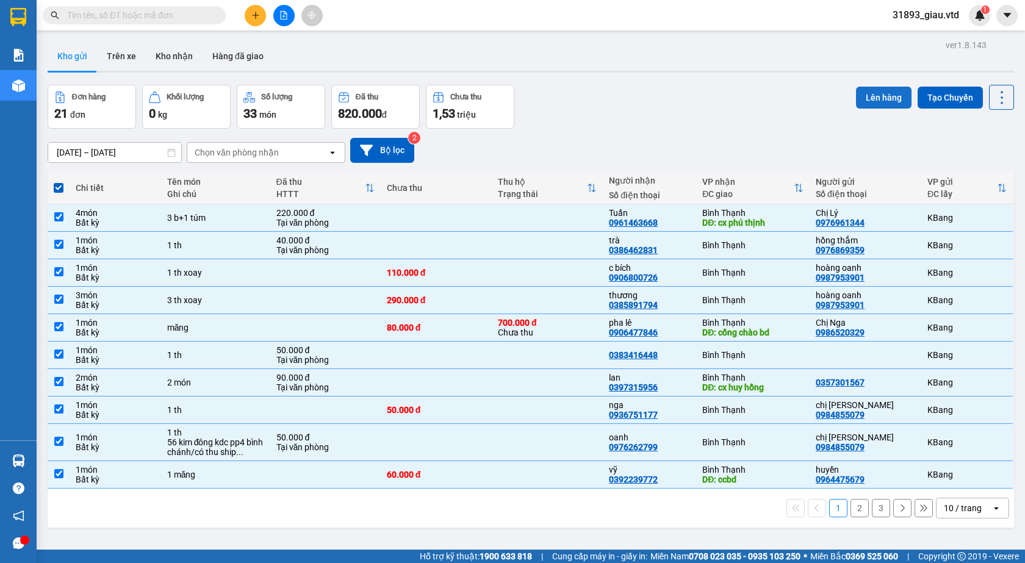
click at [865, 97] on button "Lên hàng" at bounding box center [884, 98] width 56 height 22
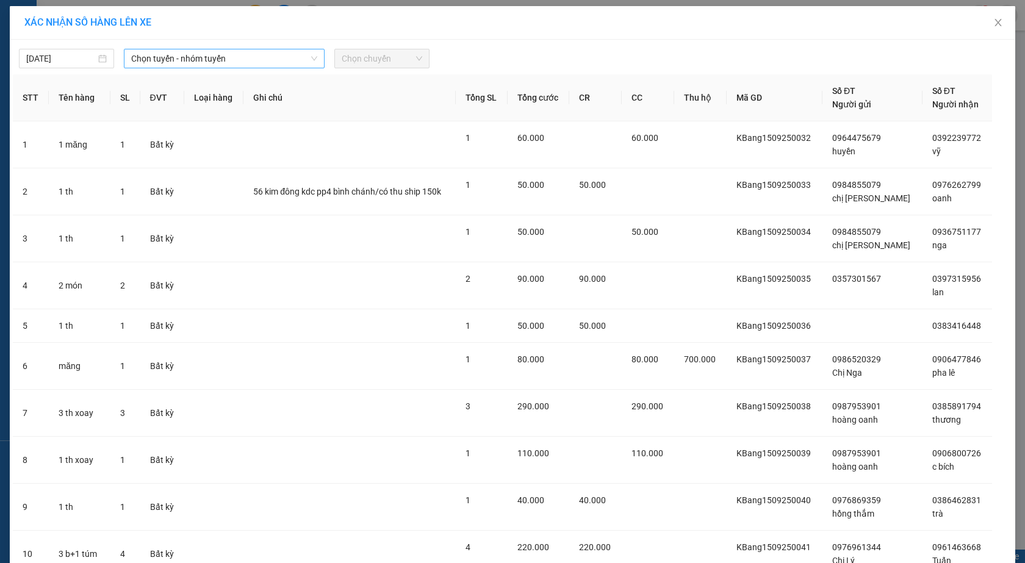
click at [191, 62] on span "Chọn tuyến - nhóm tuyến" at bounding box center [224, 58] width 186 height 18
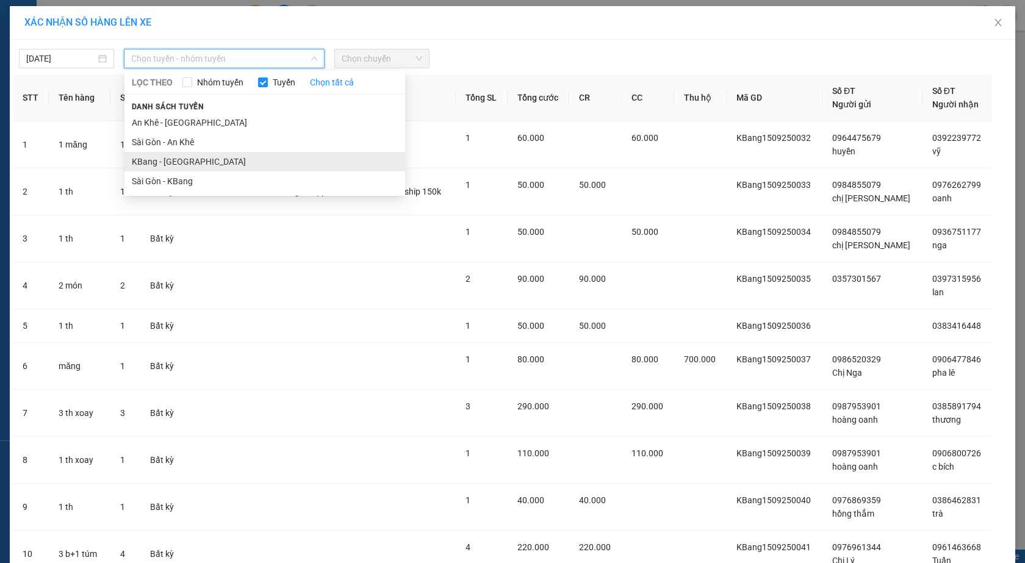
click at [156, 160] on li "KBang - [GEOGRAPHIC_DATA]" at bounding box center [264, 162] width 281 height 20
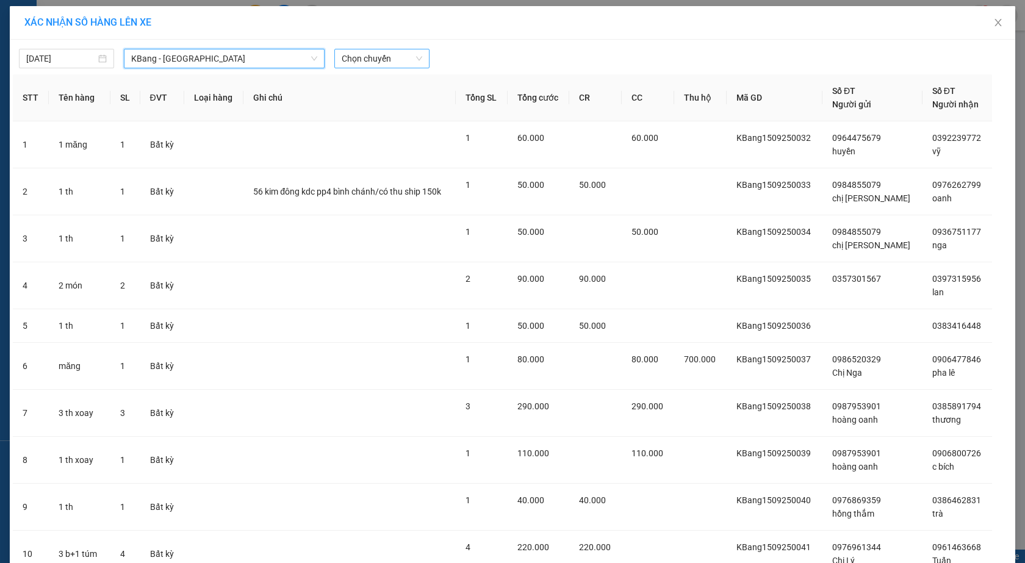
click at [359, 64] on span "Chọn chuyến" at bounding box center [382, 58] width 81 height 18
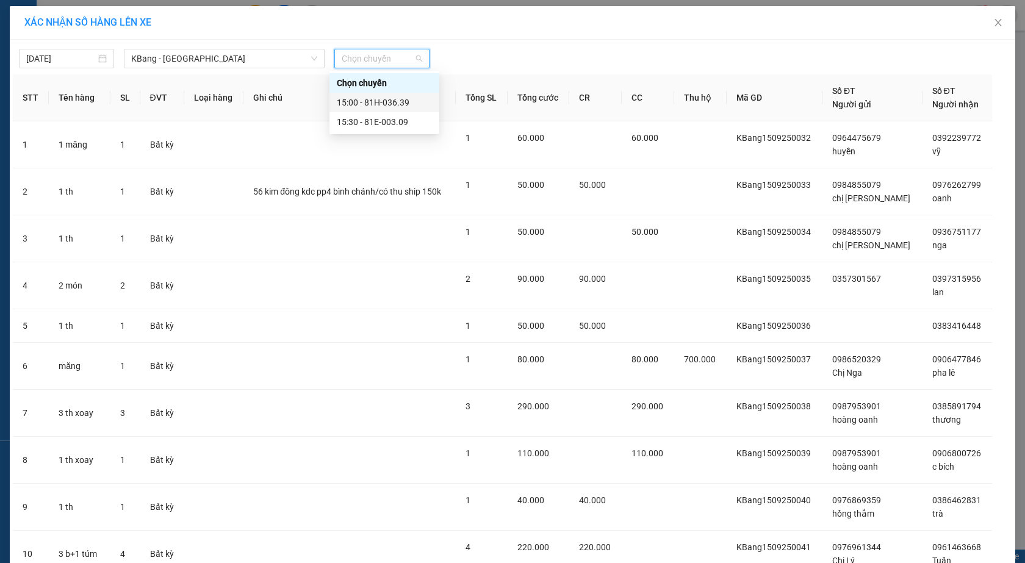
click at [373, 101] on div "15:00 - 81H-036.39" at bounding box center [384, 102] width 95 height 13
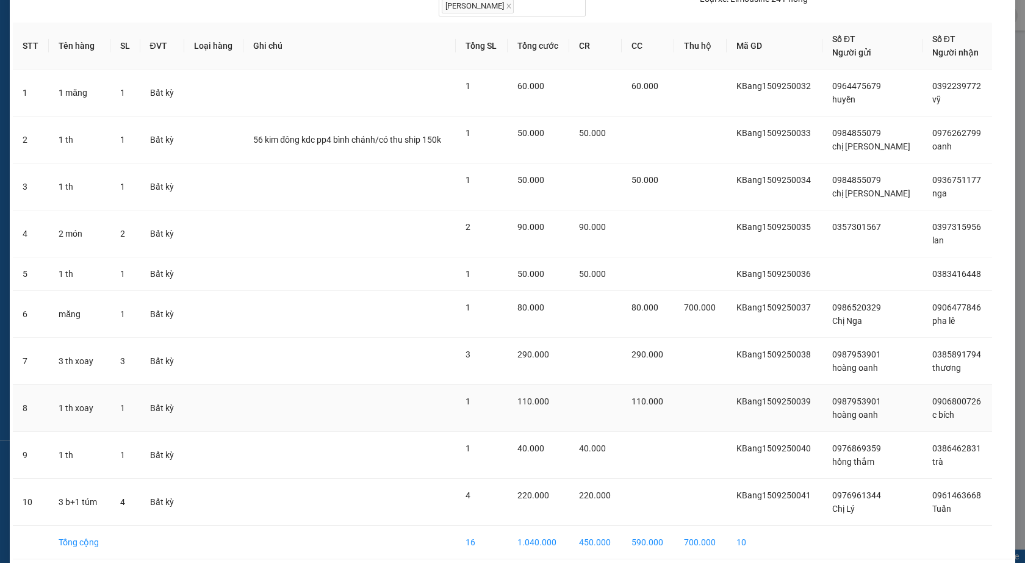
scroll to position [122, 0]
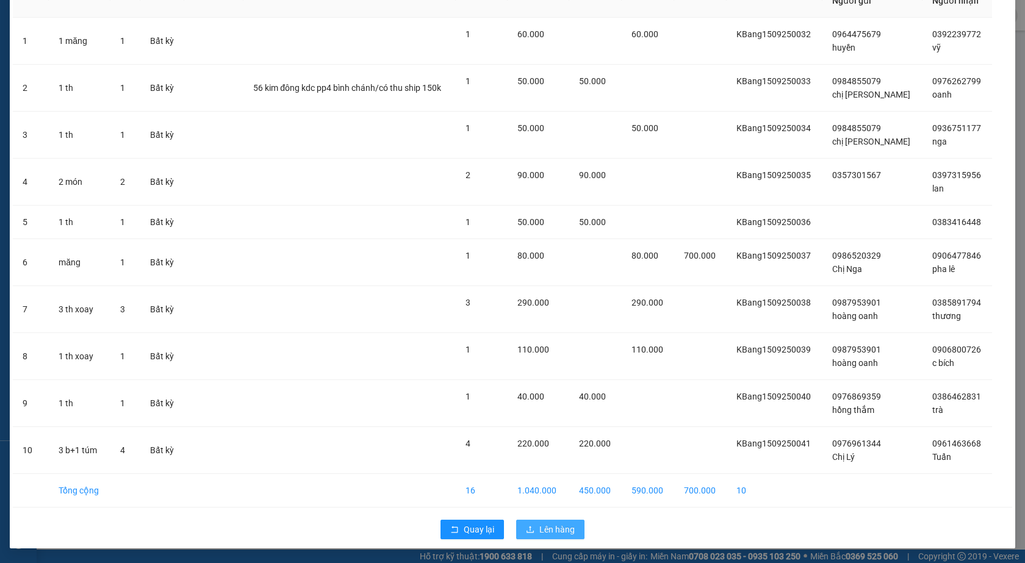
click at [557, 529] on span "Lên hàng" at bounding box center [556, 529] width 35 height 13
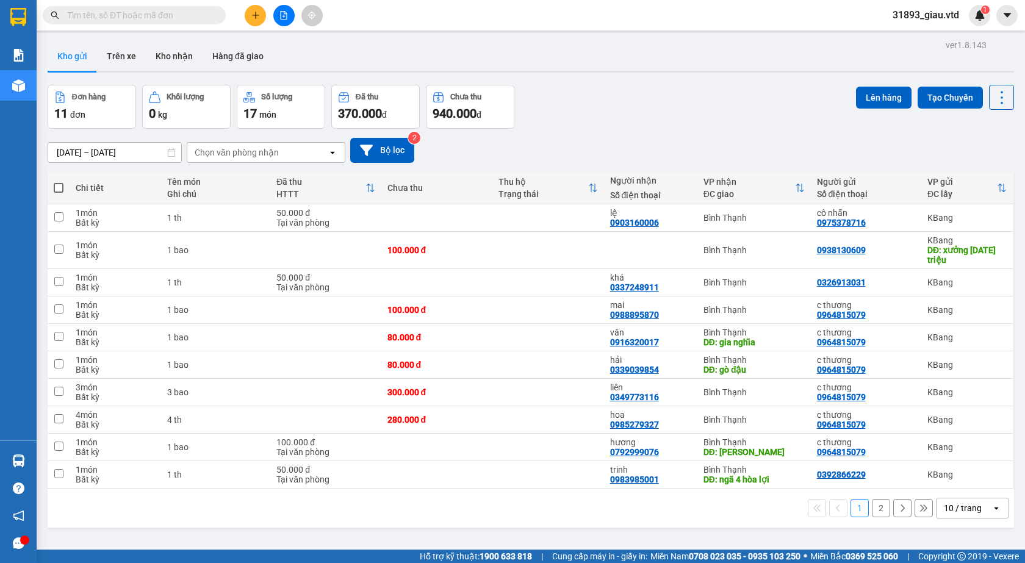
click at [60, 191] on span at bounding box center [59, 188] width 10 height 10
click at [59, 182] on input "checkbox" at bounding box center [59, 182] width 0 height 0
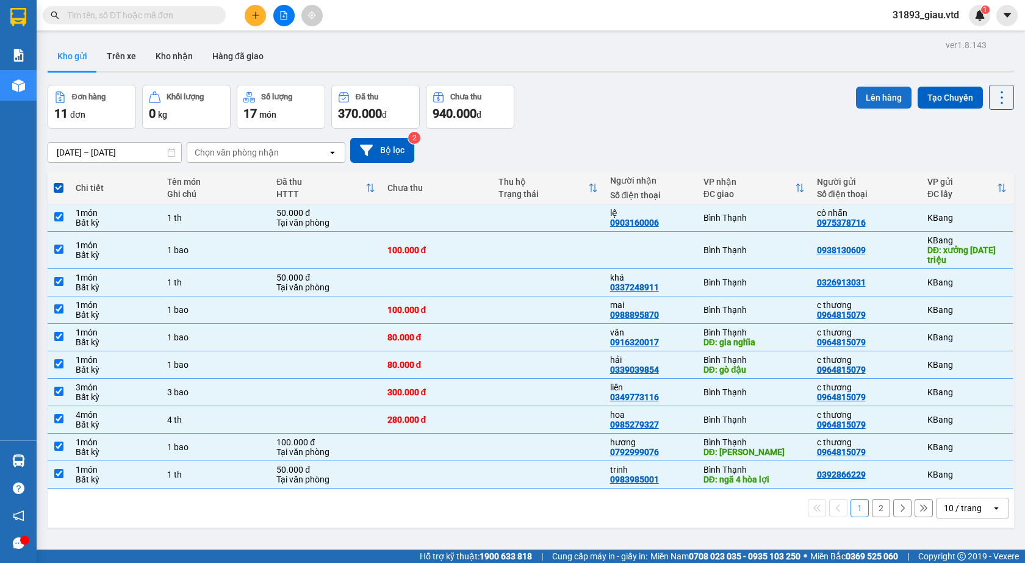
click at [873, 97] on button "Lên hàng" at bounding box center [884, 98] width 56 height 22
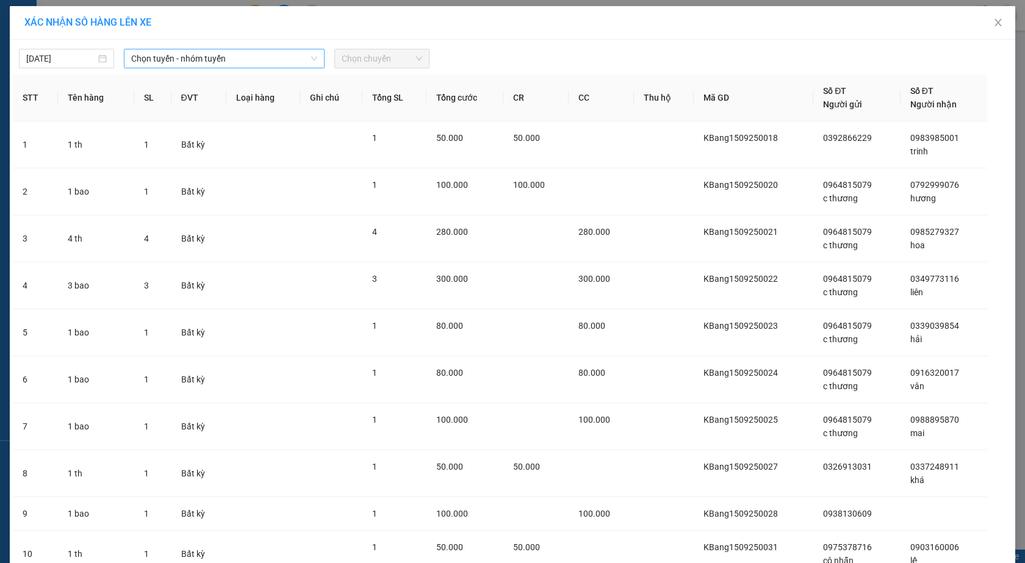
click at [185, 59] on span "Chọn tuyến - nhóm tuyến" at bounding box center [224, 58] width 186 height 18
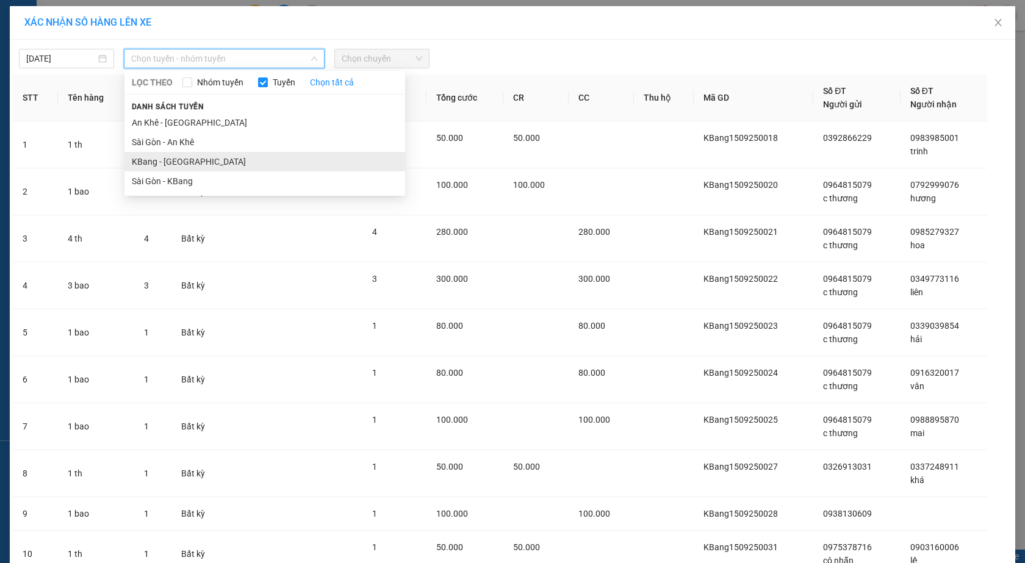
click at [149, 160] on li "KBang - [GEOGRAPHIC_DATA]" at bounding box center [264, 162] width 281 height 20
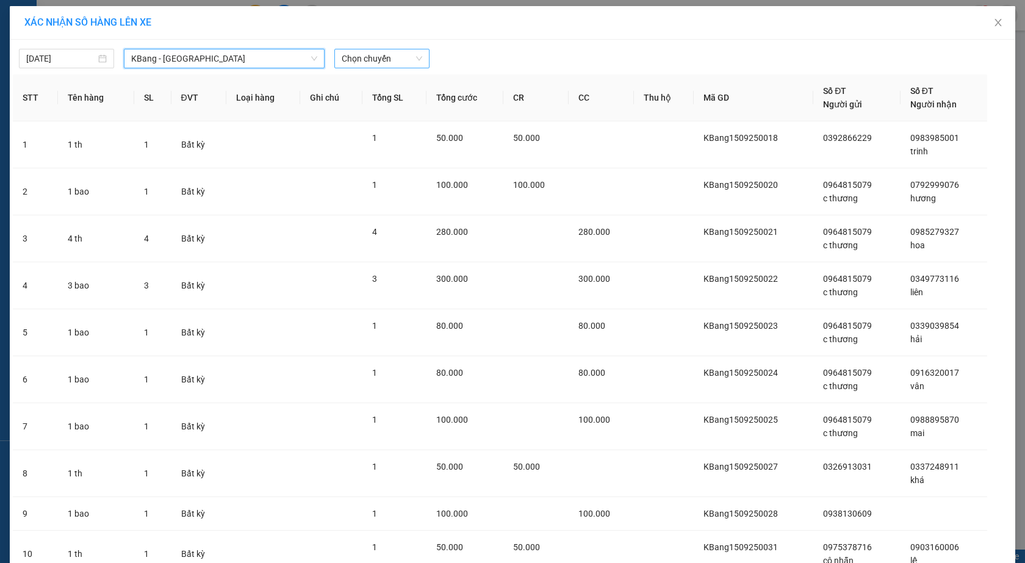
click at [367, 65] on span "Chọn chuyến" at bounding box center [382, 58] width 81 height 18
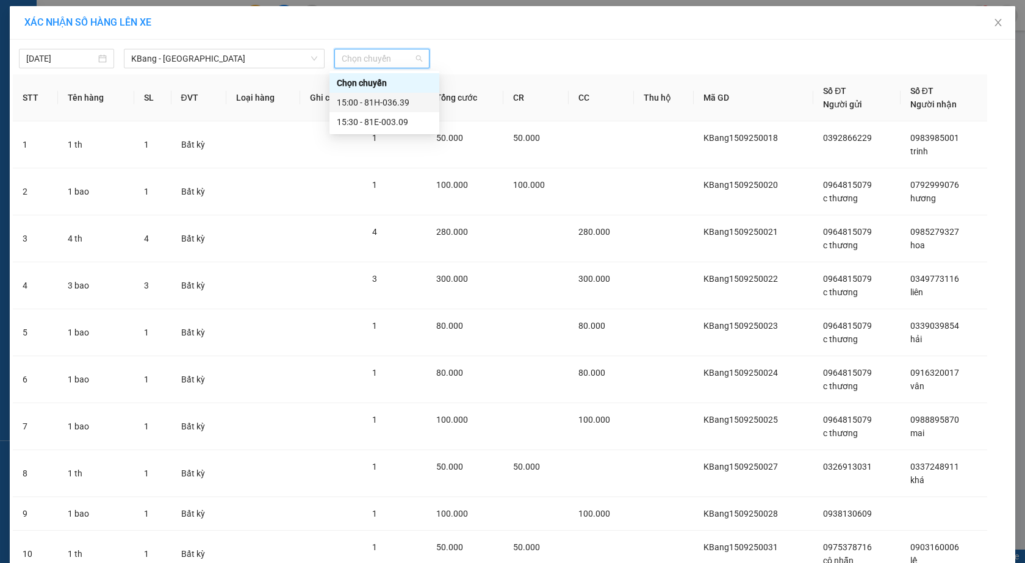
click at [381, 106] on div "15:00 - 81H-036.39" at bounding box center [384, 102] width 95 height 13
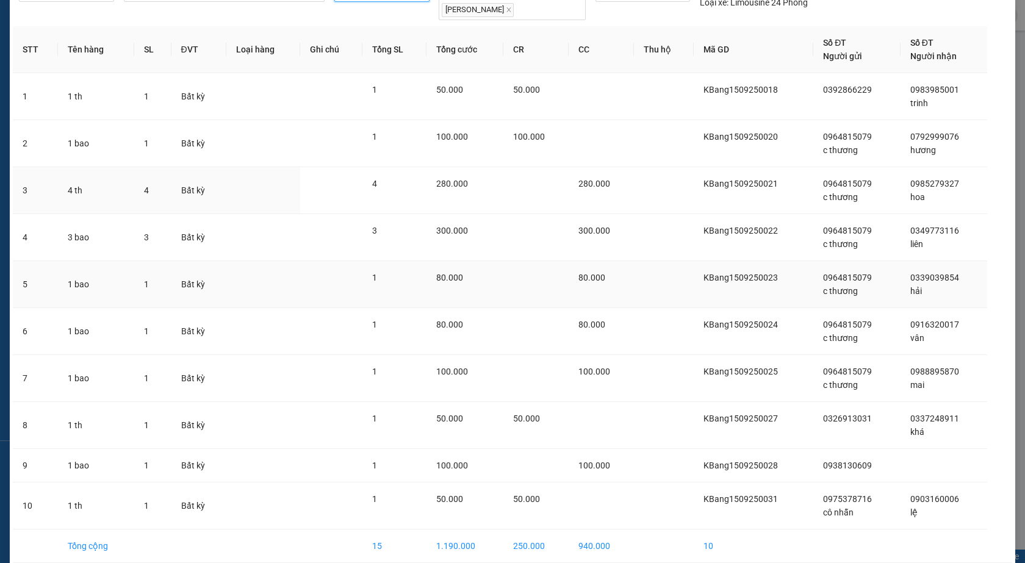
scroll to position [122, 0]
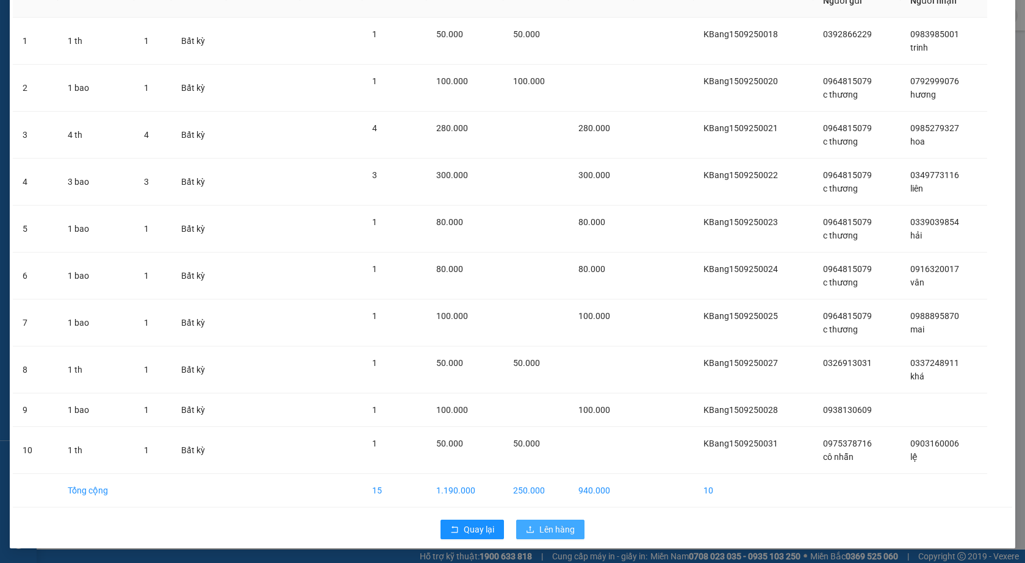
click at [546, 526] on span "Lên hàng" at bounding box center [556, 529] width 35 height 13
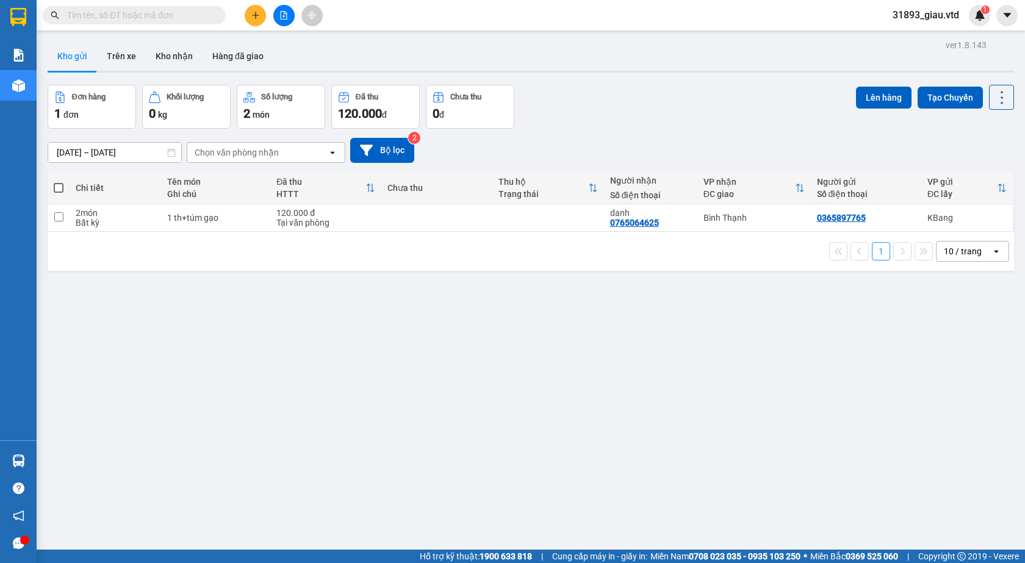
click at [62, 189] on span at bounding box center [59, 188] width 10 height 10
click at [59, 182] on input "checkbox" at bounding box center [59, 182] width 0 height 0
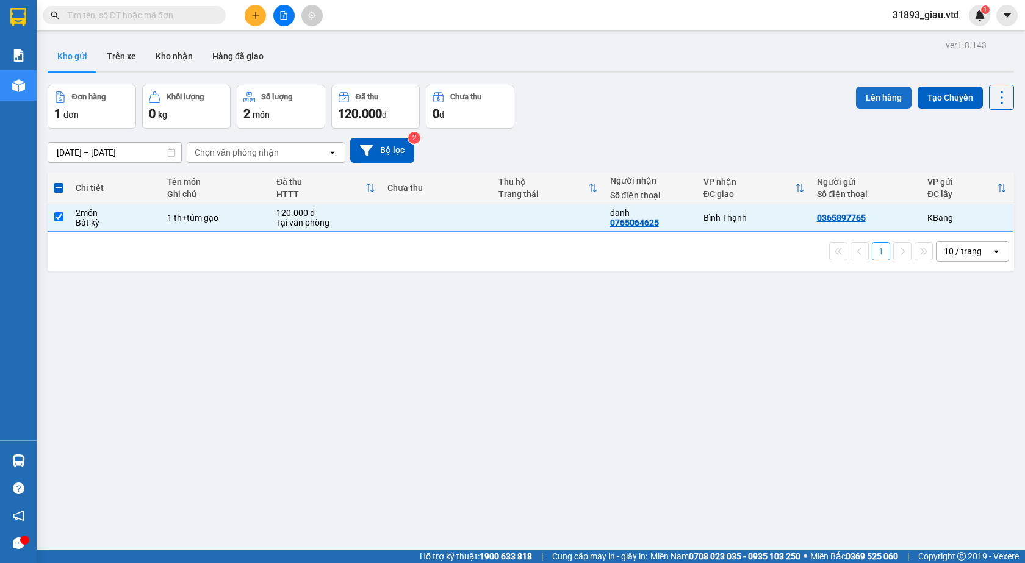
click at [873, 95] on button "Lên hàng" at bounding box center [884, 98] width 56 height 22
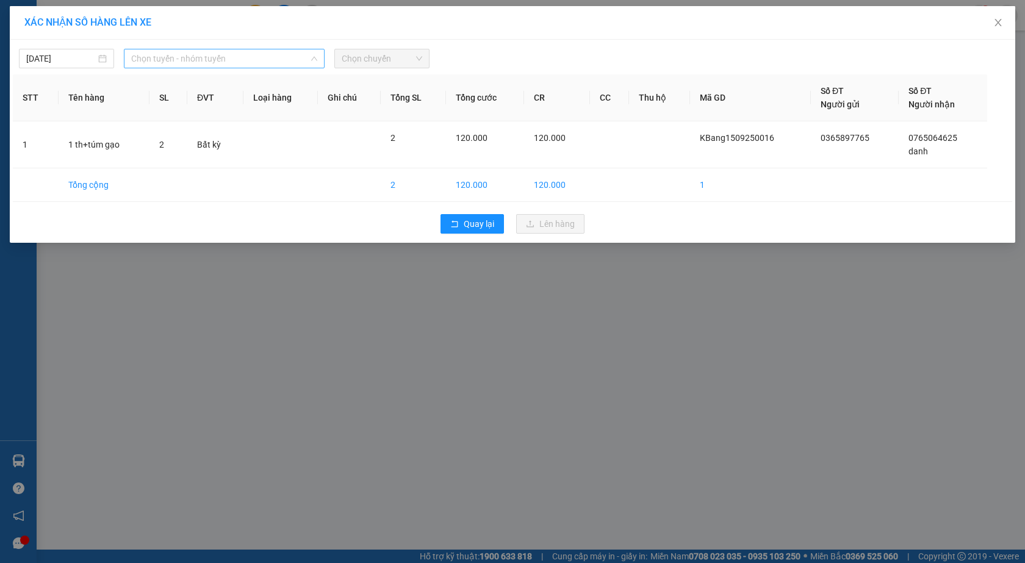
click at [177, 64] on span "Chọn tuyến - nhóm tuyến" at bounding box center [224, 58] width 186 height 18
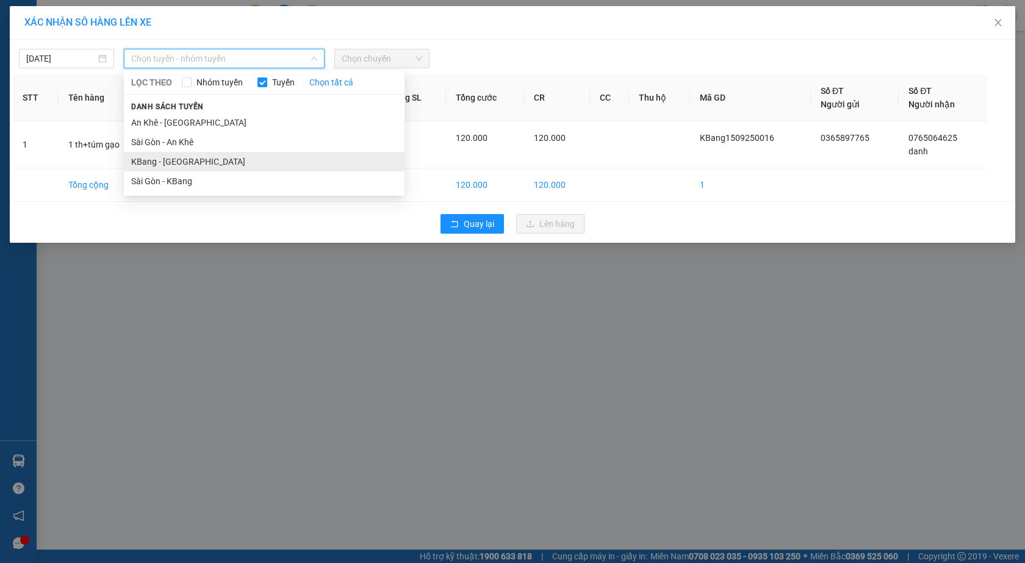
click at [166, 159] on li "KBang - [GEOGRAPHIC_DATA]" at bounding box center [264, 162] width 281 height 20
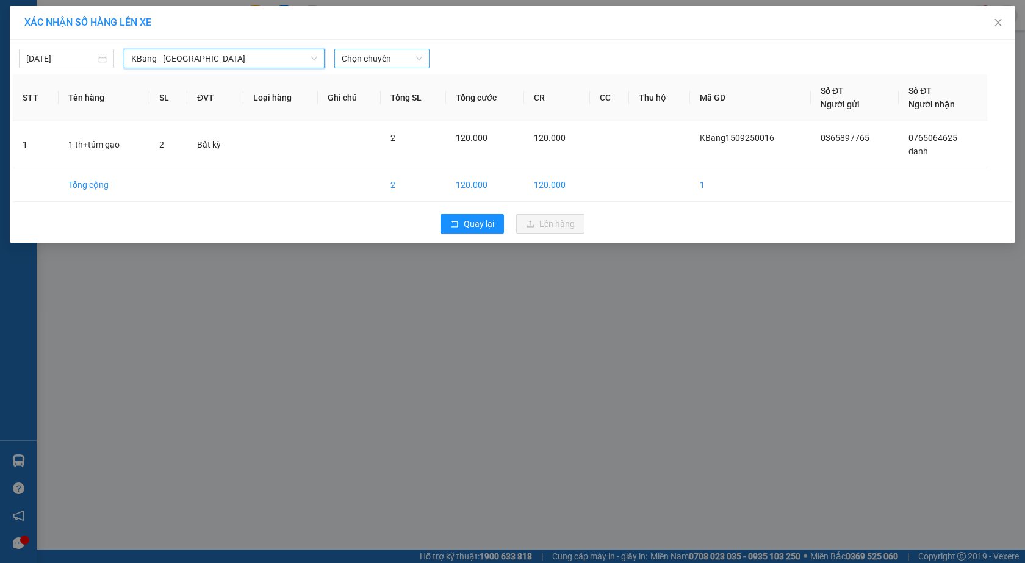
click at [360, 61] on span "Chọn chuyến" at bounding box center [382, 58] width 81 height 18
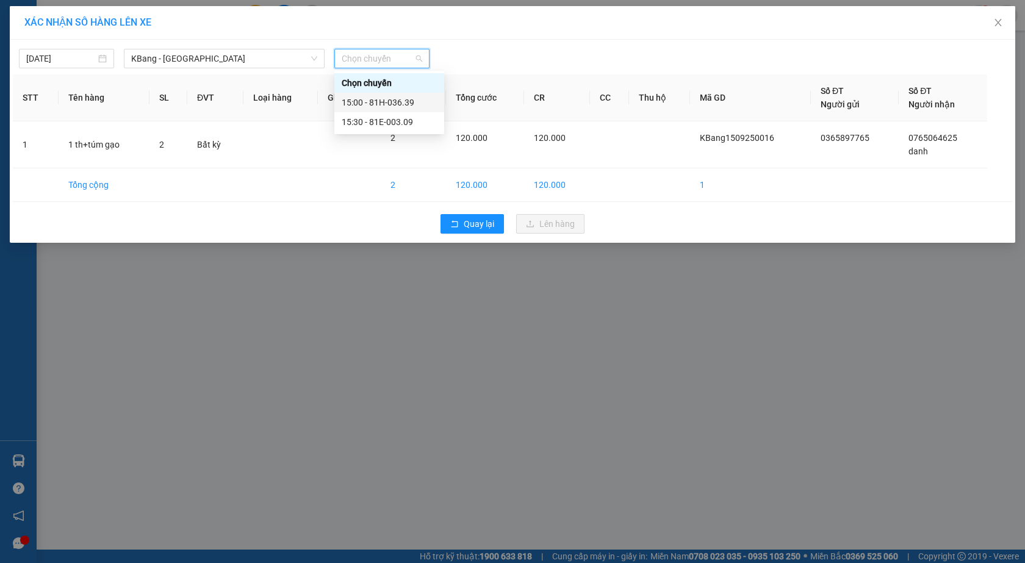
click at [393, 101] on div "15:00 - 81H-036.39" at bounding box center [389, 102] width 95 height 13
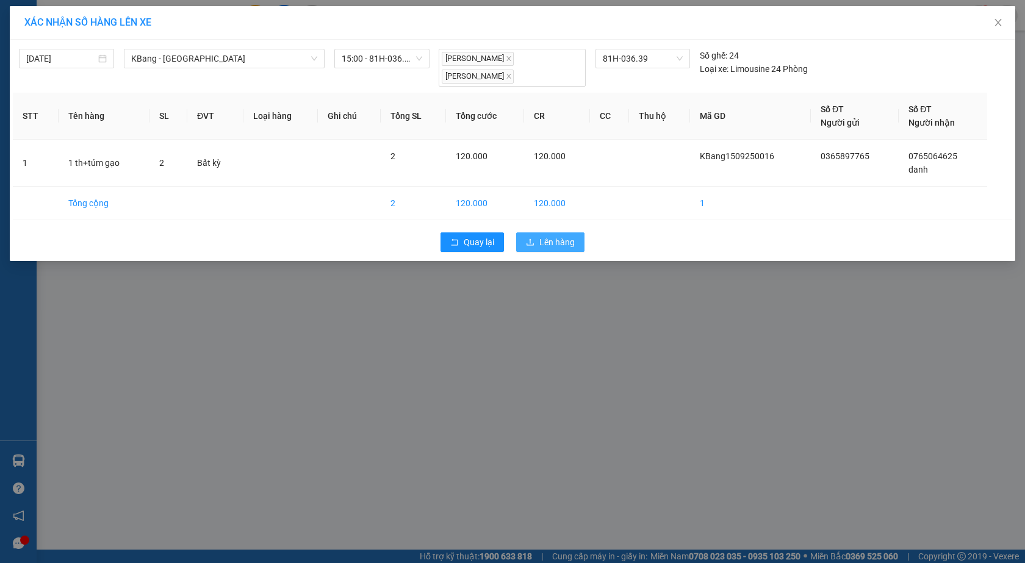
click at [547, 237] on span "Lên hàng" at bounding box center [556, 241] width 35 height 13
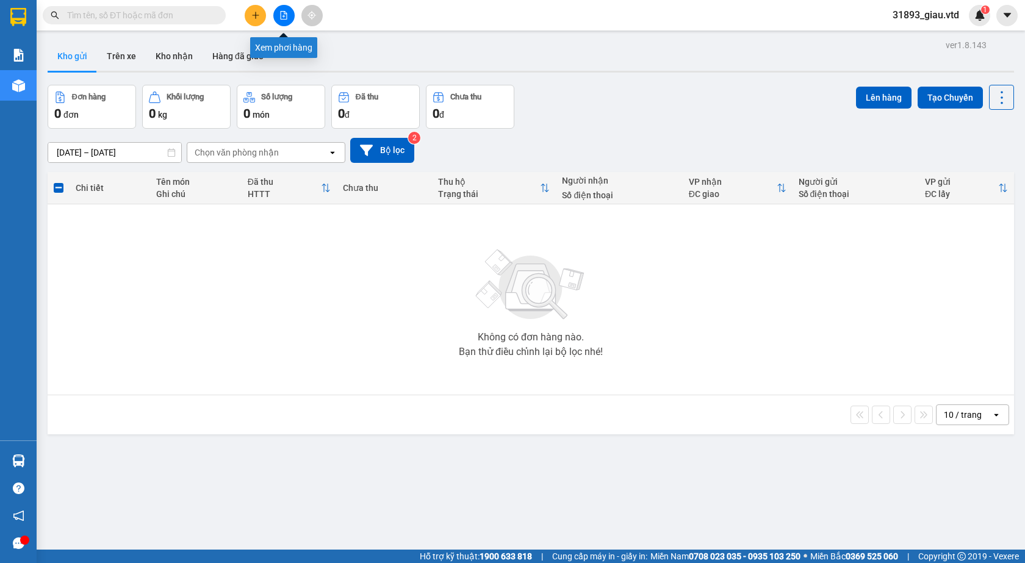
click at [283, 11] on icon "file-add" at bounding box center [284, 15] width 7 height 9
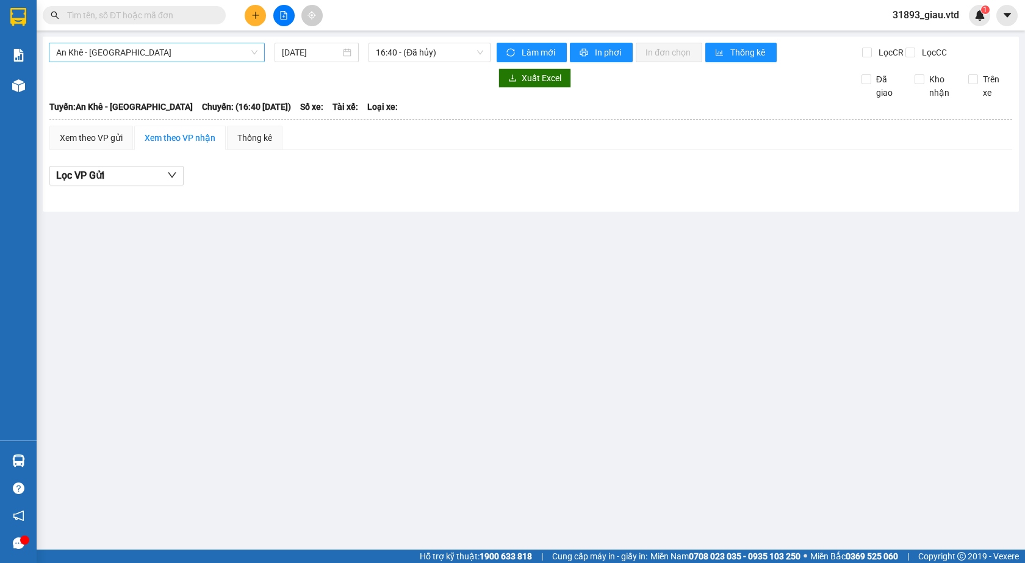
click at [93, 53] on span "An Khê - [GEOGRAPHIC_DATA]" at bounding box center [156, 52] width 201 height 18
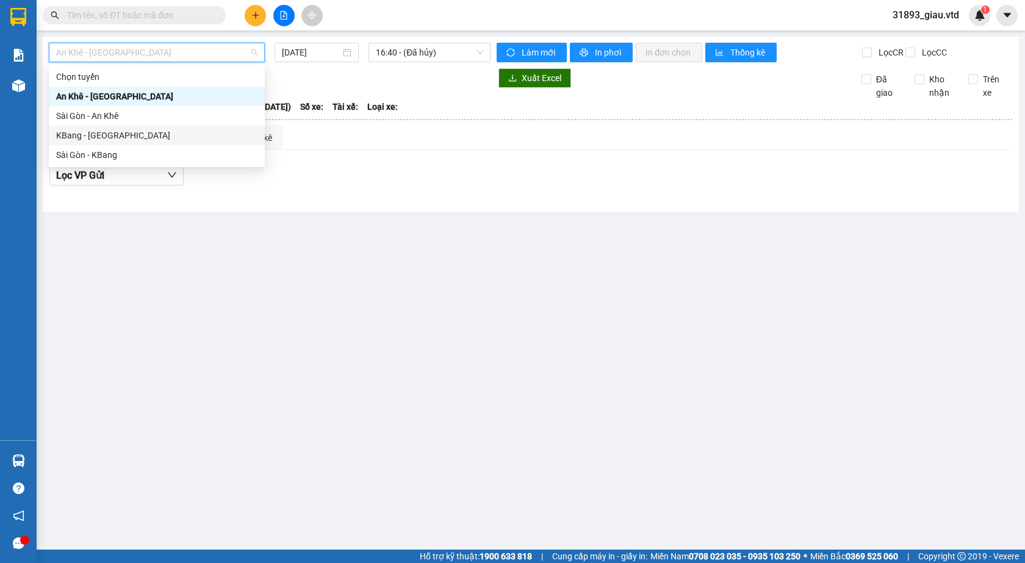
click at [84, 138] on div "KBang - [GEOGRAPHIC_DATA]" at bounding box center [156, 135] width 201 height 13
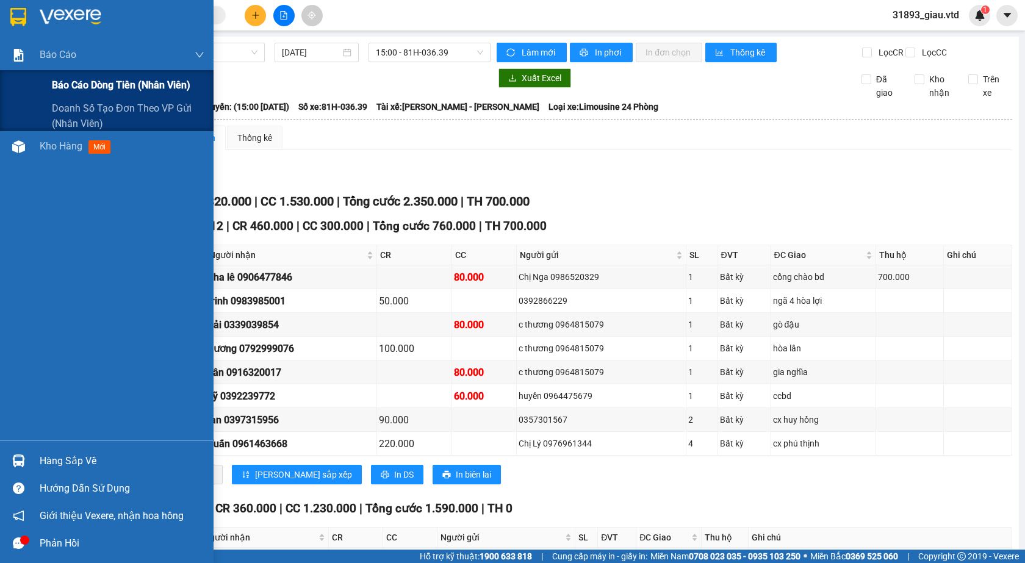
click at [81, 82] on span "Báo cáo dòng tiền (nhân viên)" at bounding box center [121, 84] width 138 height 15
